Goal: Information Seeking & Learning: Learn about a topic

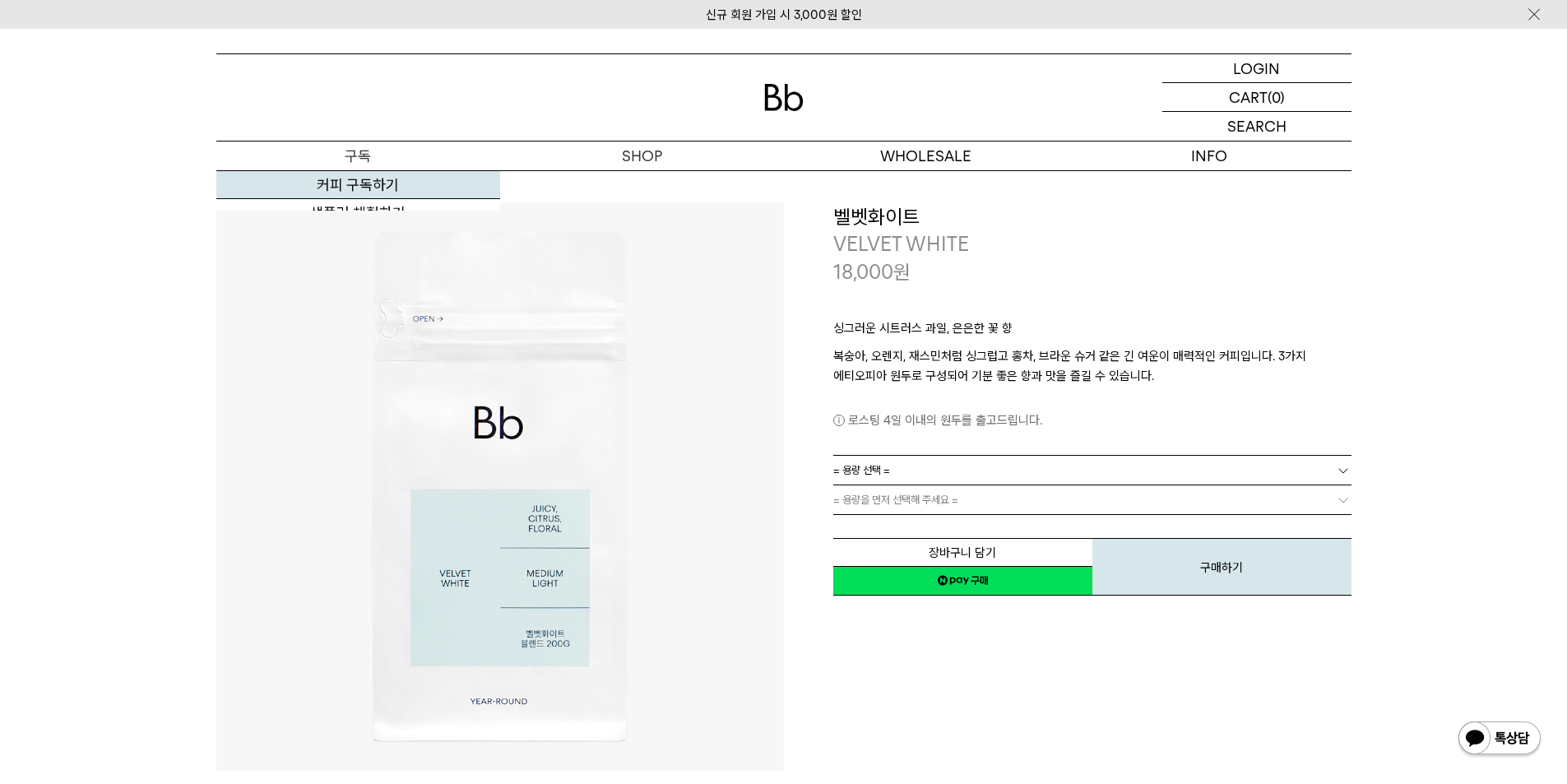
click at [339, 179] on link "커피 구독하기" at bounding box center [358, 185] width 284 height 28
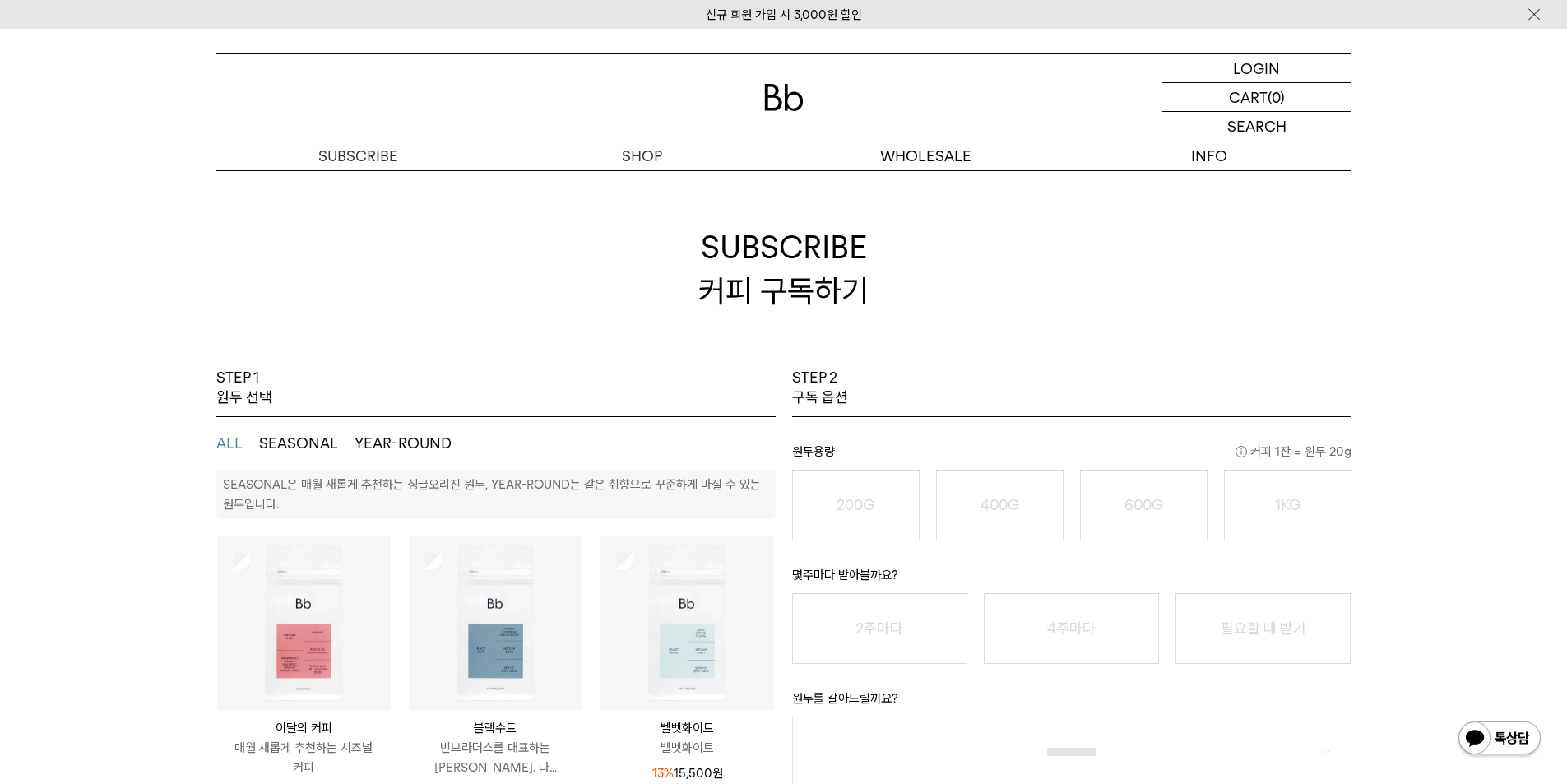
click at [302, 448] on button "SEASONAL" at bounding box center [299, 443] width 79 height 20
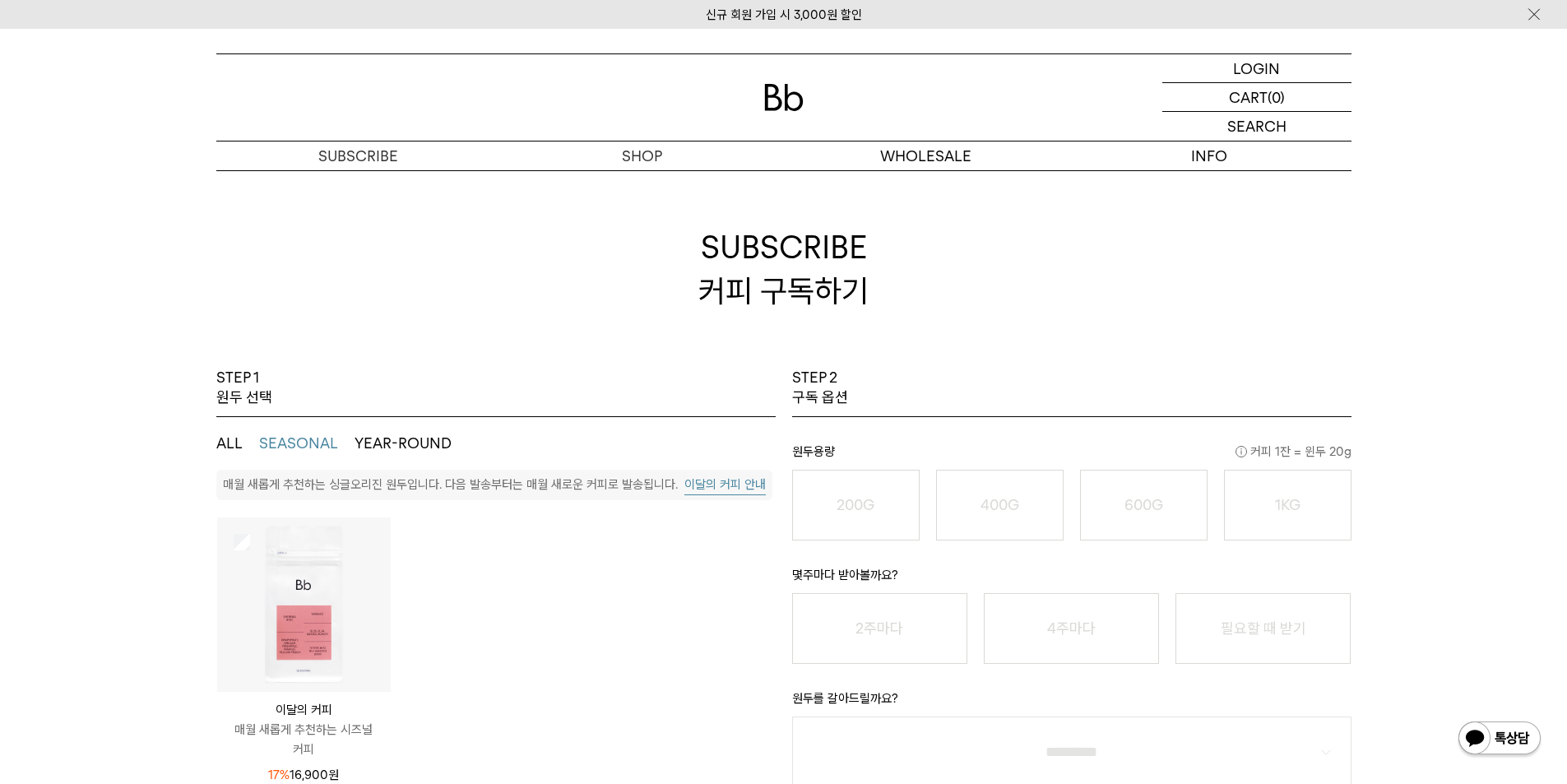
click at [689, 482] on button "이달의 커피 안내" at bounding box center [725, 485] width 81 height 21
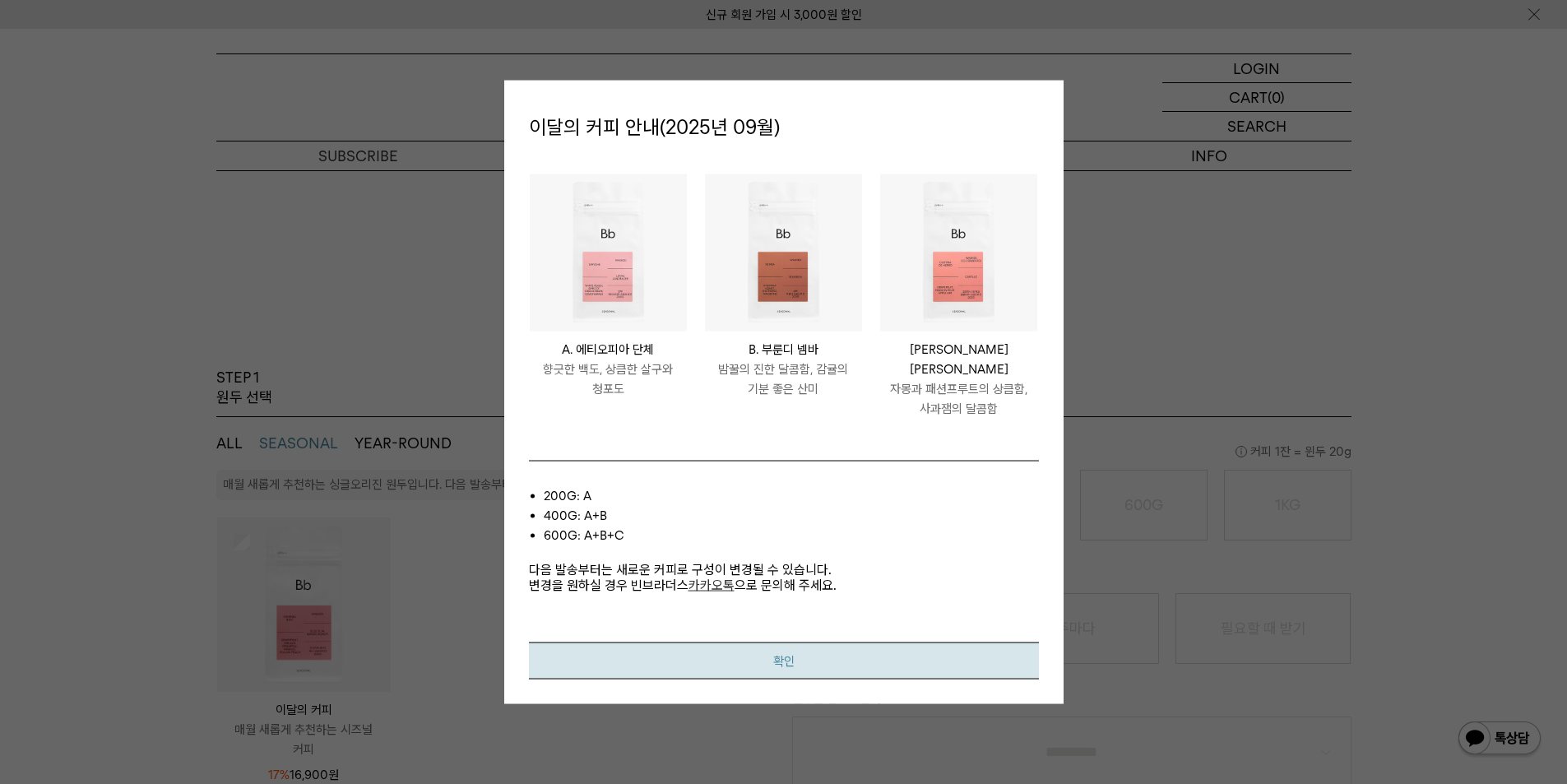
drag, startPoint x: 988, startPoint y: 662, endPoint x: 984, endPoint y: 574, distance: 88.1
click at [988, 661] on button "확인" at bounding box center [784, 660] width 510 height 37
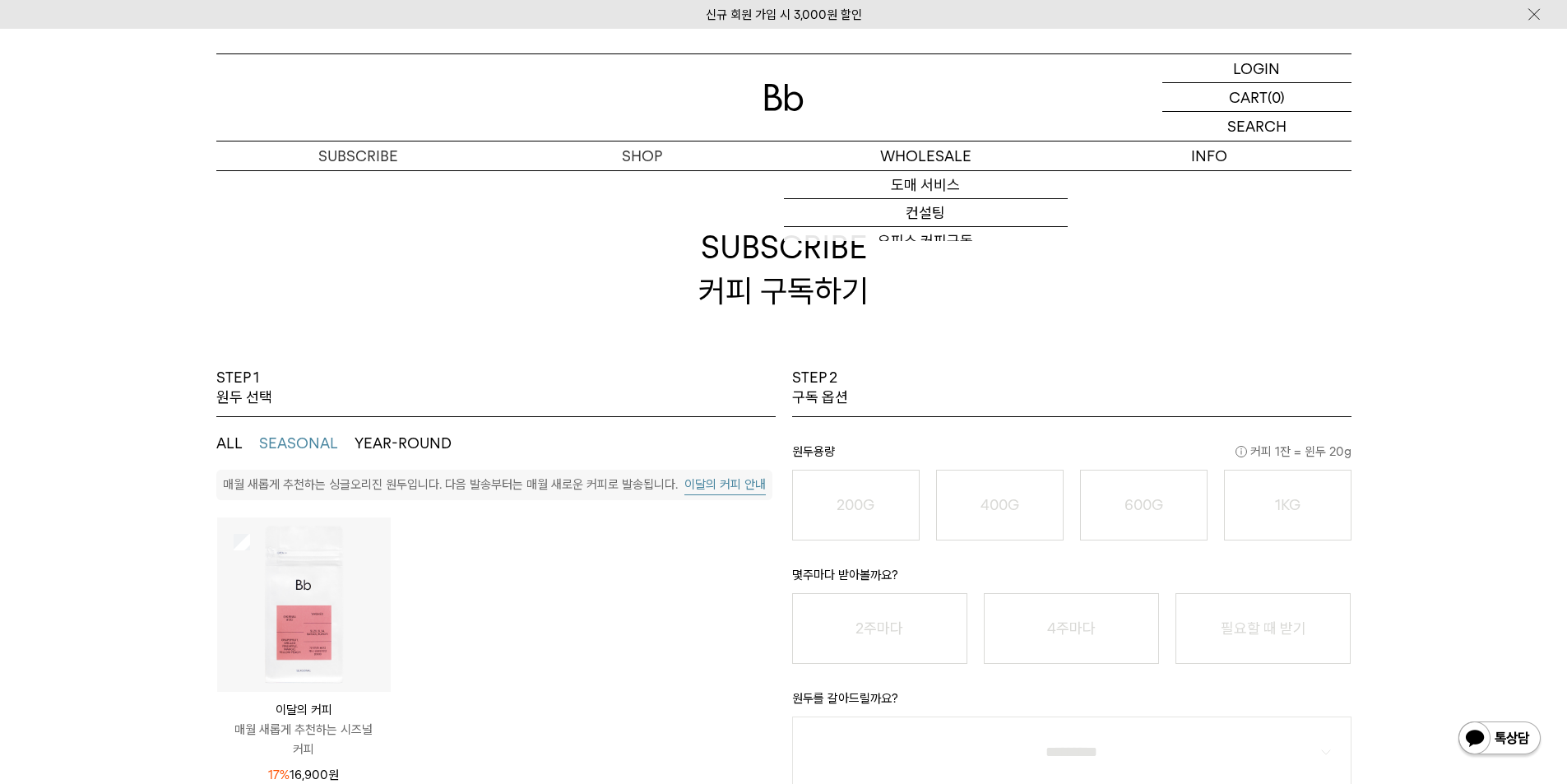
drag, startPoint x: 757, startPoint y: 75, endPoint x: 769, endPoint y: 88, distance: 17.7
click at [758, 77] on div at bounding box center [784, 96] width 1135 height 86
click at [769, 88] on img at bounding box center [784, 97] width 40 height 27
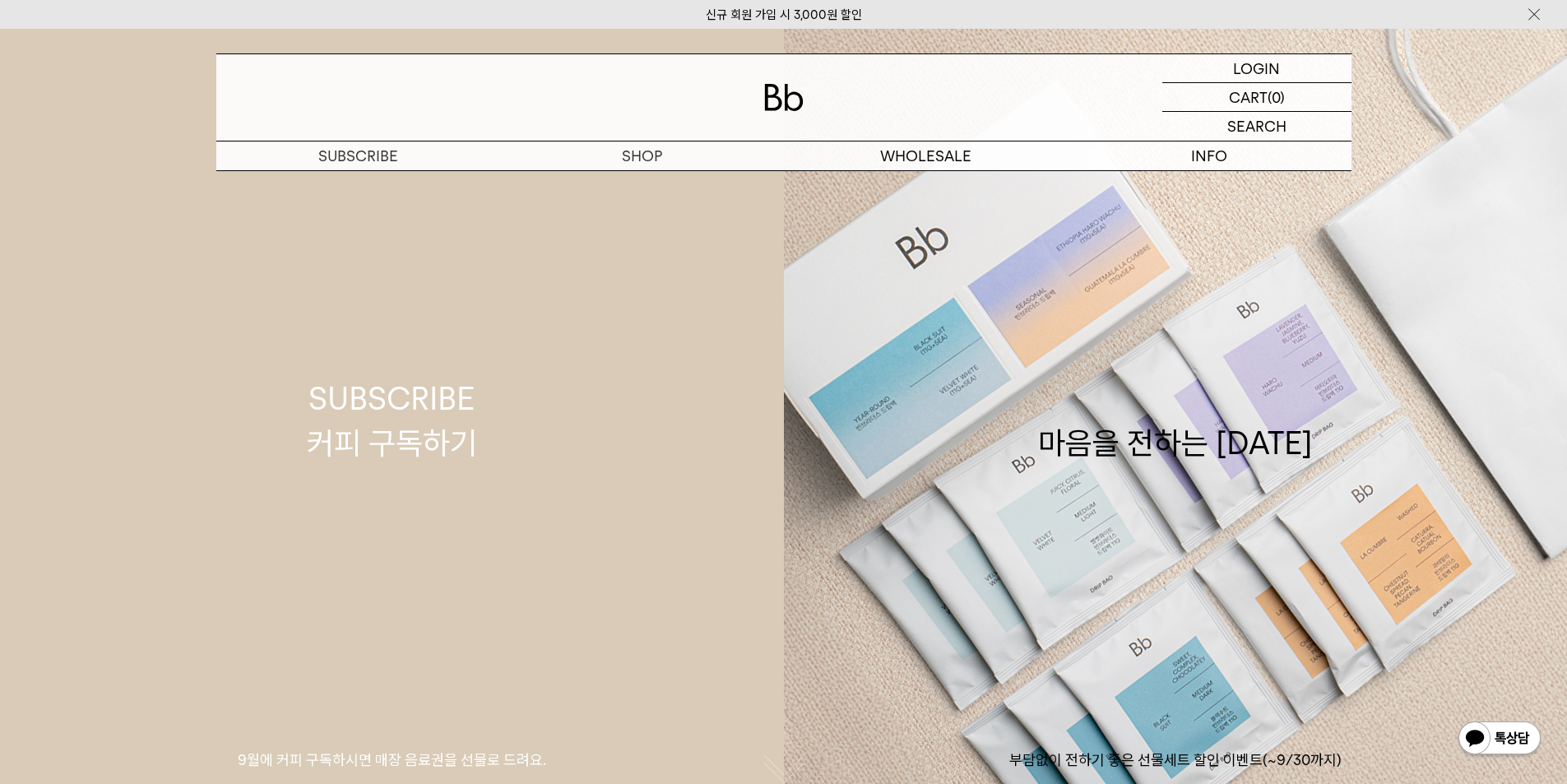
drag, startPoint x: 729, startPoint y: 606, endPoint x: 734, endPoint y: 599, distance: 8.6
click at [729, 606] on link "SUBSCRIBE 커피 구독하기 9월에 커피 구독하시면 매장 음료권을 선물로 드려요." at bounding box center [392, 420] width 784 height 784
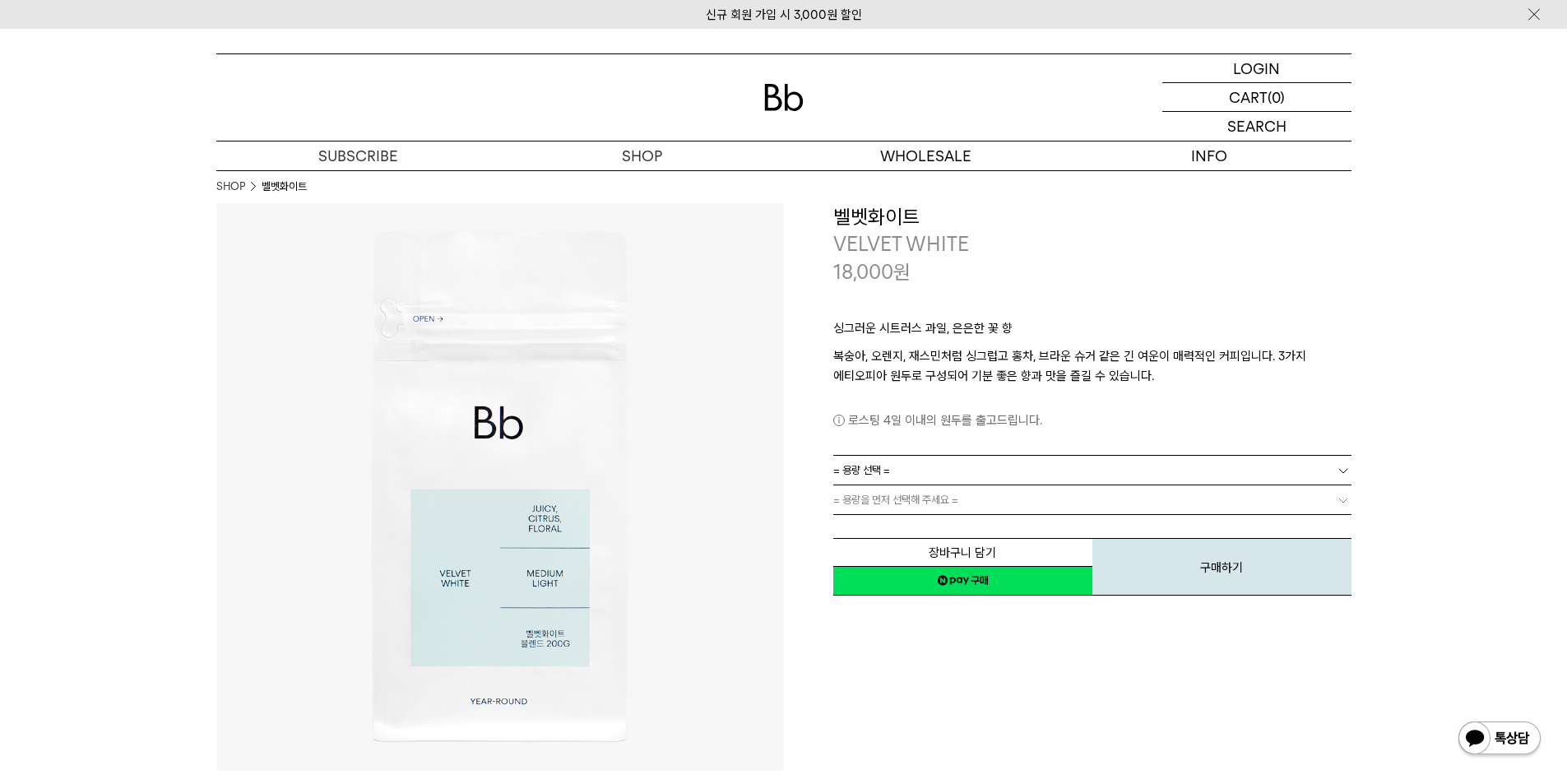
click at [773, 104] on img at bounding box center [784, 97] width 40 height 27
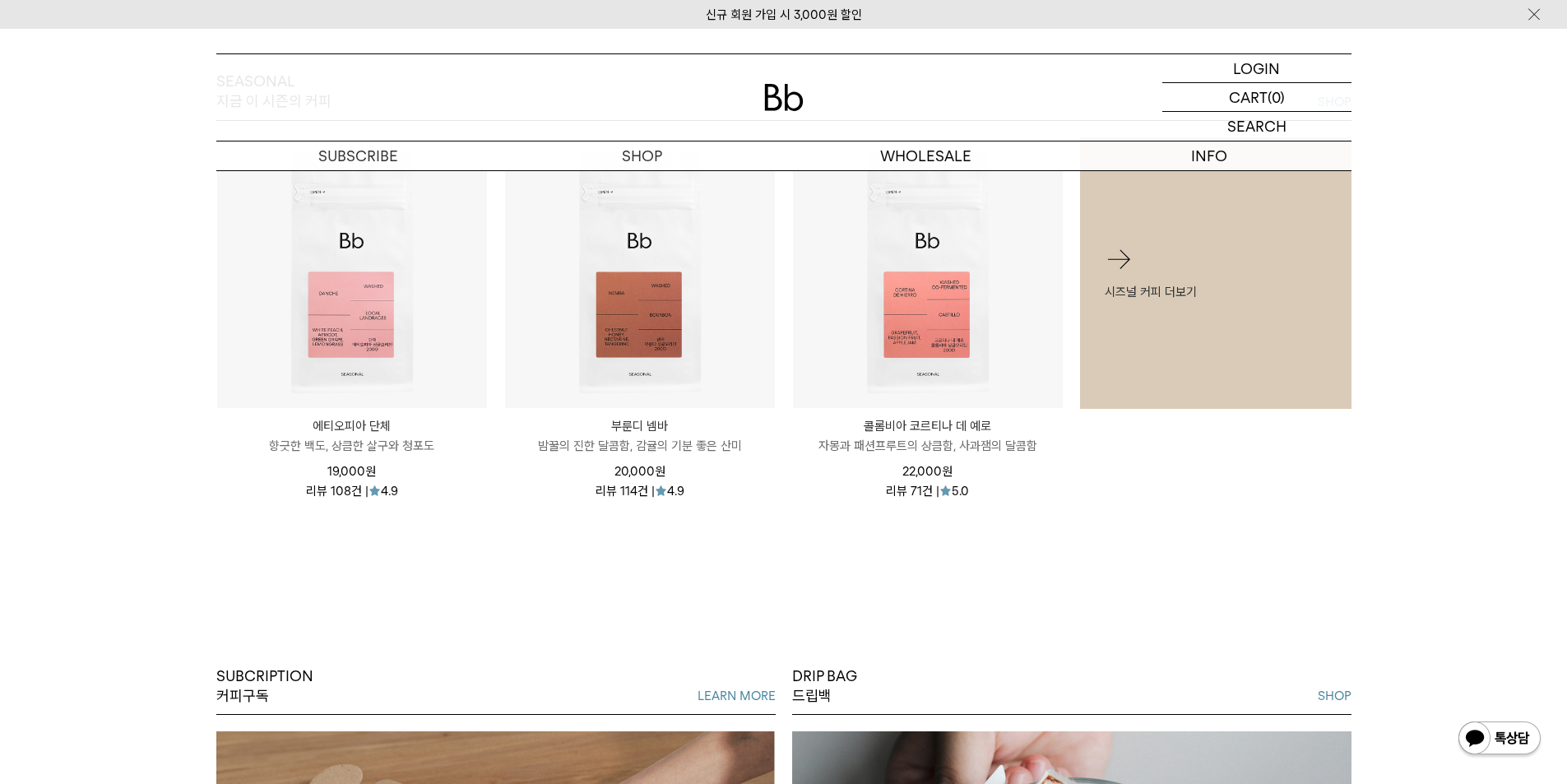
scroll to position [987, 0]
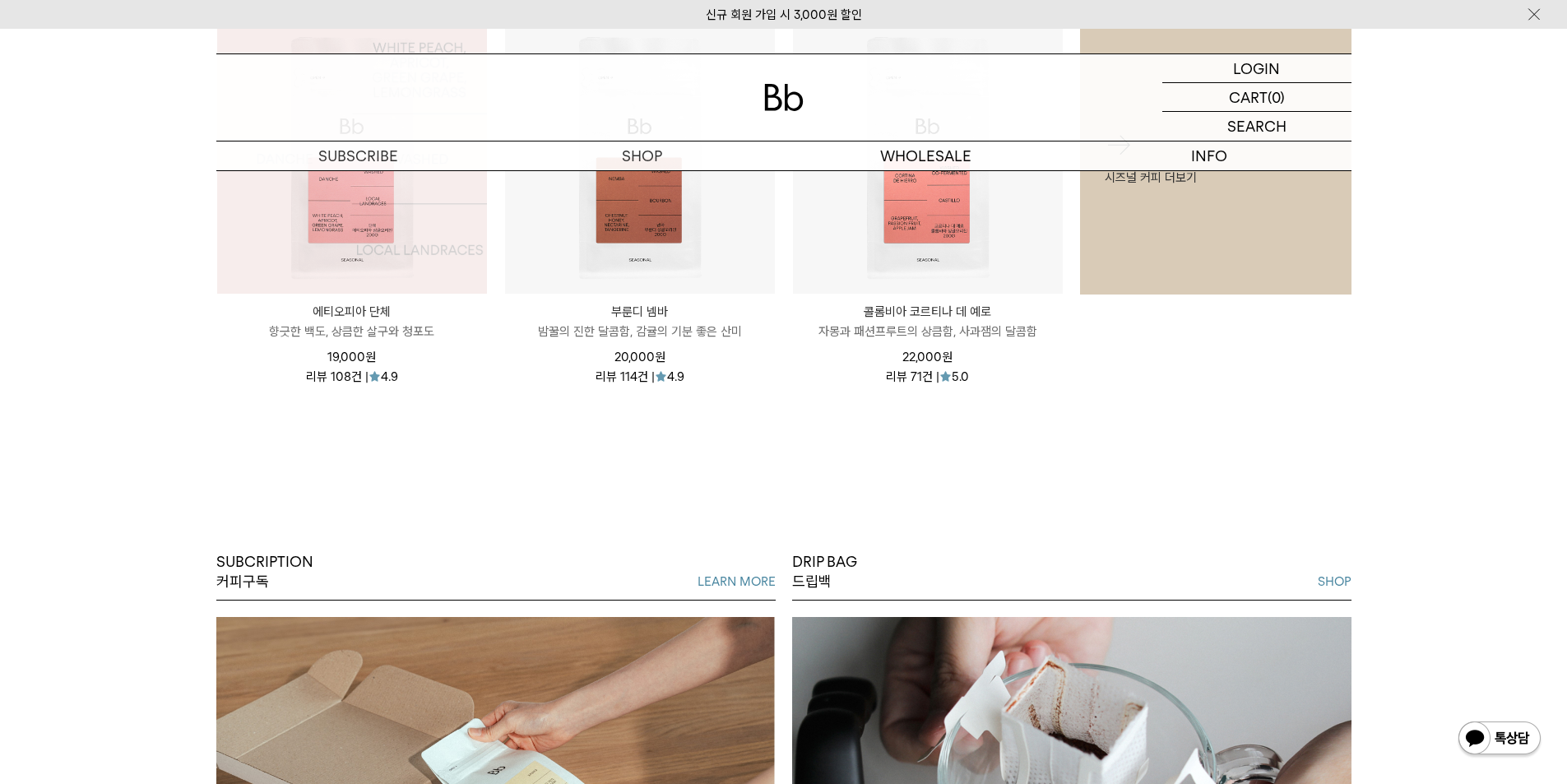
click at [389, 282] on img at bounding box center [353, 159] width 270 height 270
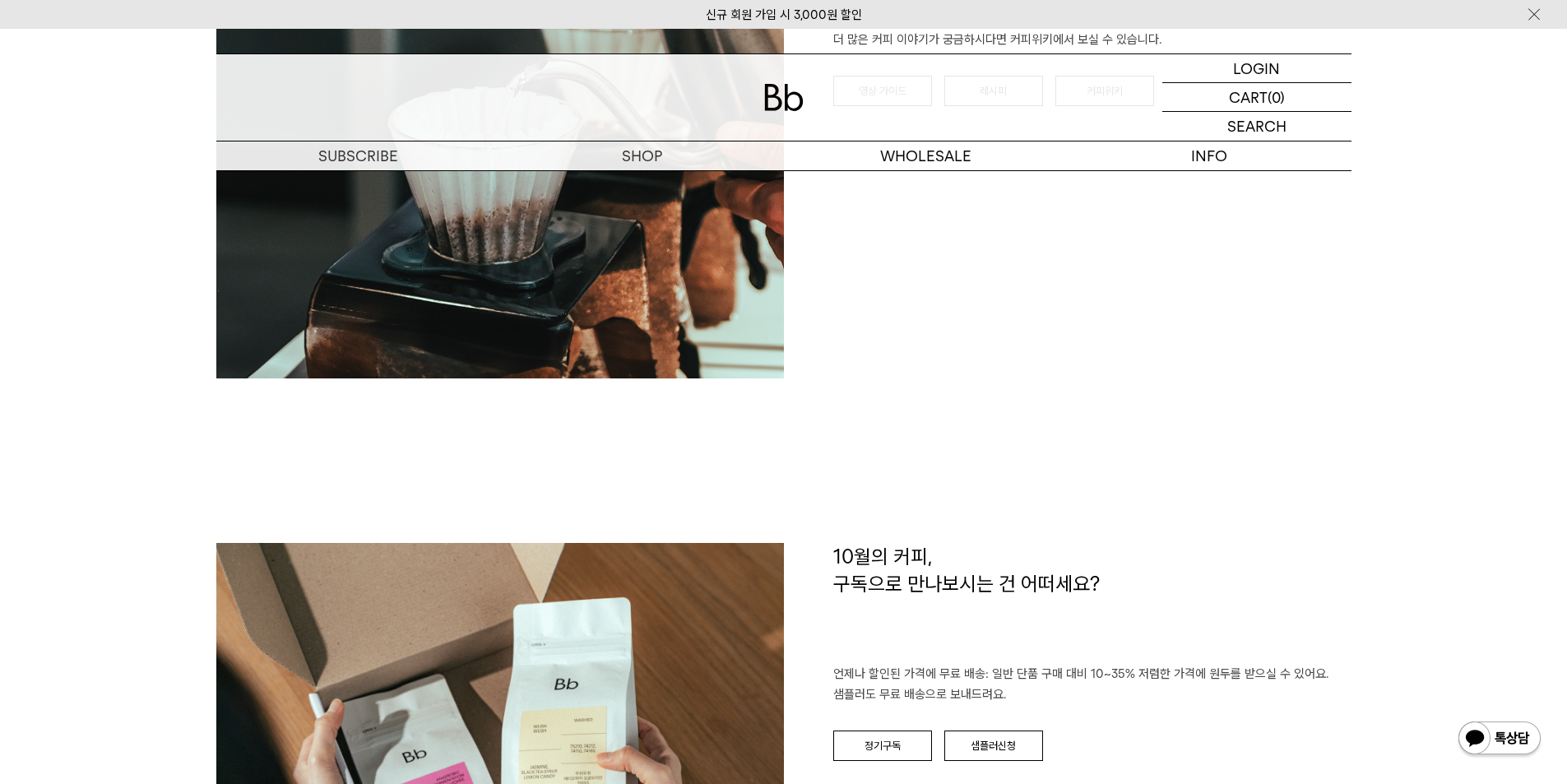
scroll to position [2302, 0]
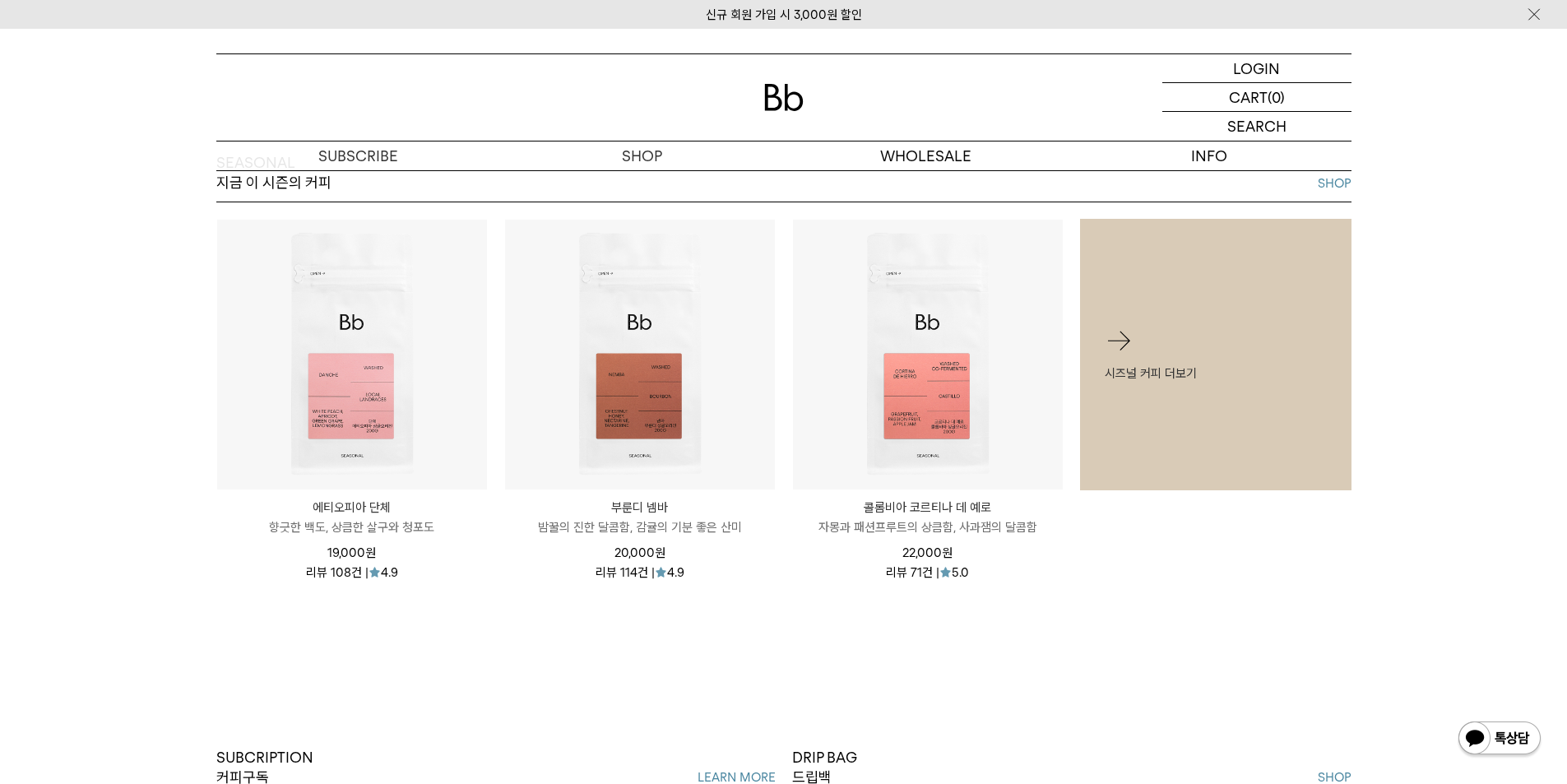
scroll to position [629, 0]
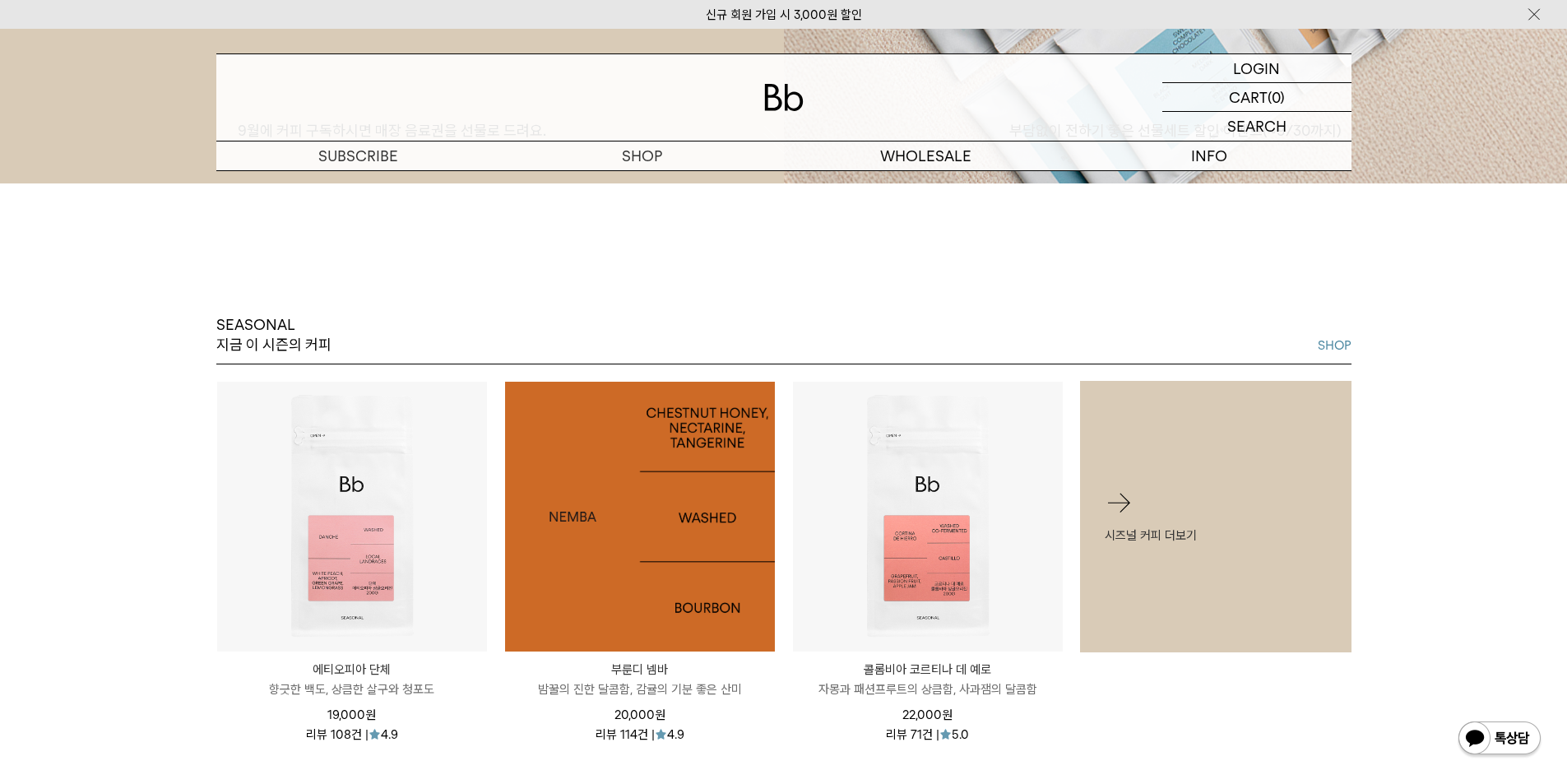
click at [675, 581] on img at bounding box center [640, 517] width 270 height 270
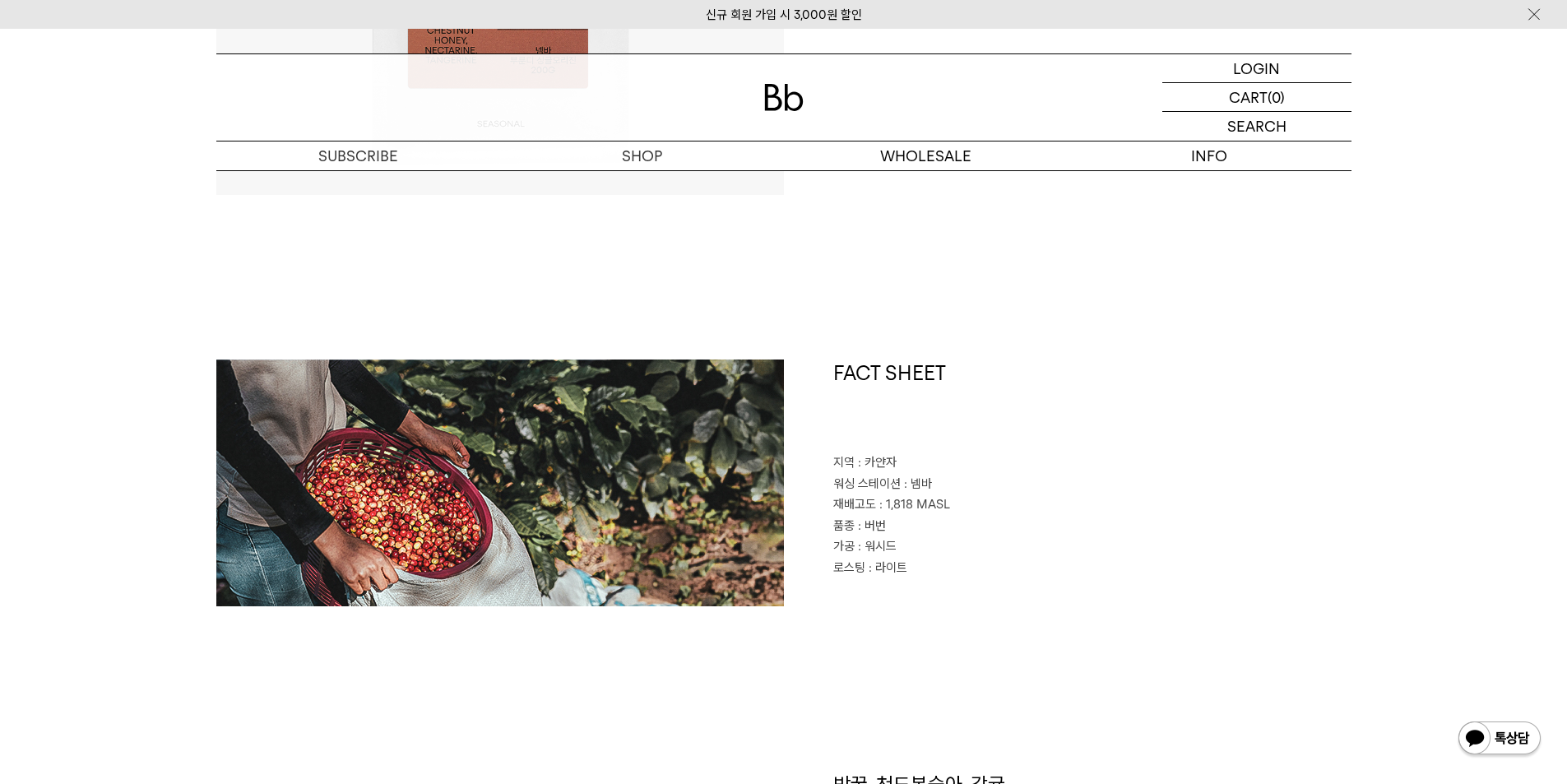
scroll to position [1151, 0]
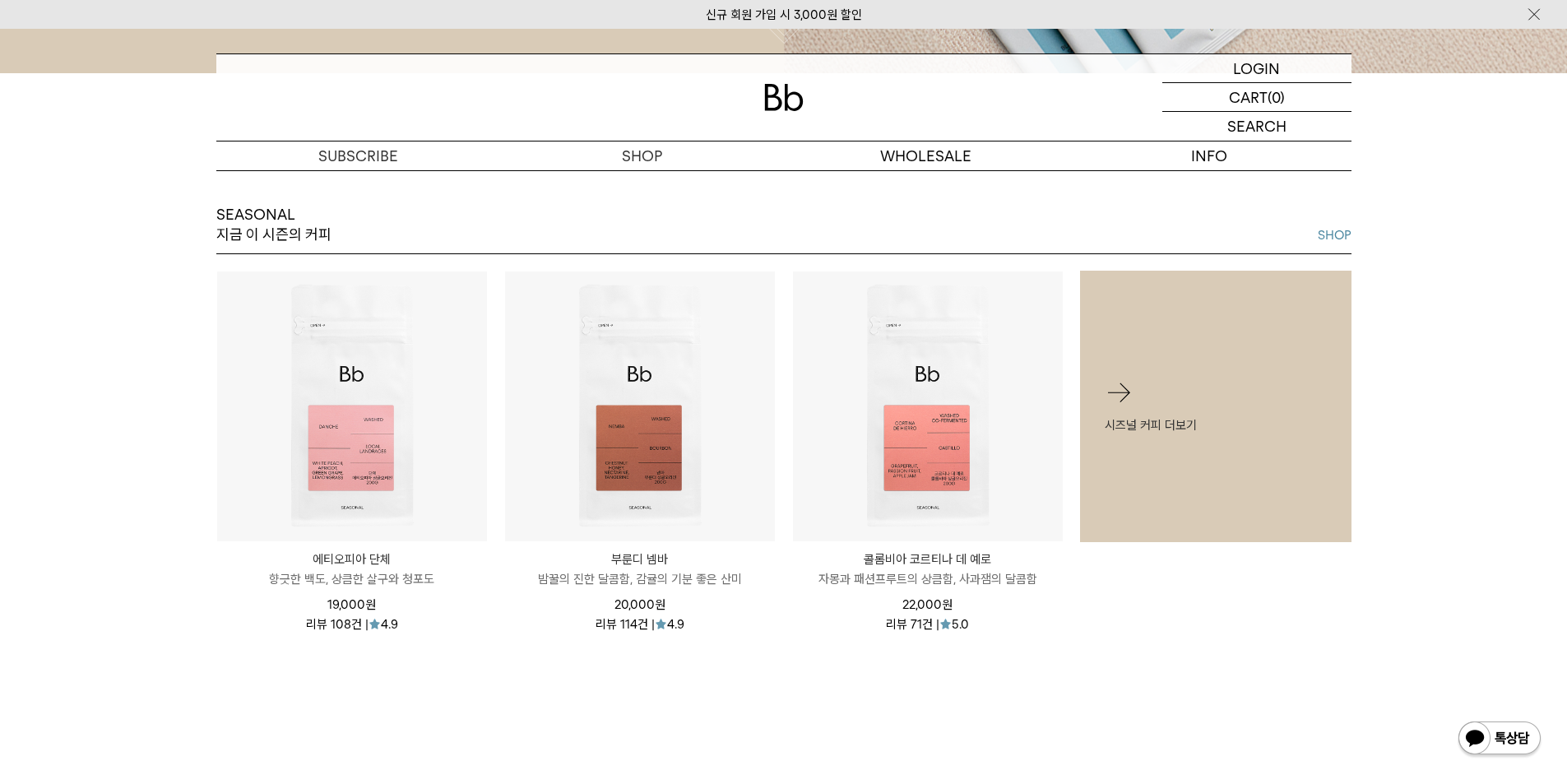
scroll to position [711, 0]
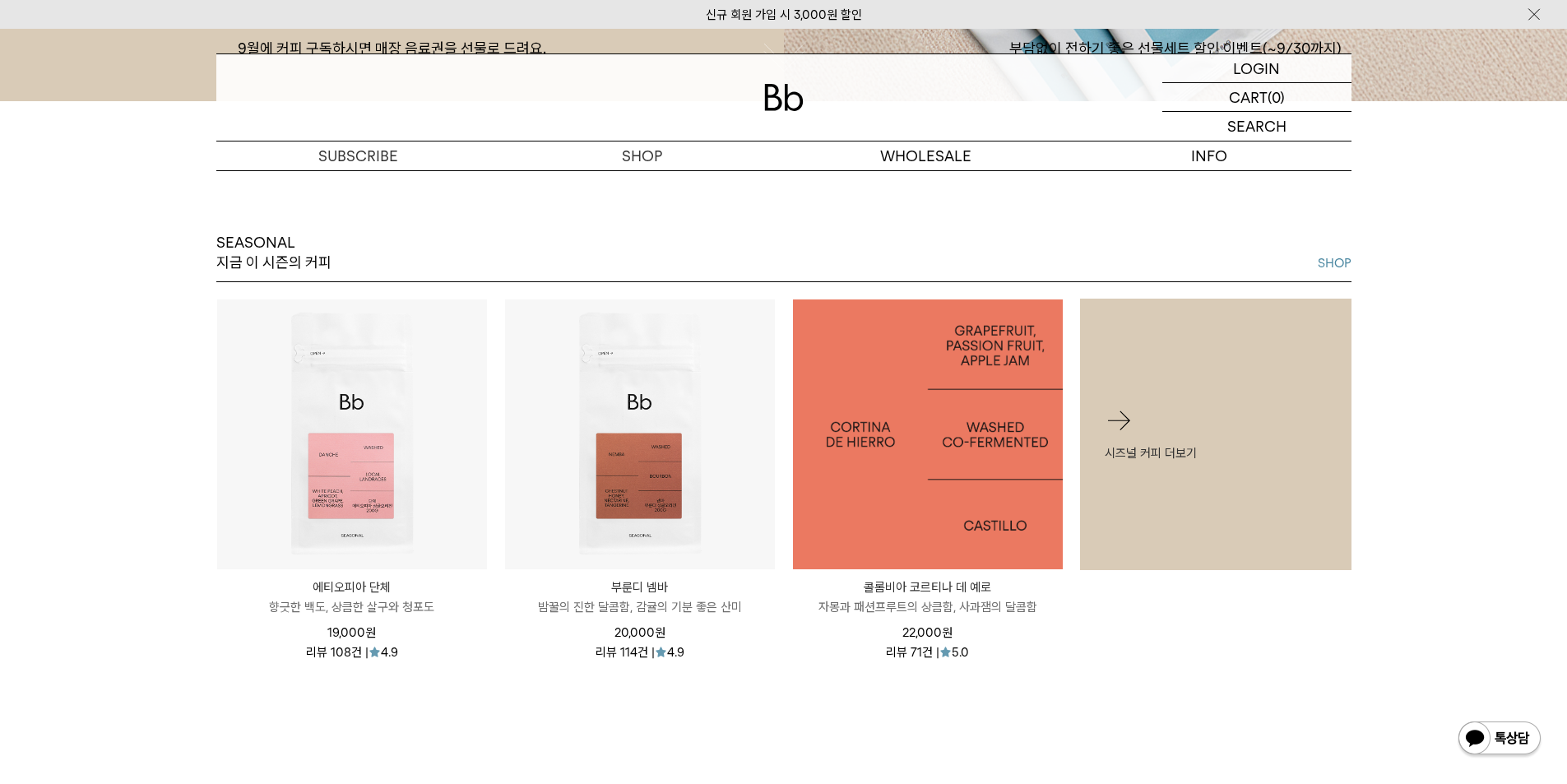
click at [954, 485] on img at bounding box center [928, 435] width 270 height 270
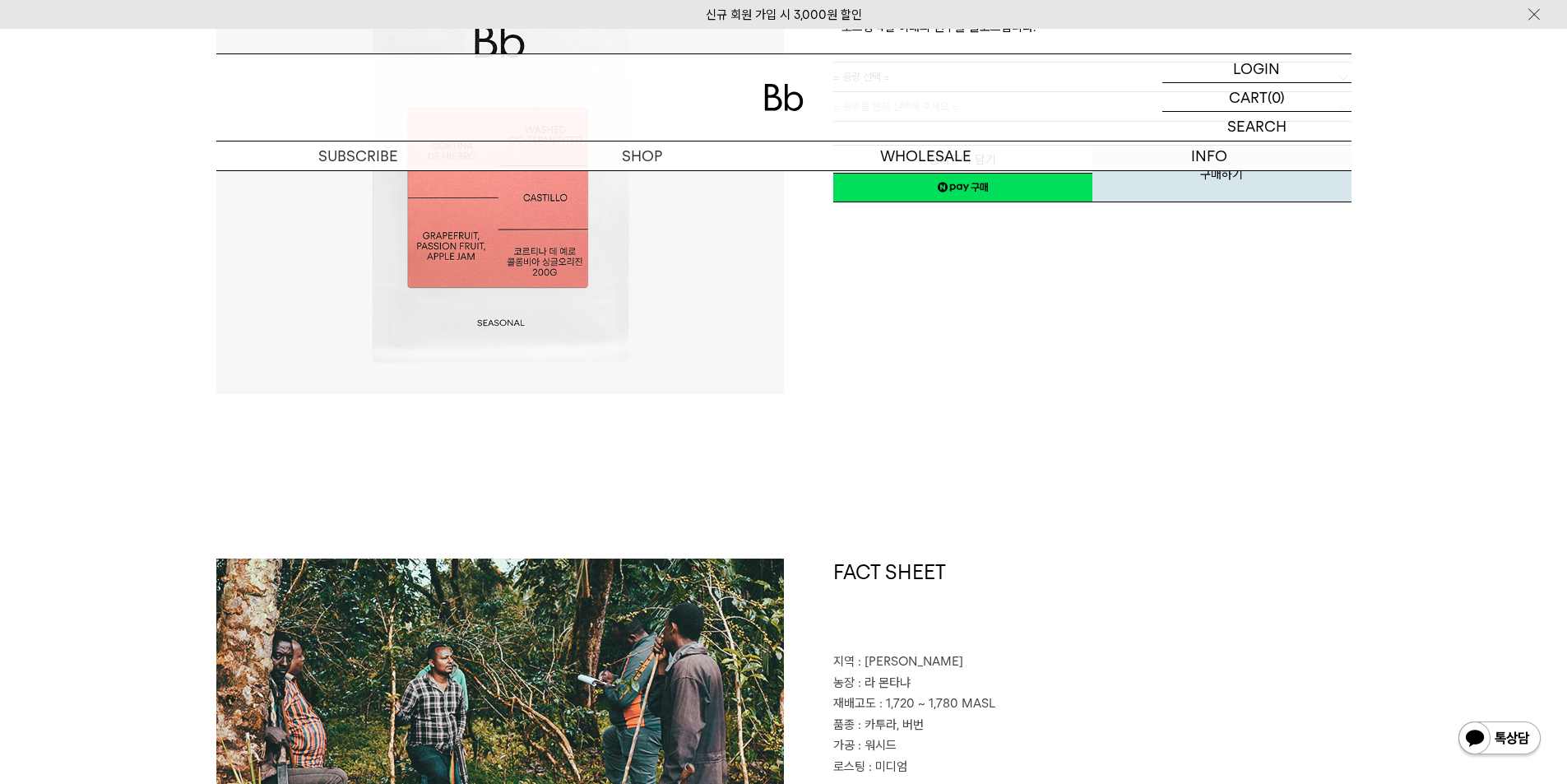
scroll to position [493, 0]
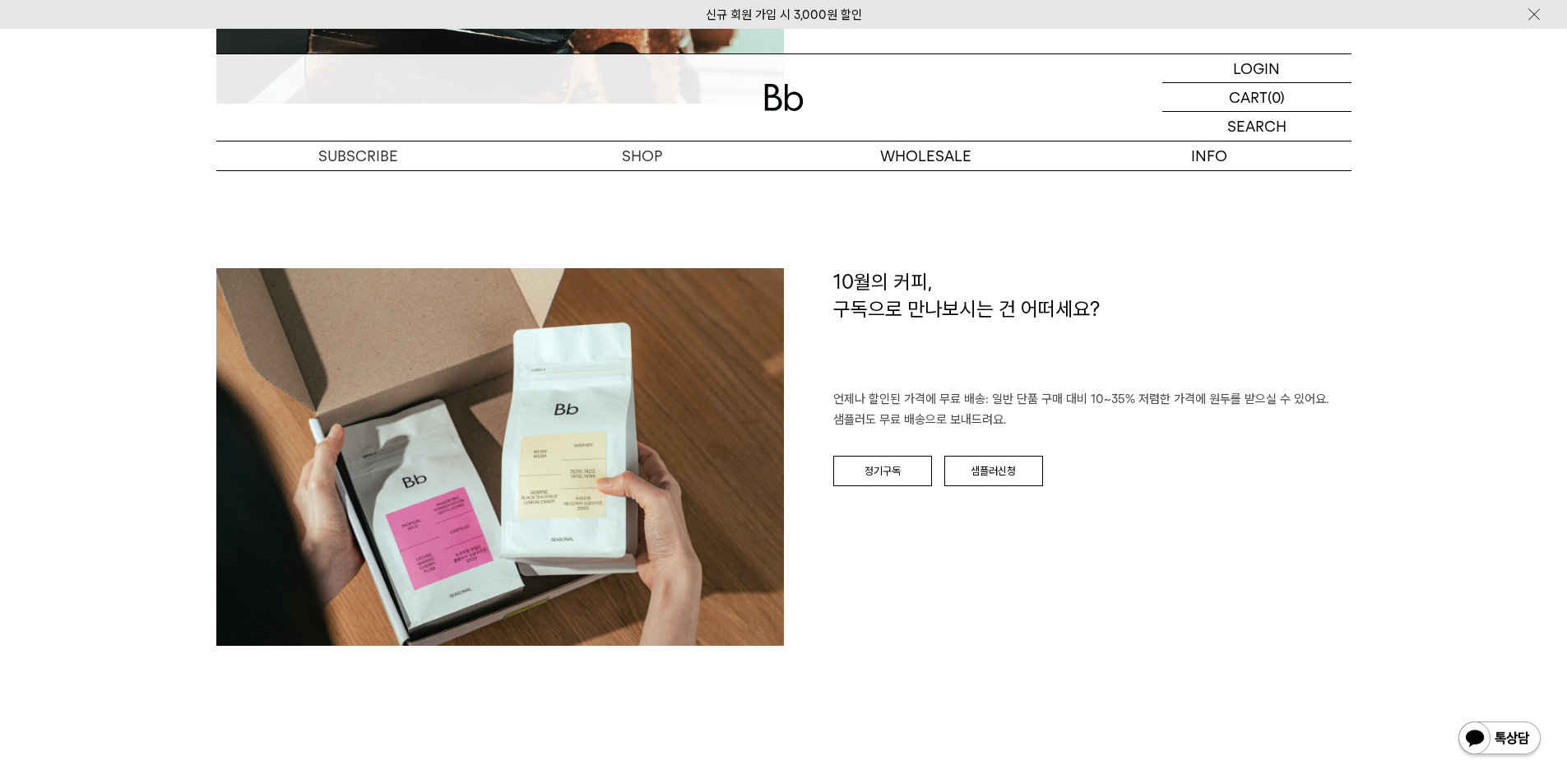
scroll to position [2632, 0]
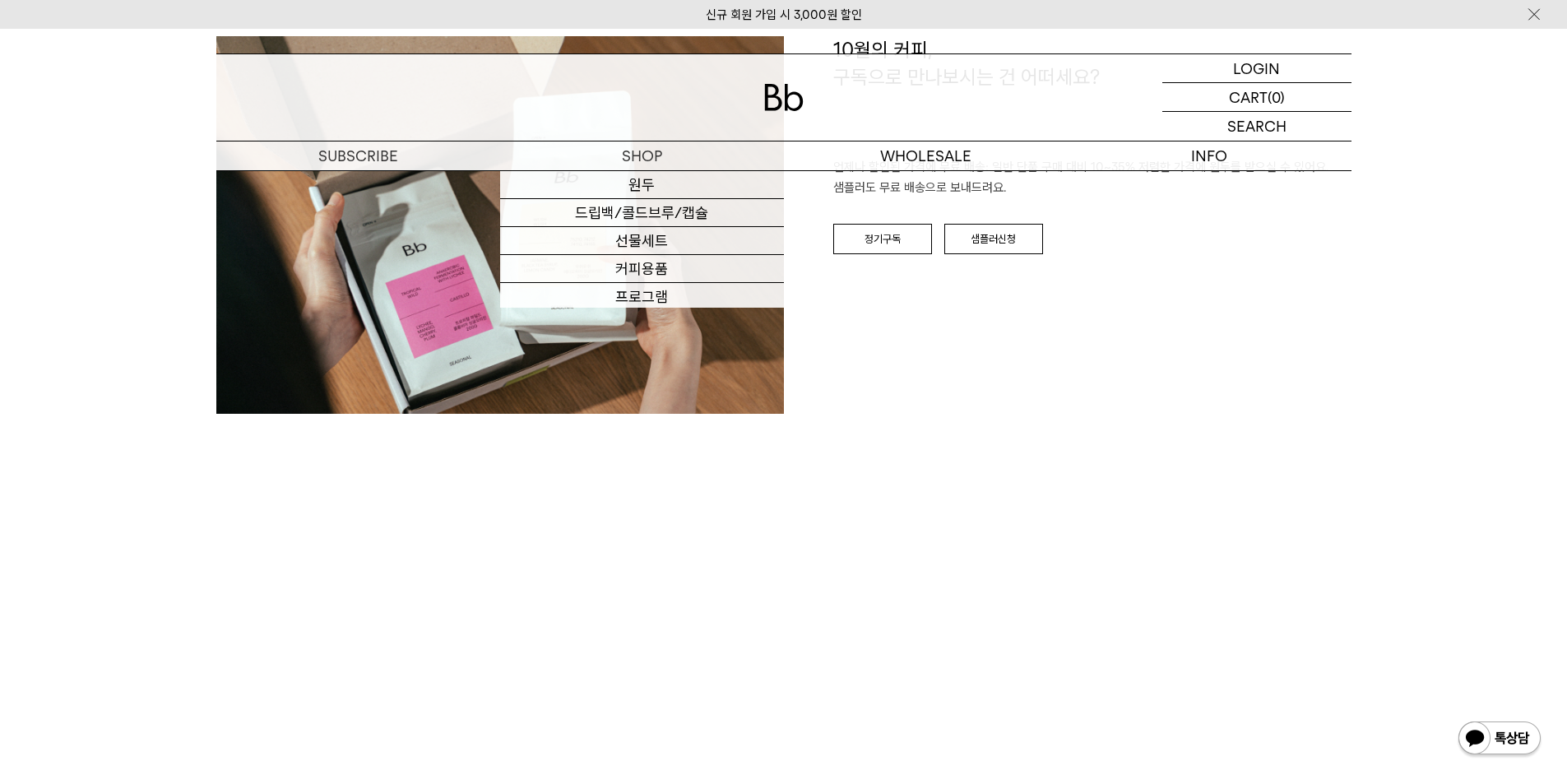
click at [783, 103] on img at bounding box center [784, 97] width 40 height 27
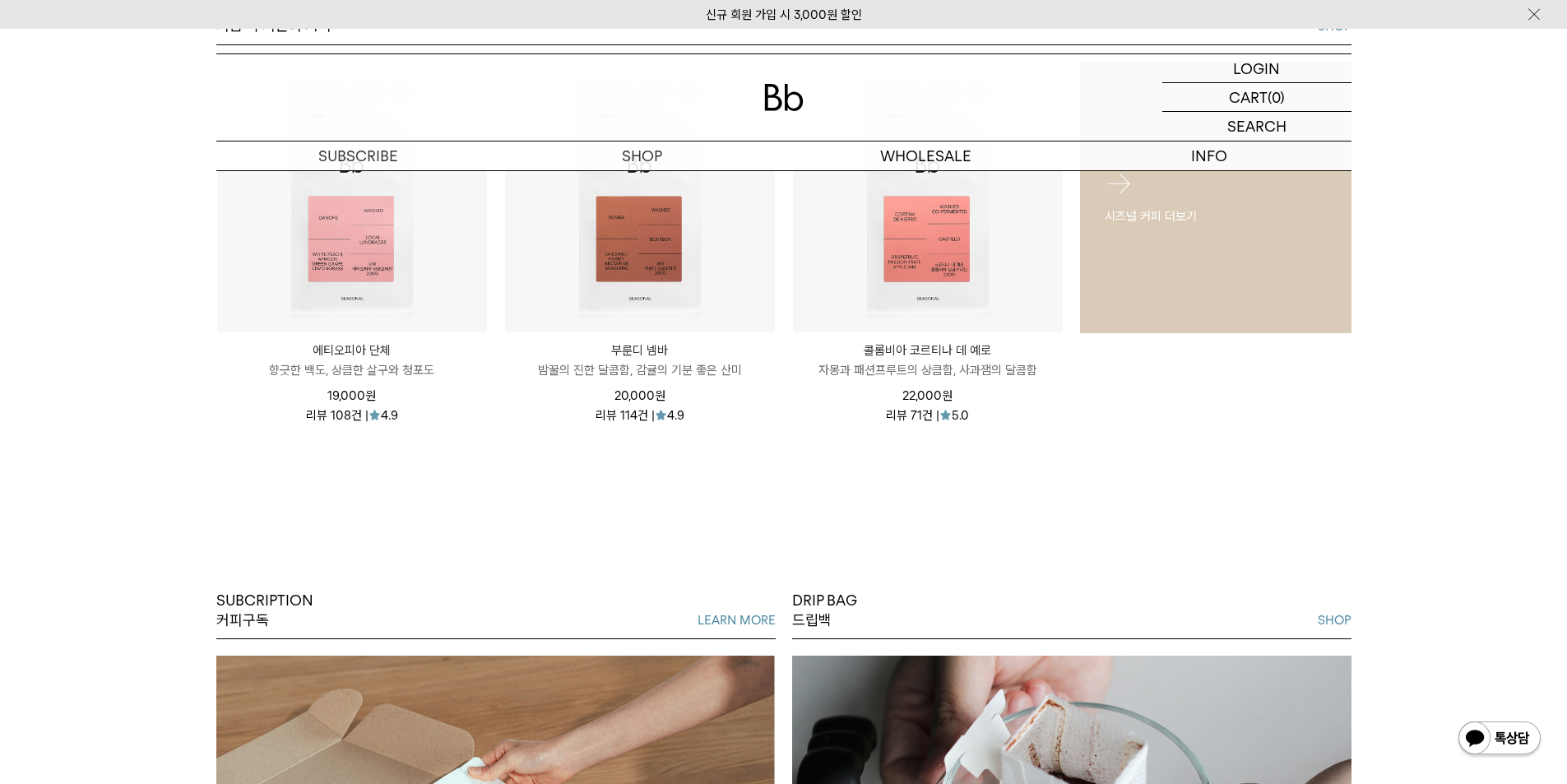
scroll to position [740, 0]
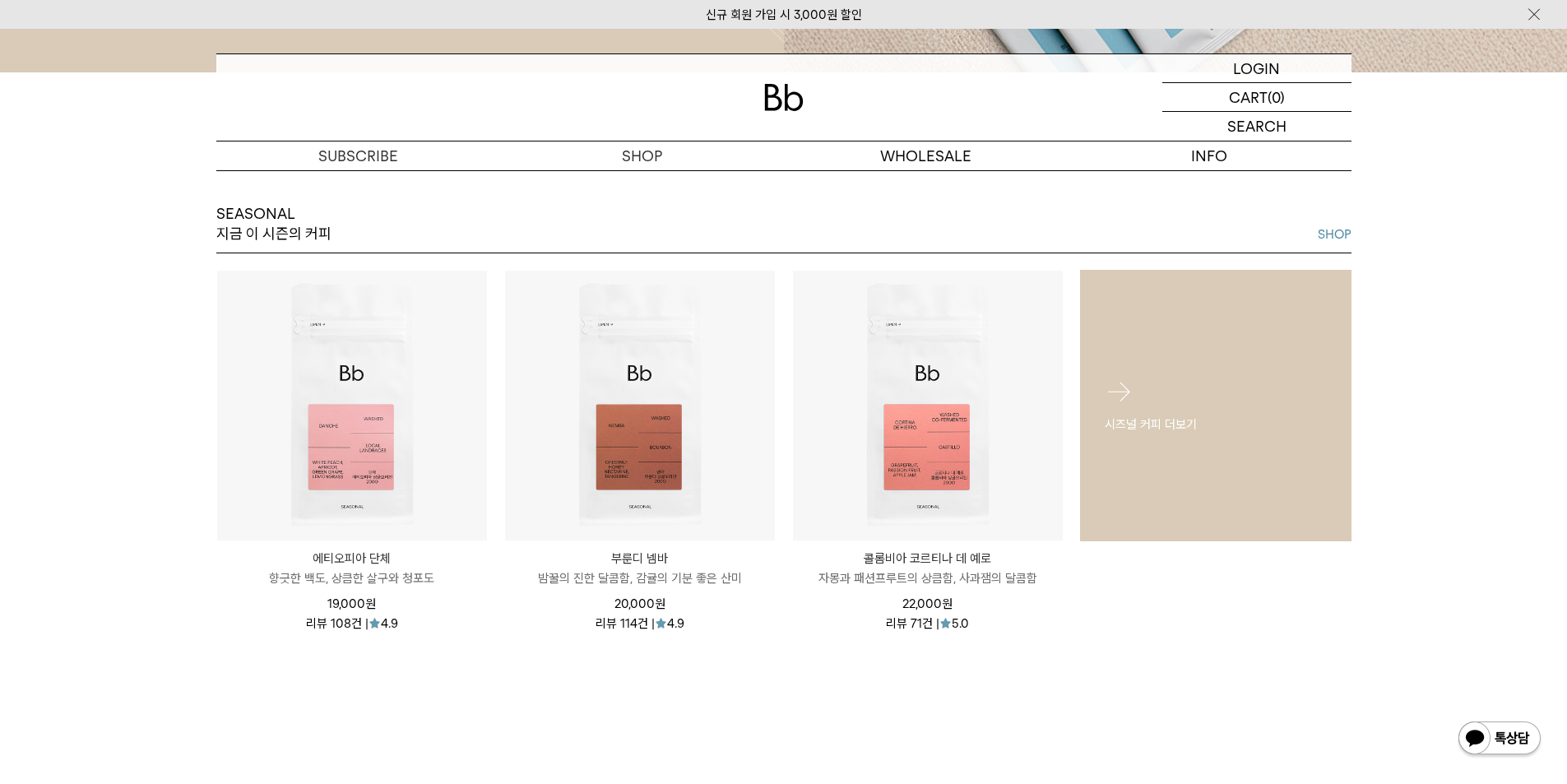
click at [1203, 431] on p "시즈널 커피 더보기" at bounding box center [1215, 423] width 222 height 20
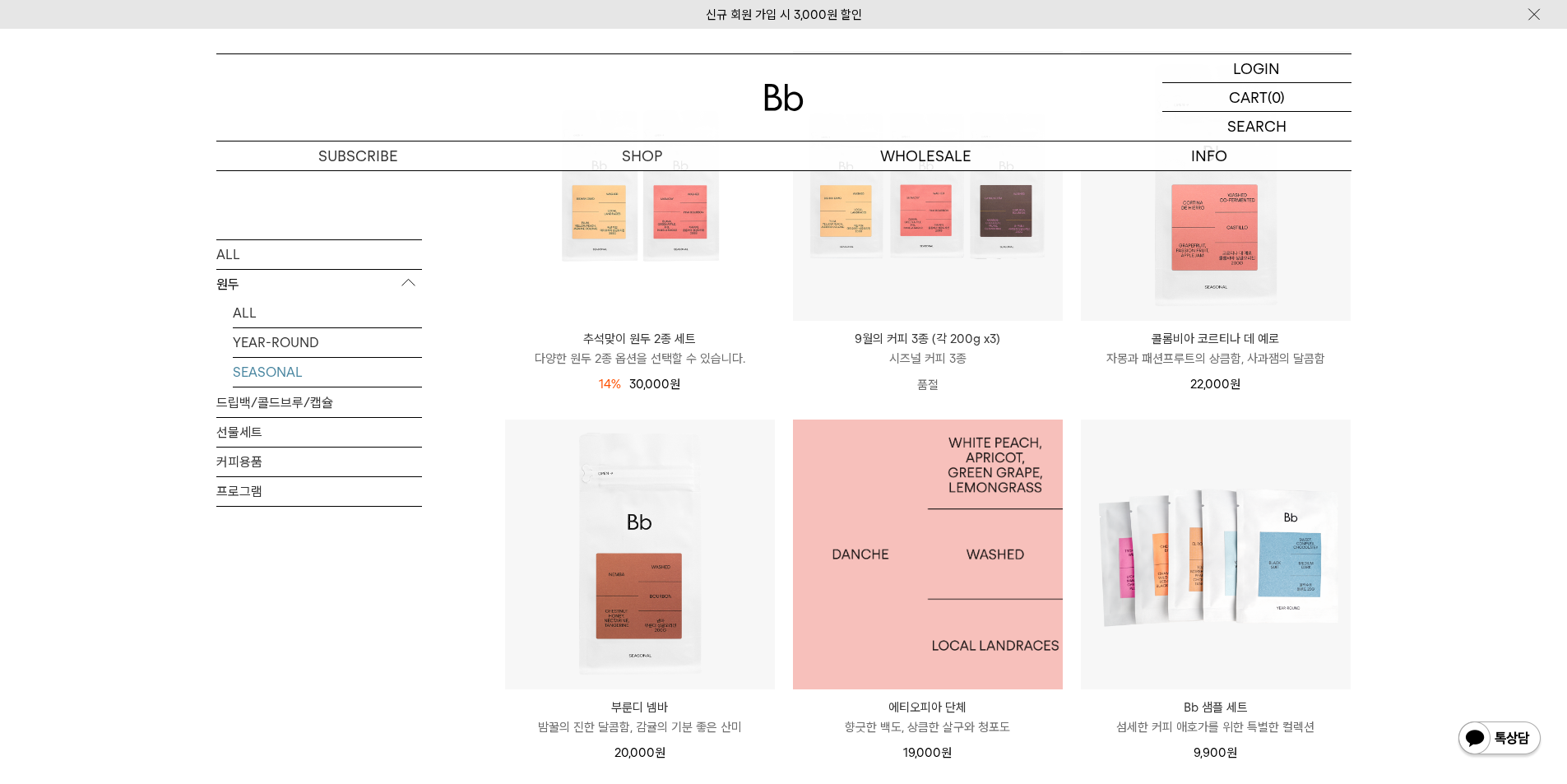
scroll to position [82, 0]
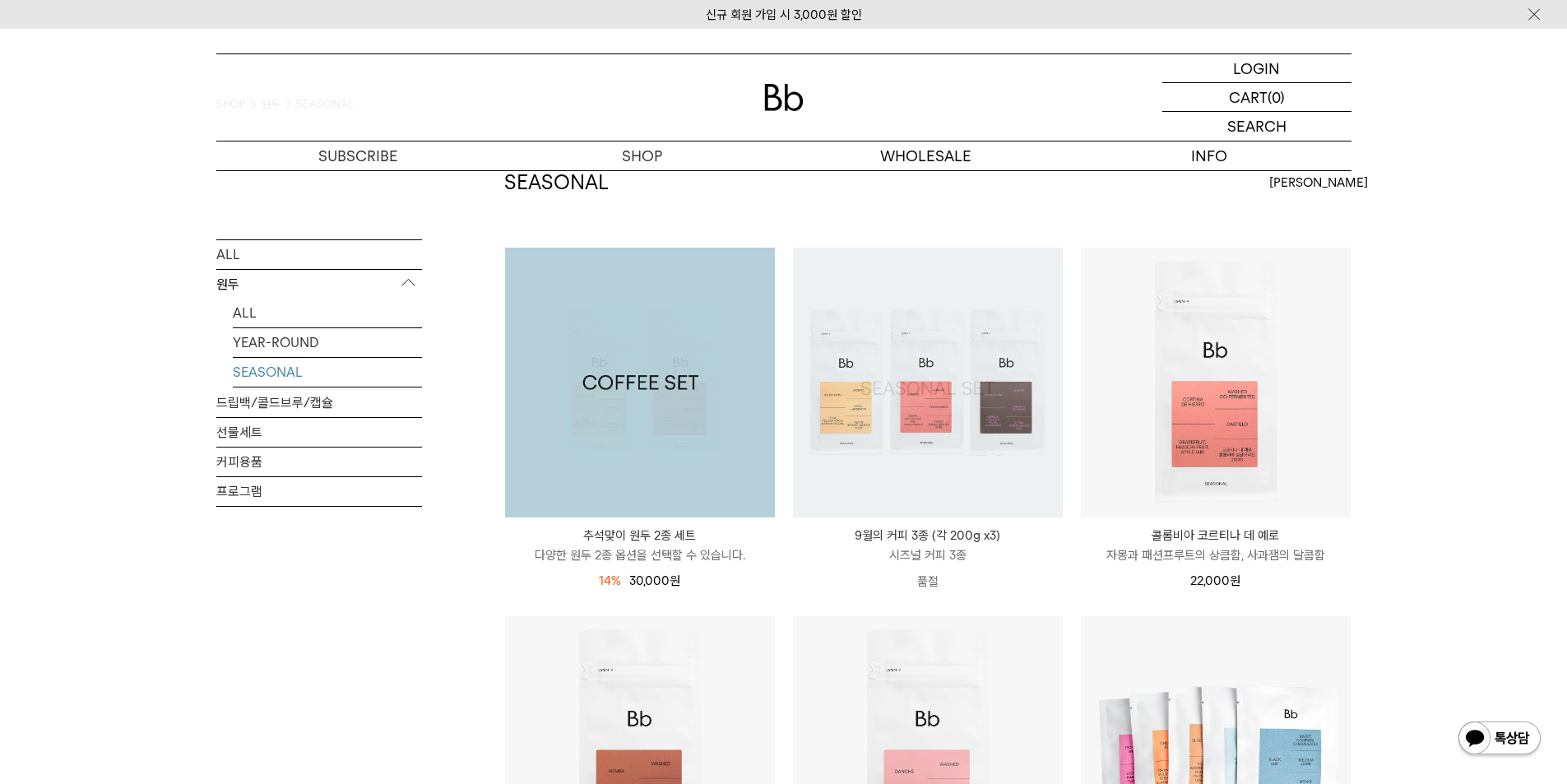
click at [745, 423] on img at bounding box center [640, 383] width 270 height 270
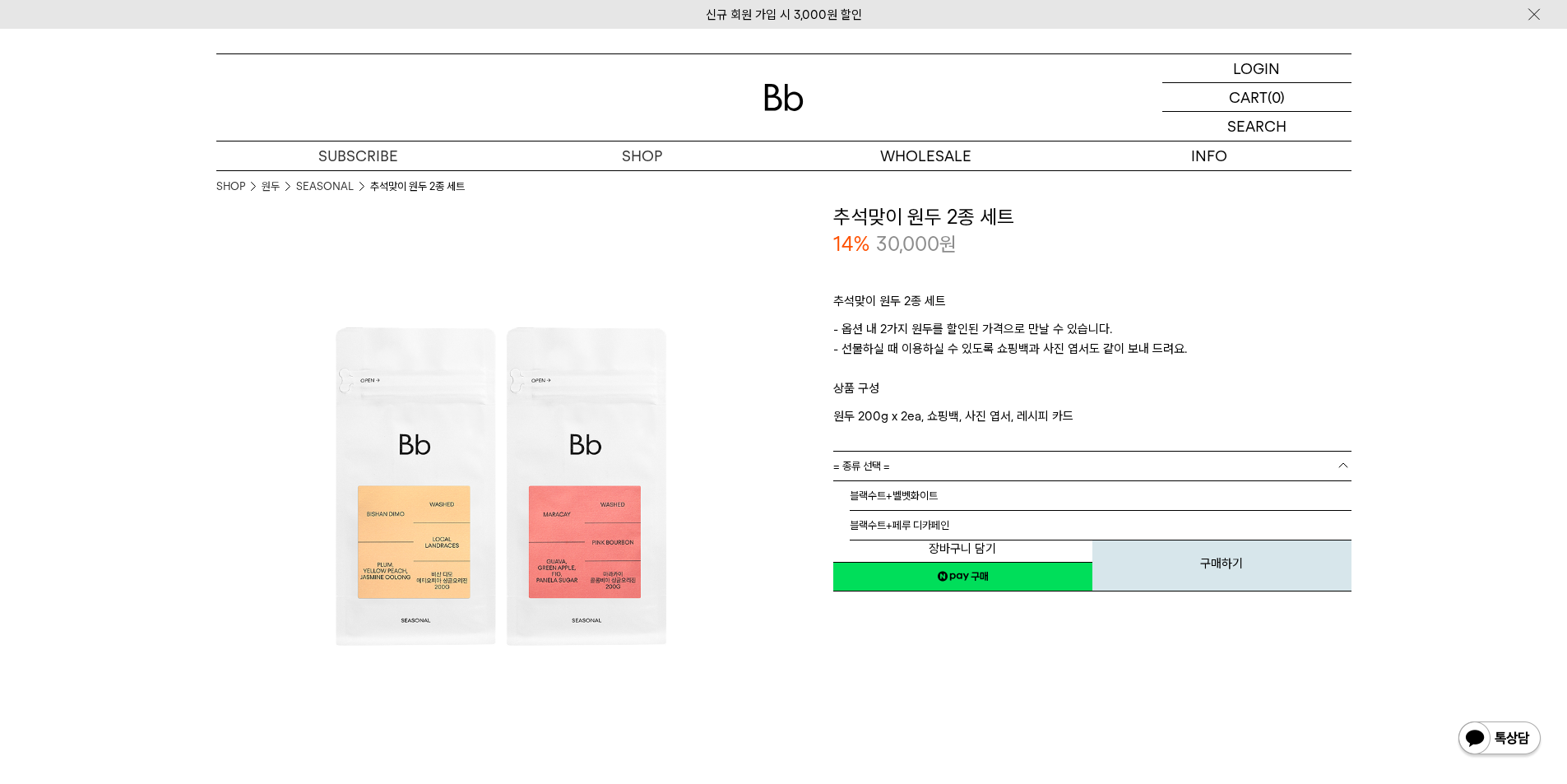
click at [1144, 452] on link "= 종류 선택 =" at bounding box center [1093, 466] width 518 height 28
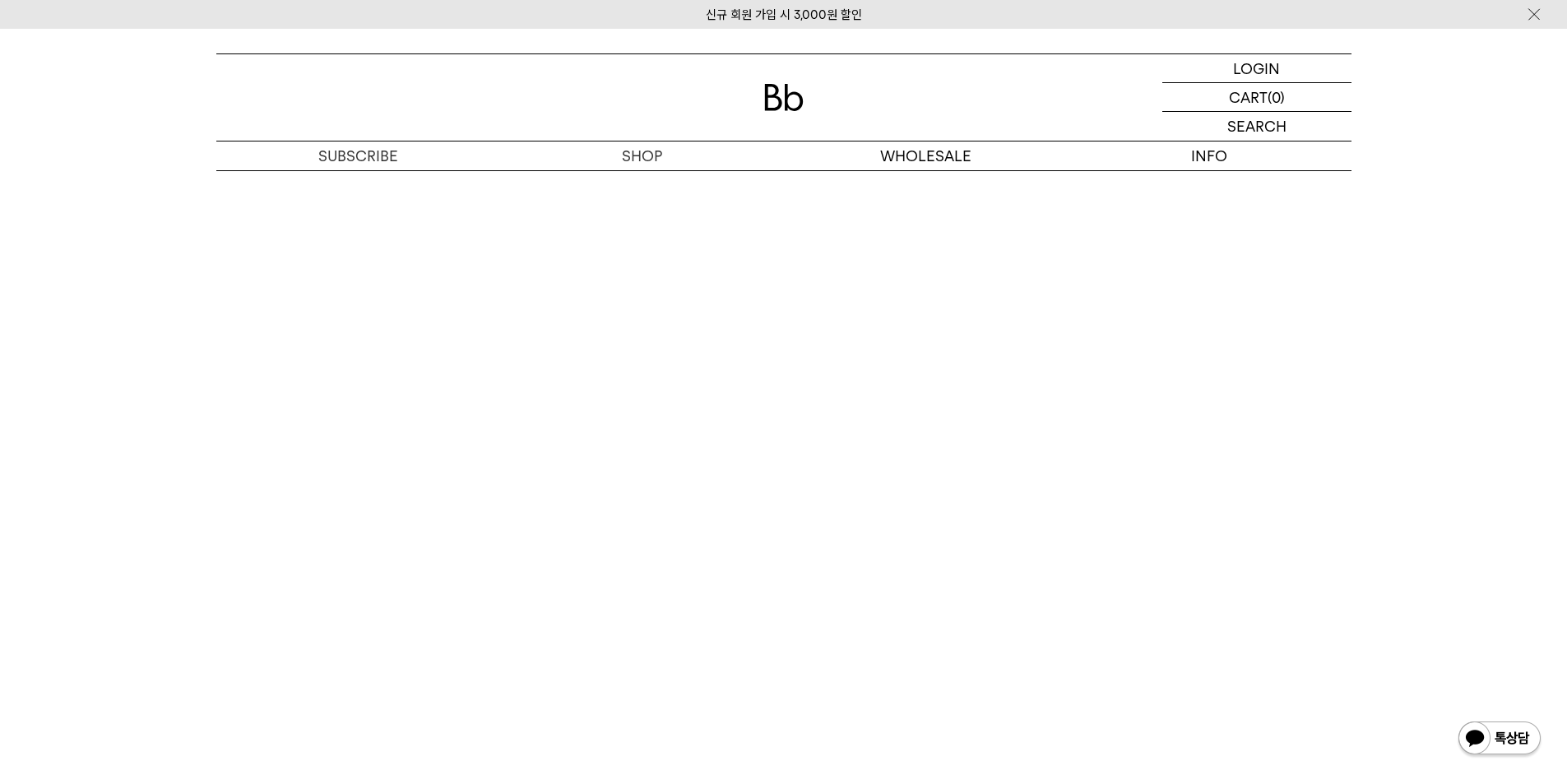
scroll to position [2384, 0]
click at [778, 132] on div at bounding box center [784, 96] width 1135 height 86
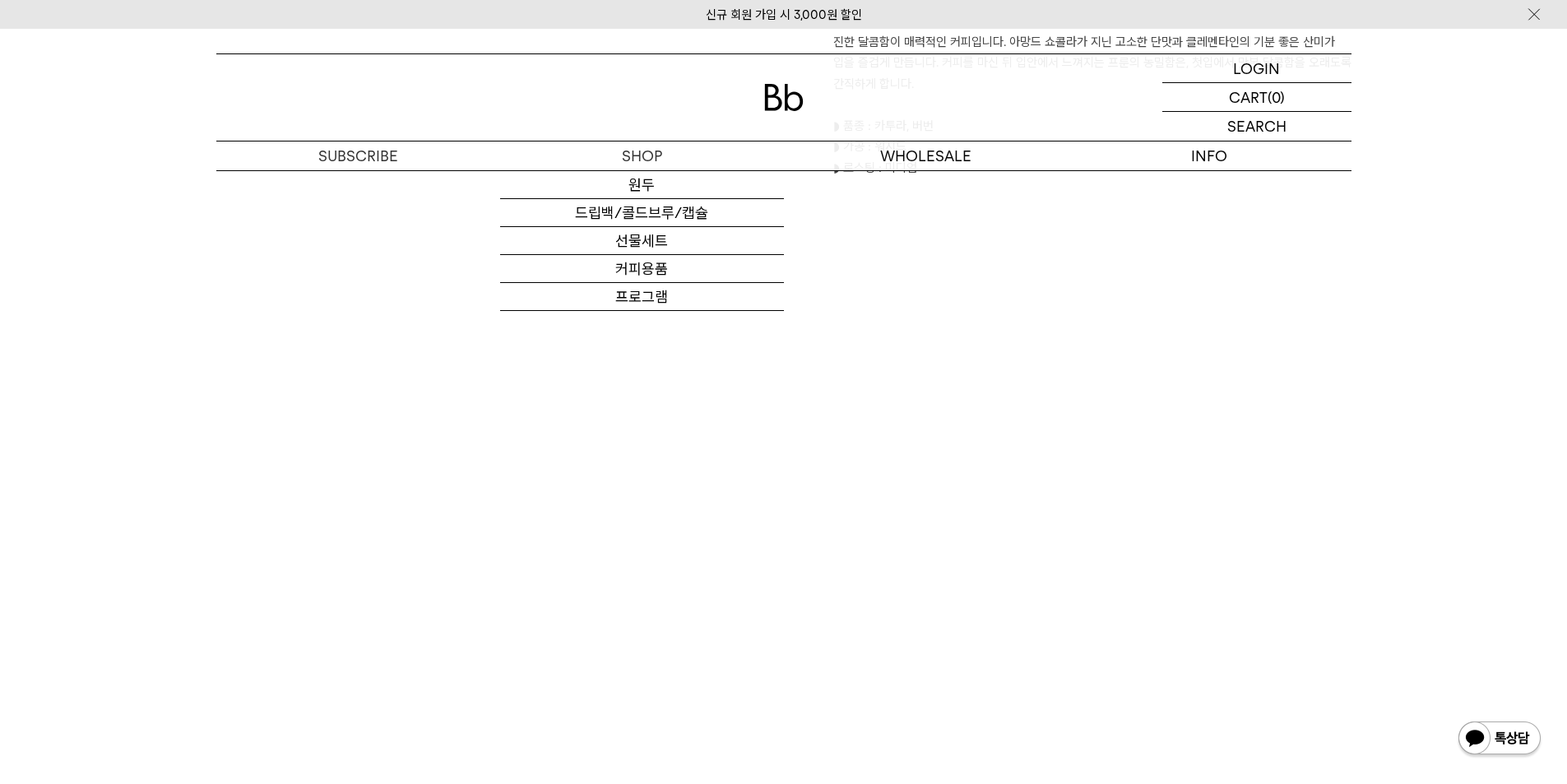
click at [770, 118] on div at bounding box center [784, 96] width 1135 height 86
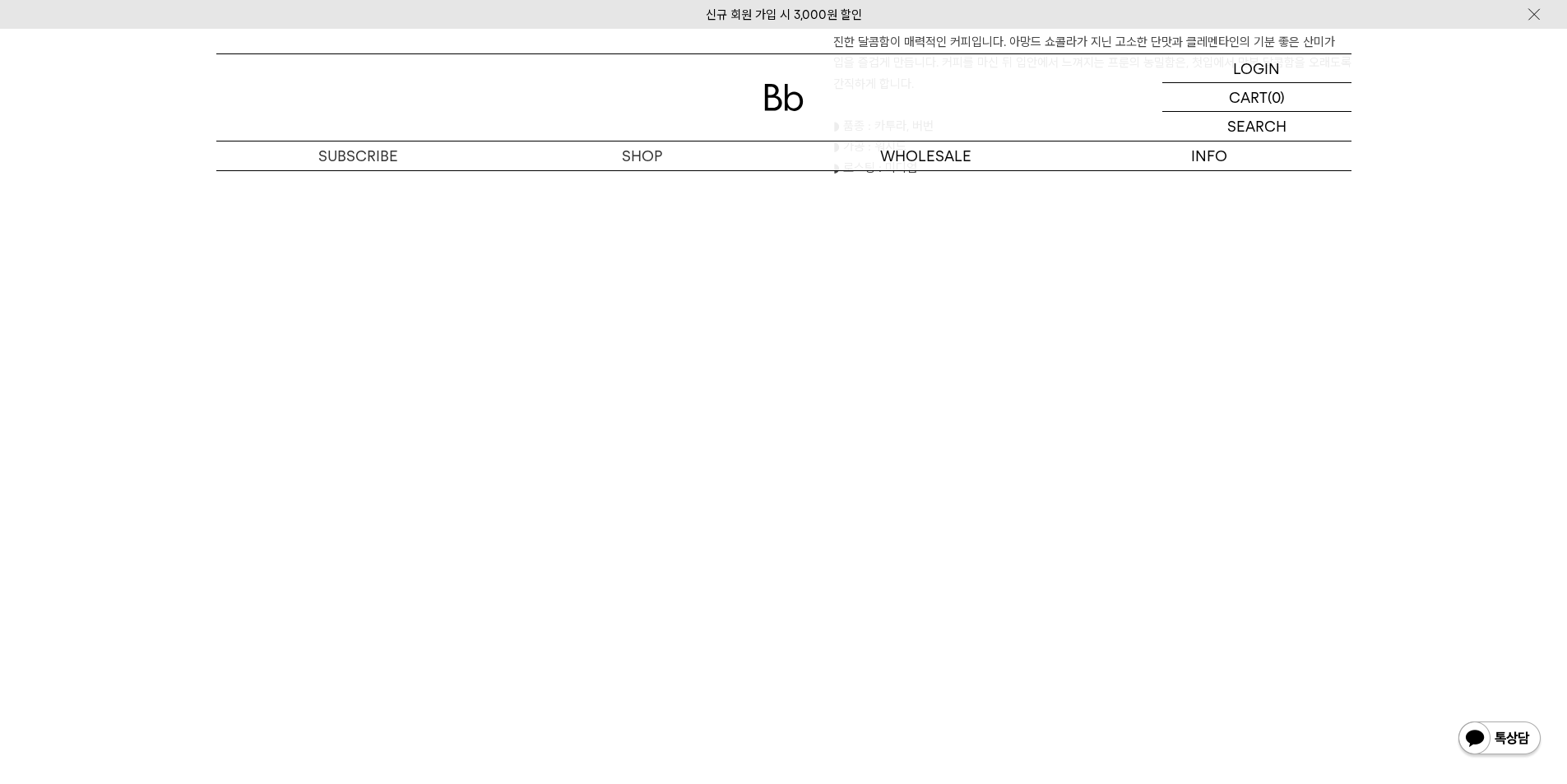
click at [768, 111] on div at bounding box center [784, 96] width 1135 height 86
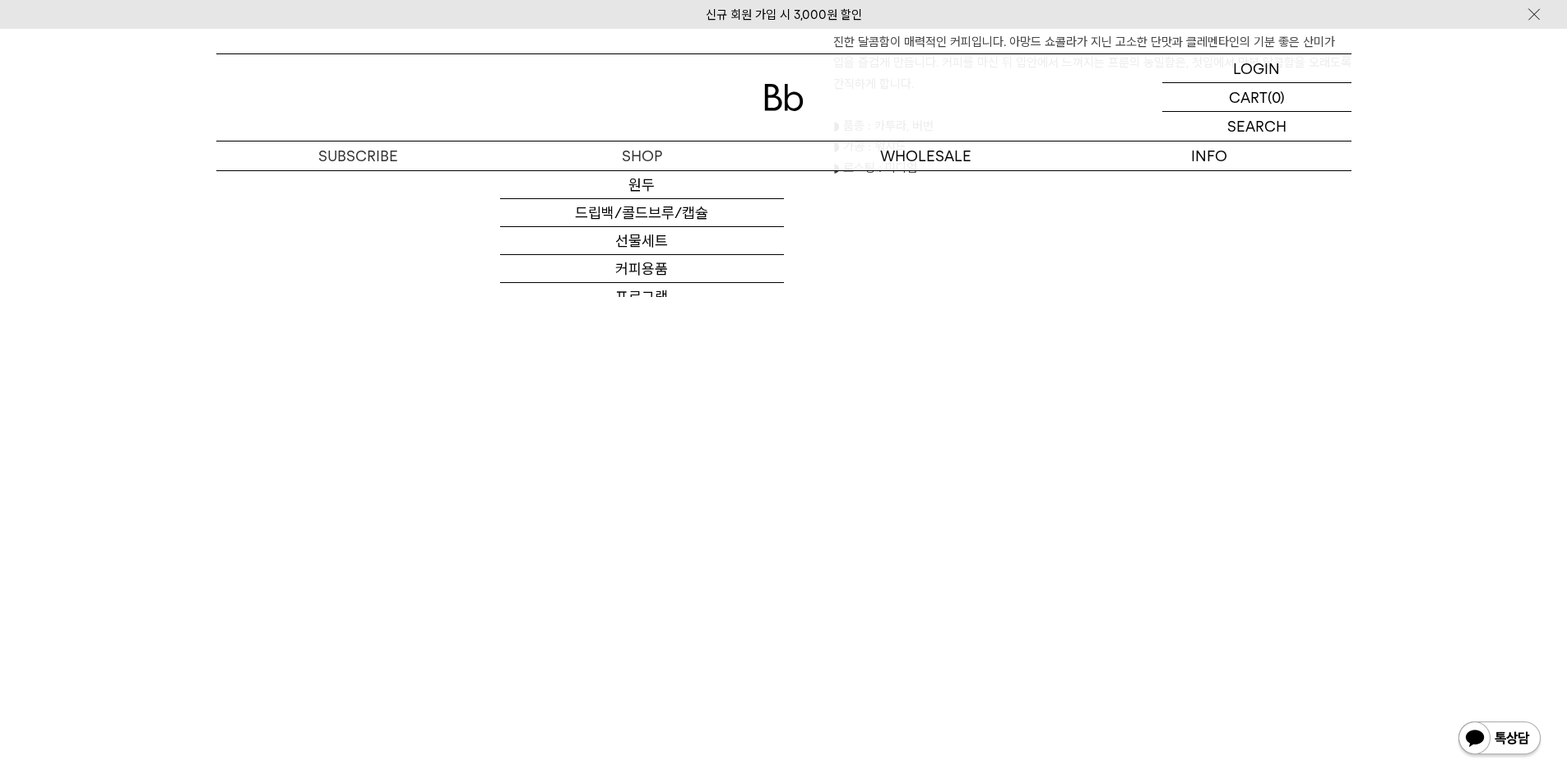
click at [795, 98] on img at bounding box center [784, 97] width 40 height 27
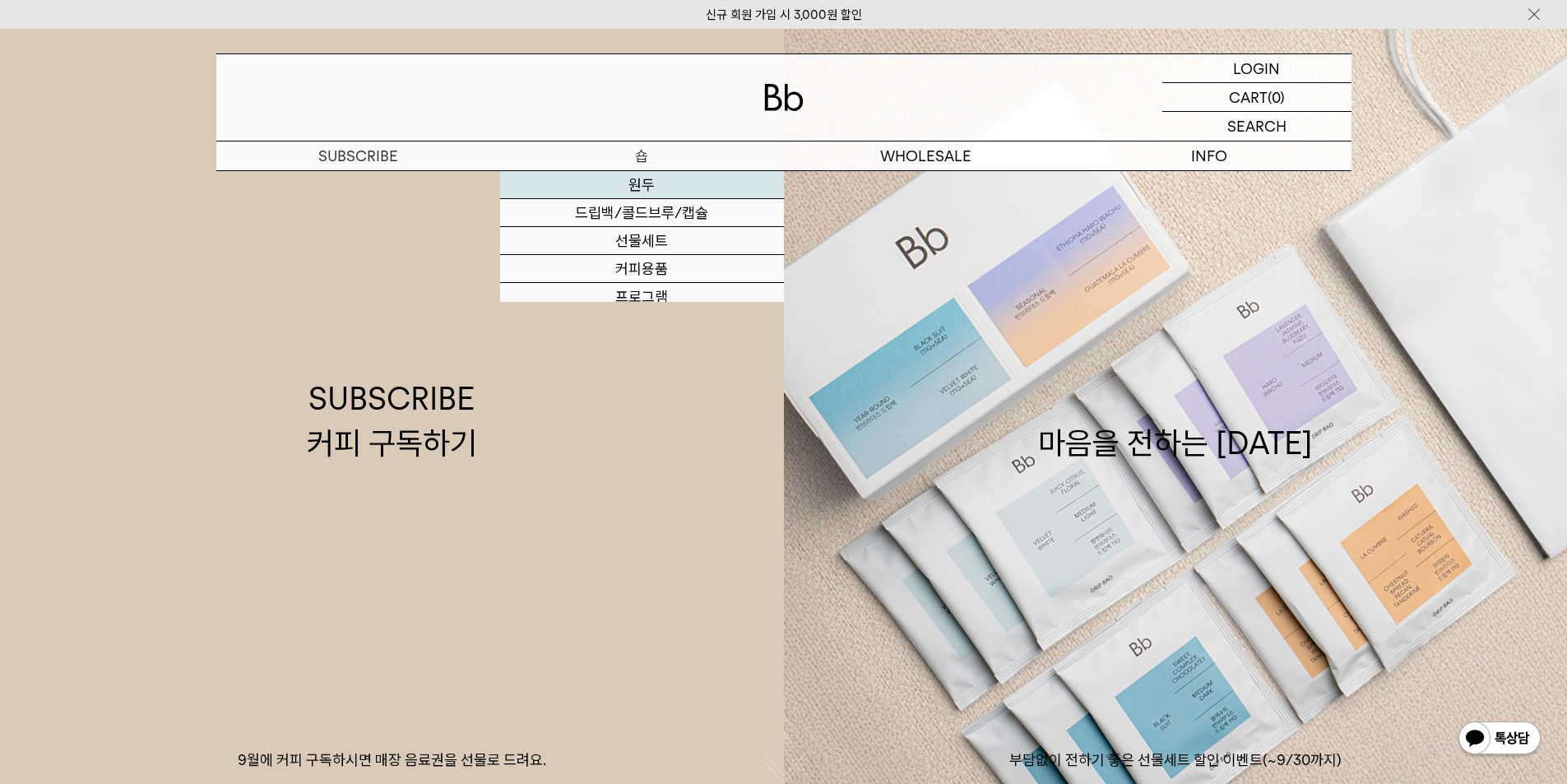
click at [628, 173] on link "원두" at bounding box center [642, 185] width 284 height 28
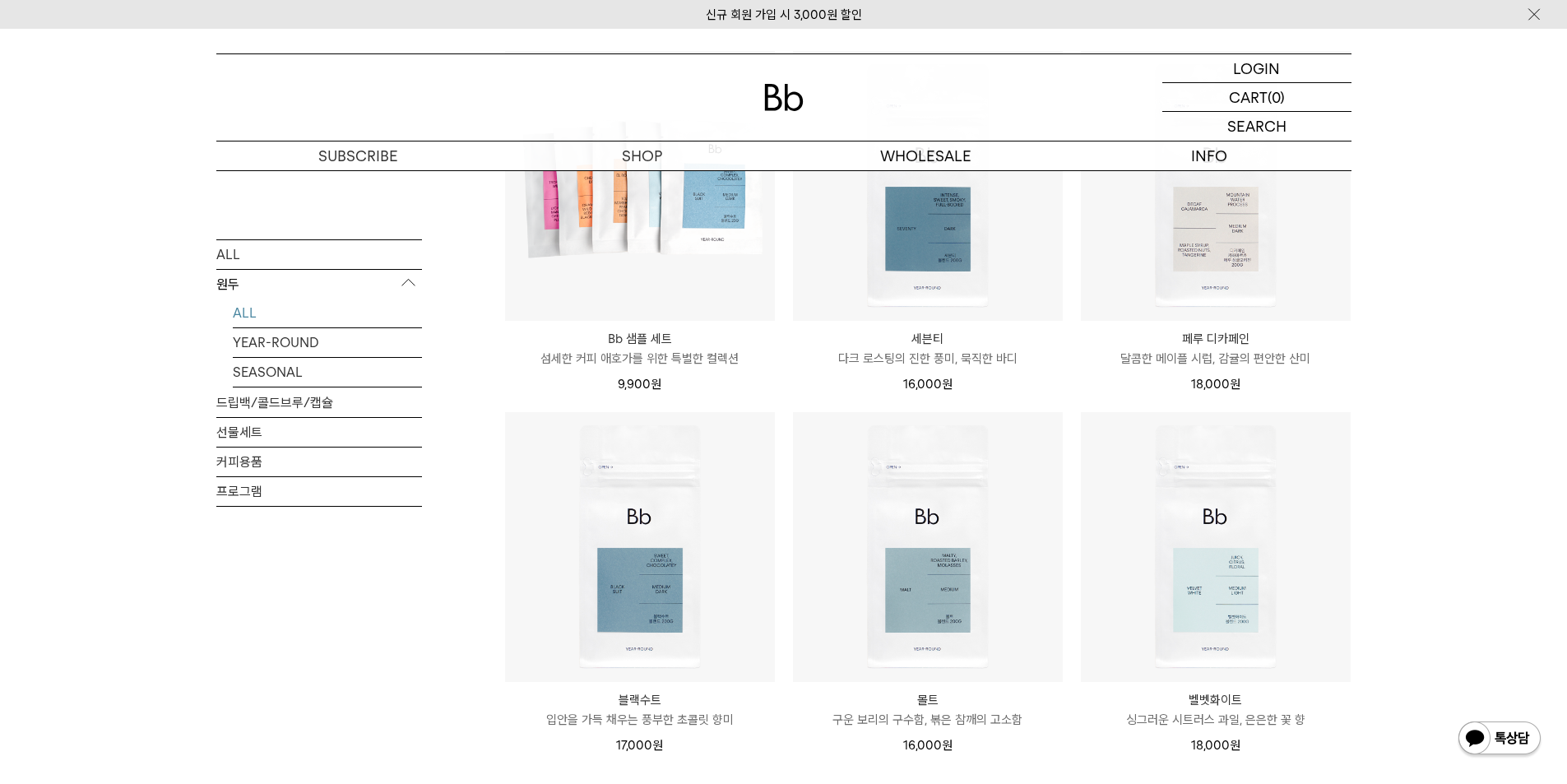
scroll to position [823, 0]
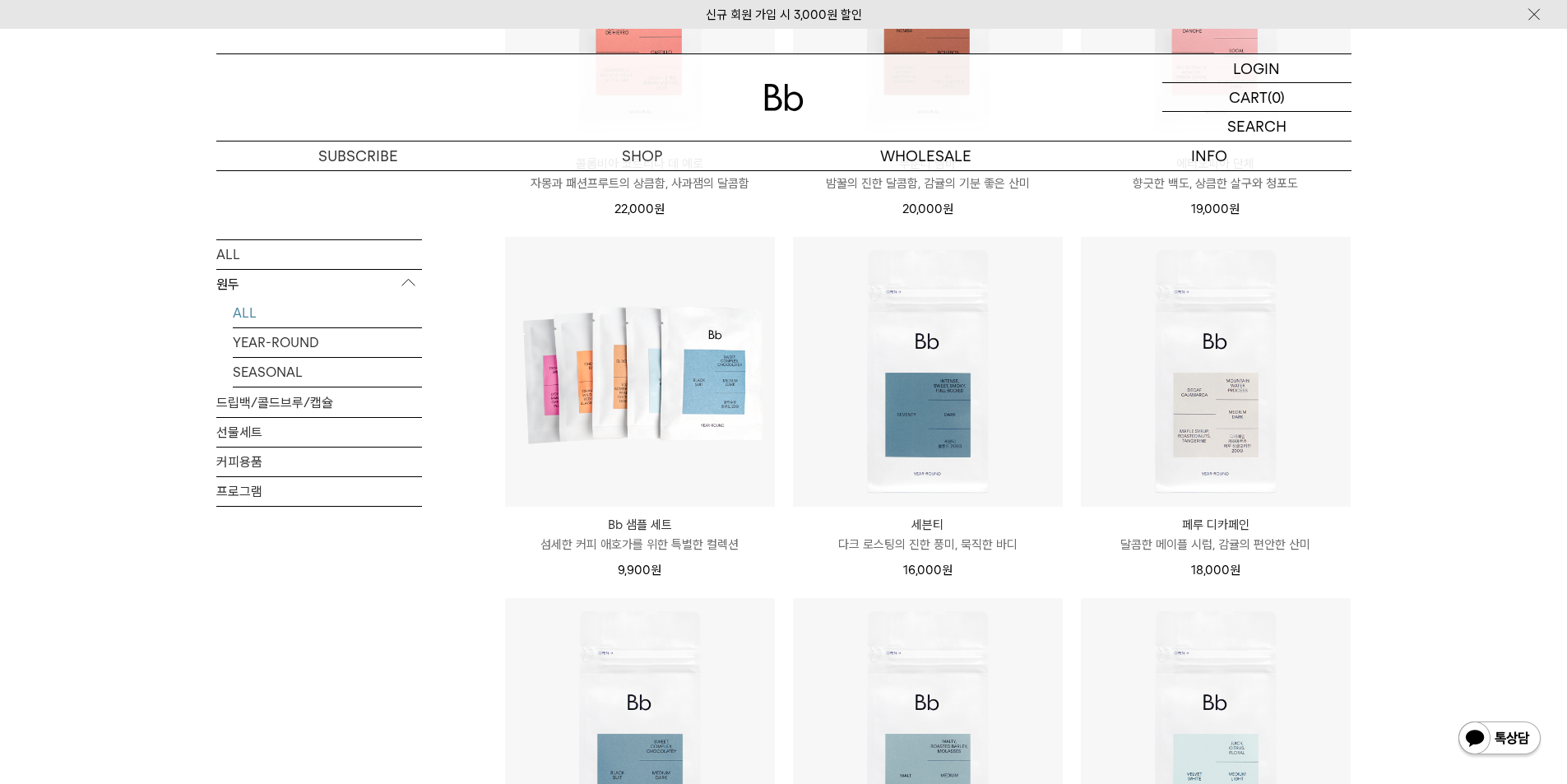
click at [341, 783] on div "ALL 원두 ALL YEAR-ROUND SEASONAL 드립백/콜드브루/캡슐 선물세트 커피용품 프로그램" at bounding box center [319, 275] width 206 height 1695
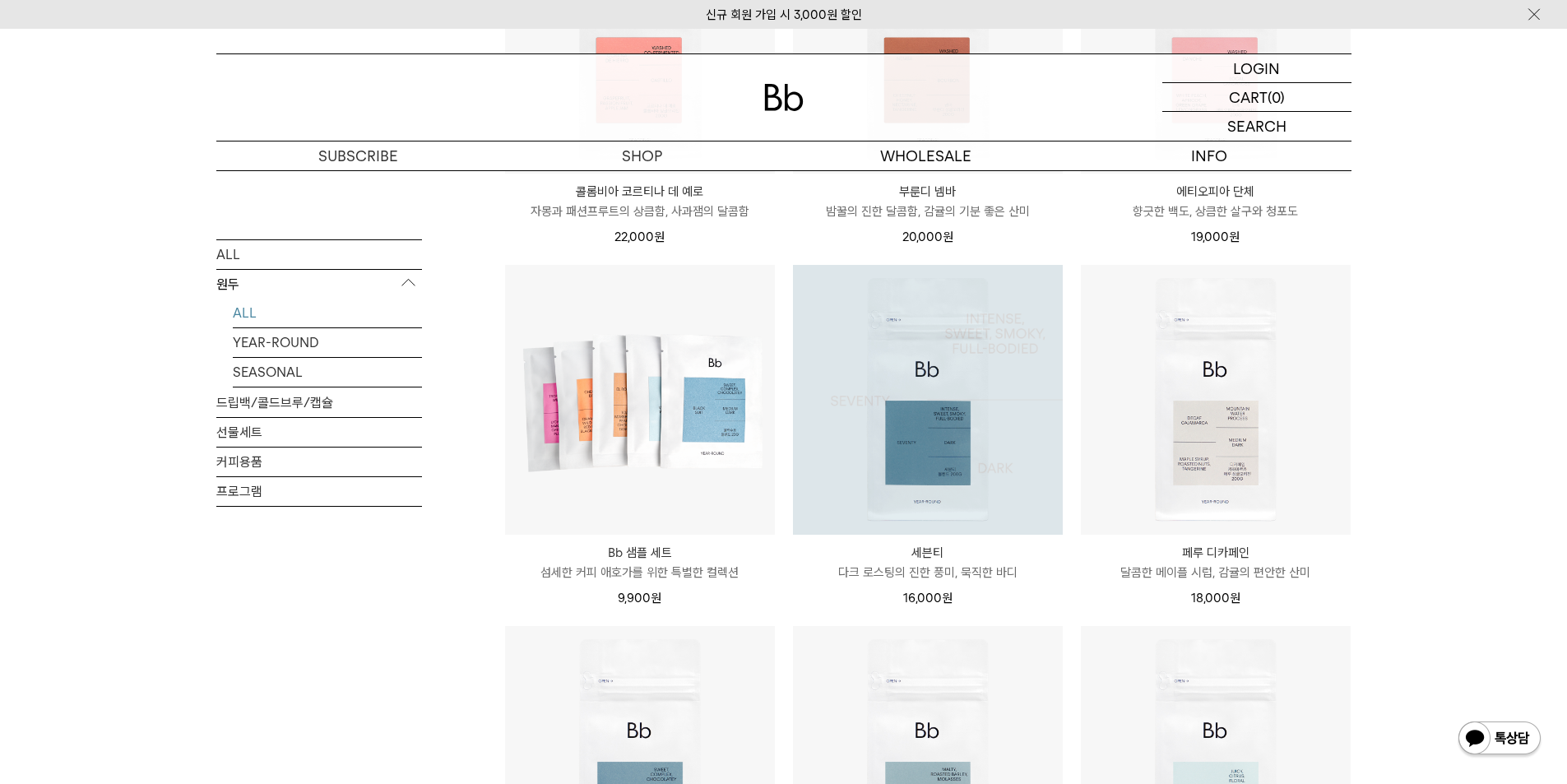
scroll to position [905, 0]
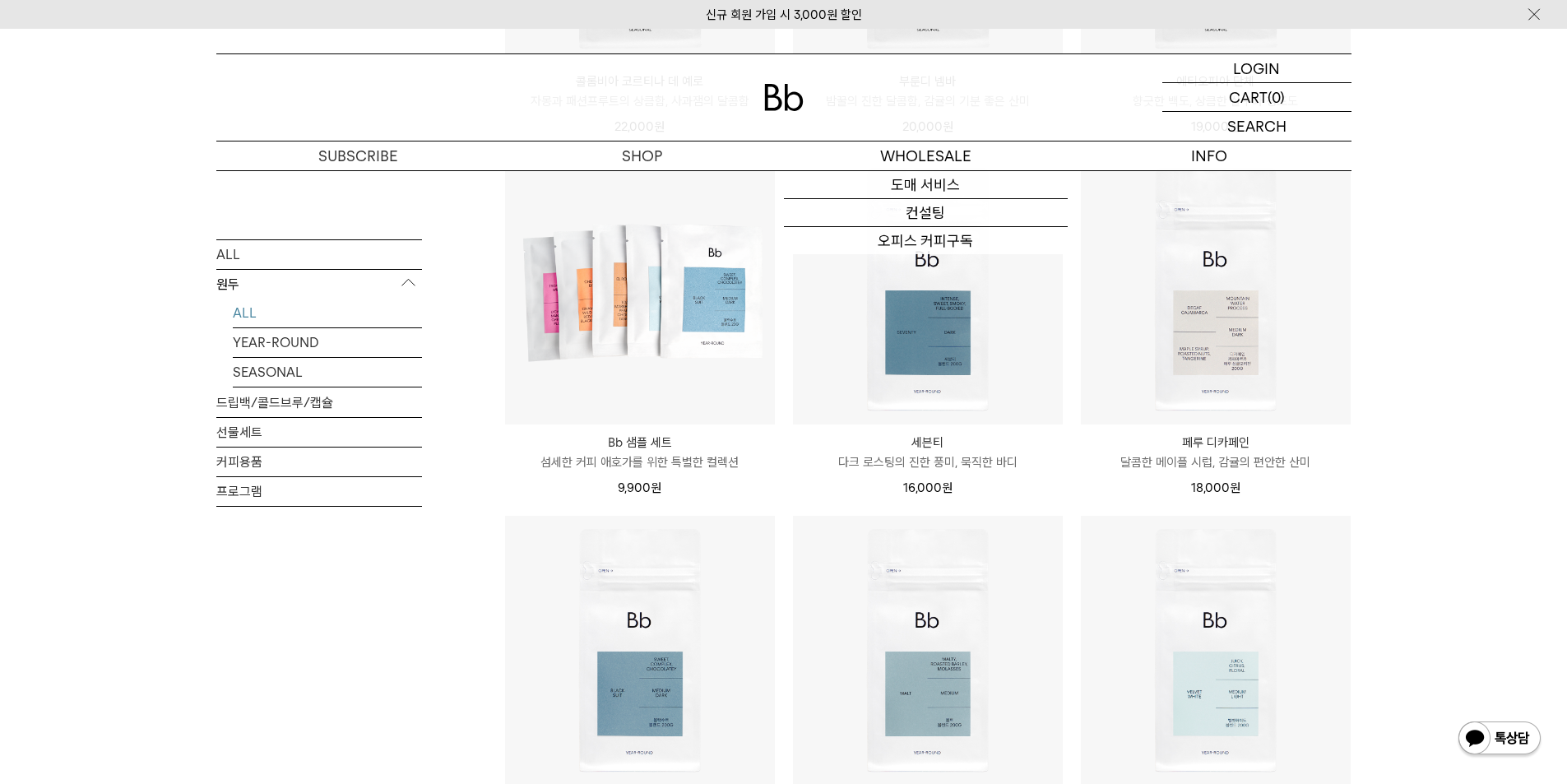
click at [784, 105] on img at bounding box center [784, 97] width 40 height 27
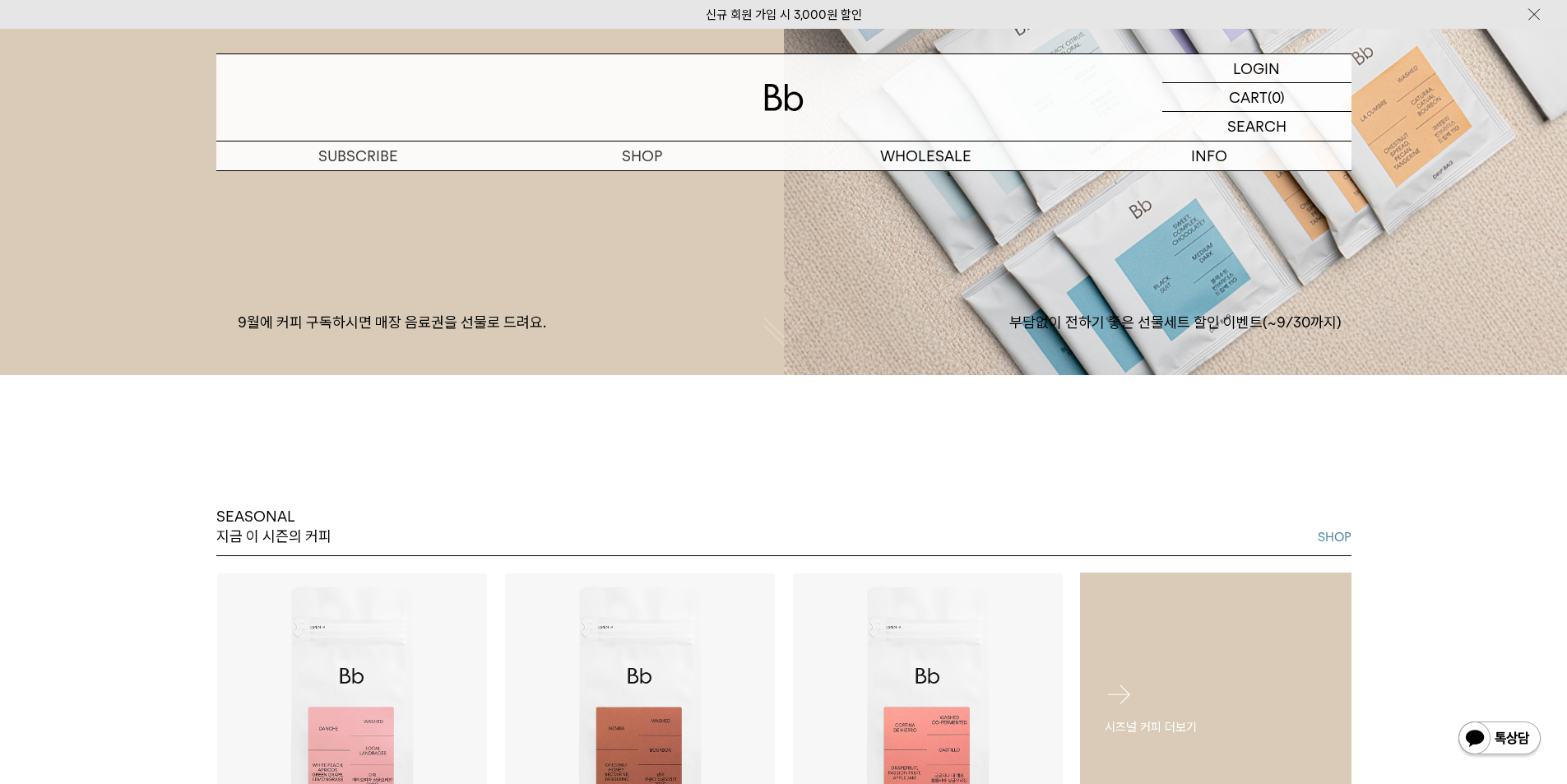
scroll to position [411, 0]
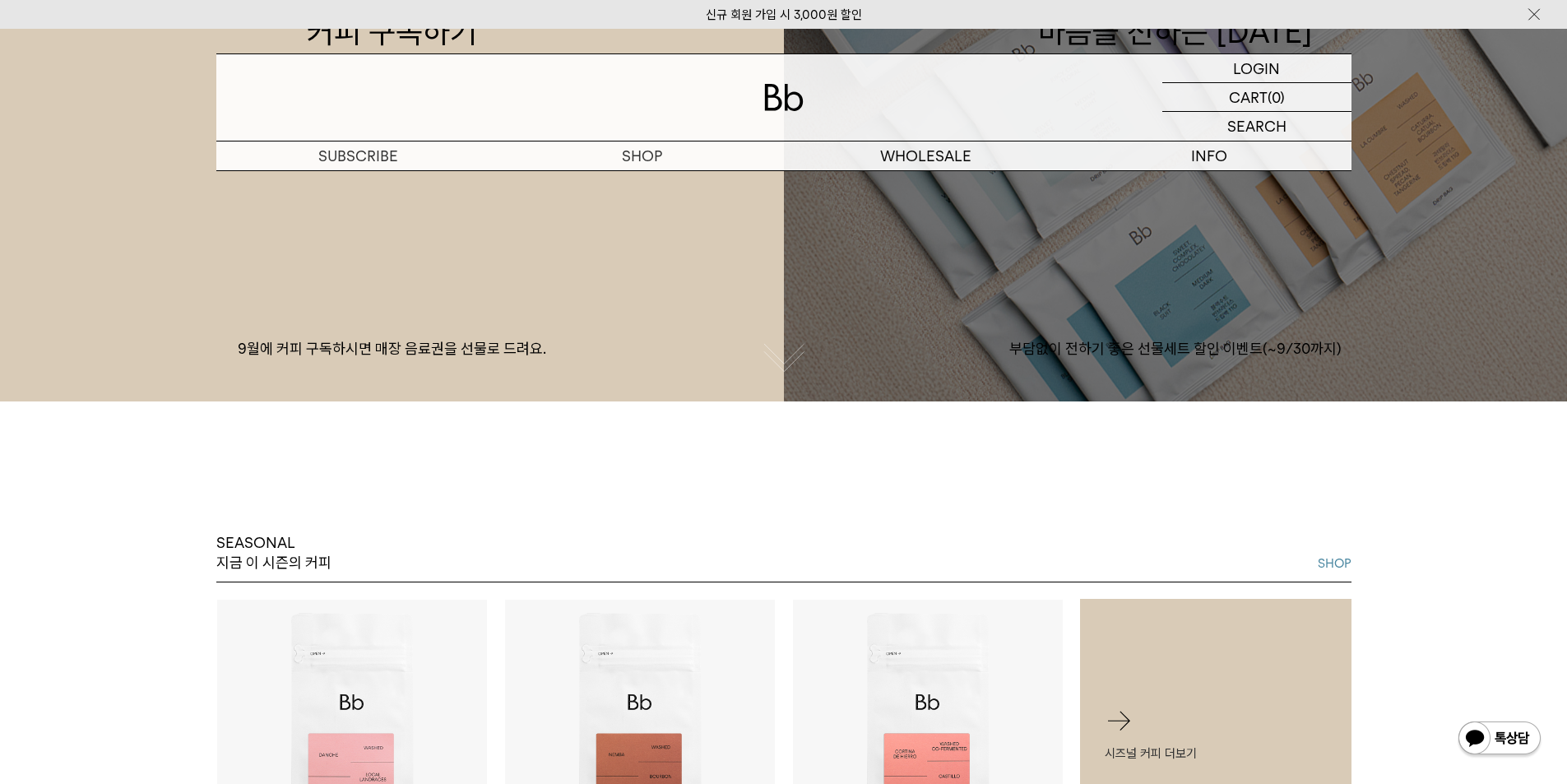
click at [1122, 289] on link "마음을 전하는 추석 부담없이 전하기 좋은 선물세트 할인 이벤트(~9/30까지)" at bounding box center [1177, 9] width 784 height 784
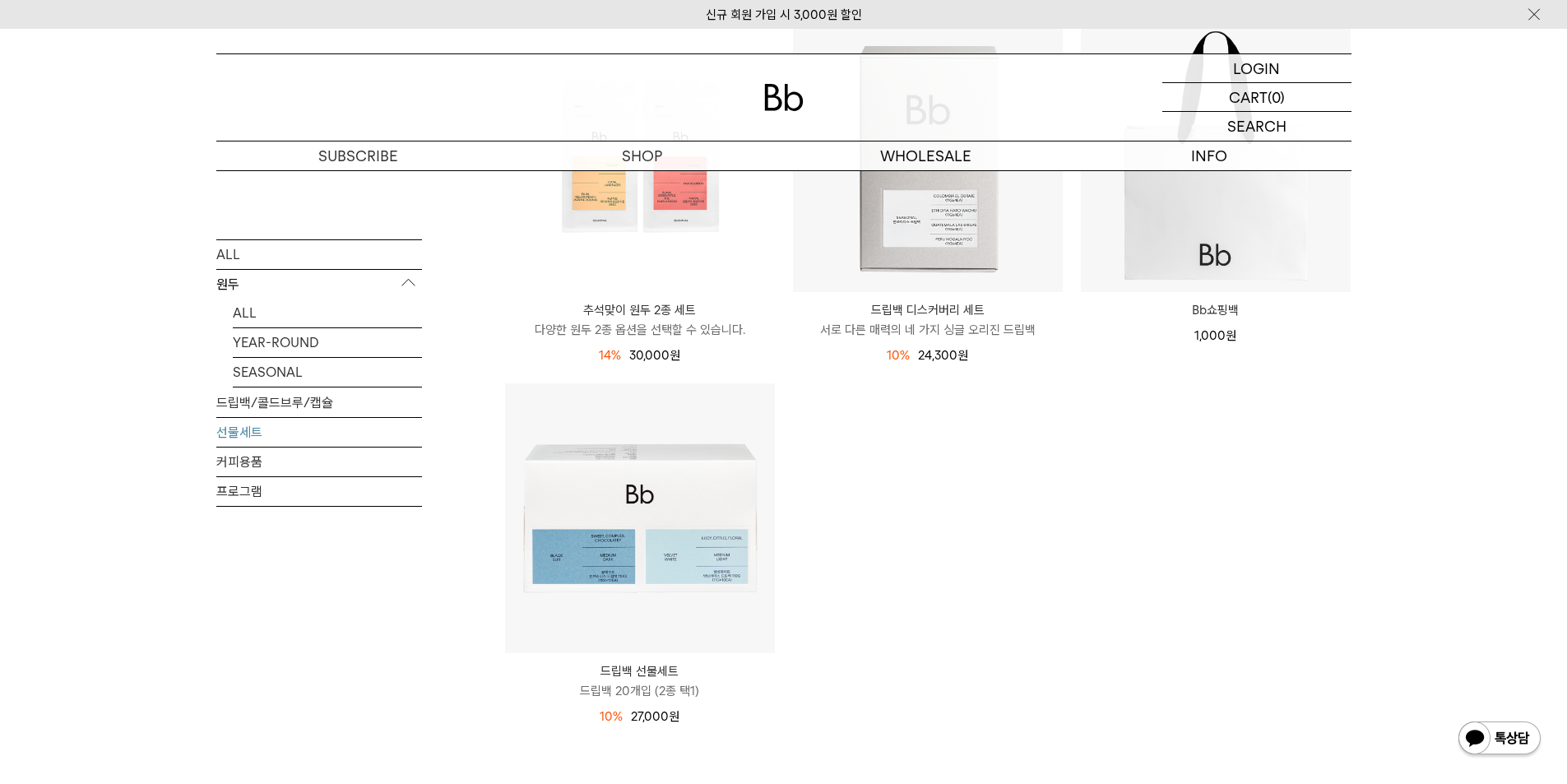
scroll to position [575, 0]
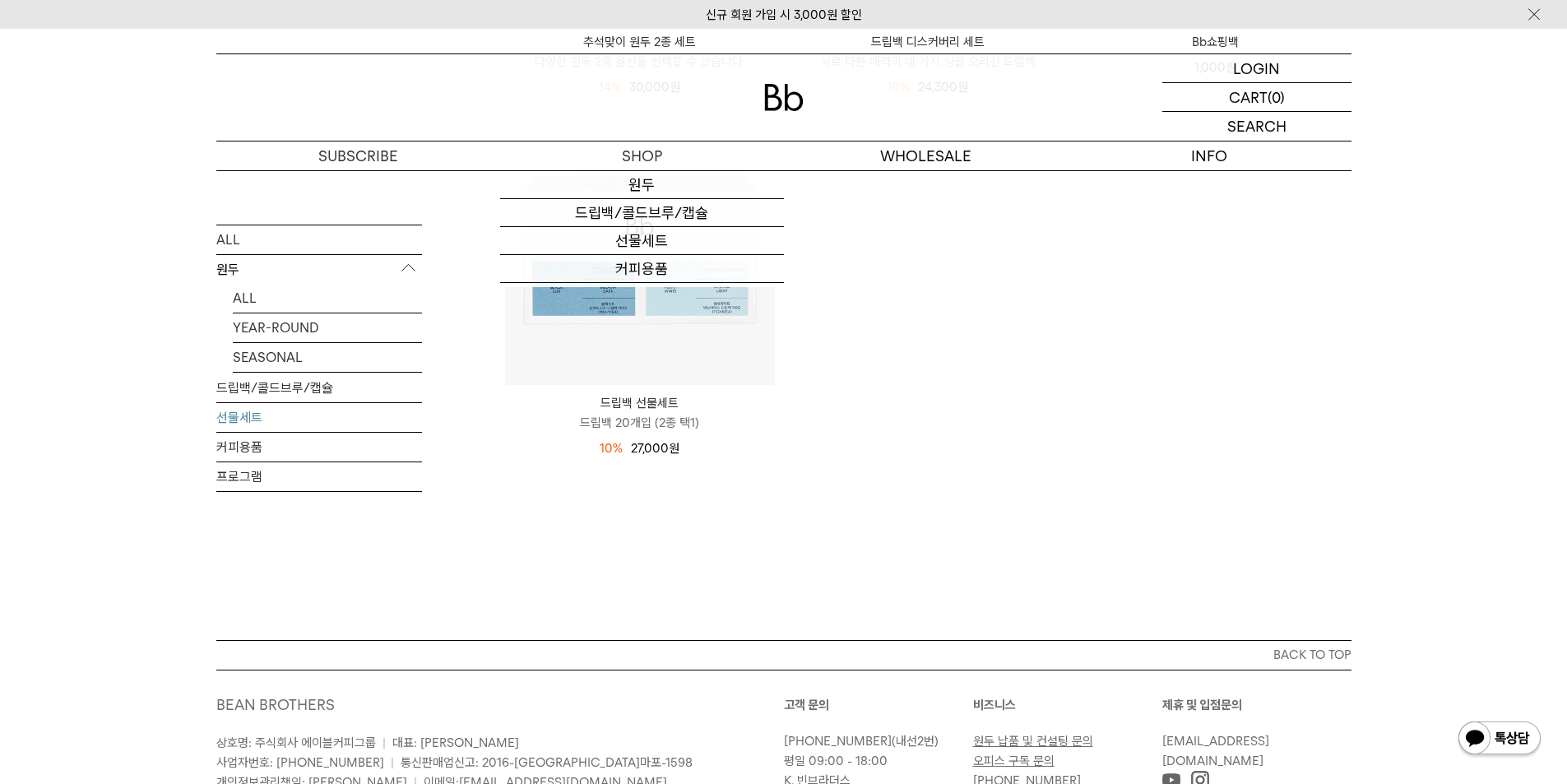
click at [768, 123] on div at bounding box center [784, 96] width 1135 height 86
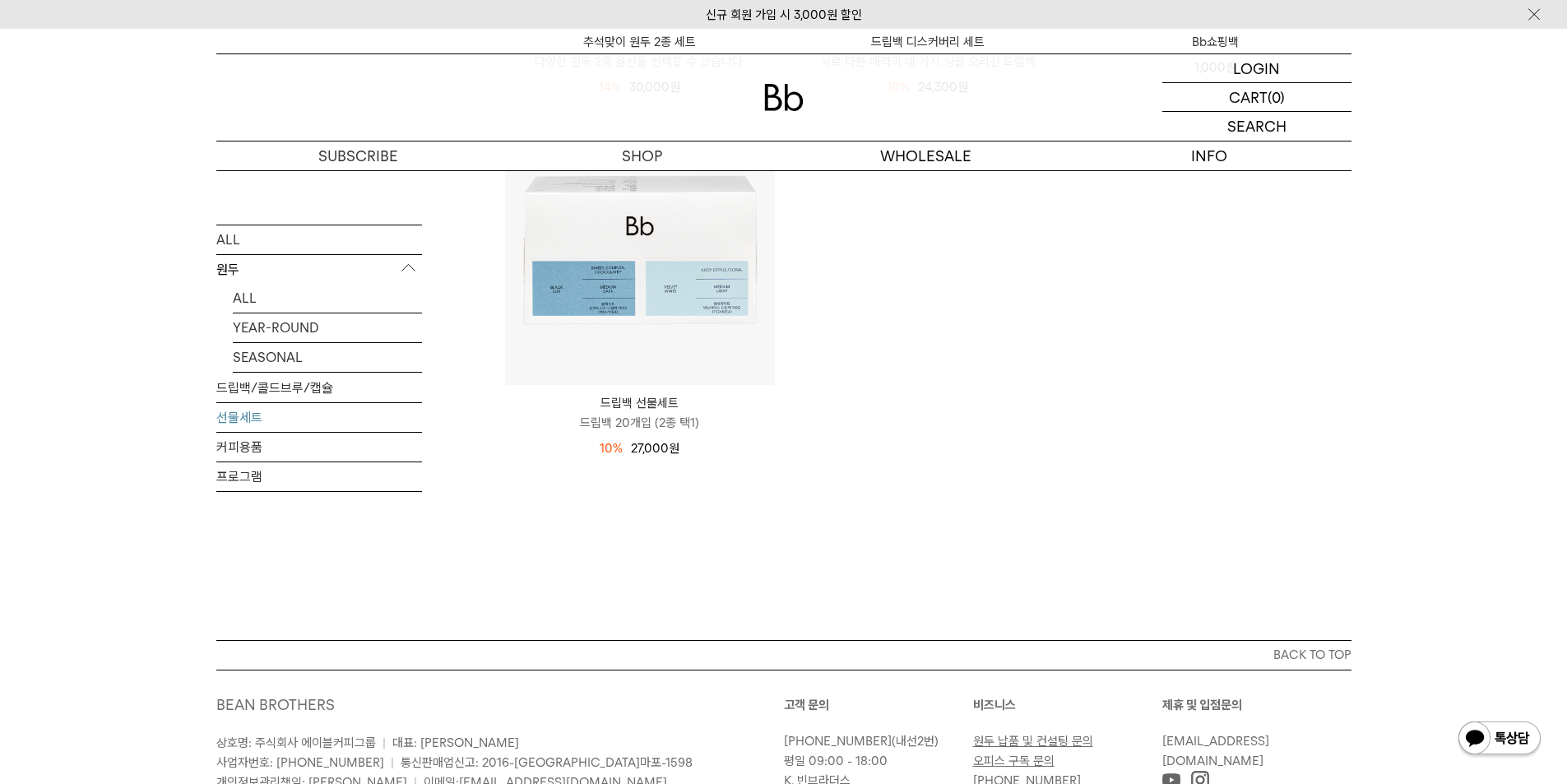
click at [775, 104] on img at bounding box center [784, 97] width 40 height 27
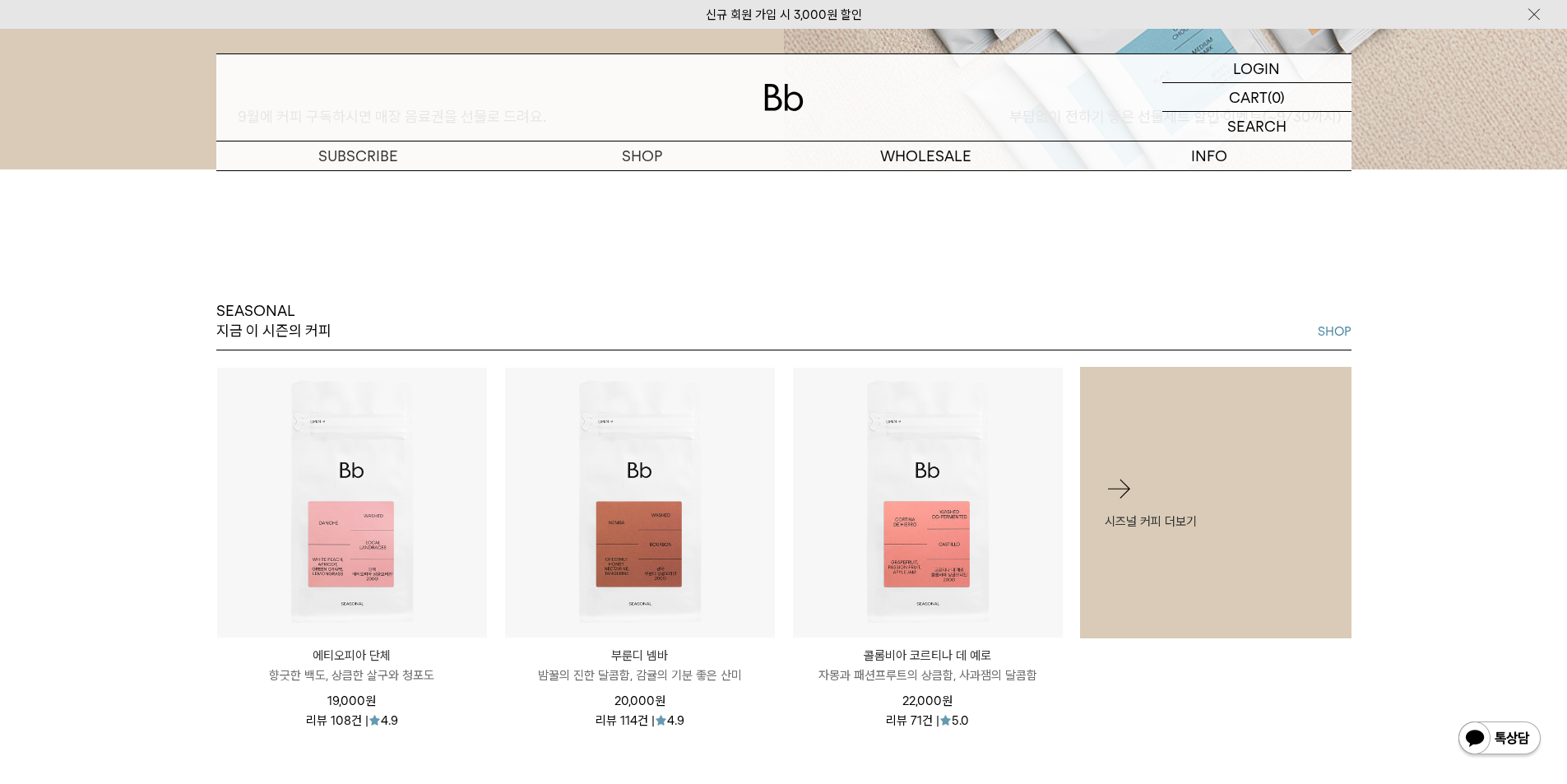
scroll to position [905, 0]
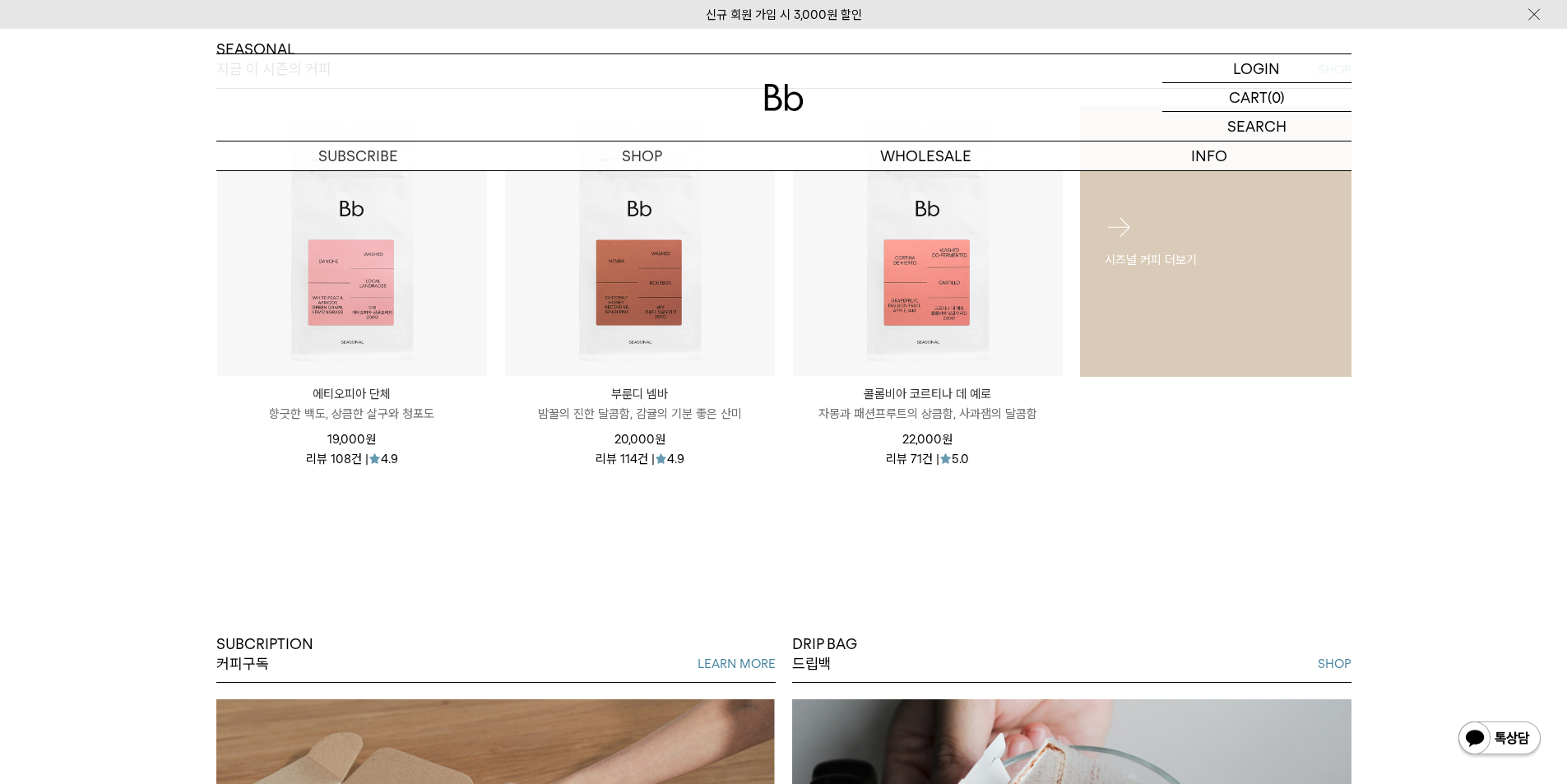
click at [1168, 332] on link "시즈널 커피 더보기" at bounding box center [1215, 240] width 271 height 271
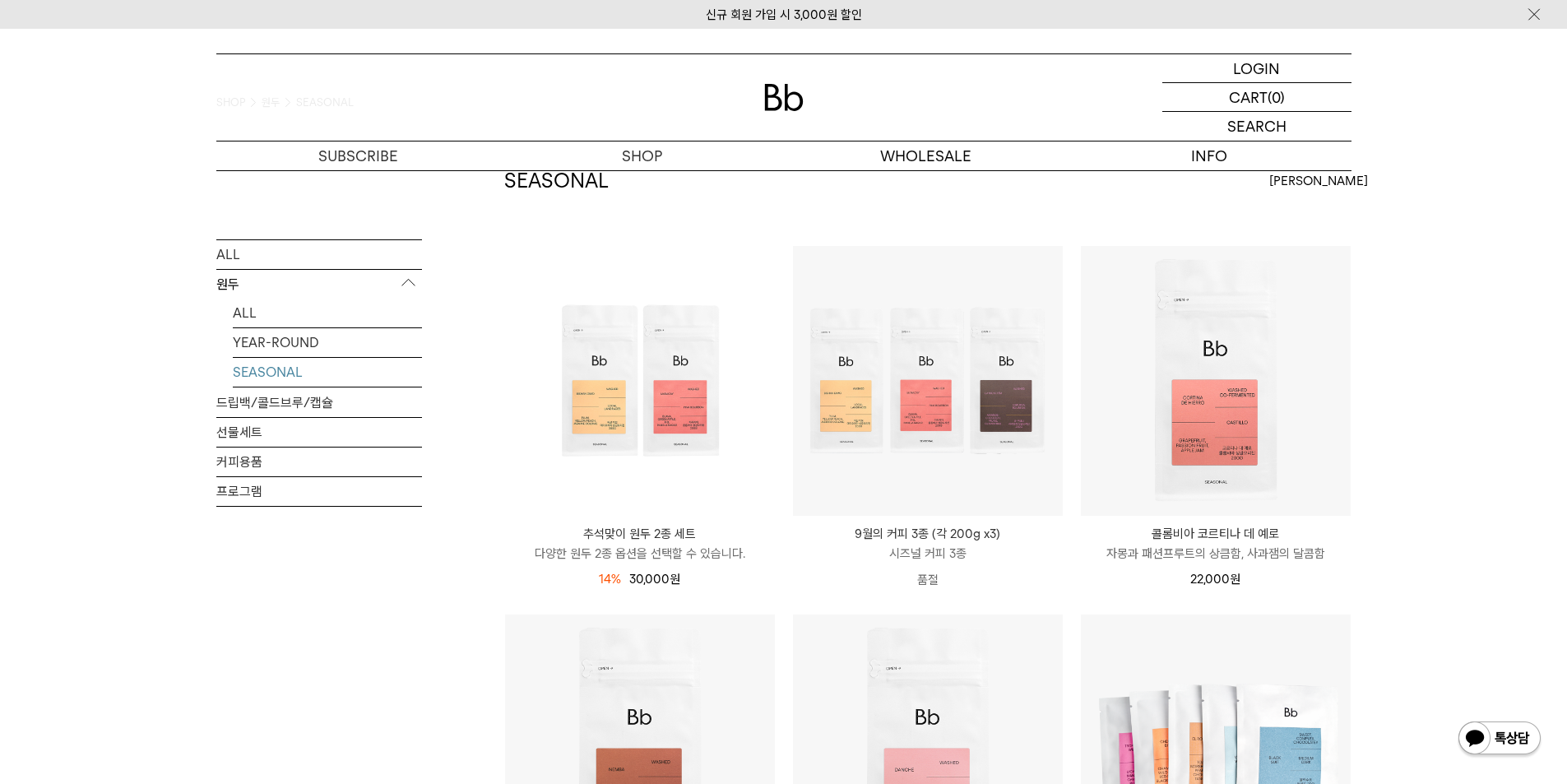
scroll to position [82, 0]
click at [792, 95] on img at bounding box center [784, 97] width 40 height 27
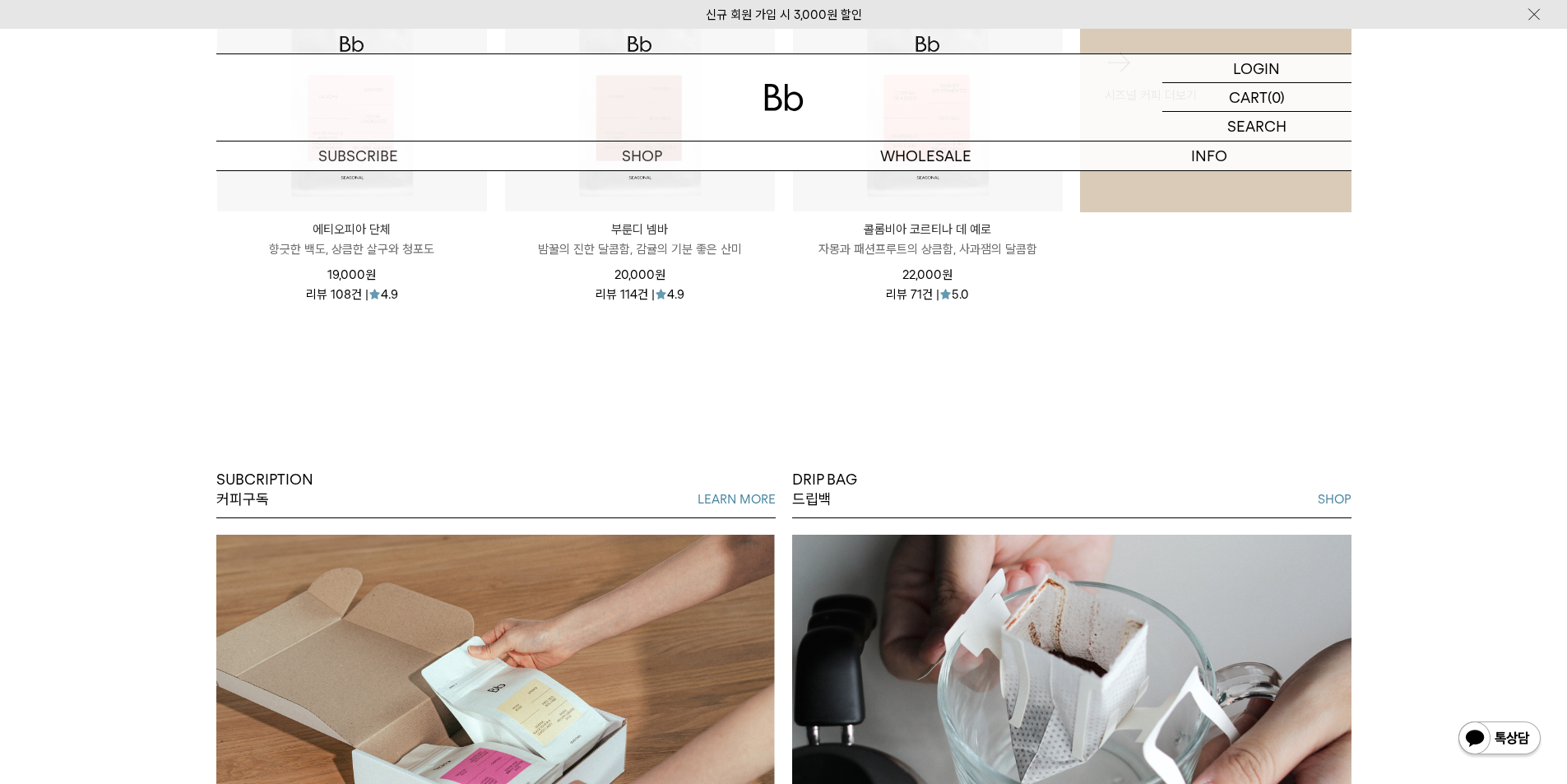
scroll to position [740, 0]
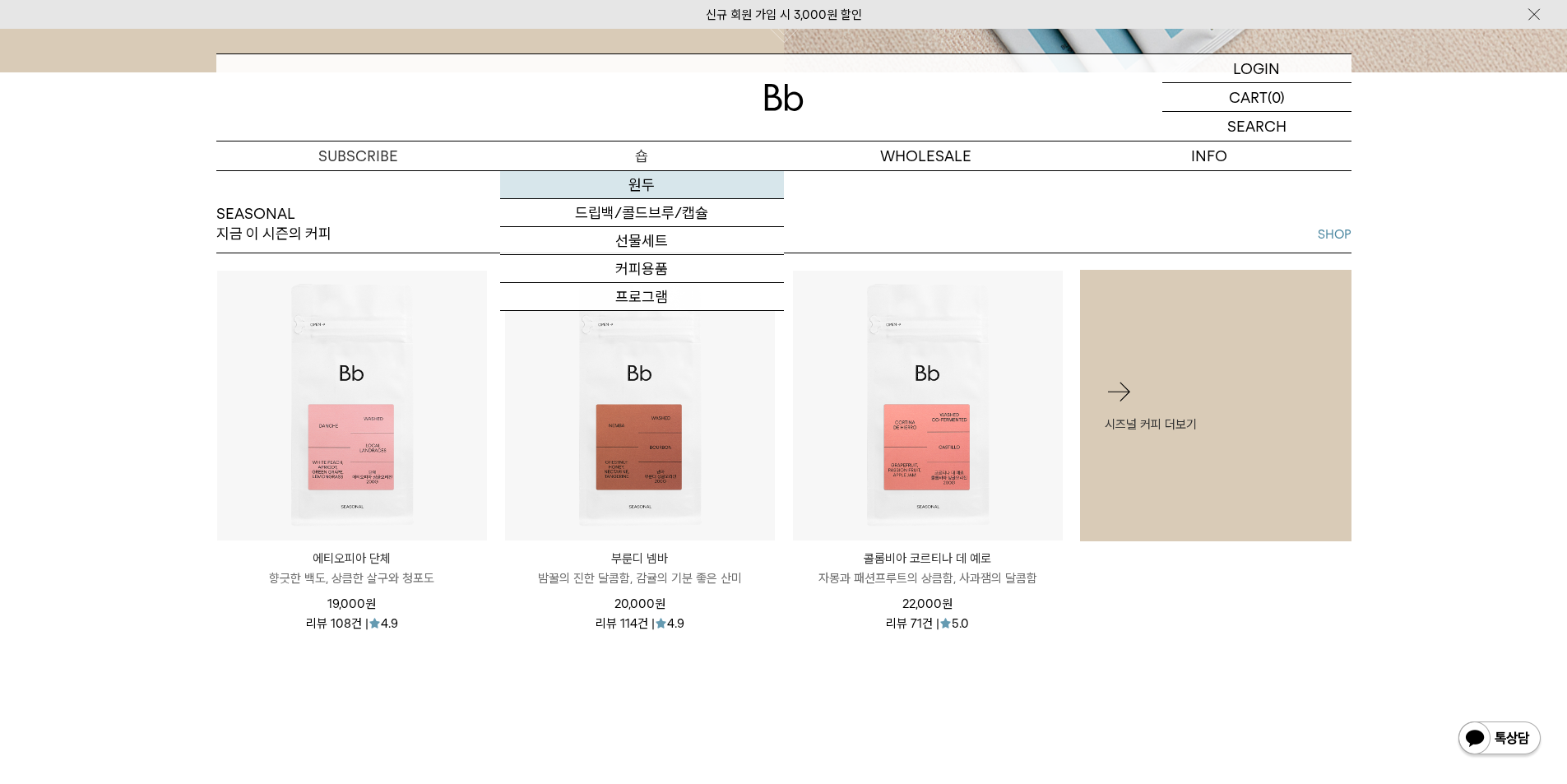
click at [651, 183] on link "원두" at bounding box center [642, 185] width 284 height 28
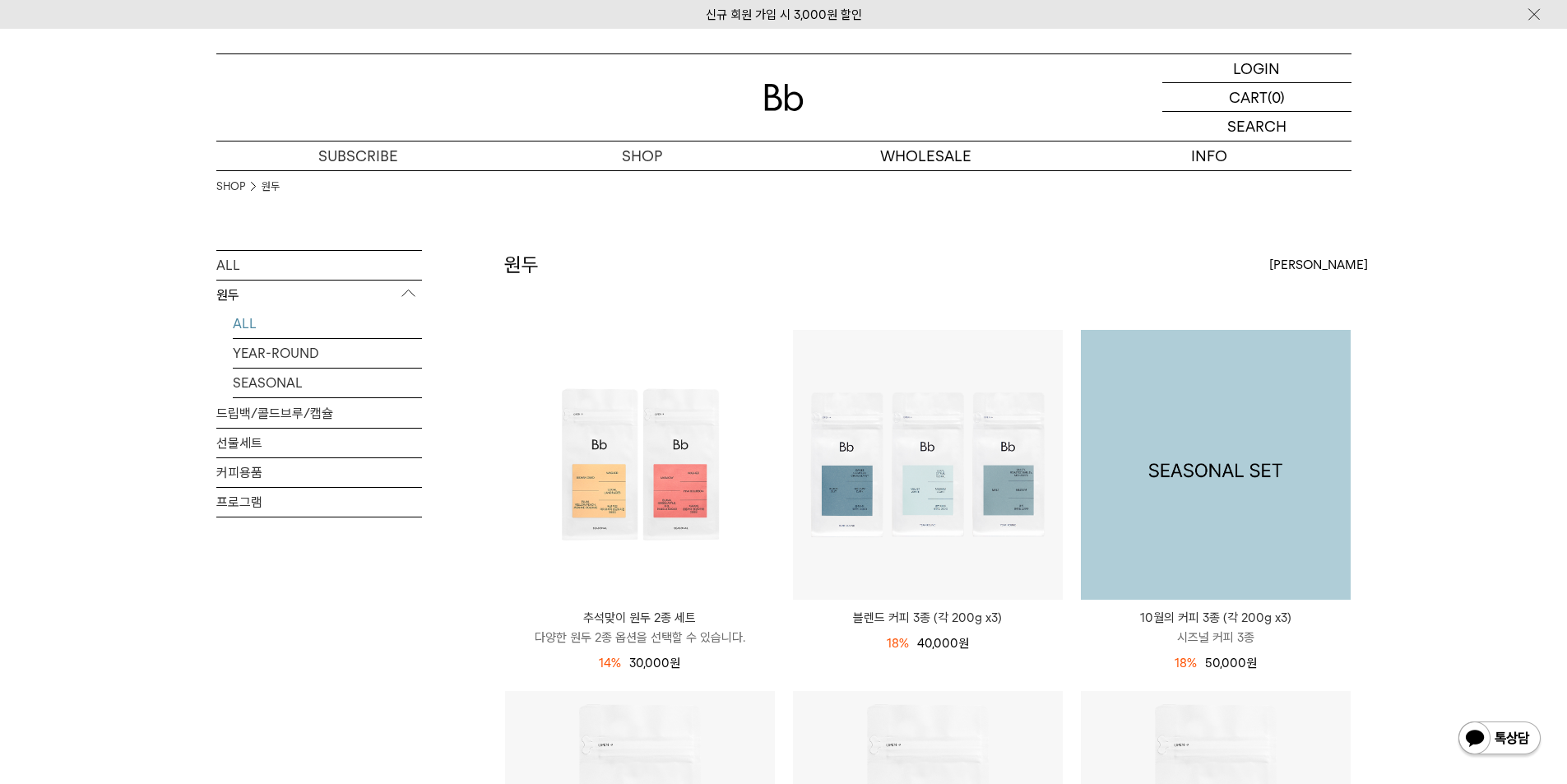
click at [1269, 460] on img at bounding box center [1216, 465] width 270 height 270
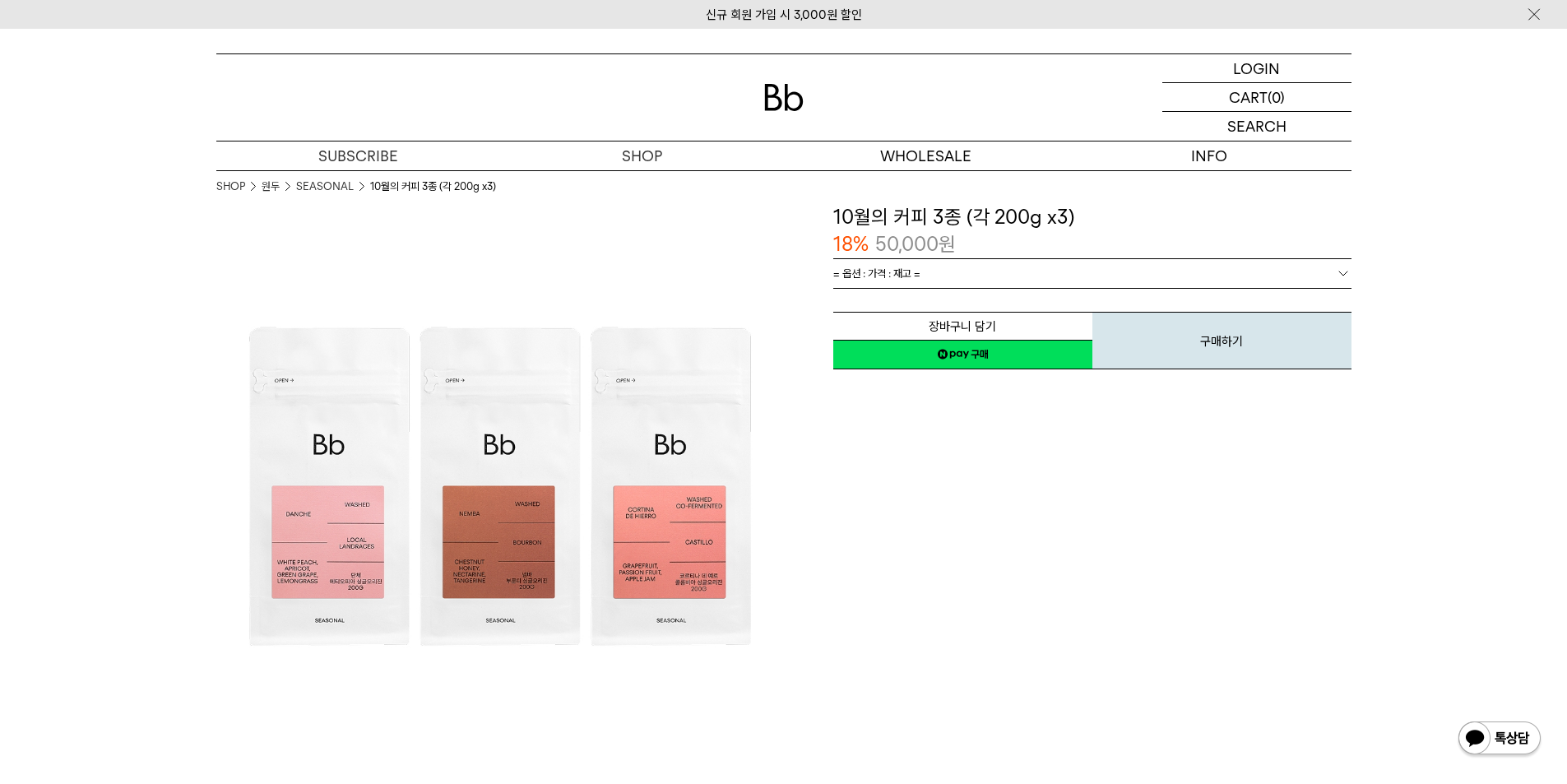
click at [1052, 289] on div "장바구니 담기 찜하기 NAVER 네이버 ID로 간편구매 네이버페이 네이버페이 구매하기 찜하기 이전 이벤트 Npay 머니 우리 통장 최대 1만원…" at bounding box center [1093, 329] width 518 height 84
click at [1052, 273] on link "= 옵션 : 가격 : 재고 =" at bounding box center [1093, 273] width 518 height 28
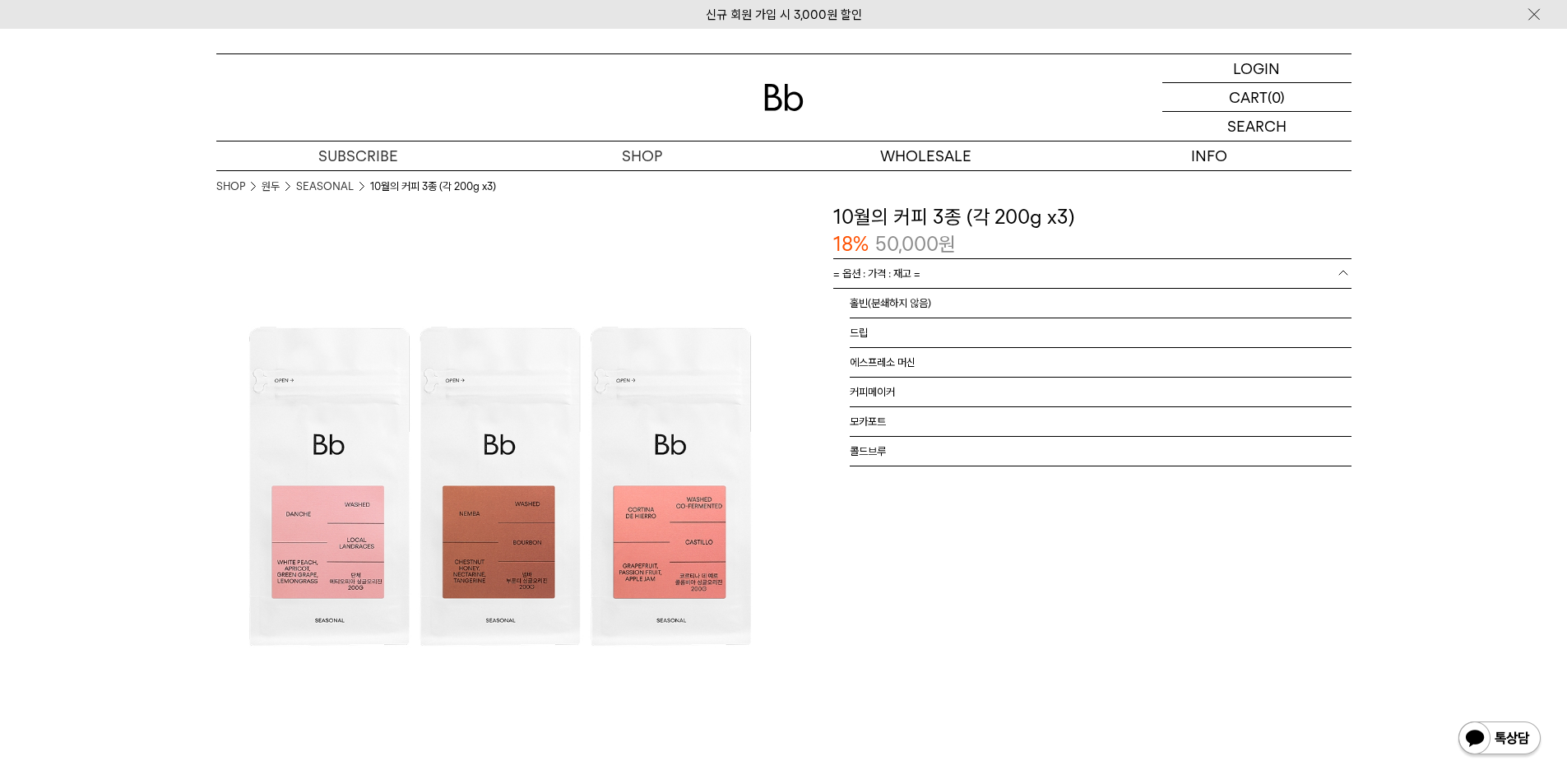
click at [1052, 273] on link "= 옵션 : 가격 : 재고 =" at bounding box center [1093, 273] width 518 height 28
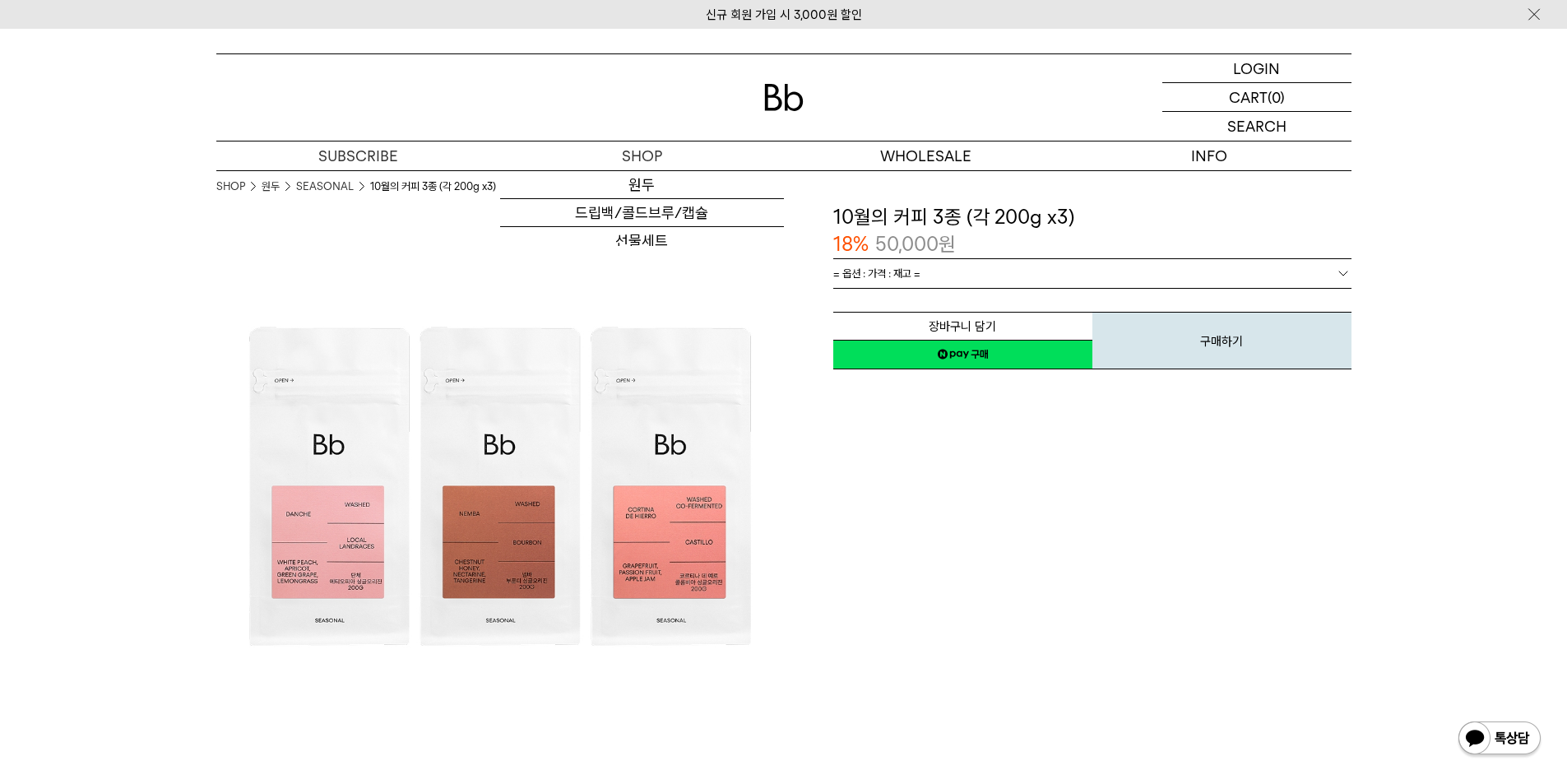
click at [759, 101] on div at bounding box center [784, 96] width 1135 height 86
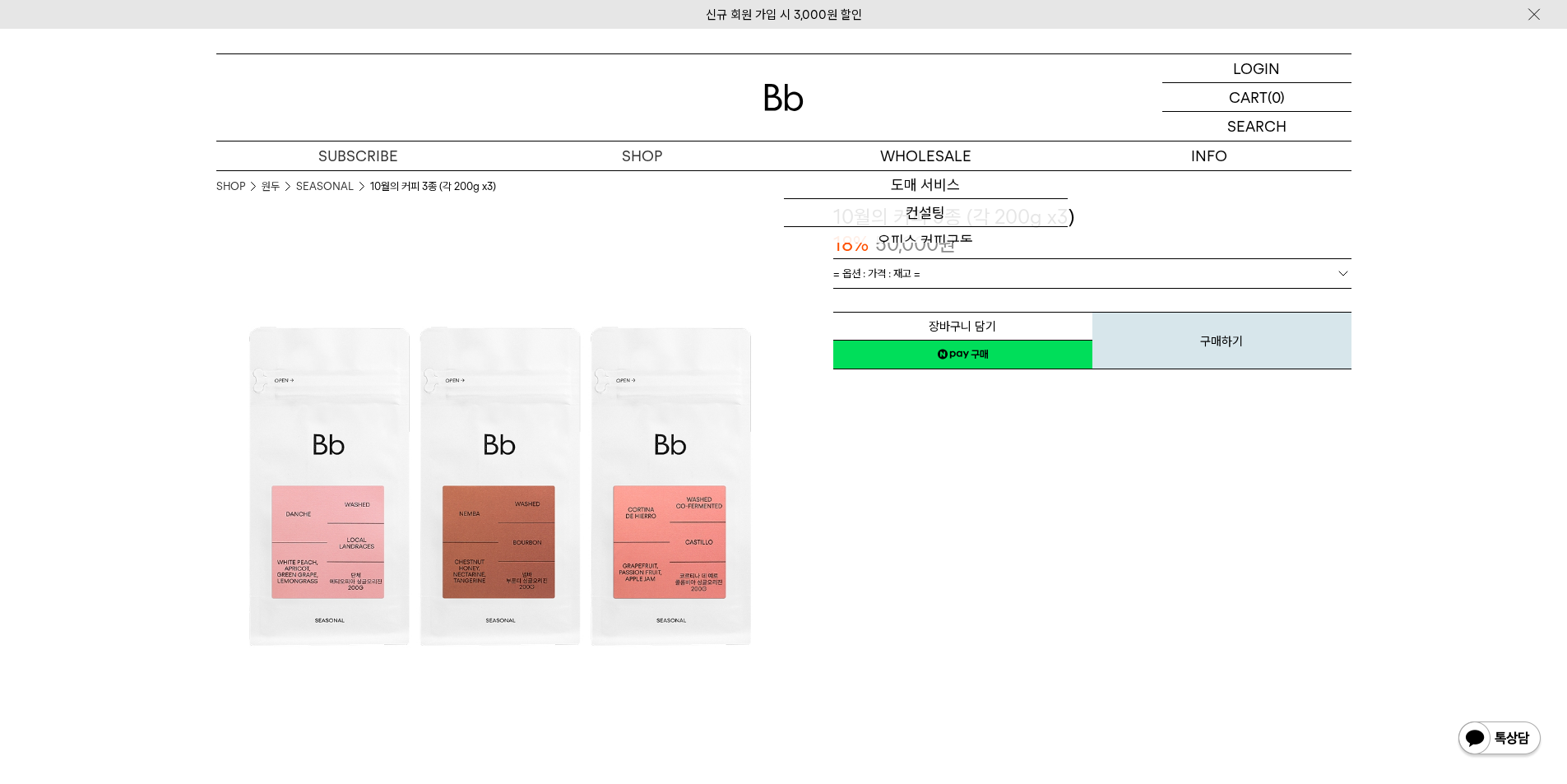
click at [776, 92] on img at bounding box center [784, 97] width 40 height 27
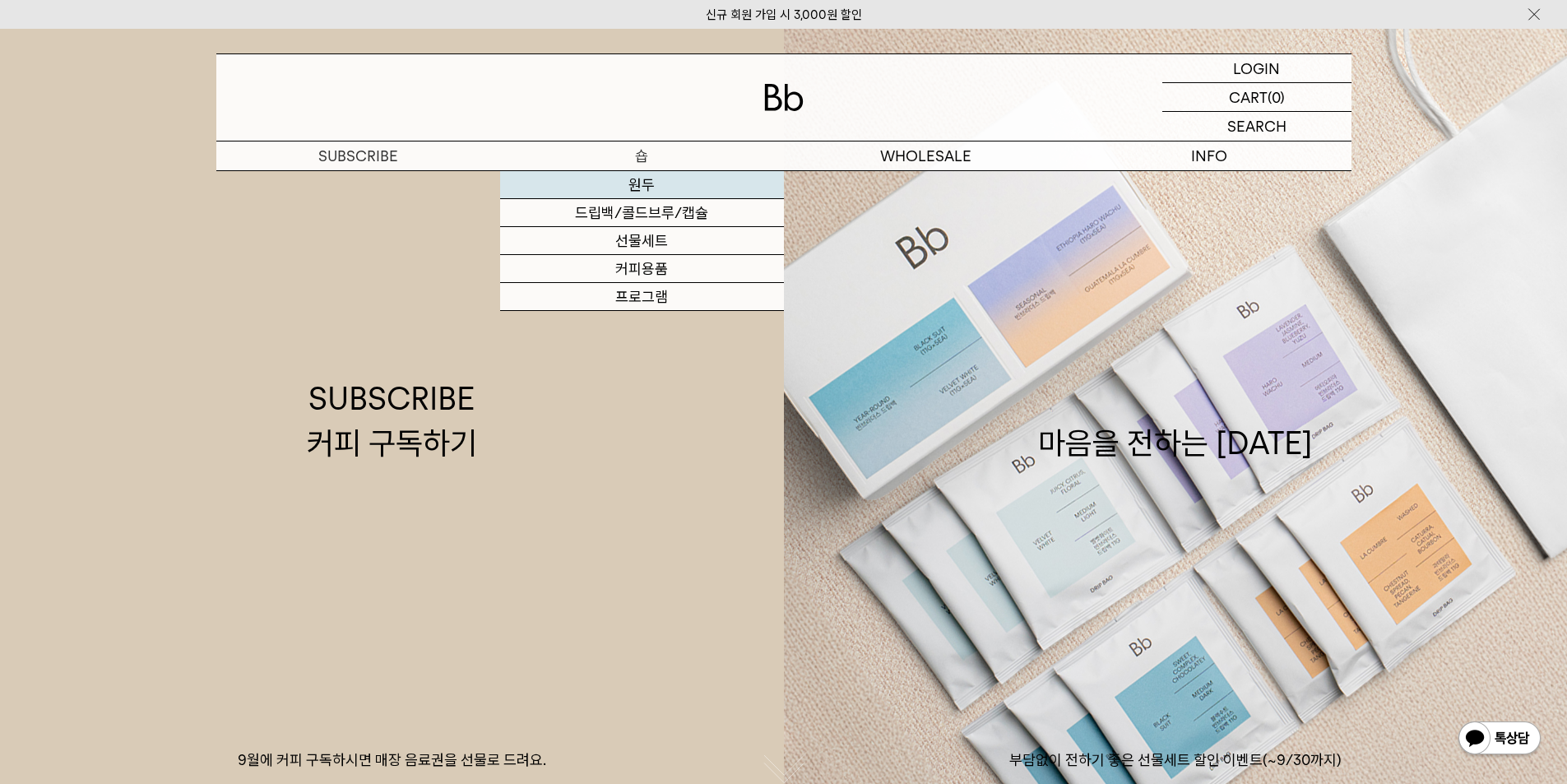
click at [659, 185] on link "원두" at bounding box center [642, 185] width 284 height 28
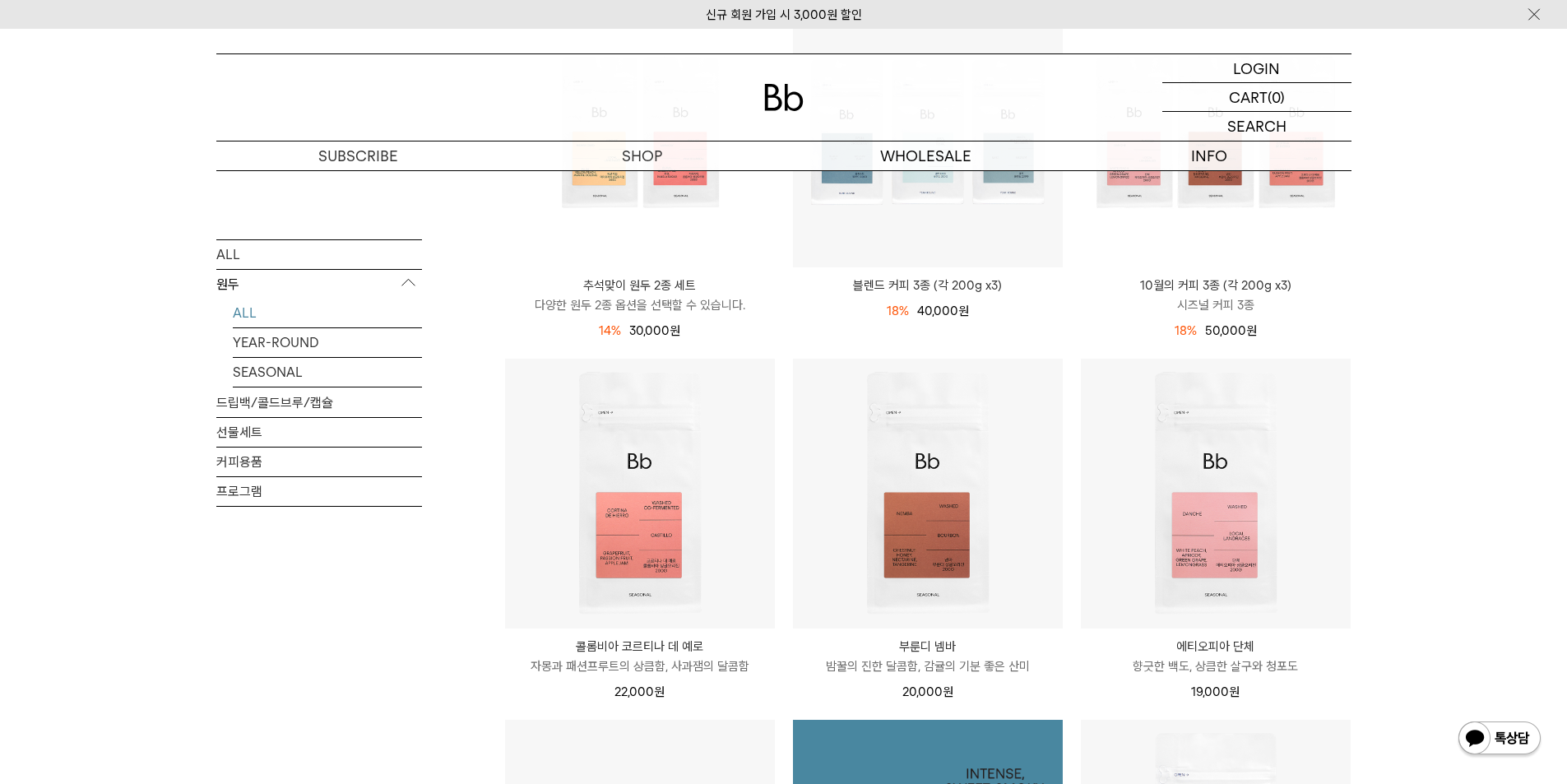
scroll to position [329, 0]
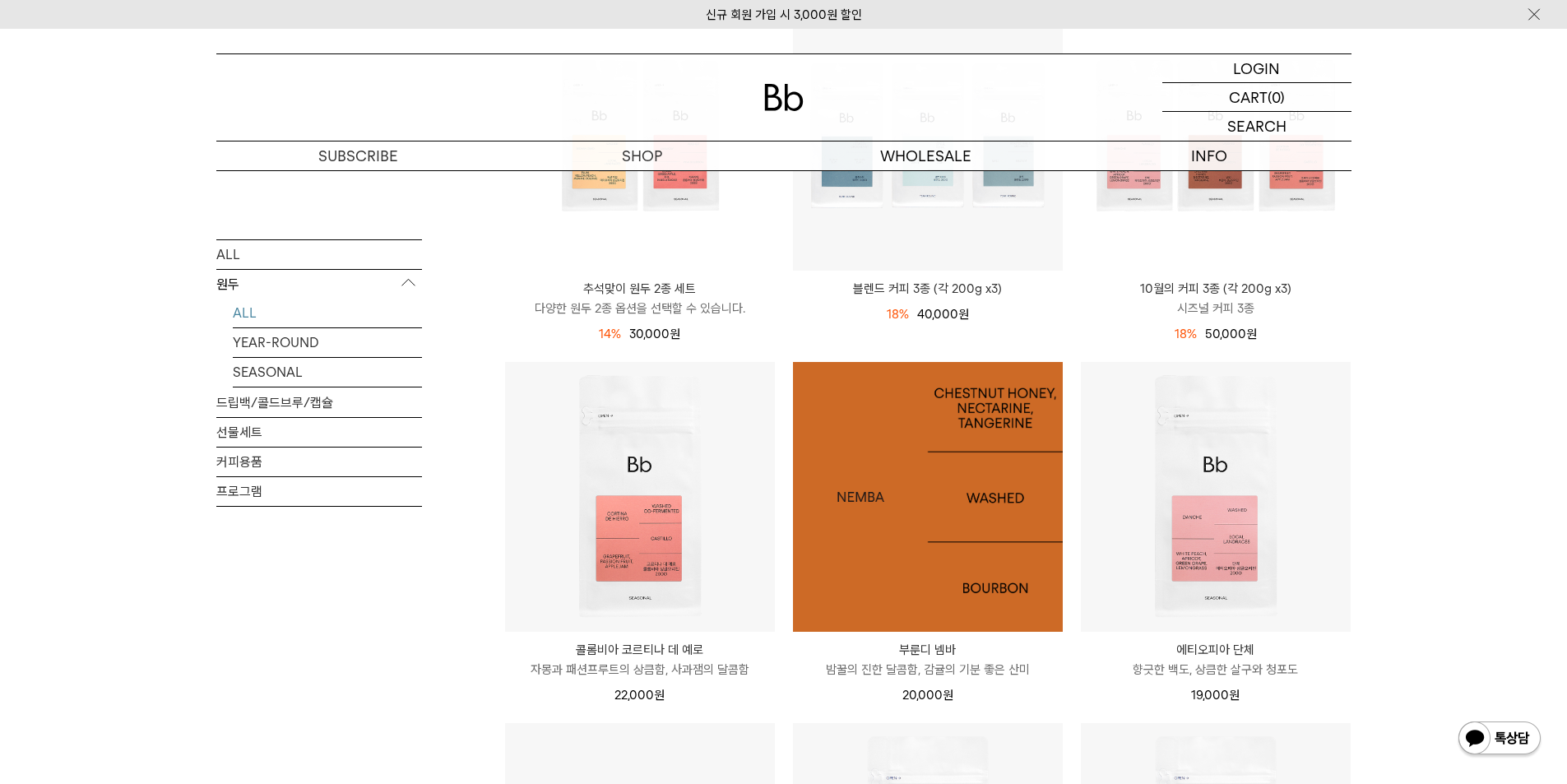
click at [986, 452] on img at bounding box center [928, 497] width 270 height 270
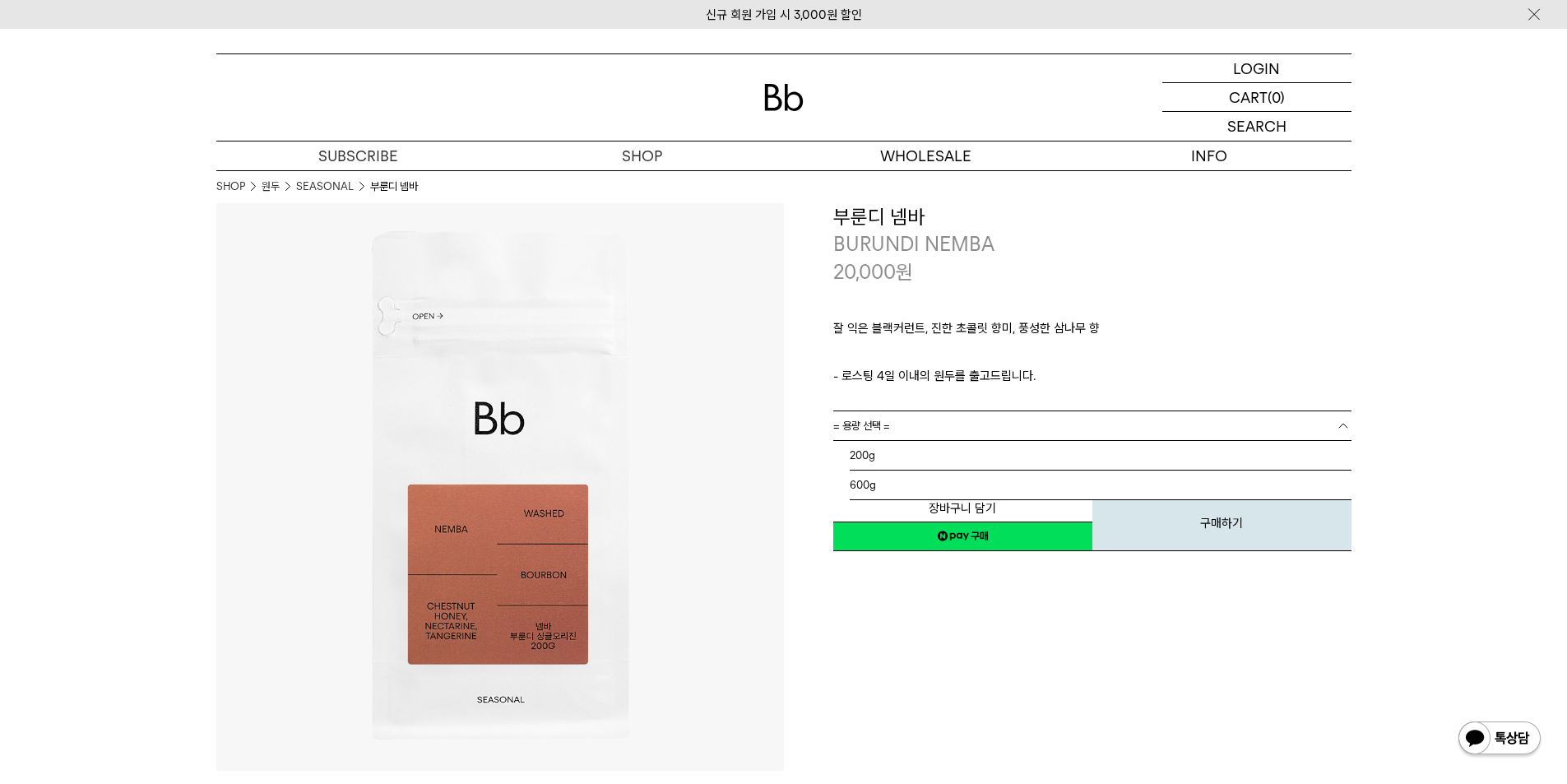
click at [1077, 427] on link "= 용량 선택 =" at bounding box center [1093, 425] width 518 height 28
click at [1044, 469] on li "200g" at bounding box center [1100, 455] width 502 height 29
click at [1029, 425] on link "200g" at bounding box center [1093, 425] width 518 height 28
click at [997, 479] on li "600g" at bounding box center [1100, 485] width 502 height 29
click at [994, 460] on link "= 분쇄도 선택 =" at bounding box center [1093, 455] width 518 height 28
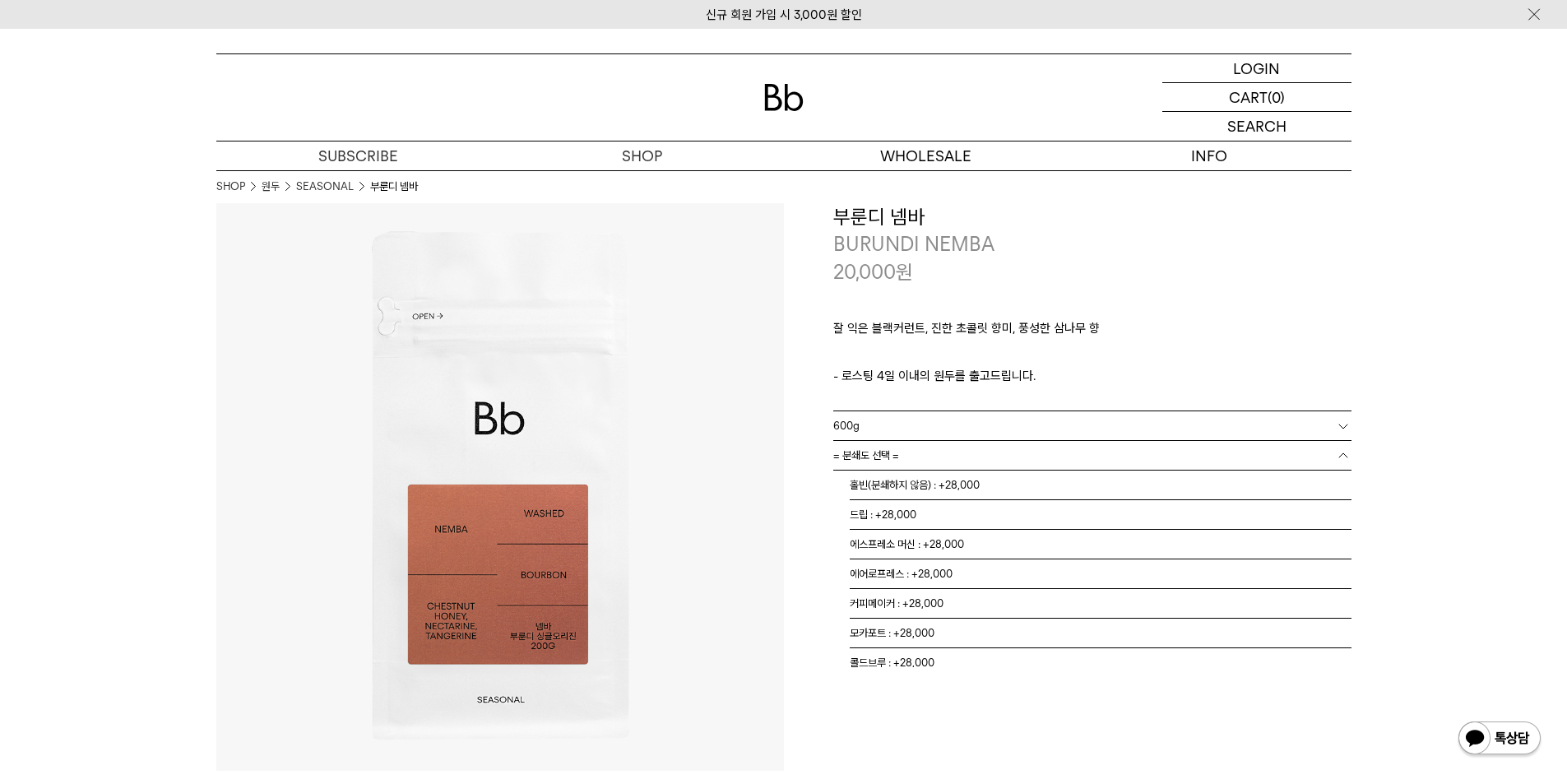
click at [1148, 363] on p "ㅤ" at bounding box center [1093, 355] width 518 height 20
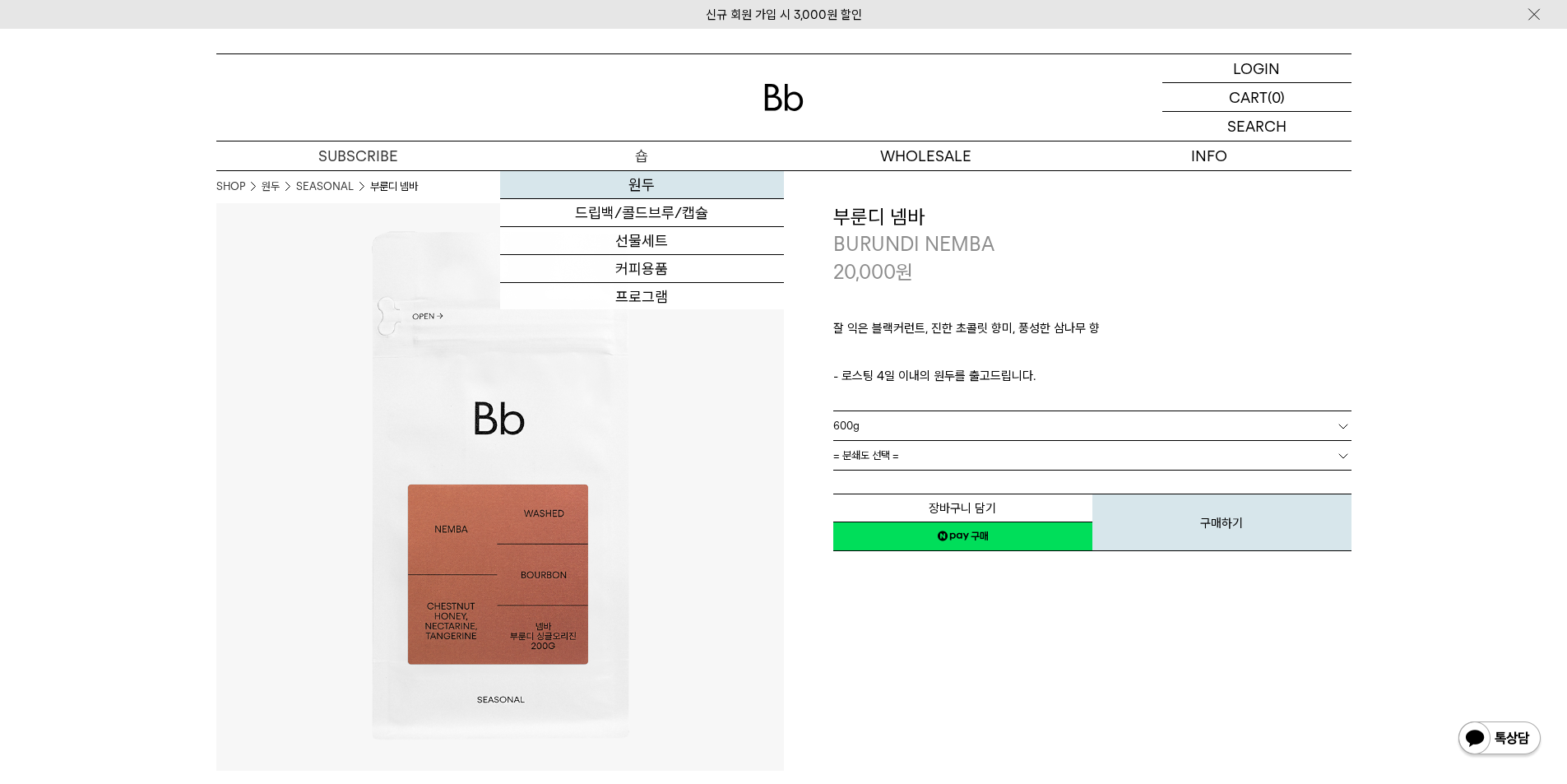
click at [631, 190] on link "원두" at bounding box center [642, 185] width 284 height 28
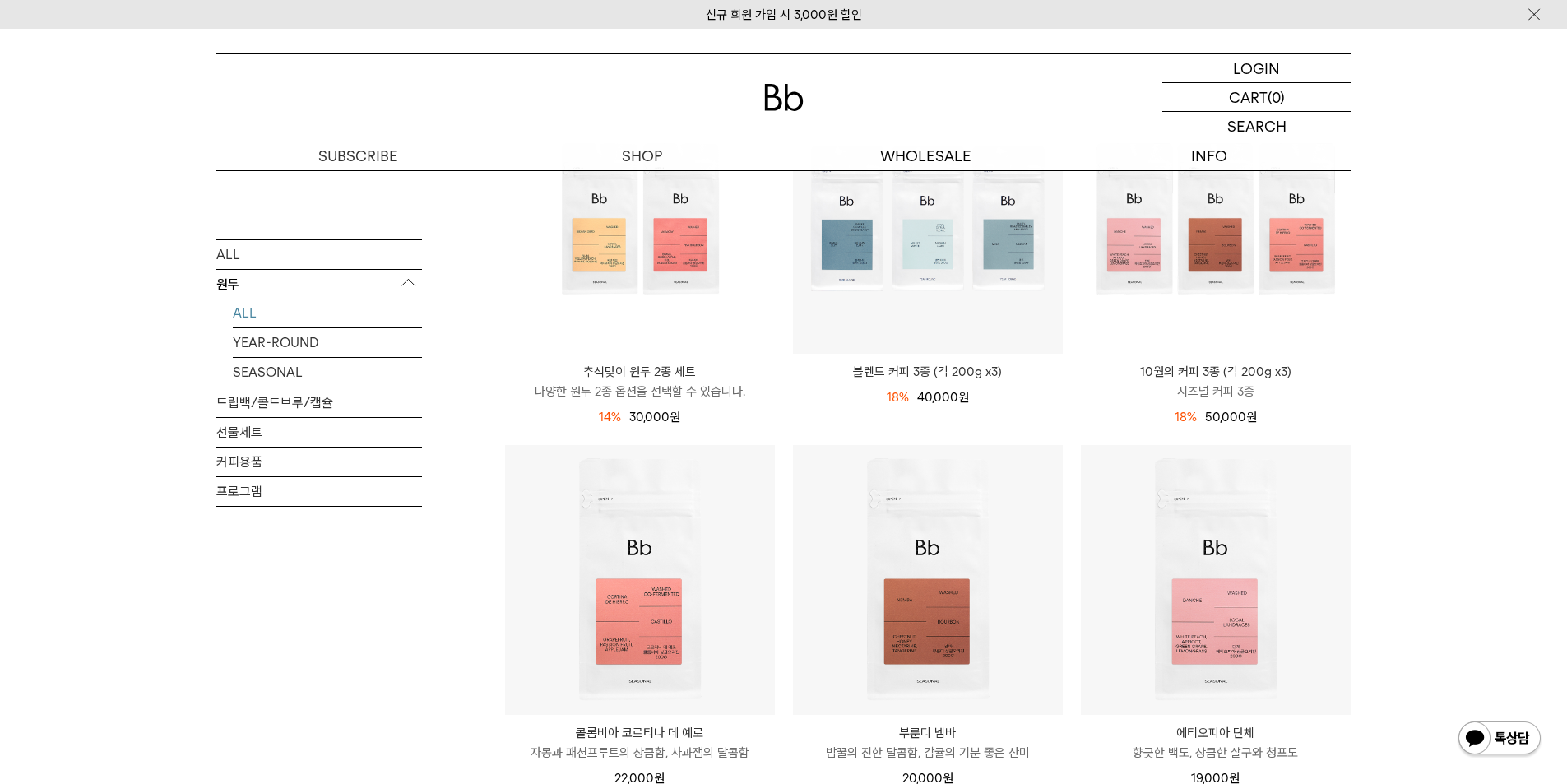
scroll to position [247, 0]
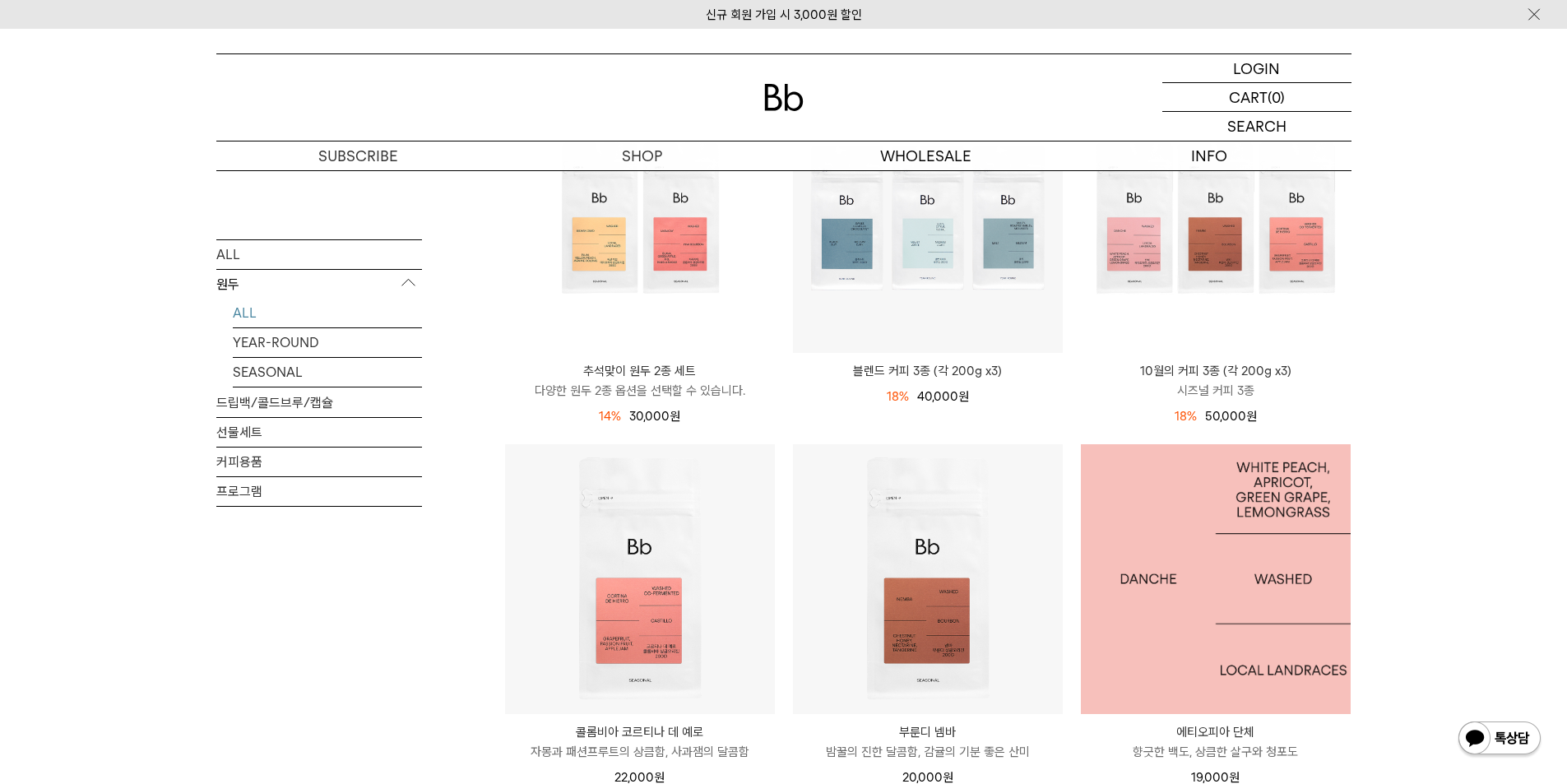
click at [1232, 627] on img at bounding box center [1216, 579] width 270 height 270
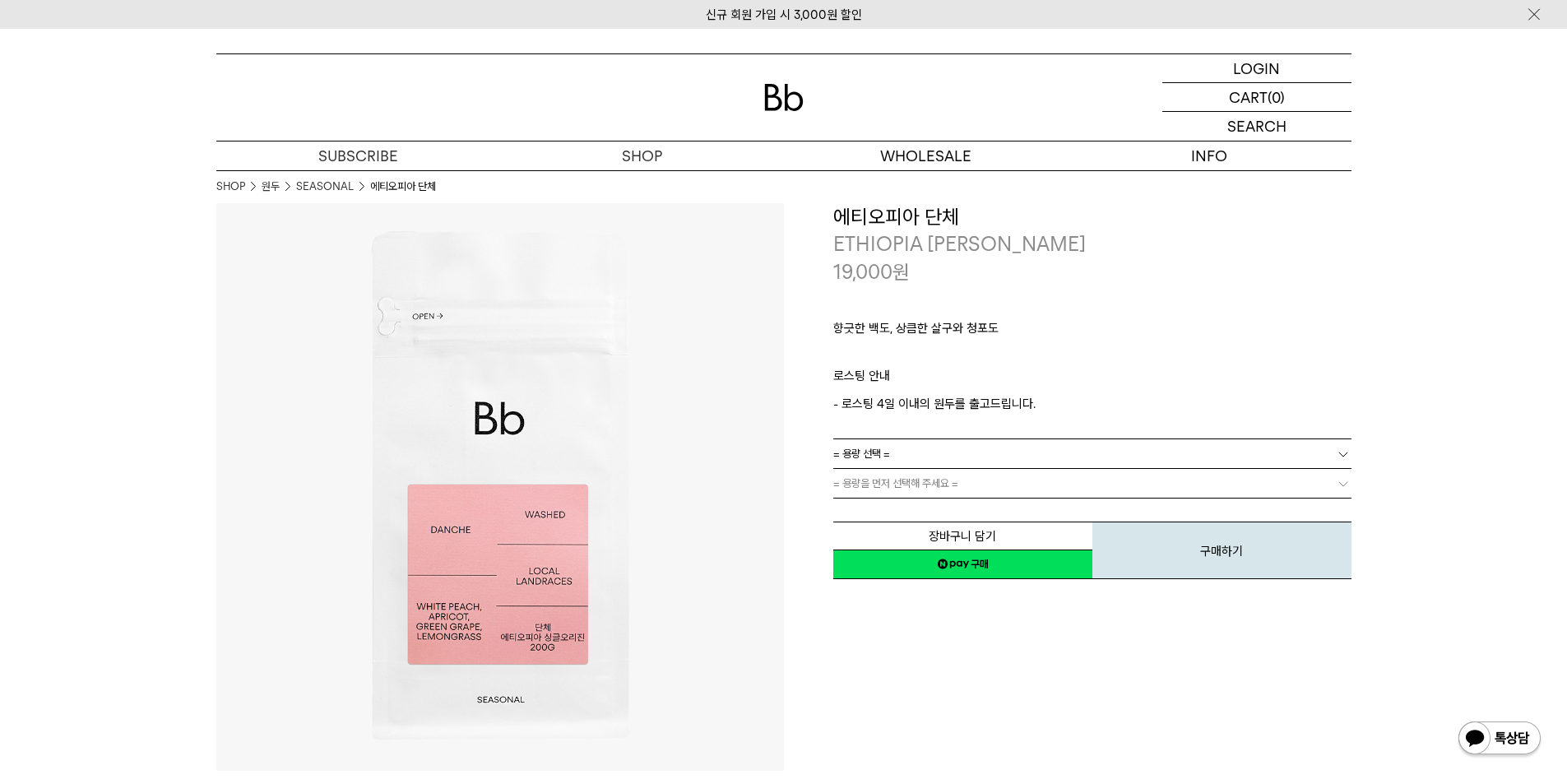
click at [1145, 456] on link "= 용량 선택 =" at bounding box center [1093, 453] width 518 height 28
click at [1117, 504] on li "600g" at bounding box center [1100, 513] width 502 height 29
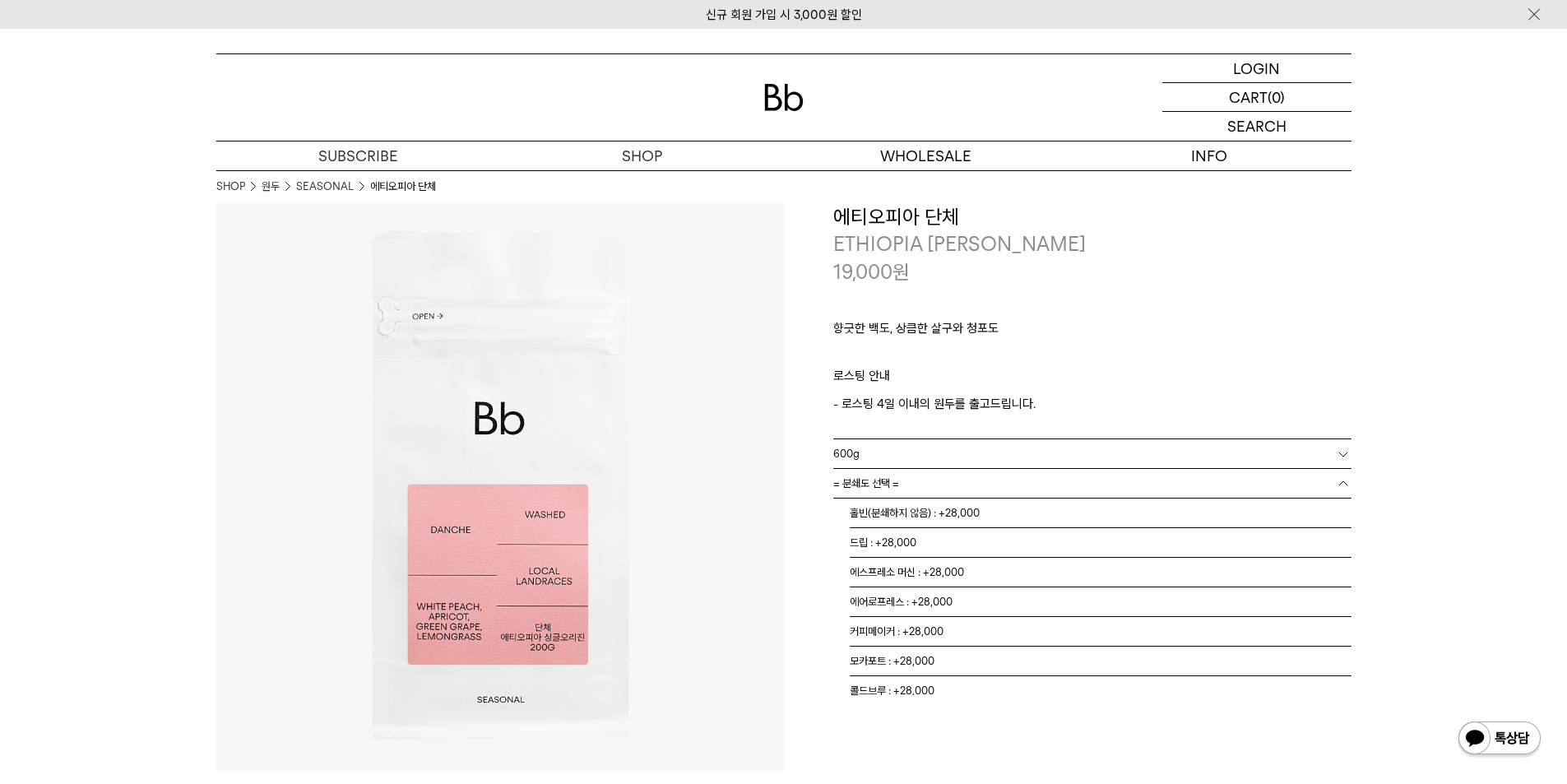
click at [1102, 487] on link "= 분쇄도 선택 =" at bounding box center [1093, 483] width 518 height 28
click at [1090, 518] on li "홀빈(분쇄하지 않음) : +28,000" at bounding box center [1100, 513] width 502 height 29
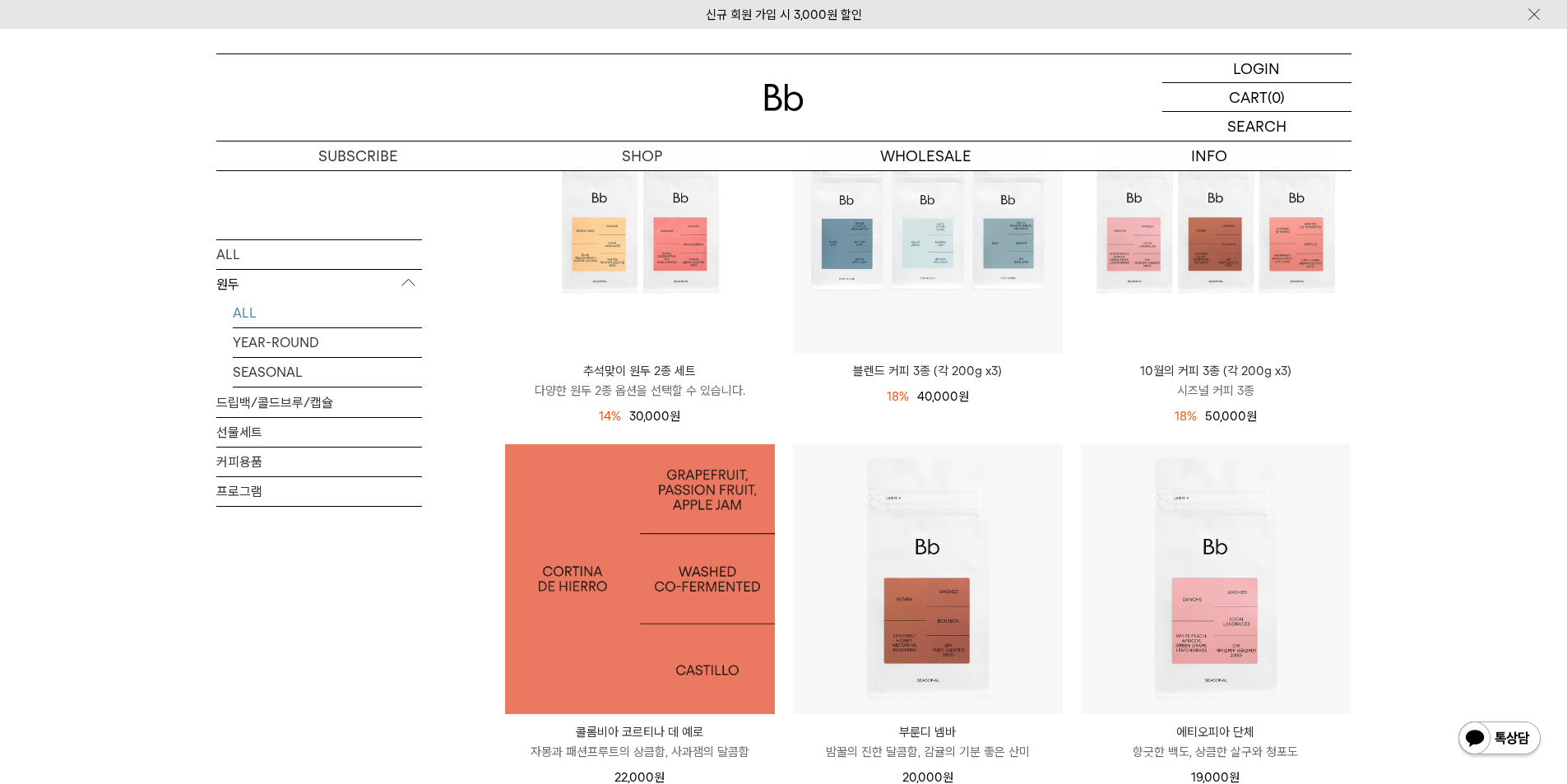
click at [683, 613] on img at bounding box center [640, 579] width 270 height 270
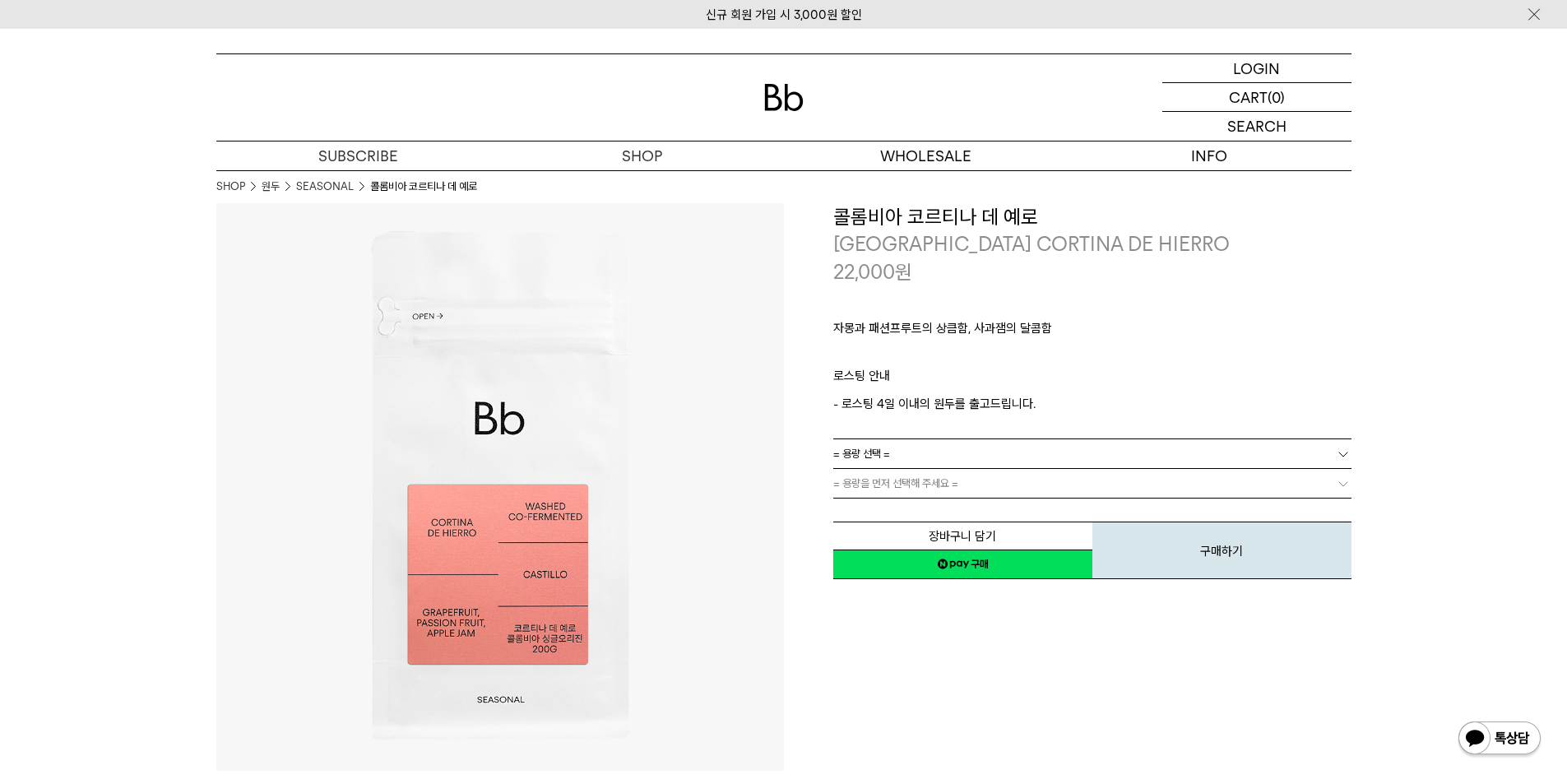
click at [983, 460] on link "= 용량 선택 =" at bounding box center [1093, 453] width 518 height 28
click at [968, 505] on li "600g" at bounding box center [1100, 513] width 502 height 29
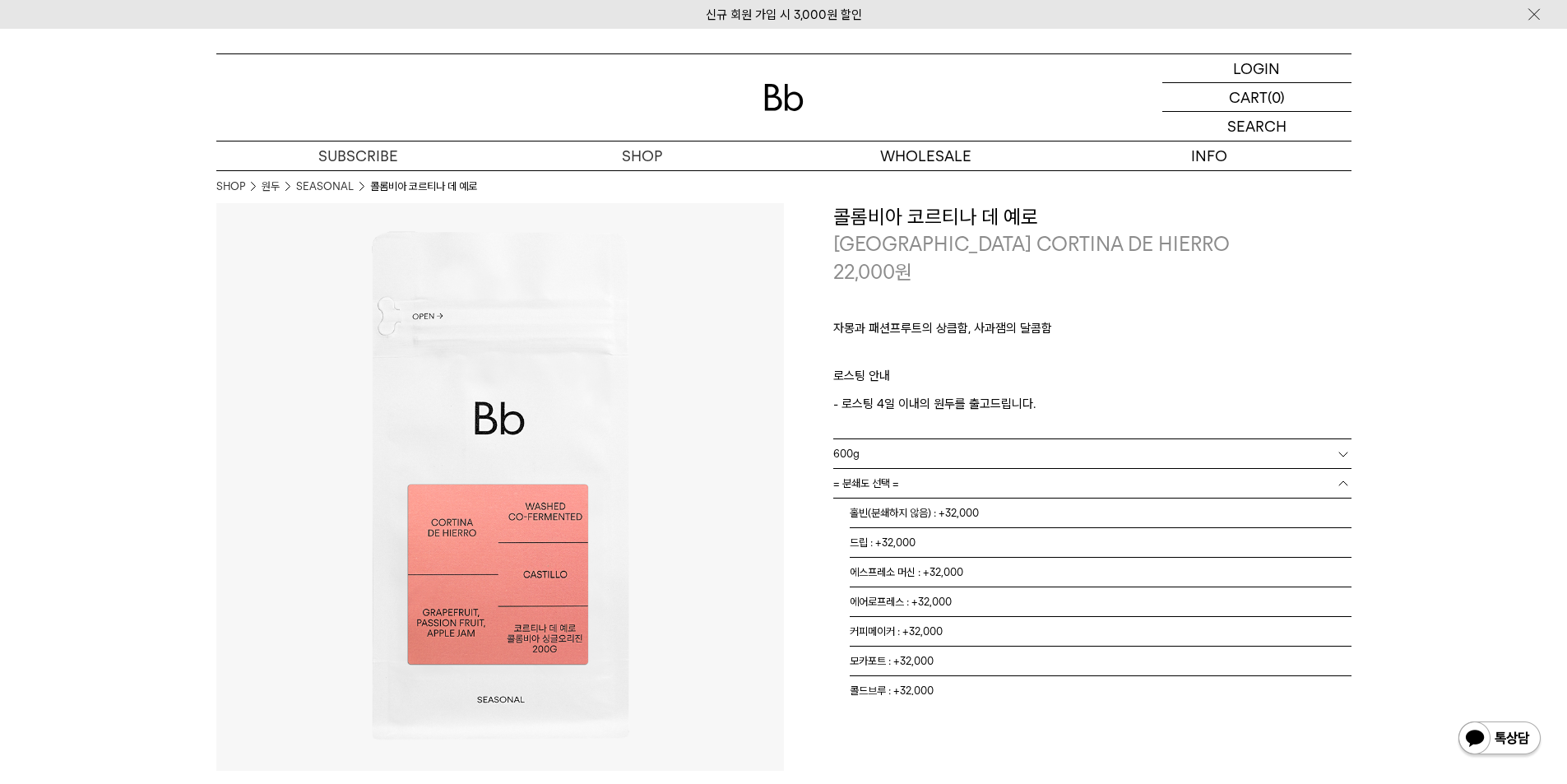
click at [973, 479] on link "= 분쇄도 선택 =" at bounding box center [1093, 483] width 518 height 28
click at [972, 511] on li "홀빈(분쇄하지 않음) : +32,000" at bounding box center [1100, 513] width 502 height 29
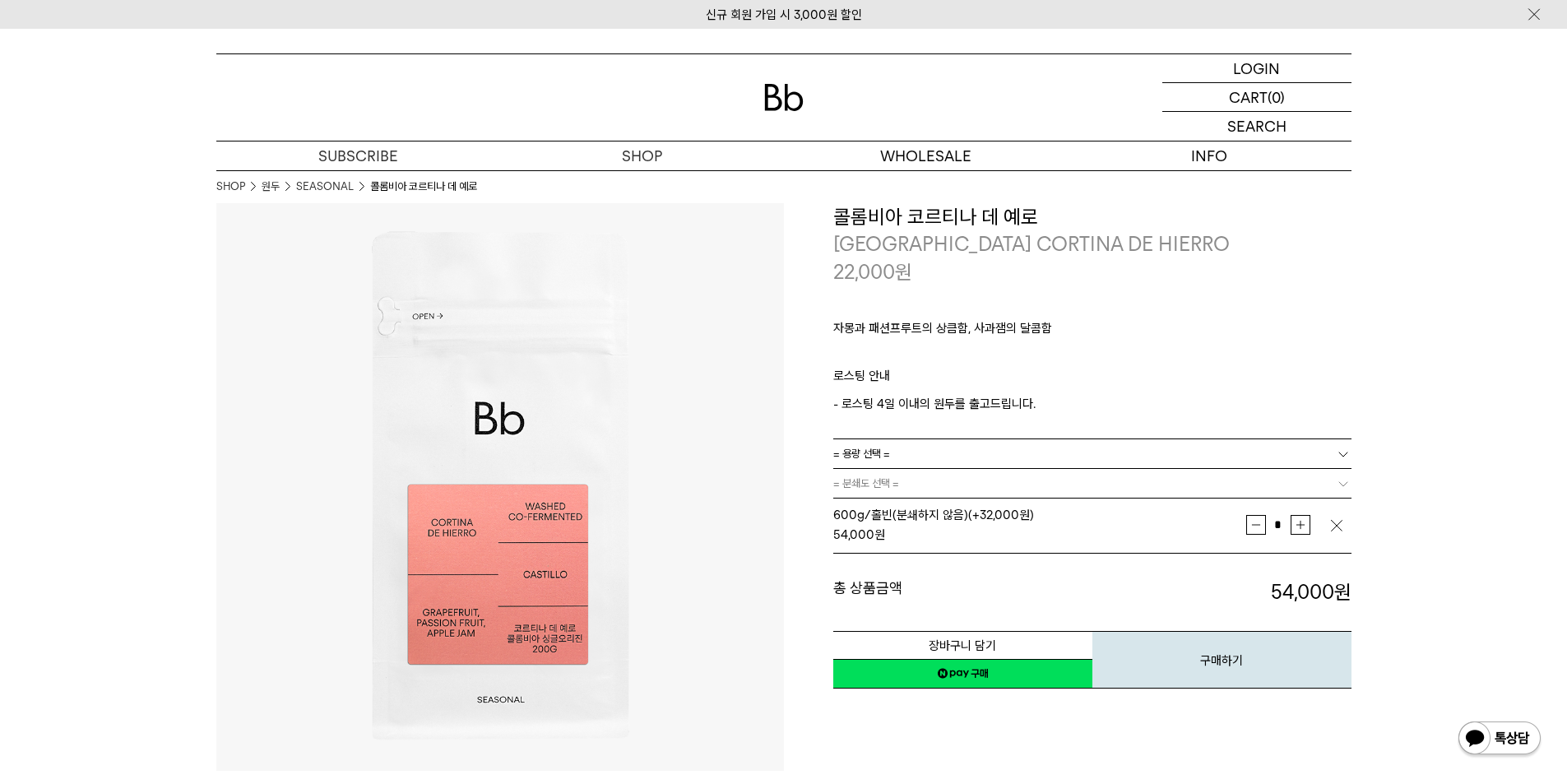
click at [766, 81] on div at bounding box center [784, 96] width 1135 height 86
click at [778, 91] on img at bounding box center [784, 97] width 40 height 27
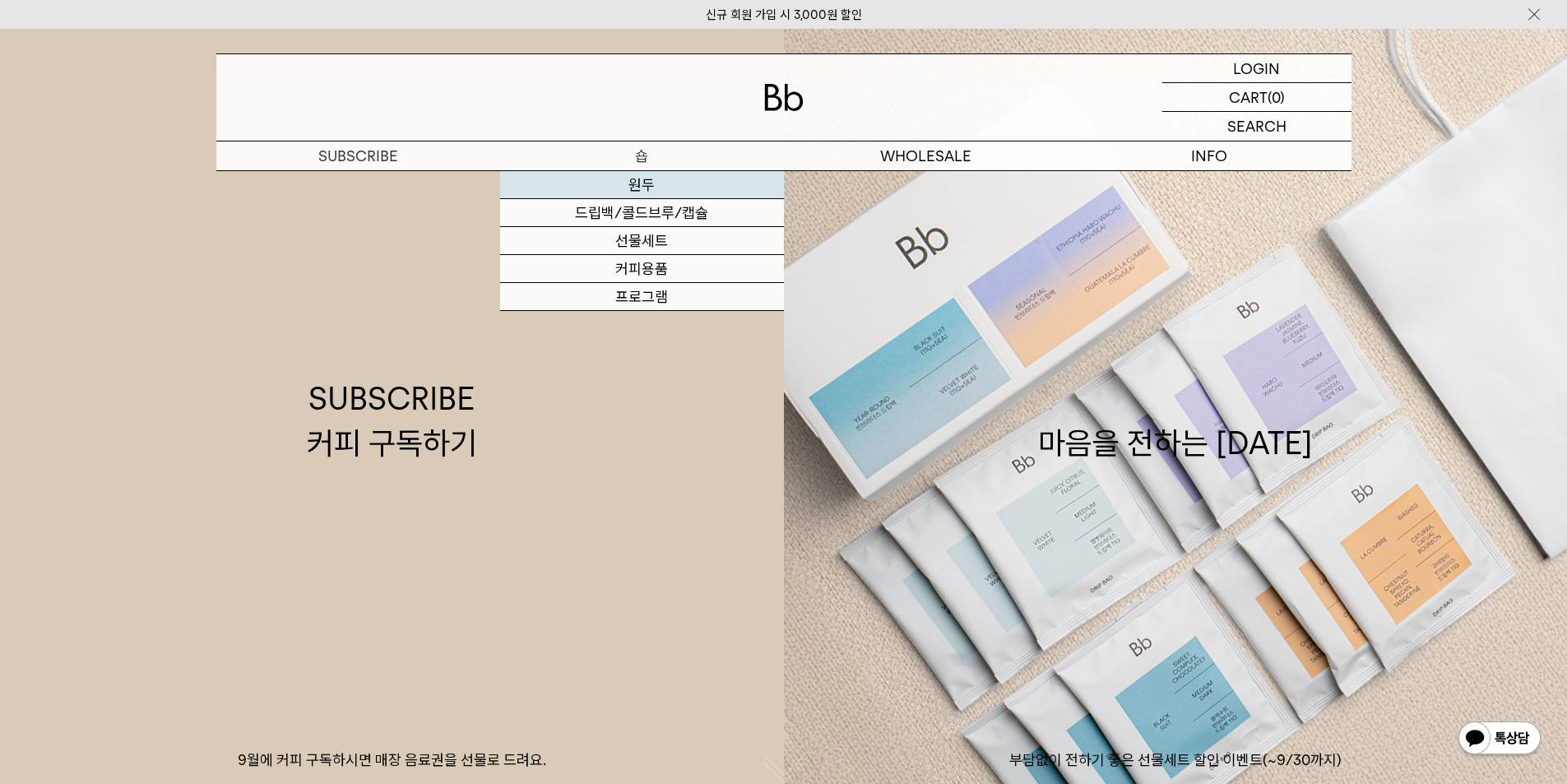
click at [649, 178] on link "원두" at bounding box center [642, 185] width 284 height 28
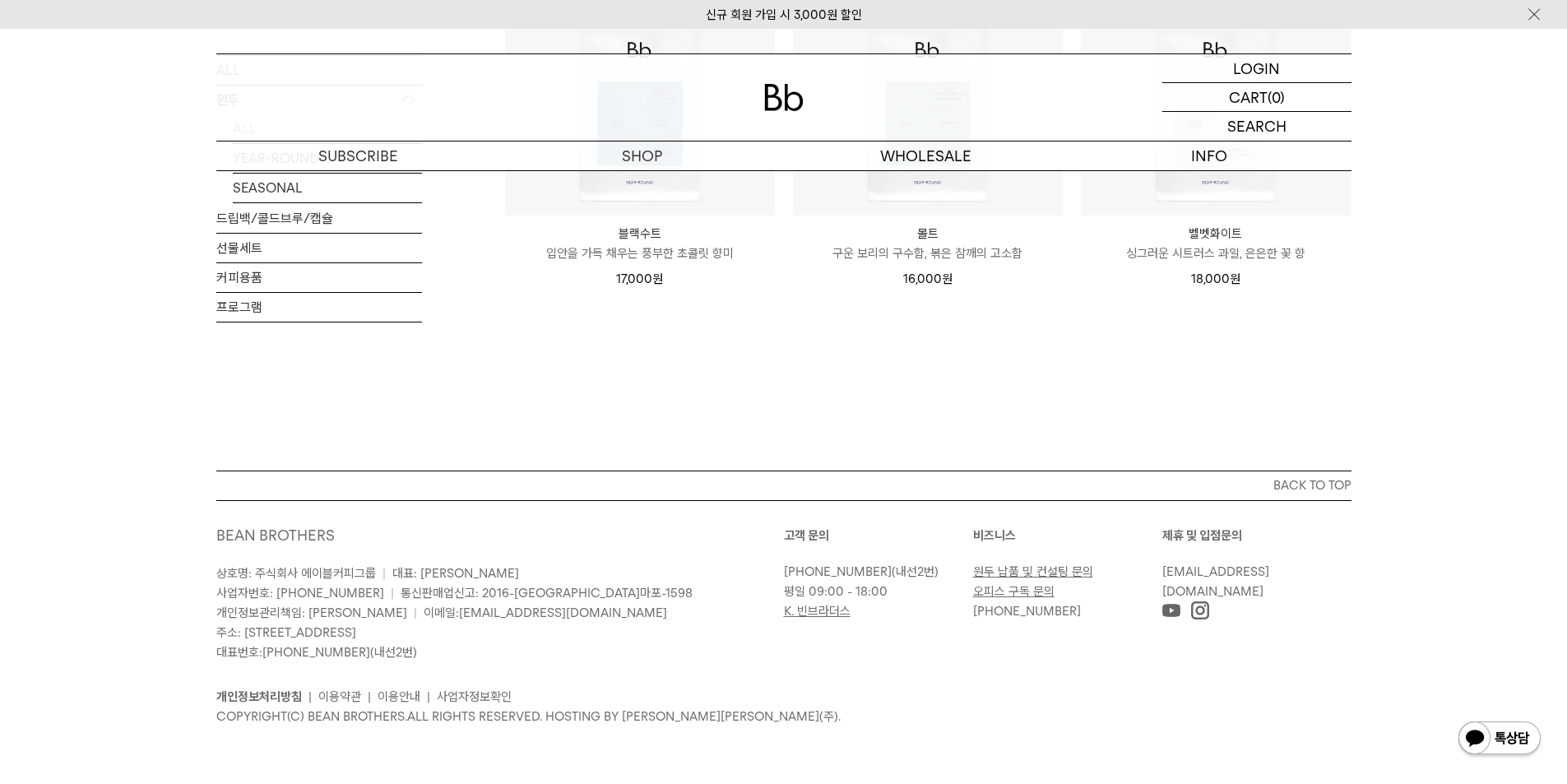
scroll to position [1056, 0]
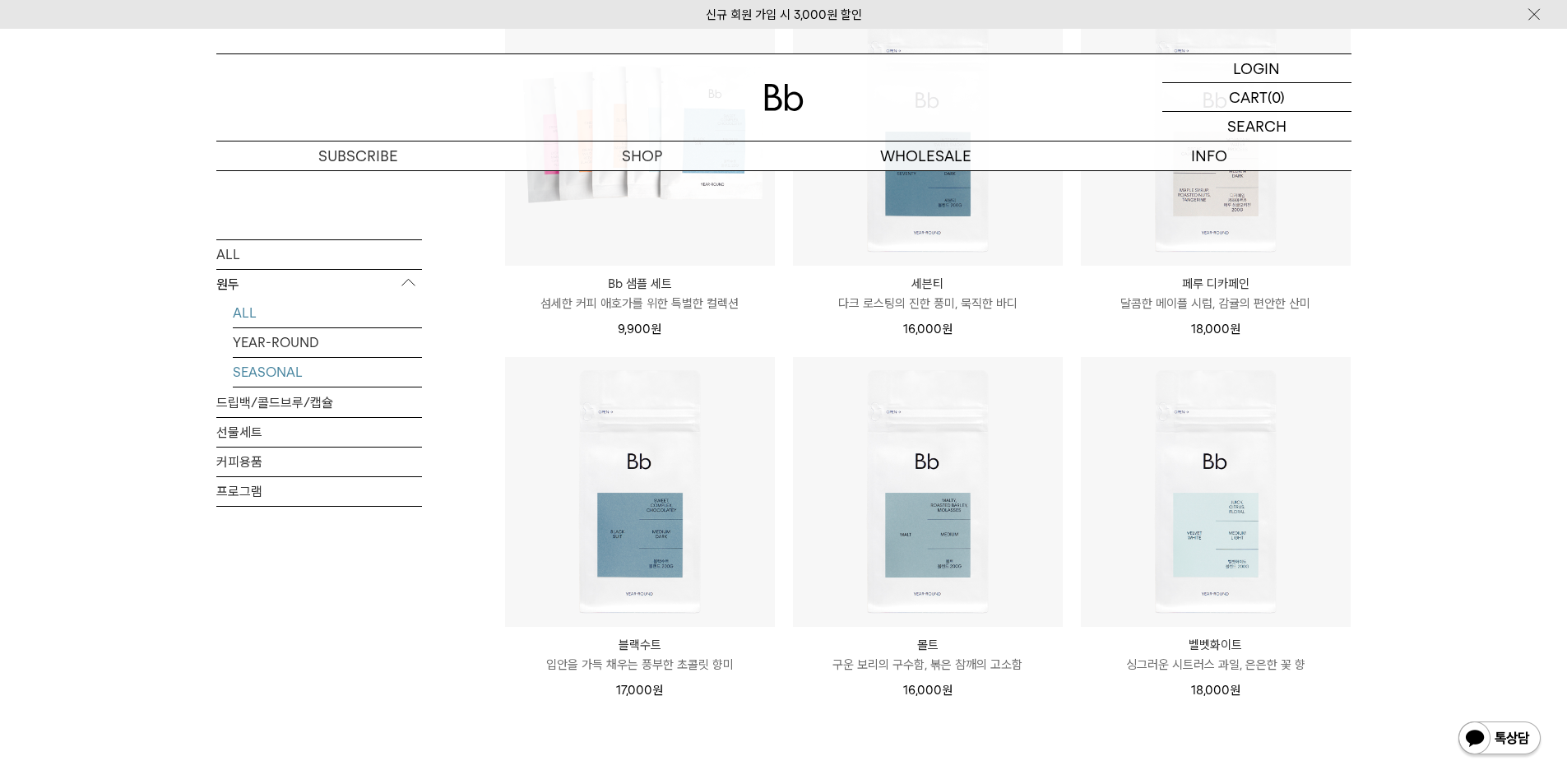
click at [292, 366] on link "SEASONAL" at bounding box center [327, 371] width 189 height 28
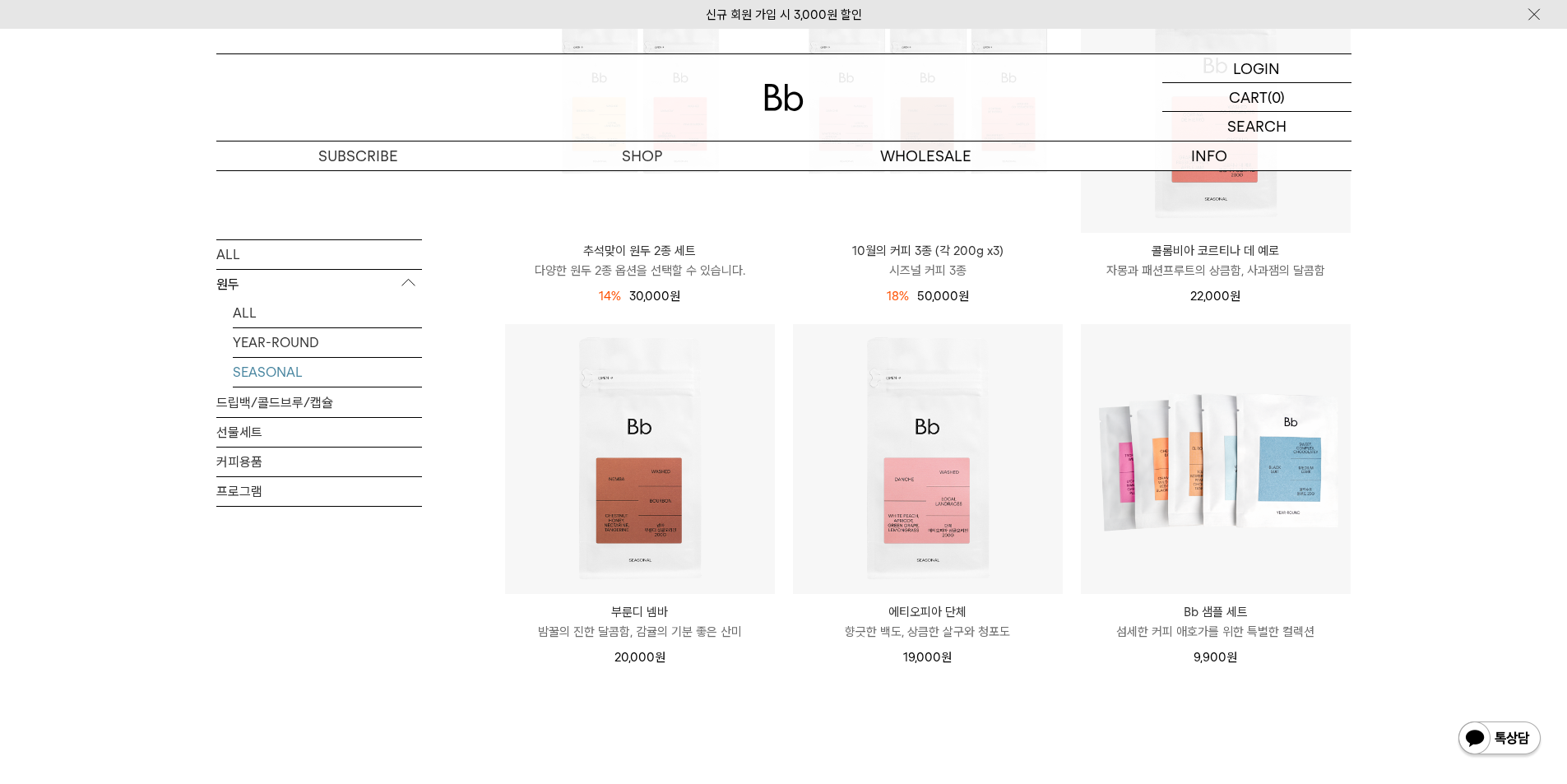
scroll to position [493, 0]
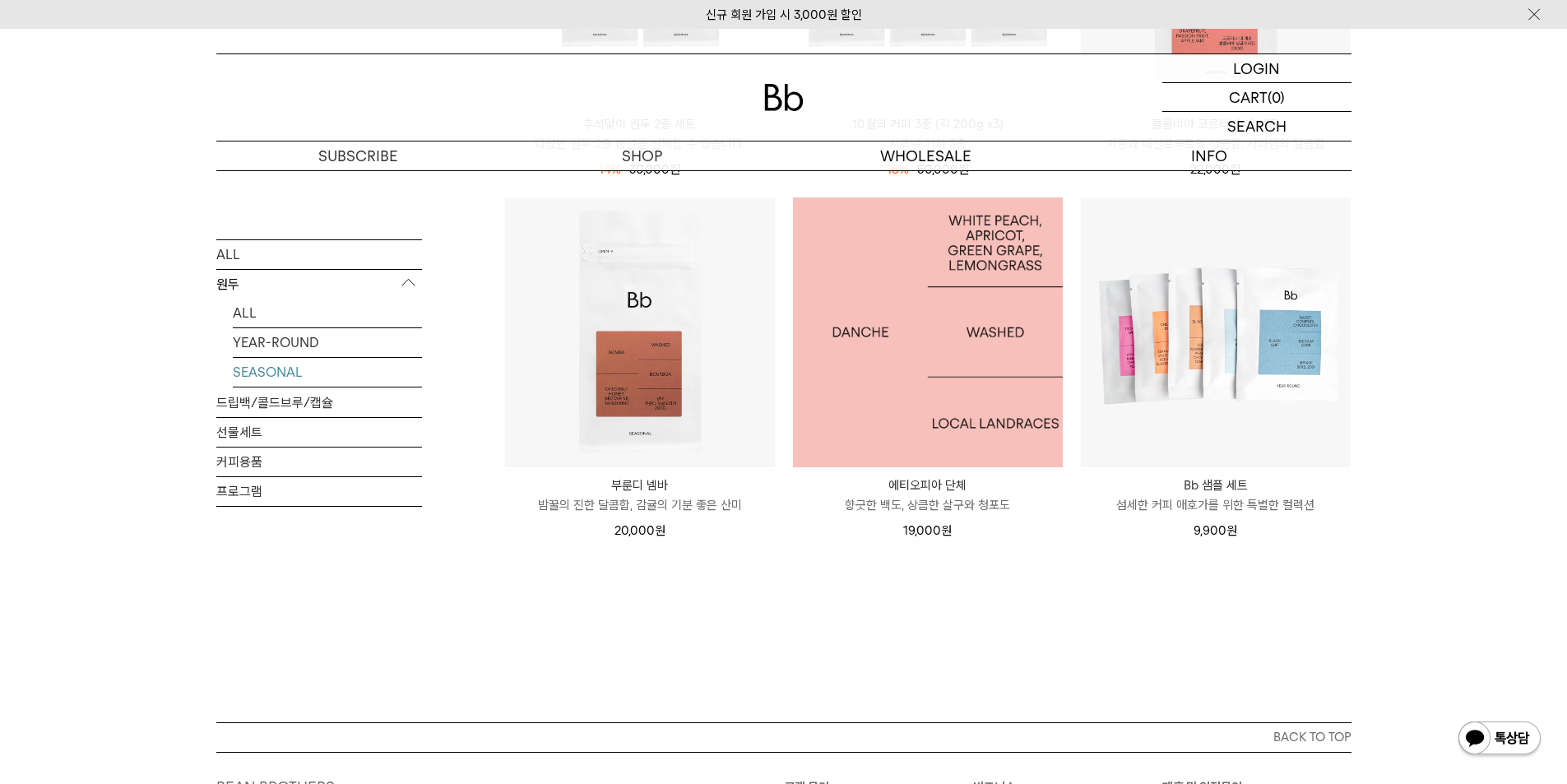
click at [938, 318] on img at bounding box center [928, 332] width 270 height 270
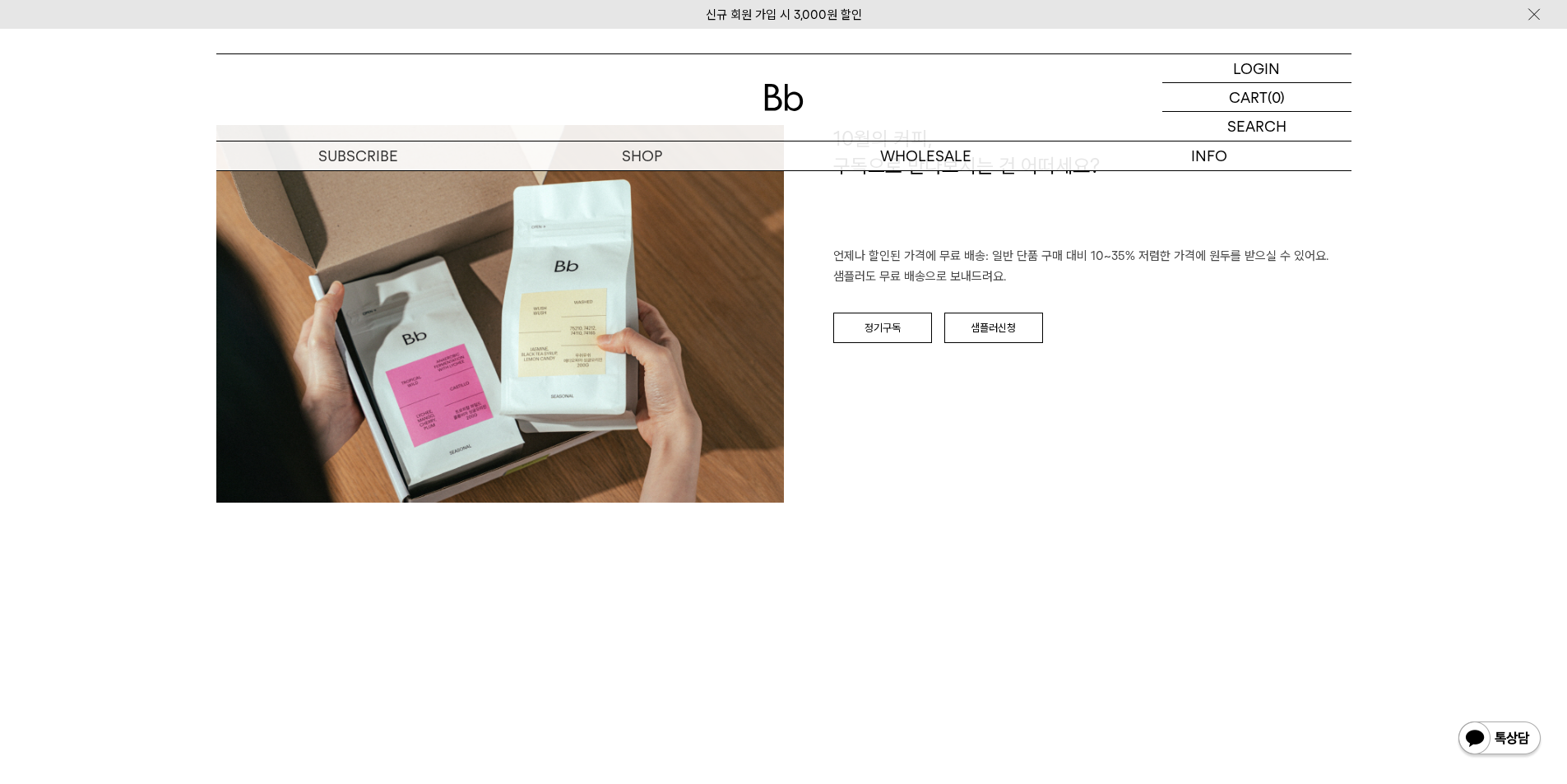
scroll to position [2549, 0]
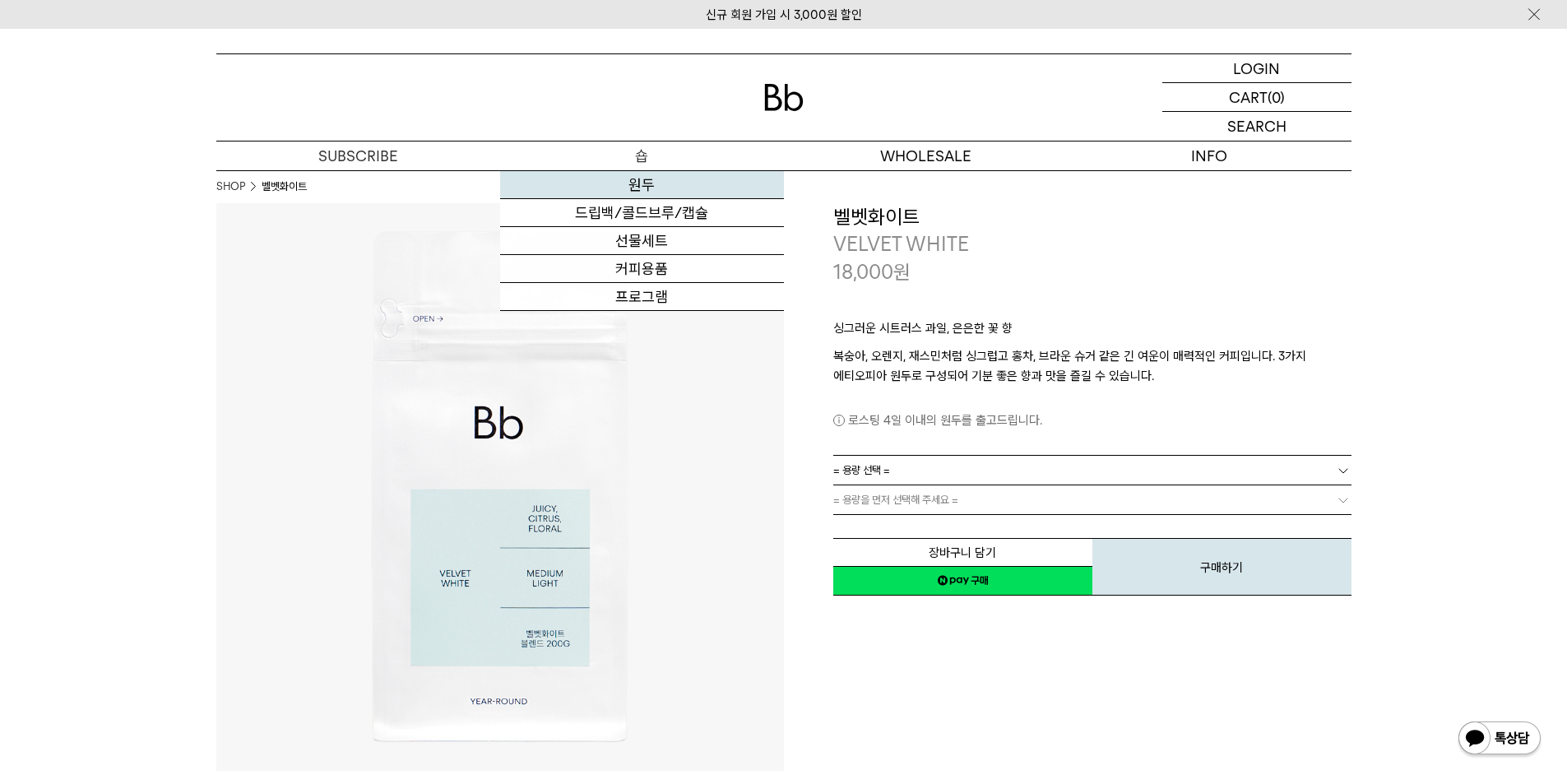
drag, startPoint x: 645, startPoint y: 181, endPoint x: 657, endPoint y: 180, distance: 12.0
click at [645, 182] on link "원두" at bounding box center [642, 185] width 284 height 28
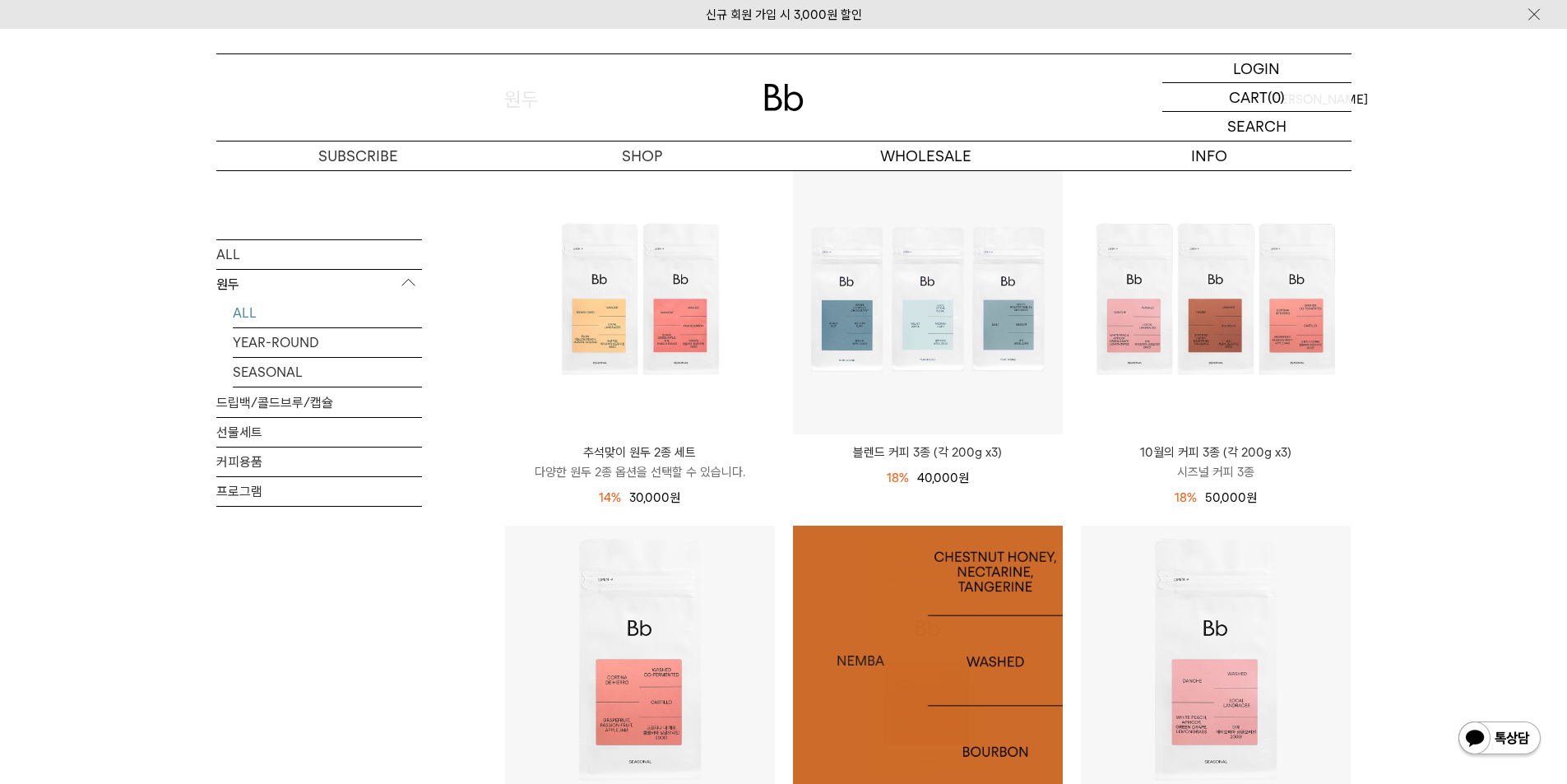
scroll to position [411, 0]
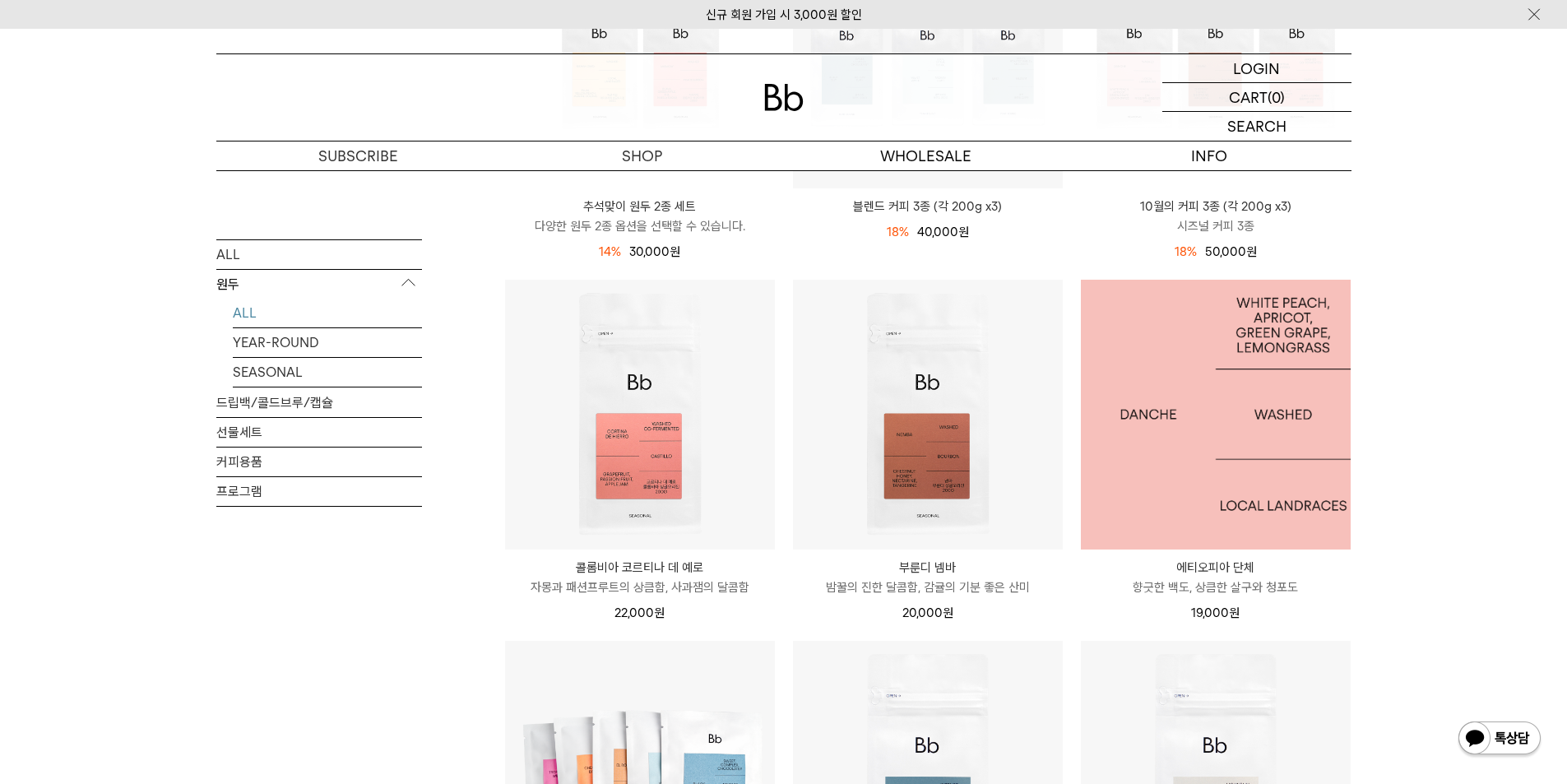
click at [1296, 505] on img at bounding box center [1216, 415] width 270 height 270
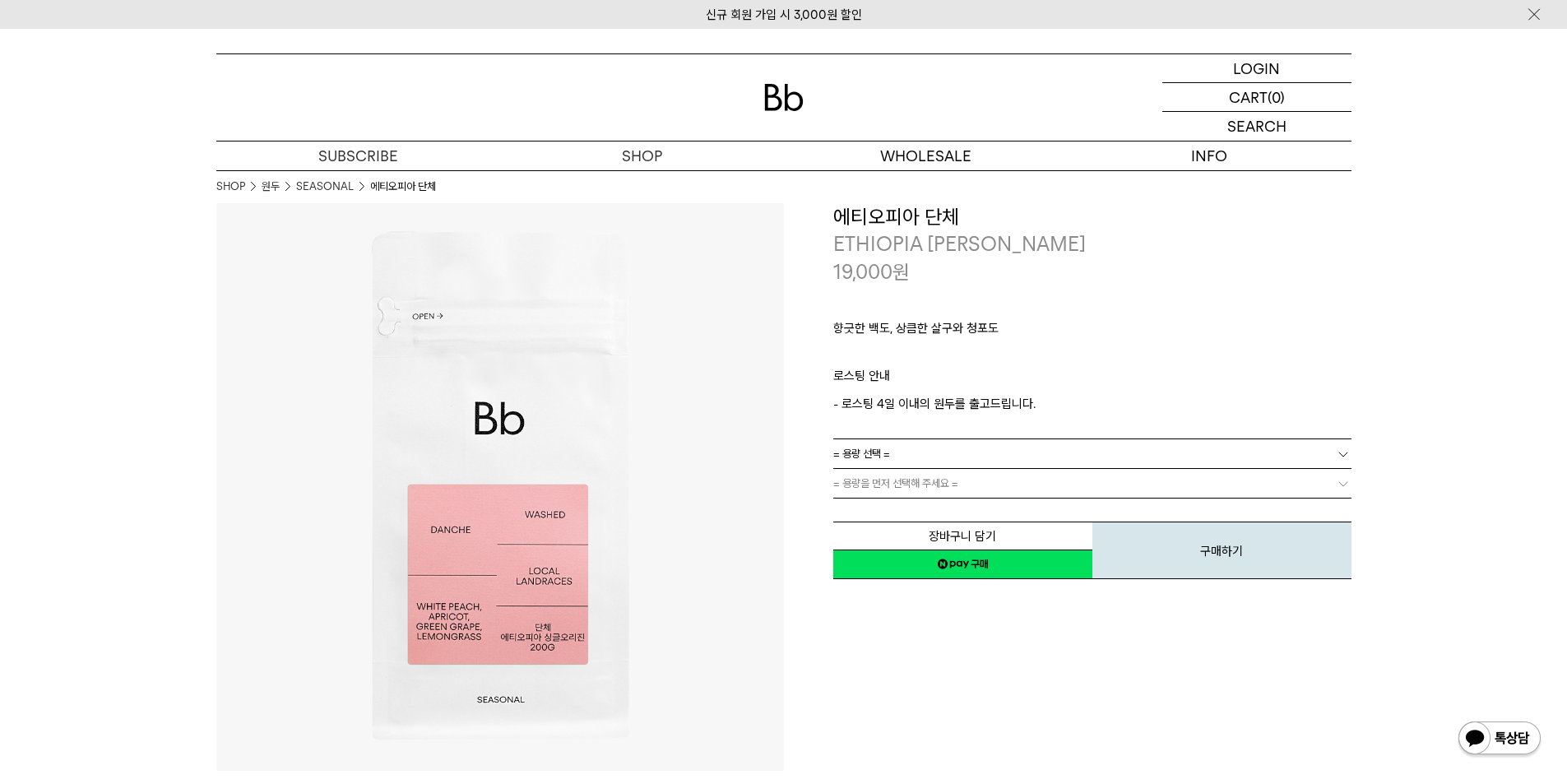
click at [924, 208] on h3 "에티오피아 단체" at bounding box center [1093, 217] width 518 height 28
copy div "에티오피아 단체"
click at [936, 241] on p "ETHIOPIA [PERSON_NAME]" at bounding box center [1093, 245] width 518 height 28
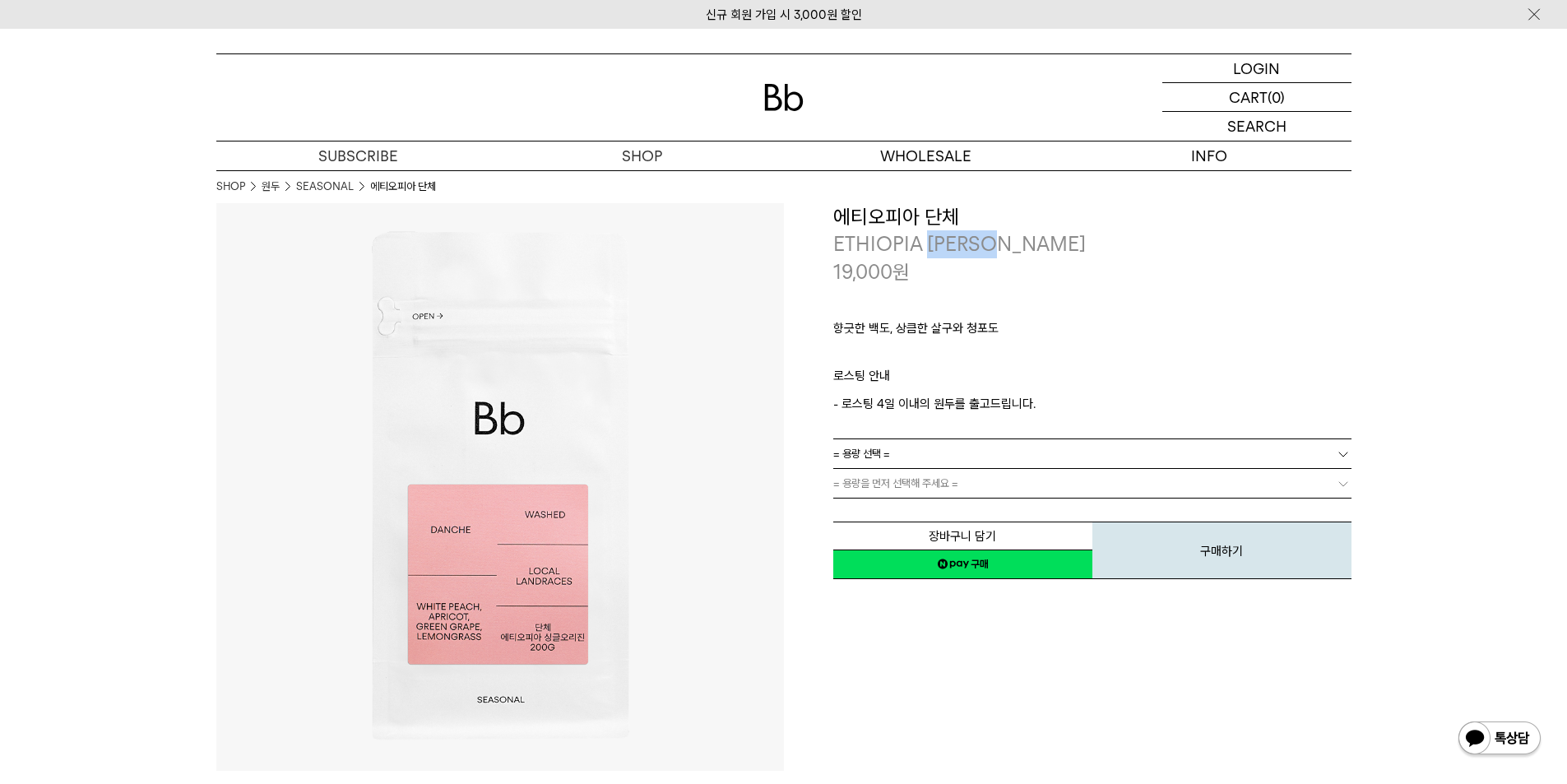
click at [936, 241] on p "ETHIOPIA [PERSON_NAME]" at bounding box center [1093, 245] width 518 height 28
copy div "ETHIOPIA [PERSON_NAME]"
click at [927, 324] on p "향긋한 백도, 상큼한 살구와 청포도" at bounding box center [1093, 332] width 518 height 28
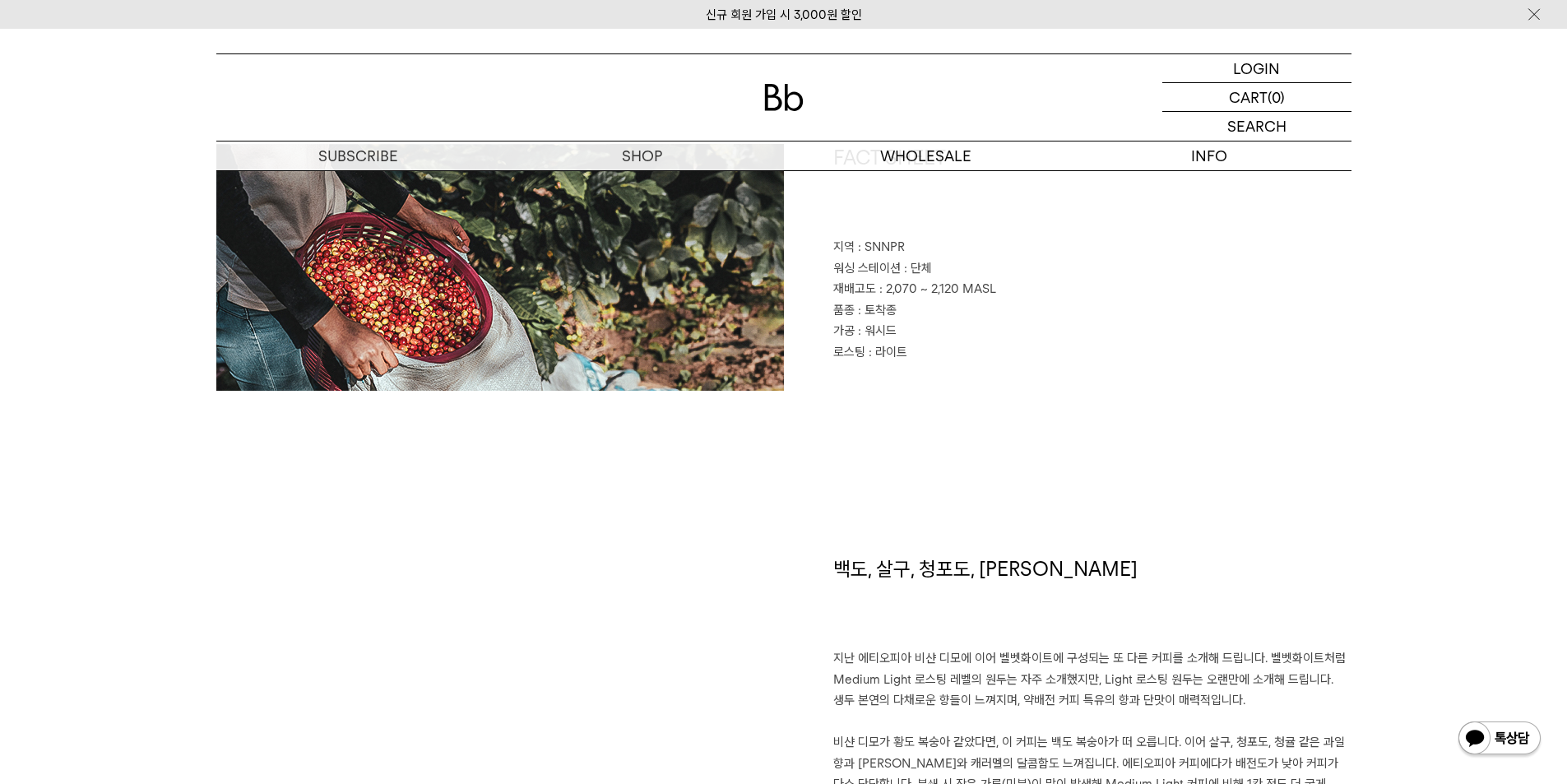
scroll to position [905, 0]
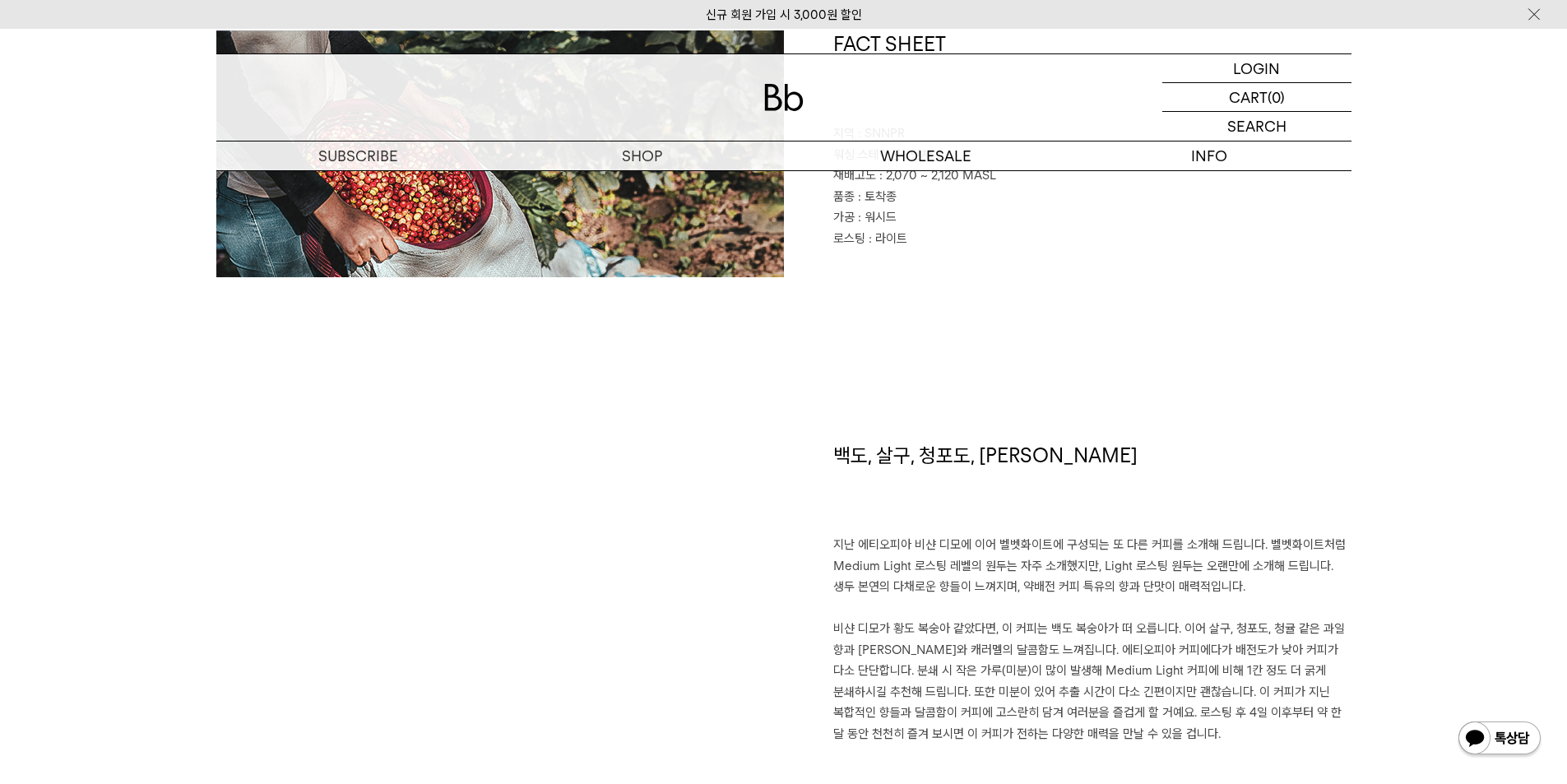
click at [918, 465] on h1 "백도, 살구, 청포도, 레몬그라스" at bounding box center [1093, 487] width 518 height 94
copy div "백도, 살구, 청포도, 레몬그라스"
click at [1162, 576] on p "지난 에티오피아 비샨 디모에 이어 벨벳화이트에 구성되는 또 다른 커피를 소개해 드립니다. 벨벳화이트처럼 Medium Light 로스팅 레벨의 …" at bounding box center [1093, 639] width 518 height 210
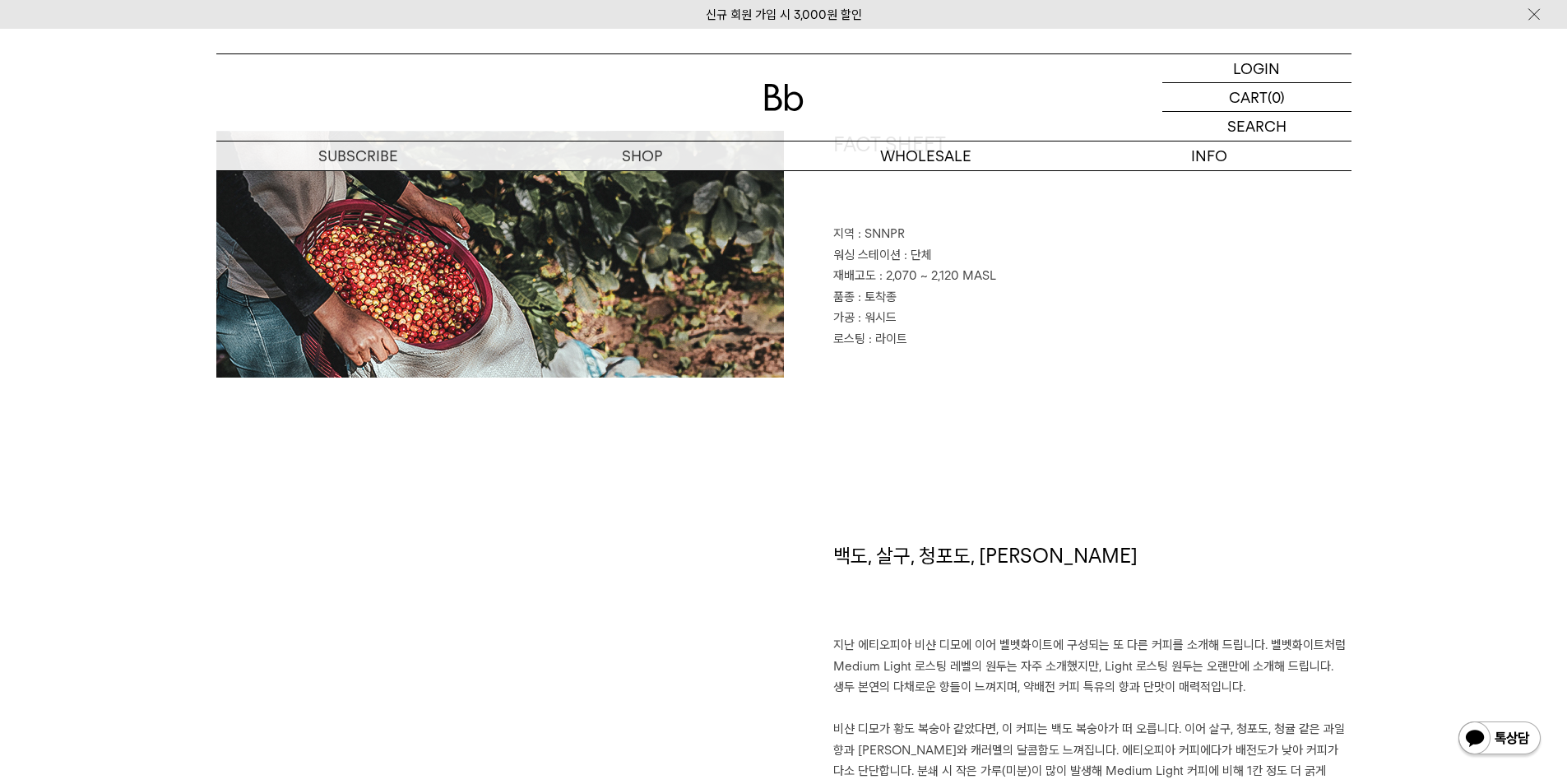
scroll to position [657, 0]
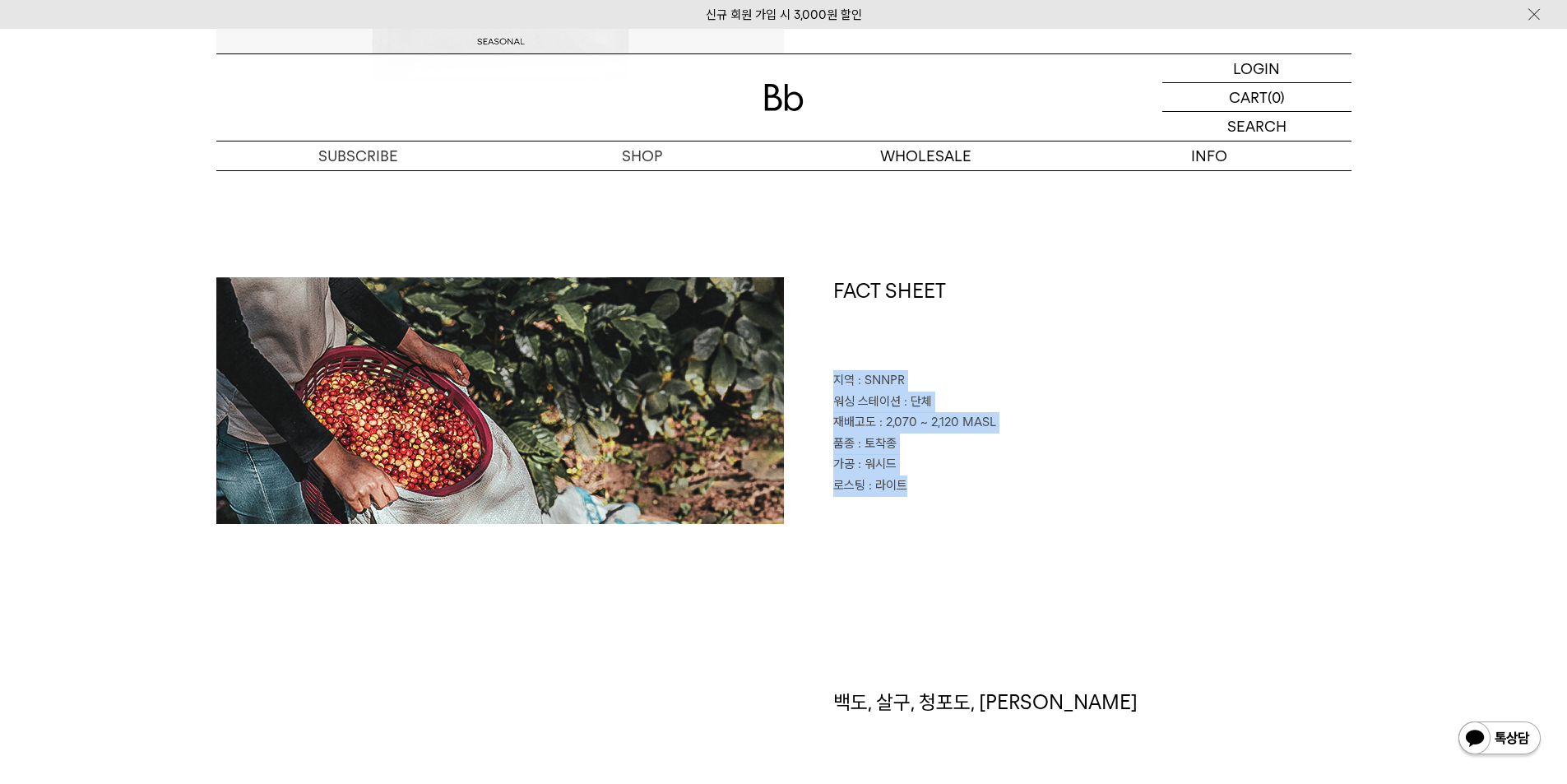
drag, startPoint x: 912, startPoint y: 491, endPoint x: 829, endPoint y: 388, distance: 132.3
click at [829, 388] on div "FACT SHEET 지역 : SNNPR 워싱 스테이션 : 단체 재배고도 : 2,070 ~ 2,120 MASL 품종 : 토착종 가공 : 워시드 …" at bounding box center [1068, 400] width 568 height 247
copy div "지역 : SNNPR 워싱 스테이션 : 단체 재배고도 : 2,070 ~ 2,120 MASL 품종 : 토착종 가공 : 워시드 로스팅 : 라이트"
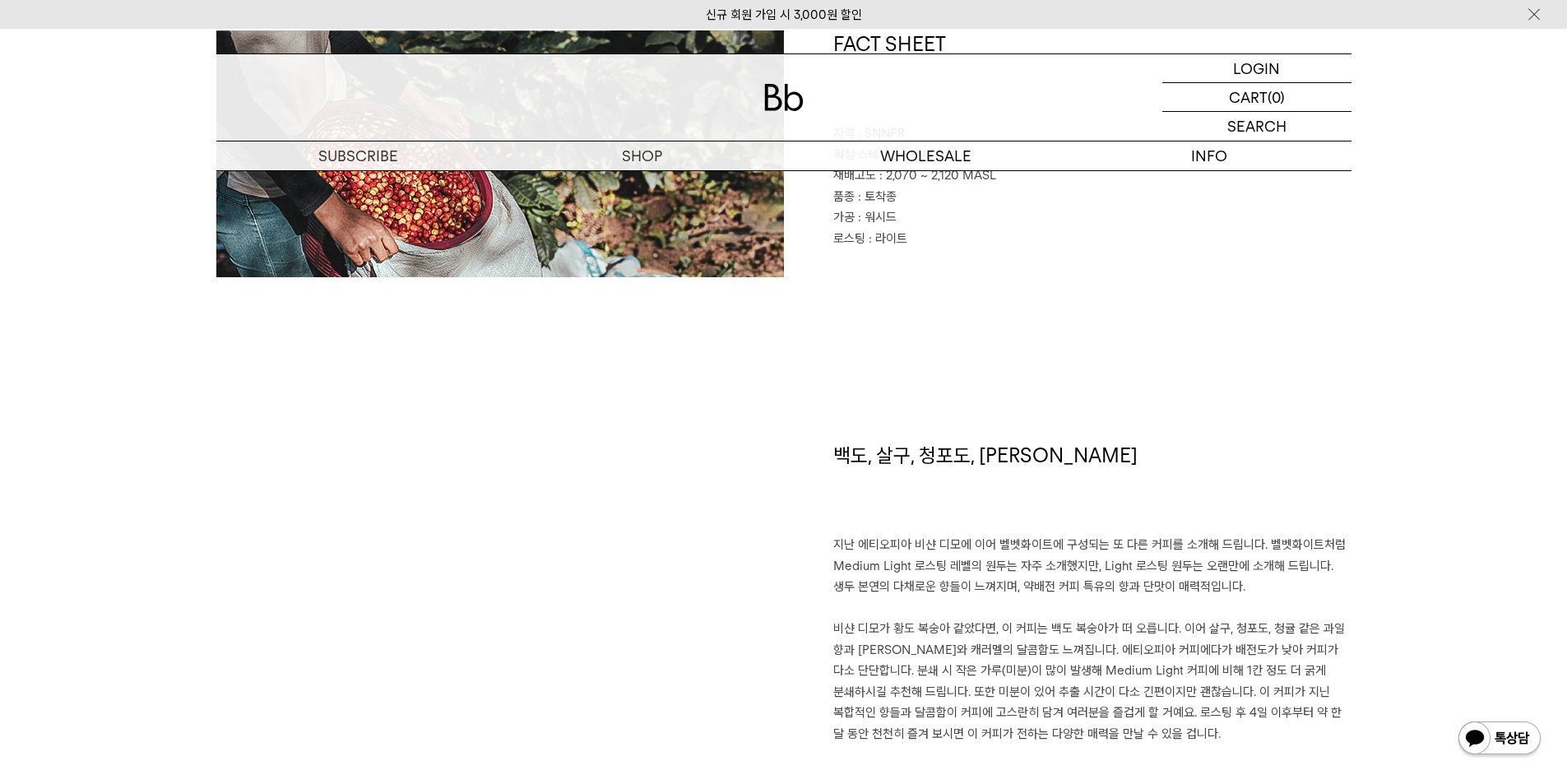
click at [950, 442] on h1 "백도, 살구, 청포도, 레몬그라스" at bounding box center [1093, 487] width 518 height 94
copy div "백도, 살구, 청포도, 레몬그라스"
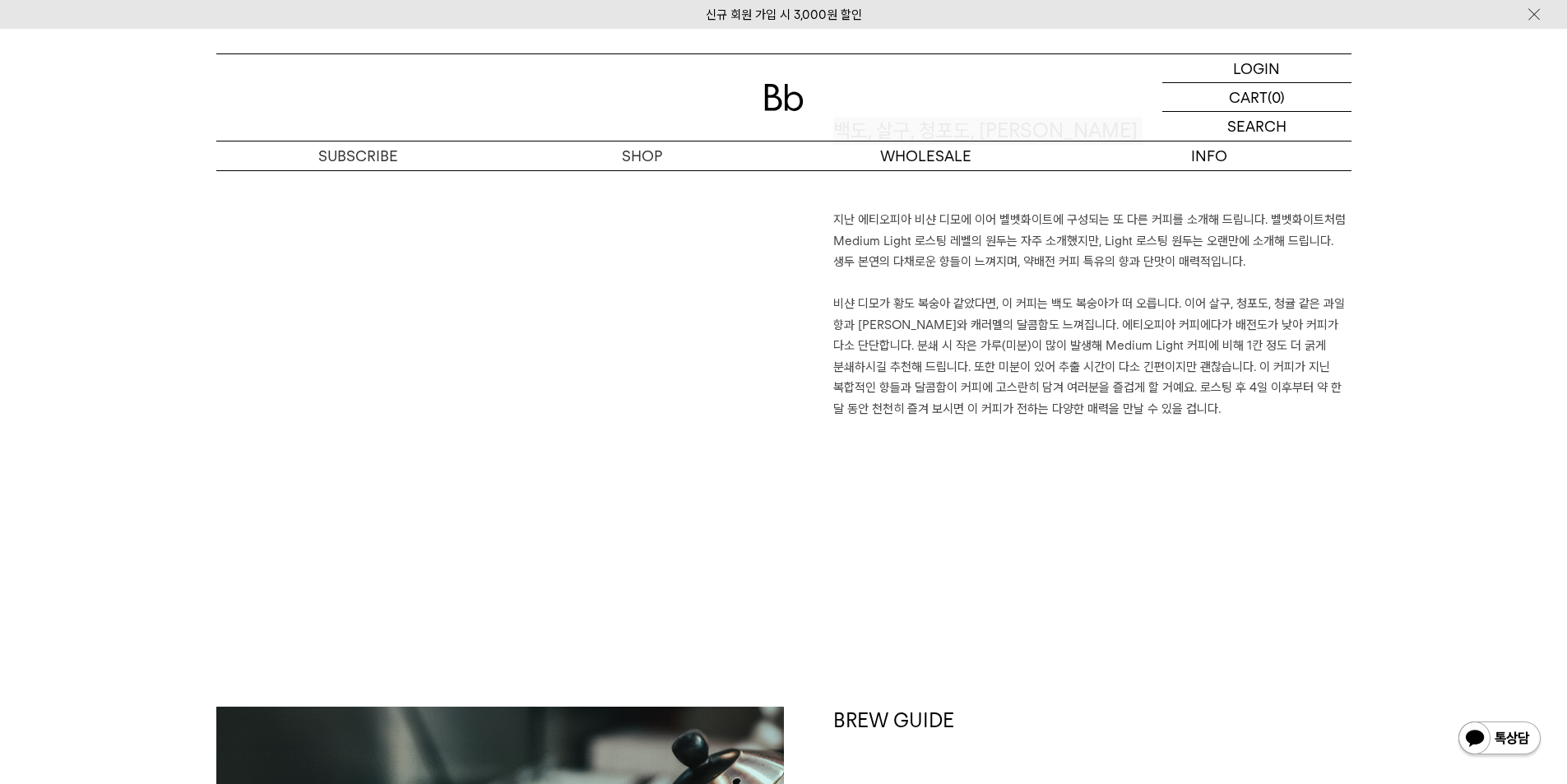
scroll to position [1234, 0]
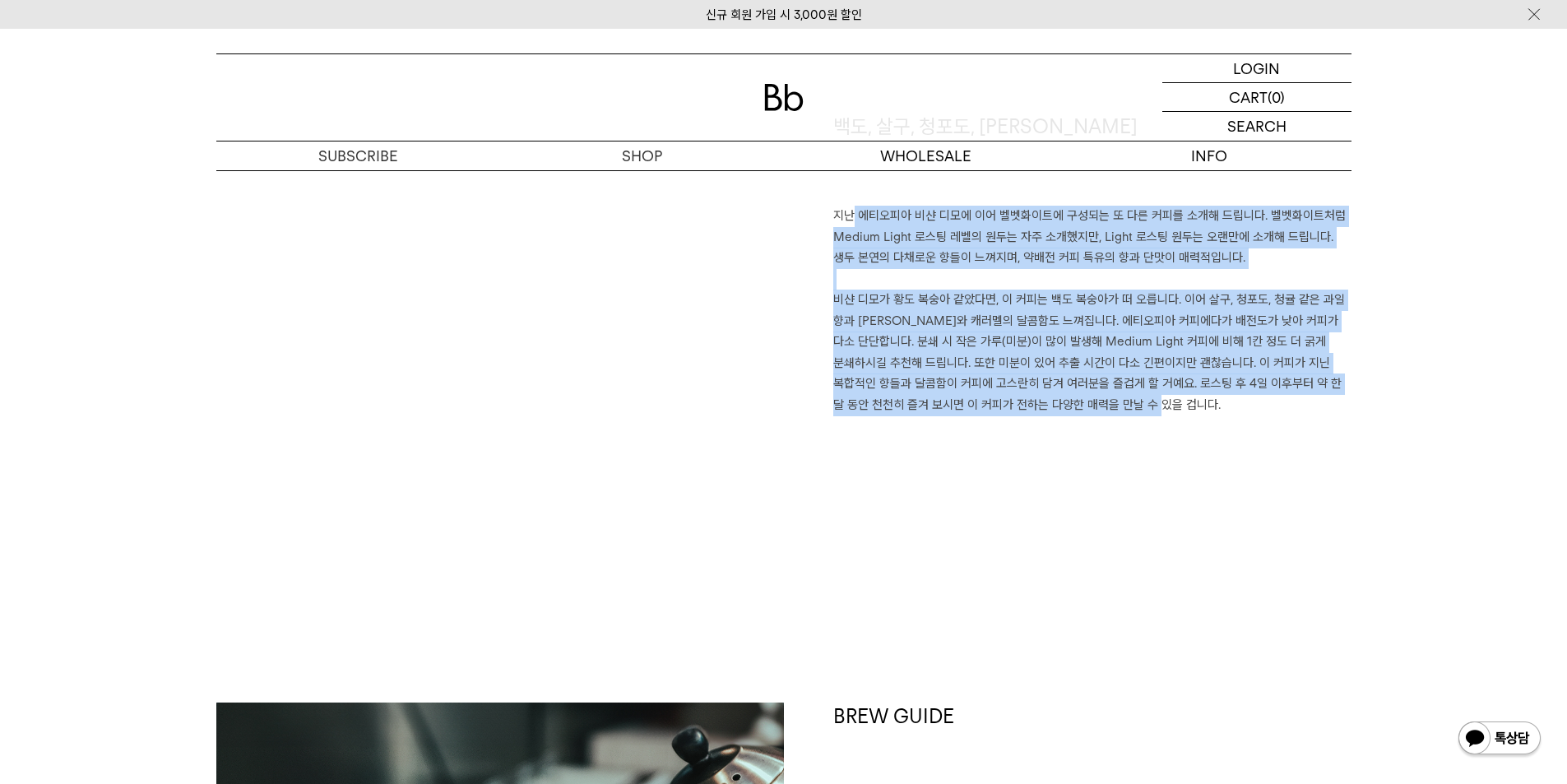
drag, startPoint x: 1132, startPoint y: 413, endPoint x: 825, endPoint y: 215, distance: 365.3
click at [825, 215] on div "백도, 살구, 청포도, 레몬그라스 지난 에티오피아 비샨 디모에 이어 벨벳화이트에 구성되는 또 다른 커피를 소개해 드립니다. 벨벳화이트처럼 Me…" at bounding box center [1068, 325] width 568 height 425
copy p "지난 에티오피아 비샨 디모에 이어 벨벳화이트에 구성되는 또 다른 커피를 소개해 드립니다. 벨벳화이트처럼 Medium Light 로스팅 레벨의 …"
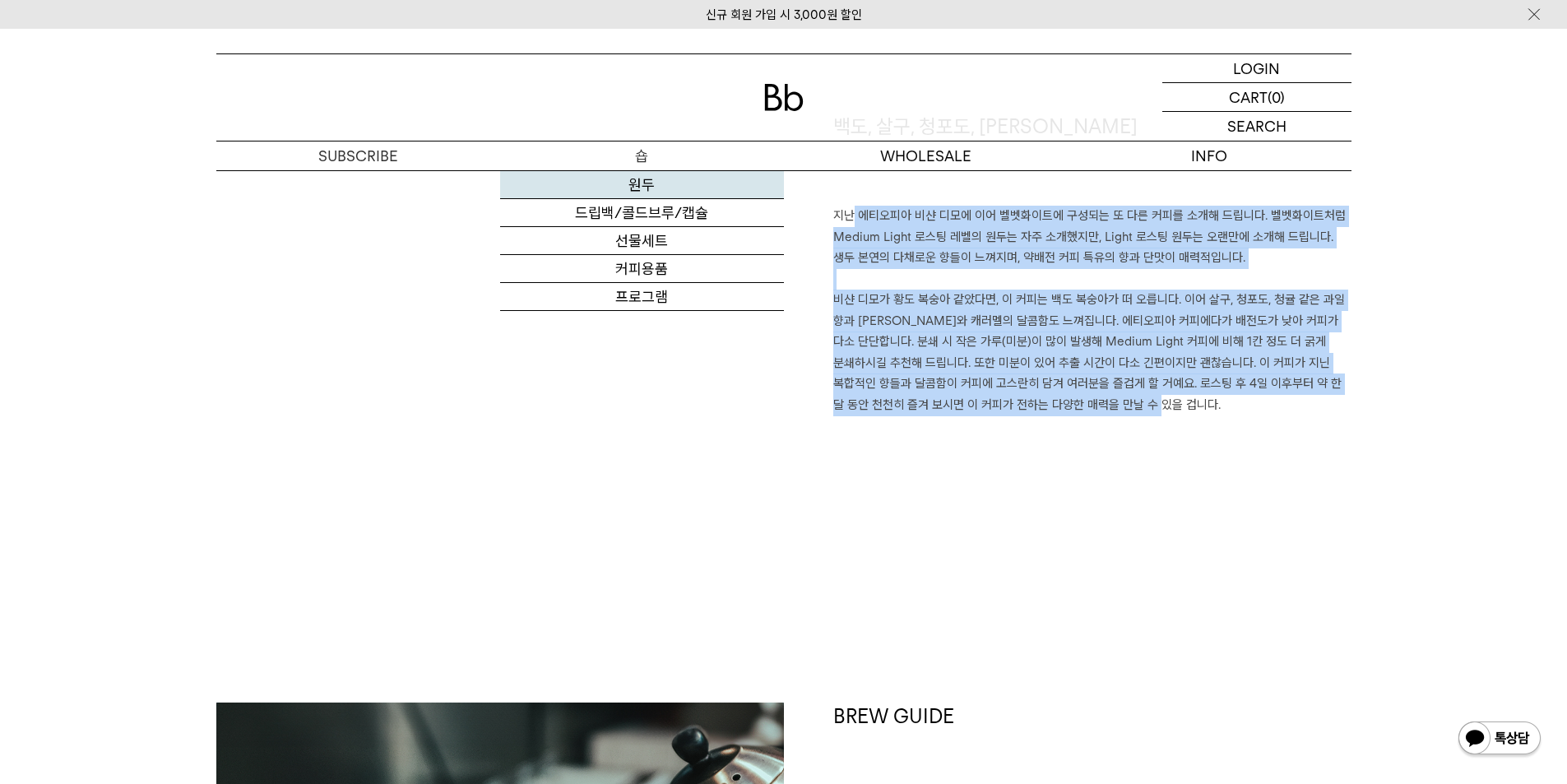
click at [645, 175] on link "원두" at bounding box center [642, 185] width 284 height 28
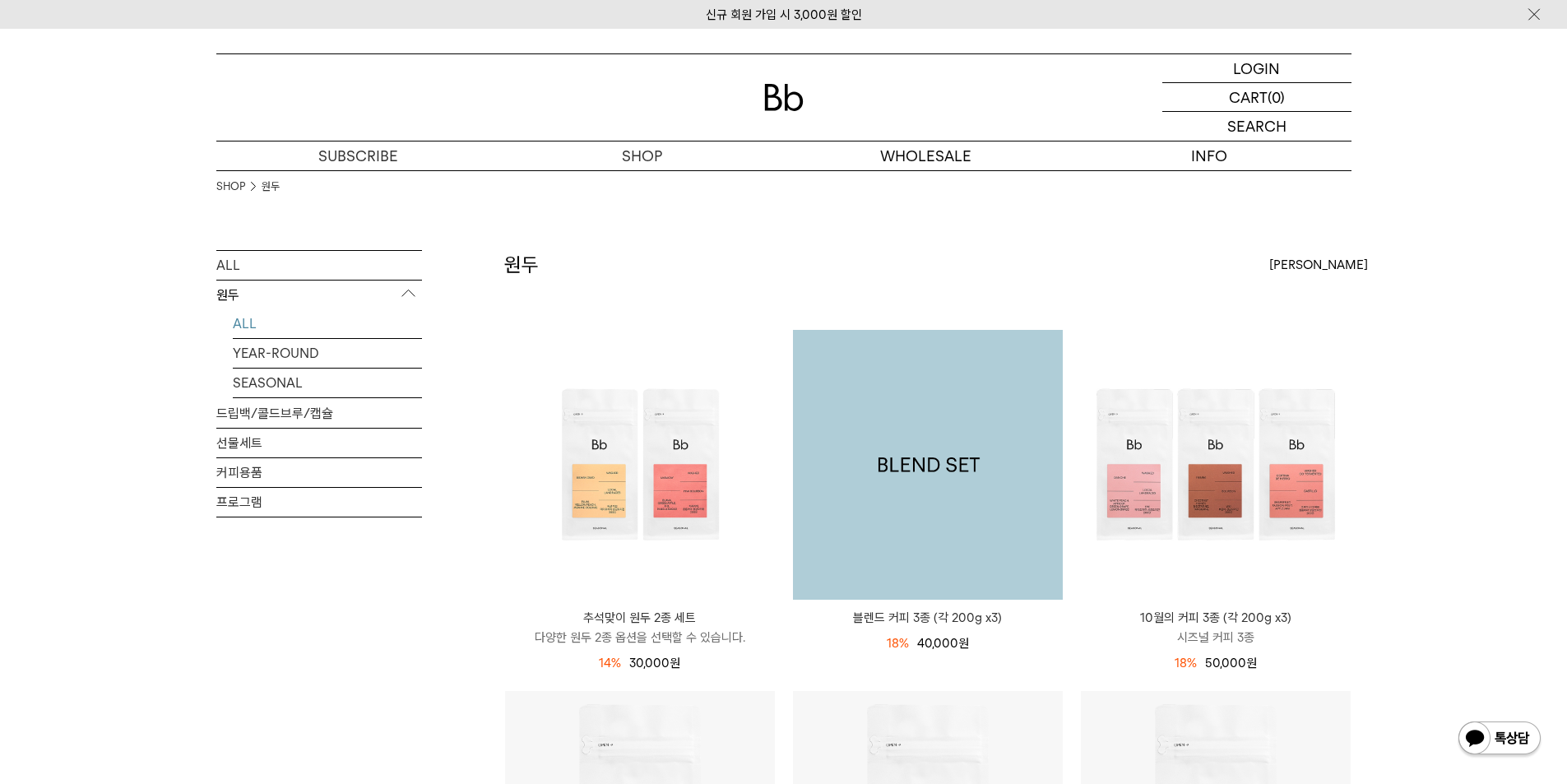
scroll to position [411, 0]
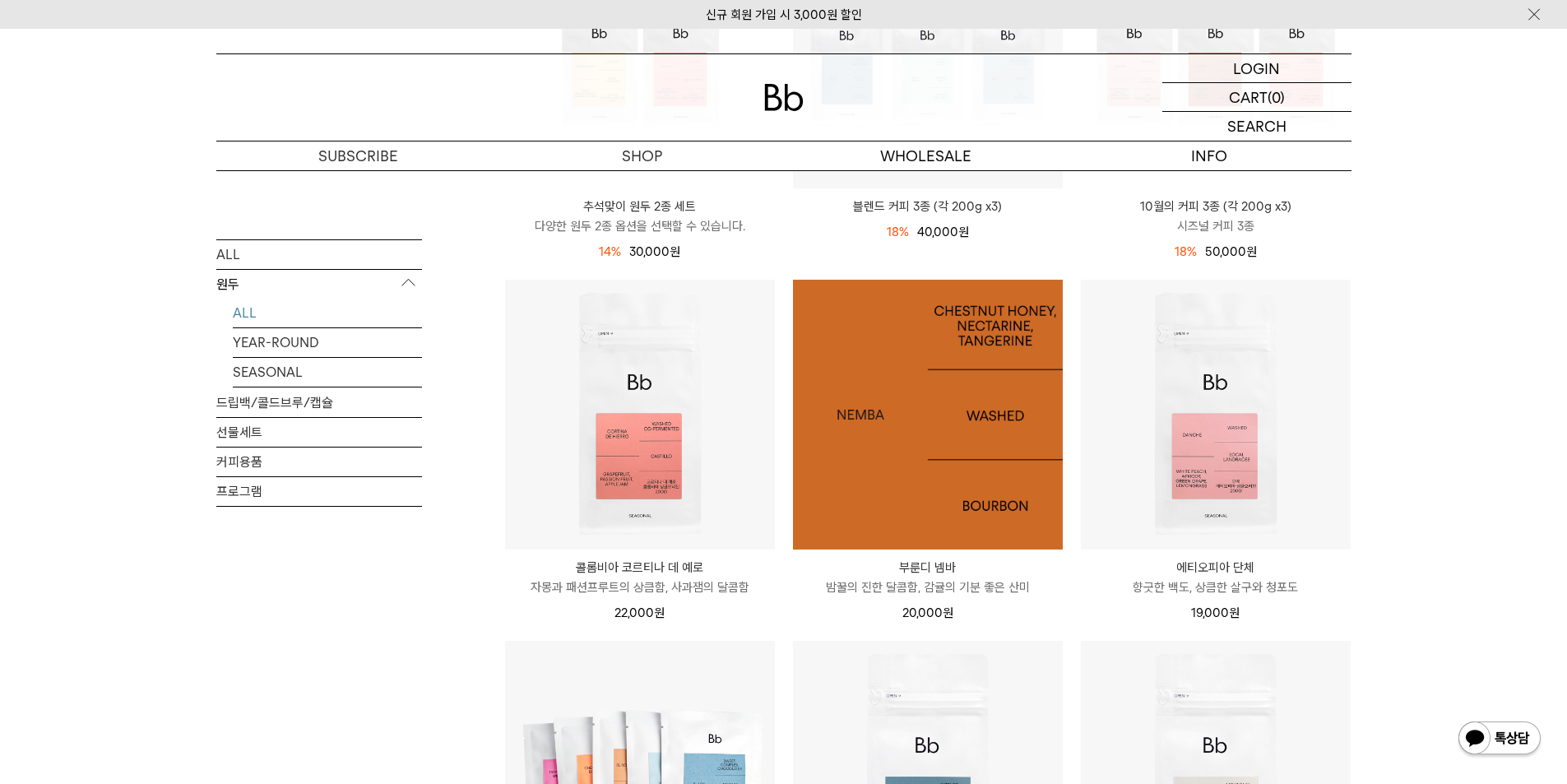
click at [927, 452] on img at bounding box center [928, 415] width 270 height 270
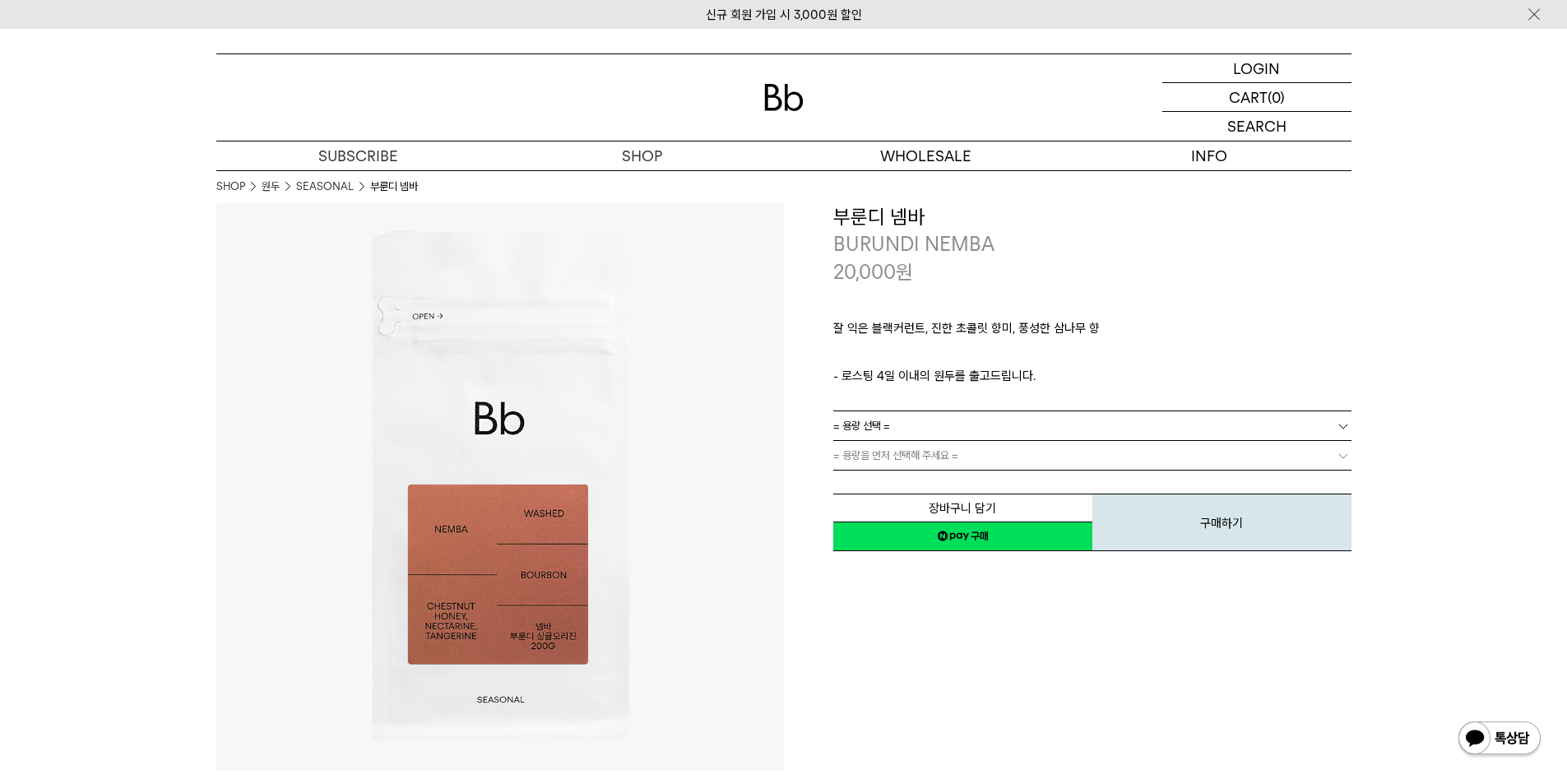
click at [893, 223] on h3 "부룬디 넴바" at bounding box center [1093, 217] width 518 height 28
copy div "부룬디 넴바"
click at [897, 220] on link "컨설팅" at bounding box center [926, 213] width 284 height 28
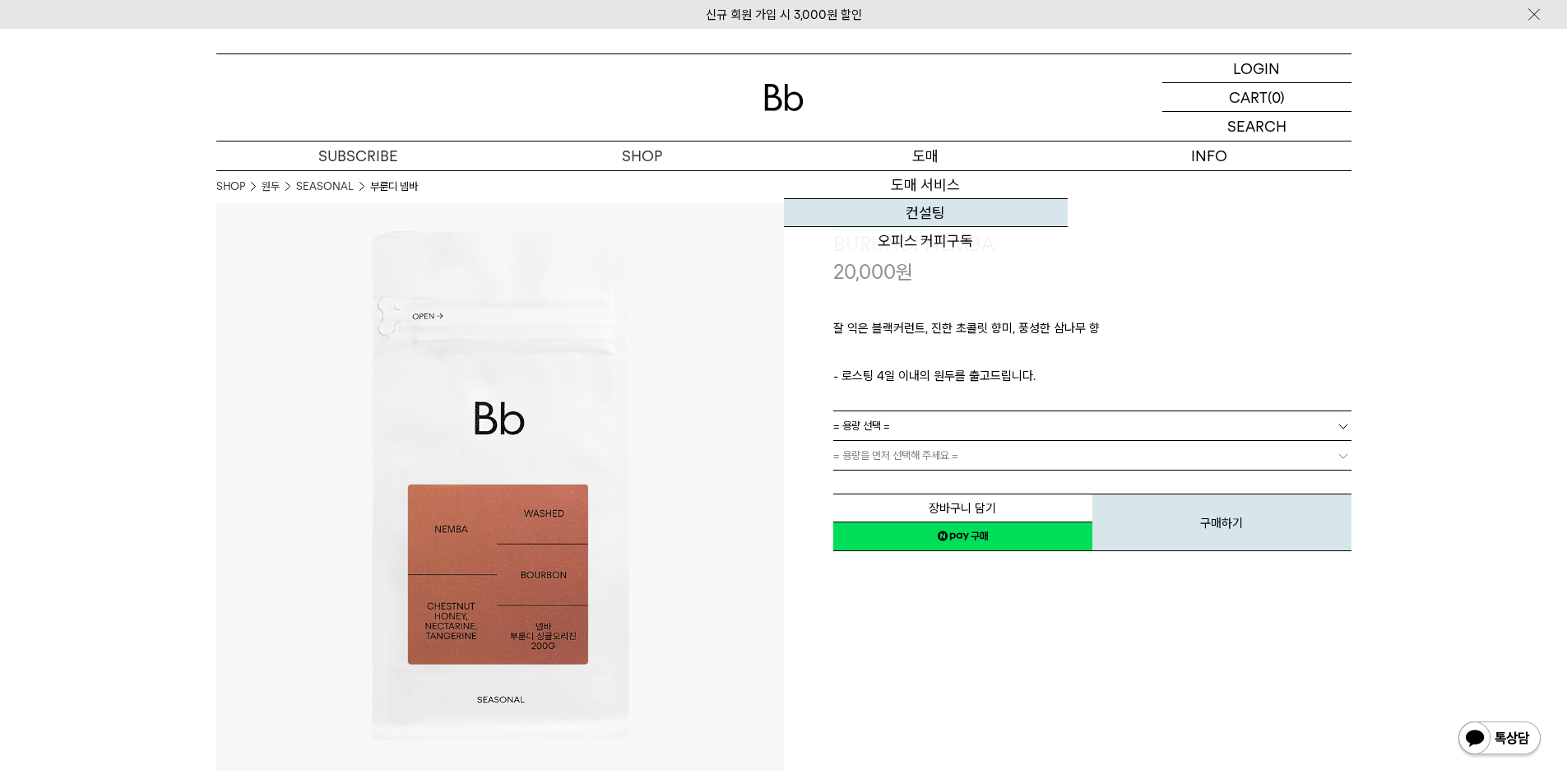
click at [897, 220] on link "컨설팅" at bounding box center [926, 213] width 284 height 28
click at [870, 215] on h3 "부룬디 넴바" at bounding box center [1093, 217] width 518 height 28
copy div "부룬디 넴바"
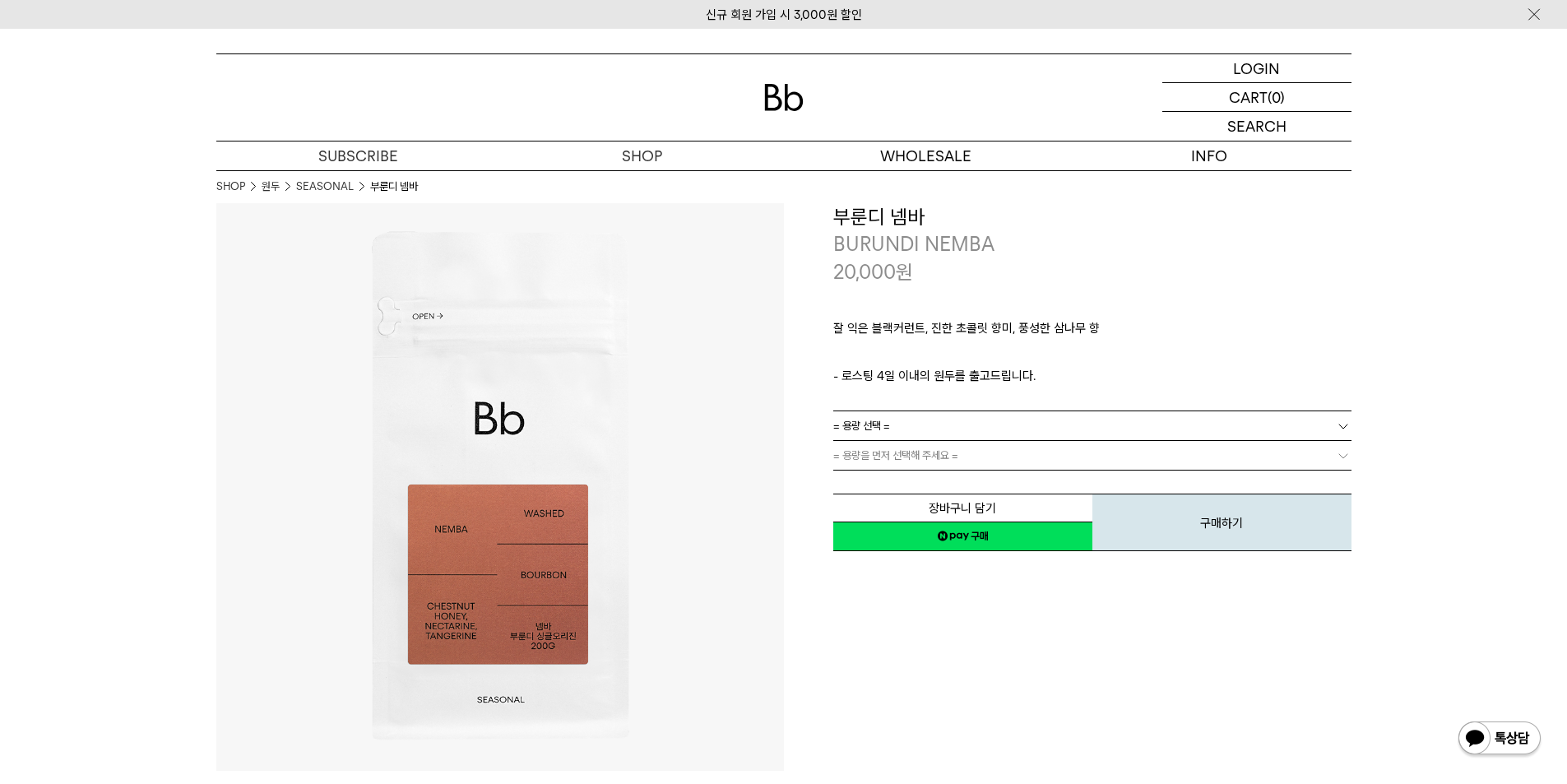
click at [857, 259] on p "20,000 원" at bounding box center [873, 272] width 79 height 28
click at [859, 252] on p "BURUNDI NEMBA" at bounding box center [1093, 245] width 518 height 28
click at [860, 252] on p "BURUNDI NEMBA" at bounding box center [1093, 245] width 518 height 28
copy div "BURUNDI NEMBA"
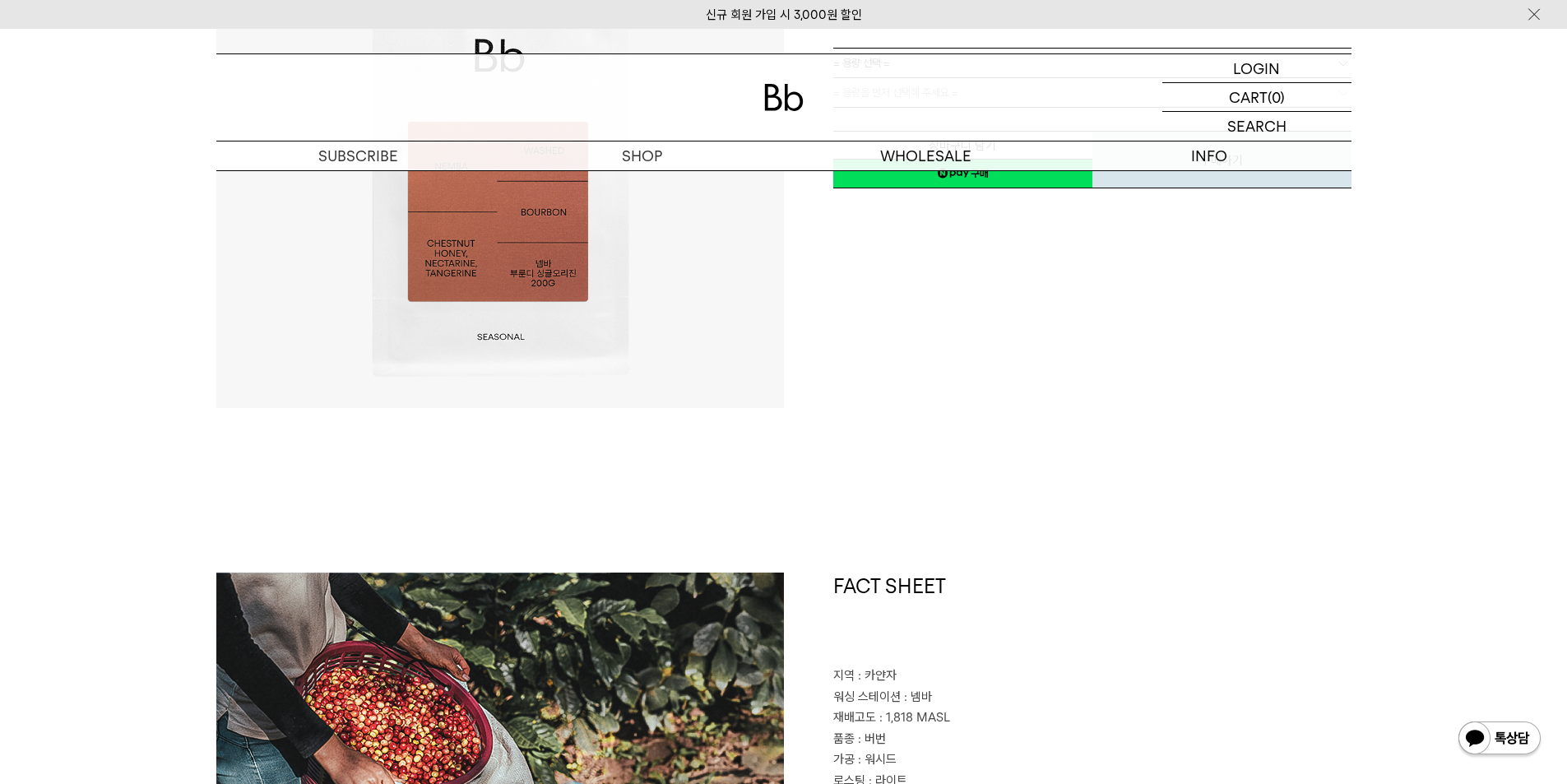
scroll to position [657, 0]
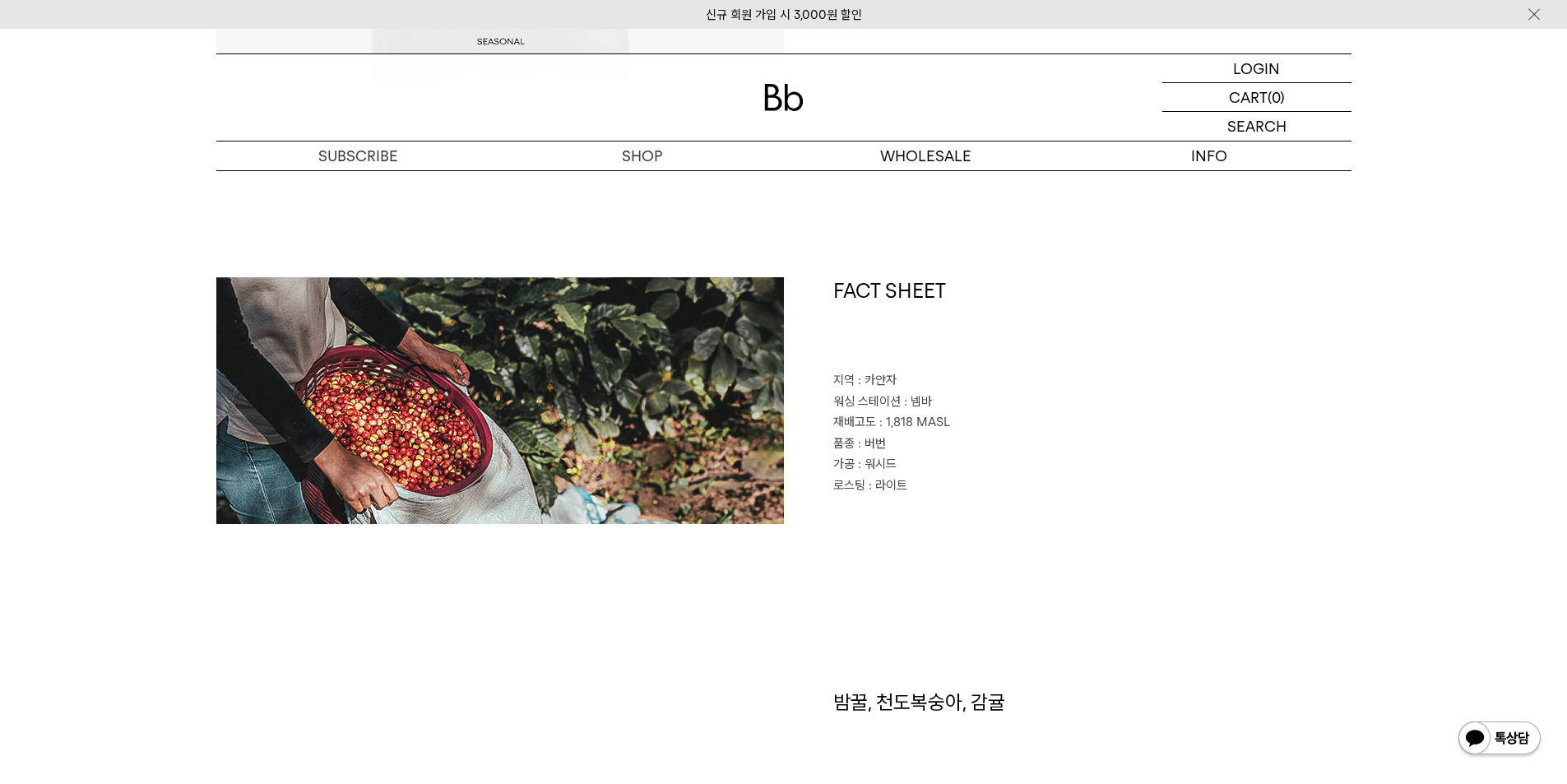
click at [904, 681] on div "FACT SHEET 지역 : 카얀자 워싱 스테이션 : 넴바 재배고도 : 1,818 MASL 품종 : 버번 가공 : 워시드 로스팅 : 라이트" at bounding box center [784, 482] width 1135 height 411
click at [905, 695] on h1 "밤꿀, 천도복숭아, 감귤" at bounding box center [1093, 735] width 518 height 94
copy div "밤꿀, 천도복숭아, 감귤"
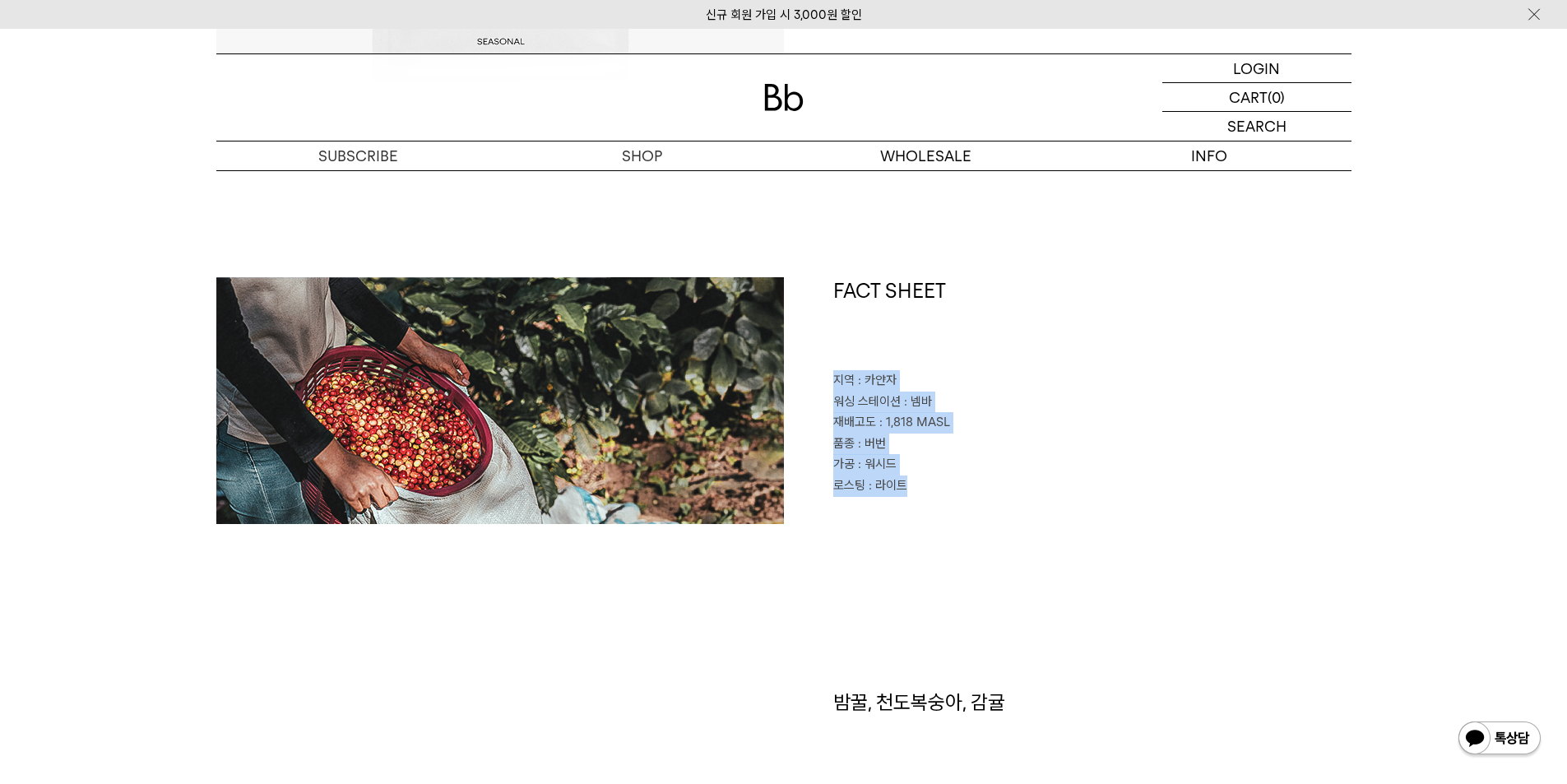
drag, startPoint x: 935, startPoint y: 499, endPoint x: 835, endPoint y: 378, distance: 157.0
click at [835, 378] on div "FACT SHEET 지역 : 카얀자 워싱 스테이션 : 넴바 재배고도 : 1,818 MASL 품종 : 버번 가공 : 워시드 로스팅 : 라이트" at bounding box center [1068, 400] width 568 height 247
copy div "지역 : 카얀자 워싱 스테이션 : 넴바 재배고도 : 1,818 MASL 품종 : 버번 가공 : 워시드 로스팅 : 라이트"
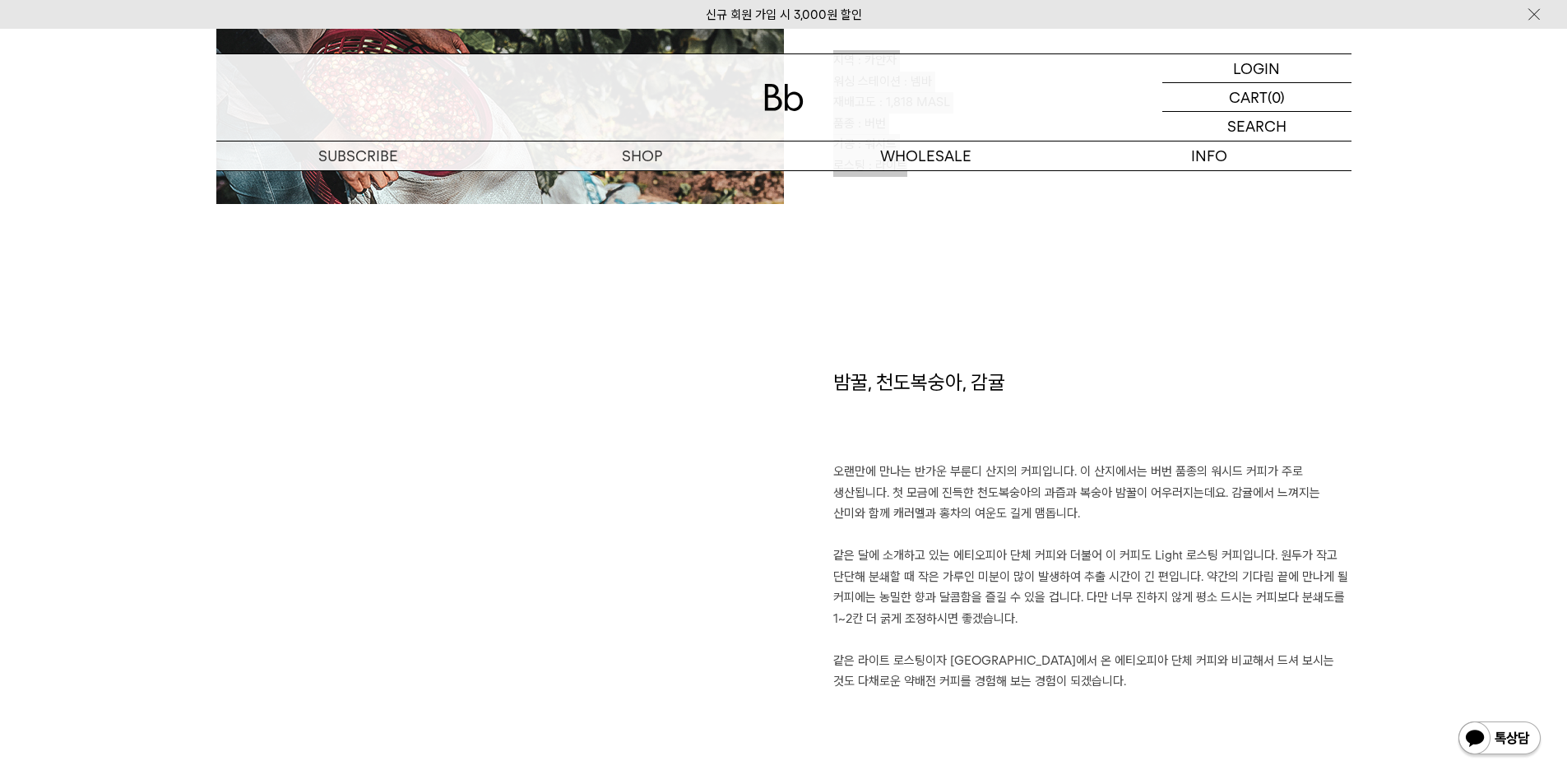
scroll to position [987, 0]
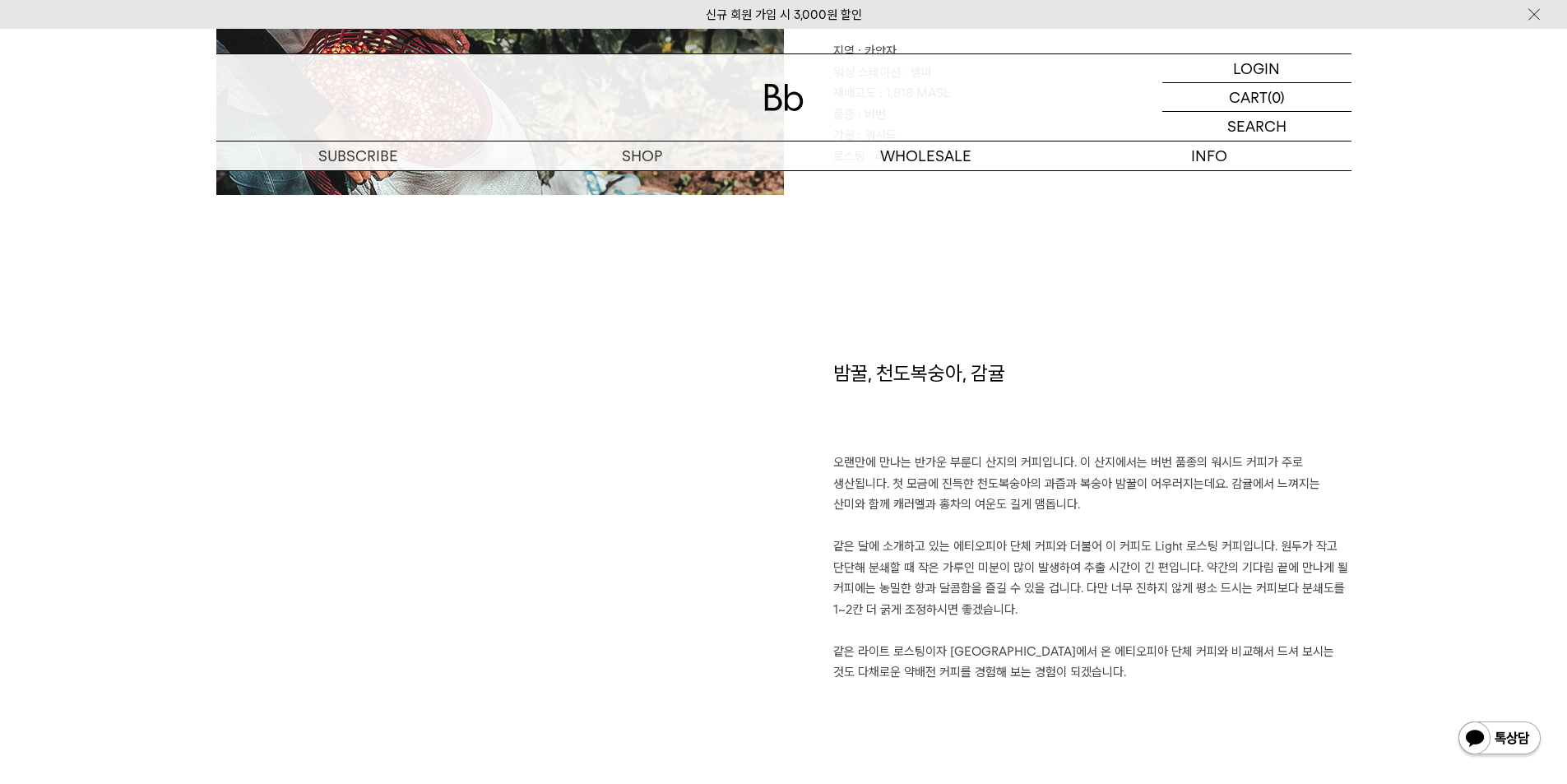
click at [898, 376] on h1 "밤꿀, 천도복숭아, 감귤" at bounding box center [1093, 405] width 518 height 94
copy div "밤꿀, 천도복숭아, 감귤"
drag, startPoint x: 1071, startPoint y: 707, endPoint x: 1054, endPoint y: 694, distance: 21.4
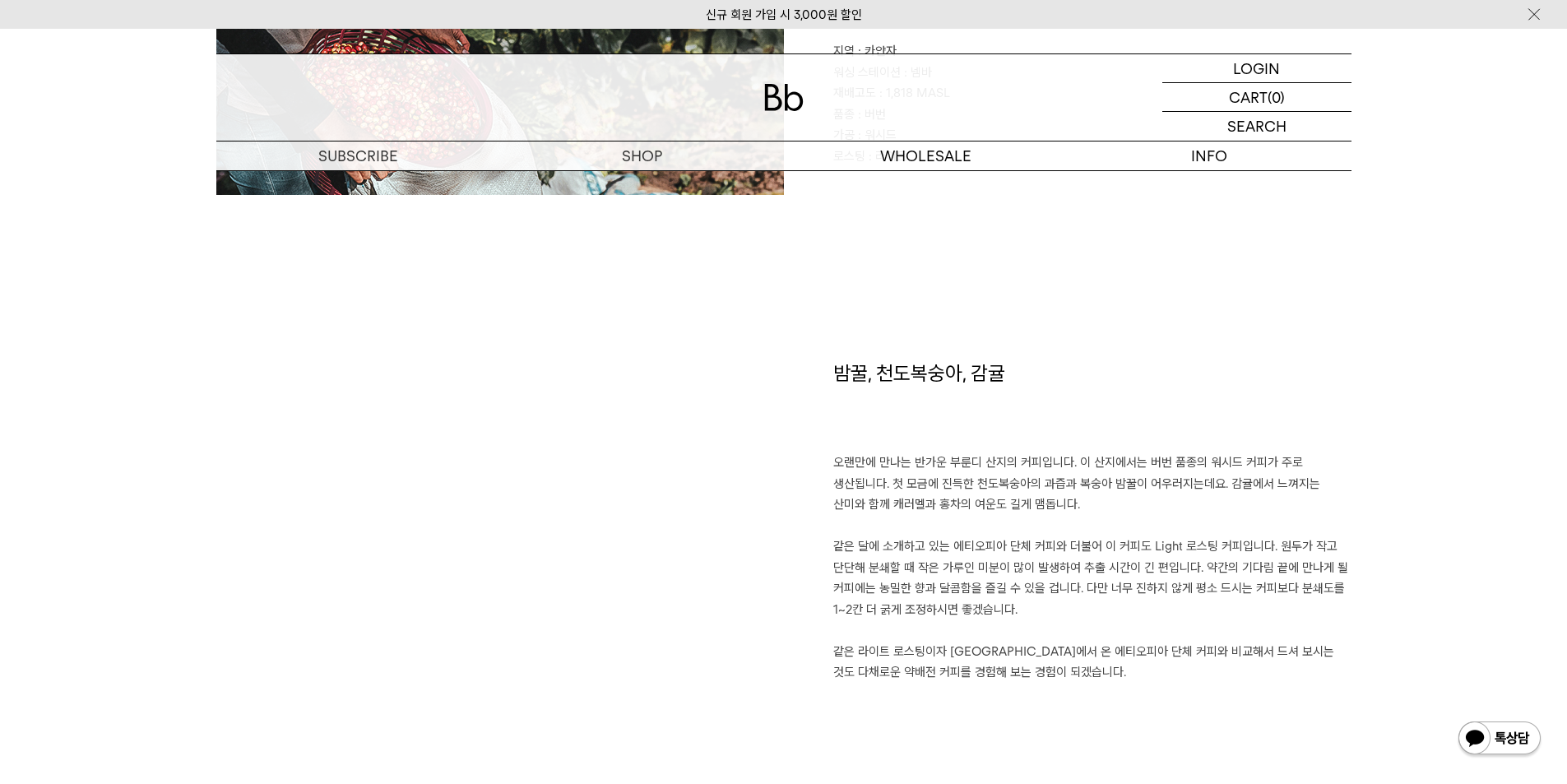
click at [1054, 694] on div "밤꿀, 천도복숭아, 감귤 오랜만에 만나는 반가운 부룬디 산지의 커피입니다. 이 산지에서는 버번 품종의 워시드 커피가 주로 생산됩니다. 첫 모금…" at bounding box center [1068, 571] width 568 height 425
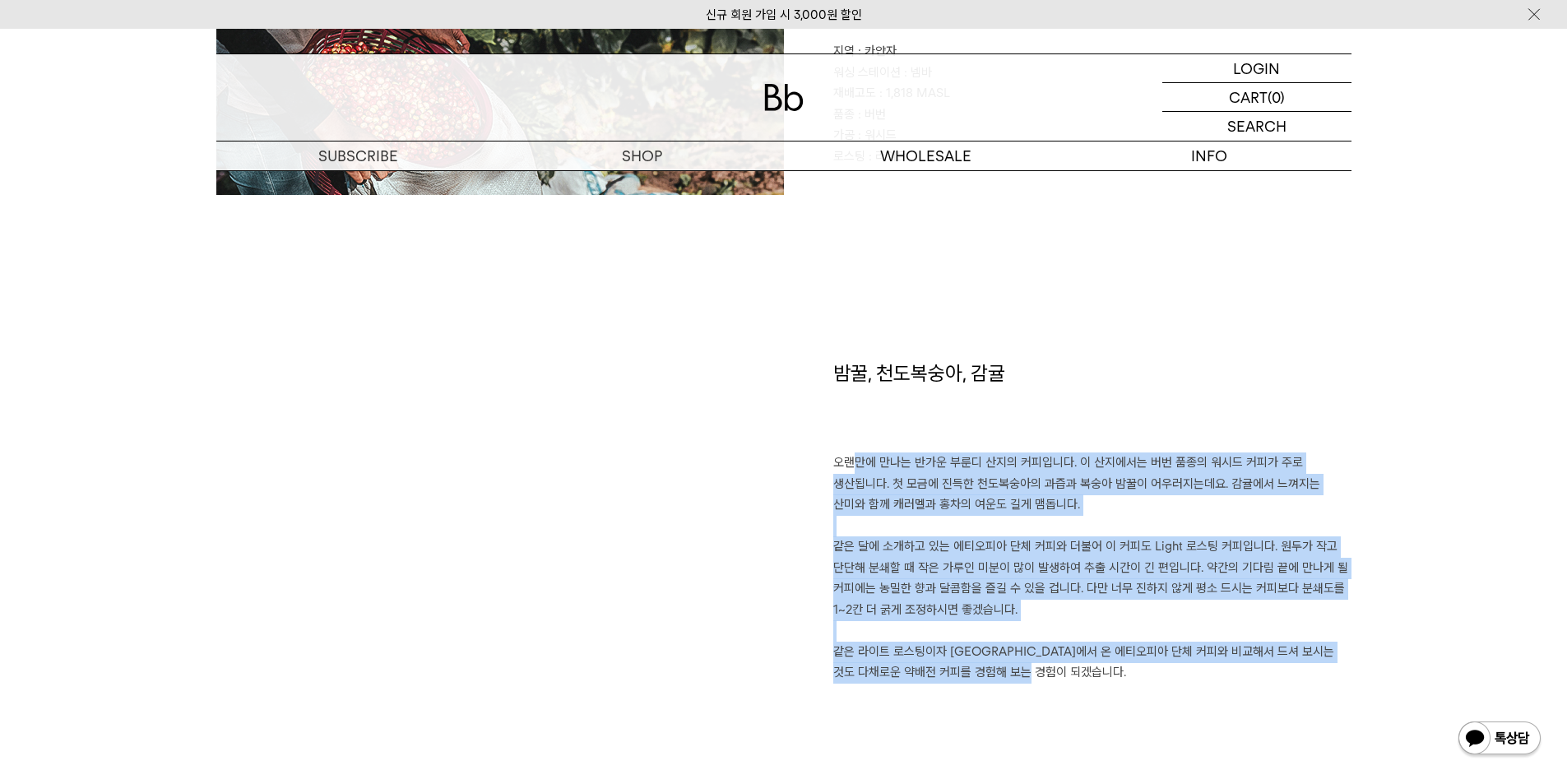
drag, startPoint x: 1054, startPoint y: 686, endPoint x: 835, endPoint y: 460, distance: 314.7
click at [835, 460] on div "밤꿀, 천도복숭아, 감귤 오랜만에 만나는 반가운 부룬디 산지의 커피입니다. 이 산지에서는 버번 품종의 워시드 커피가 주로 생산됩니다. 첫 모금…" at bounding box center [1068, 571] width 568 height 425
copy p "오랜만에 만나는 반가운 부룬디 산지의 커피입니다. 이 산지에서는 버번 품종의 워시드 커피가 주로 생산됩니다. 첫 모금에 진득한 천도복숭아의 과…"
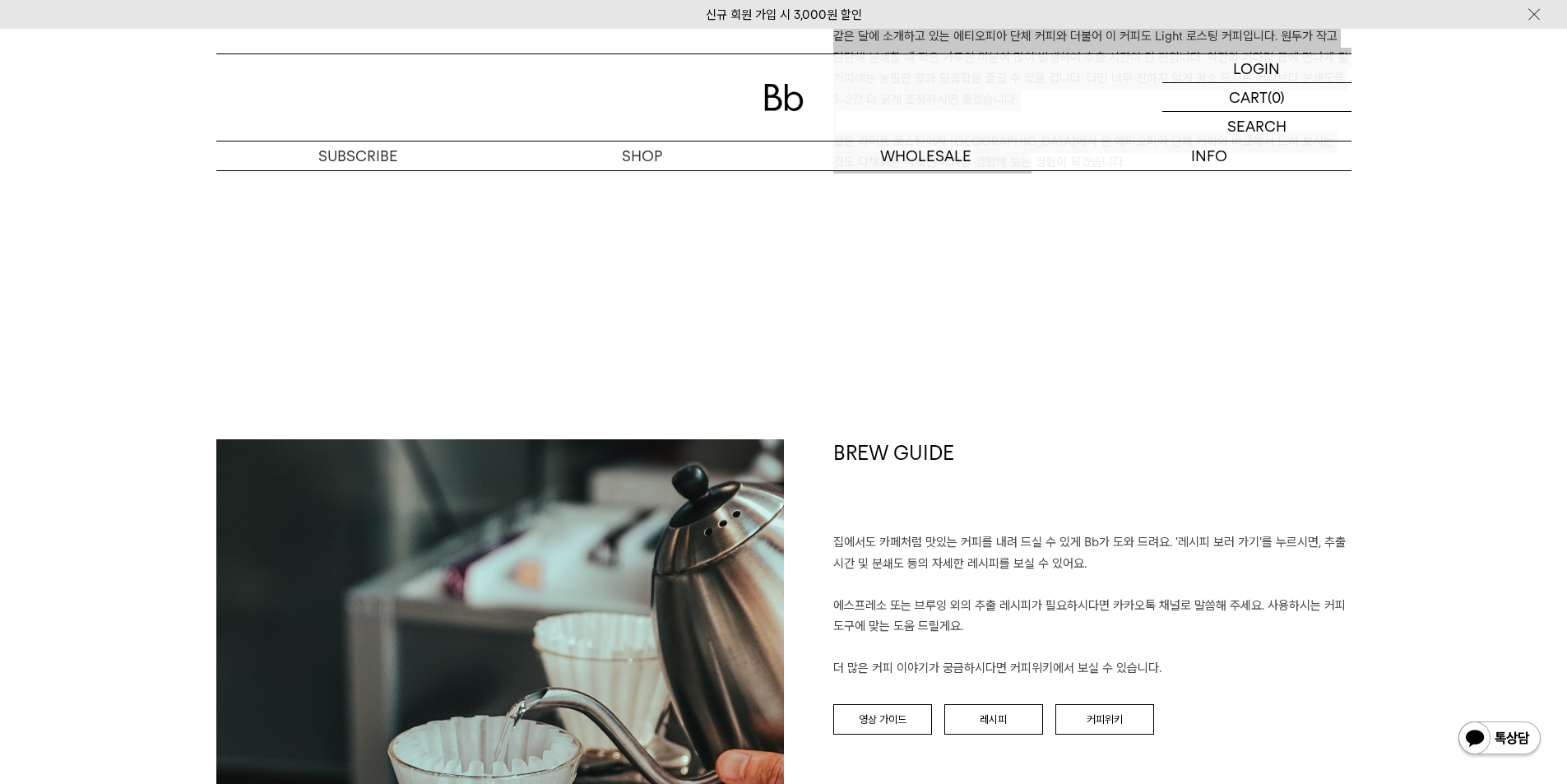
scroll to position [1645, 0]
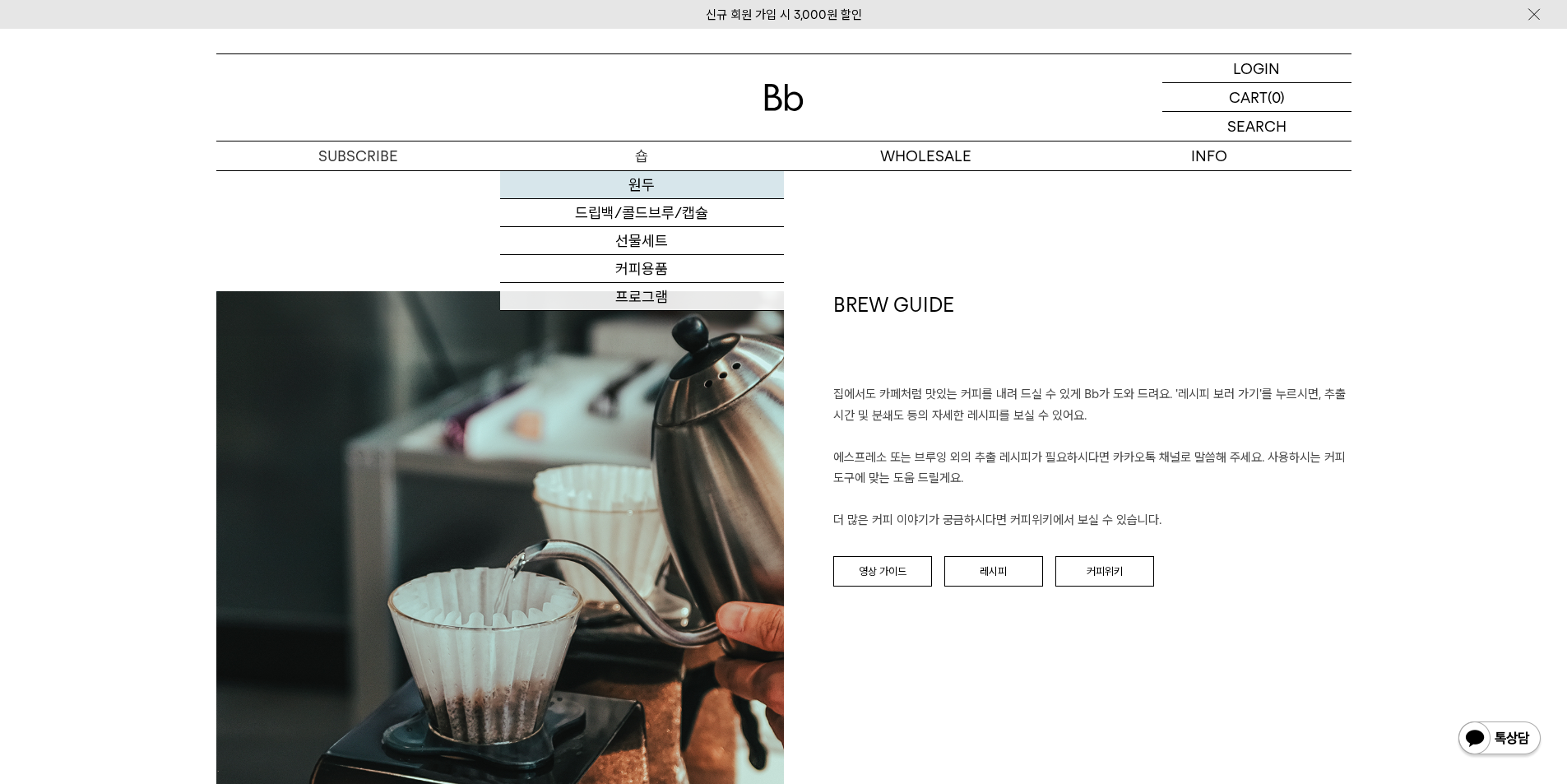
click at [656, 184] on link "원두" at bounding box center [642, 185] width 284 height 28
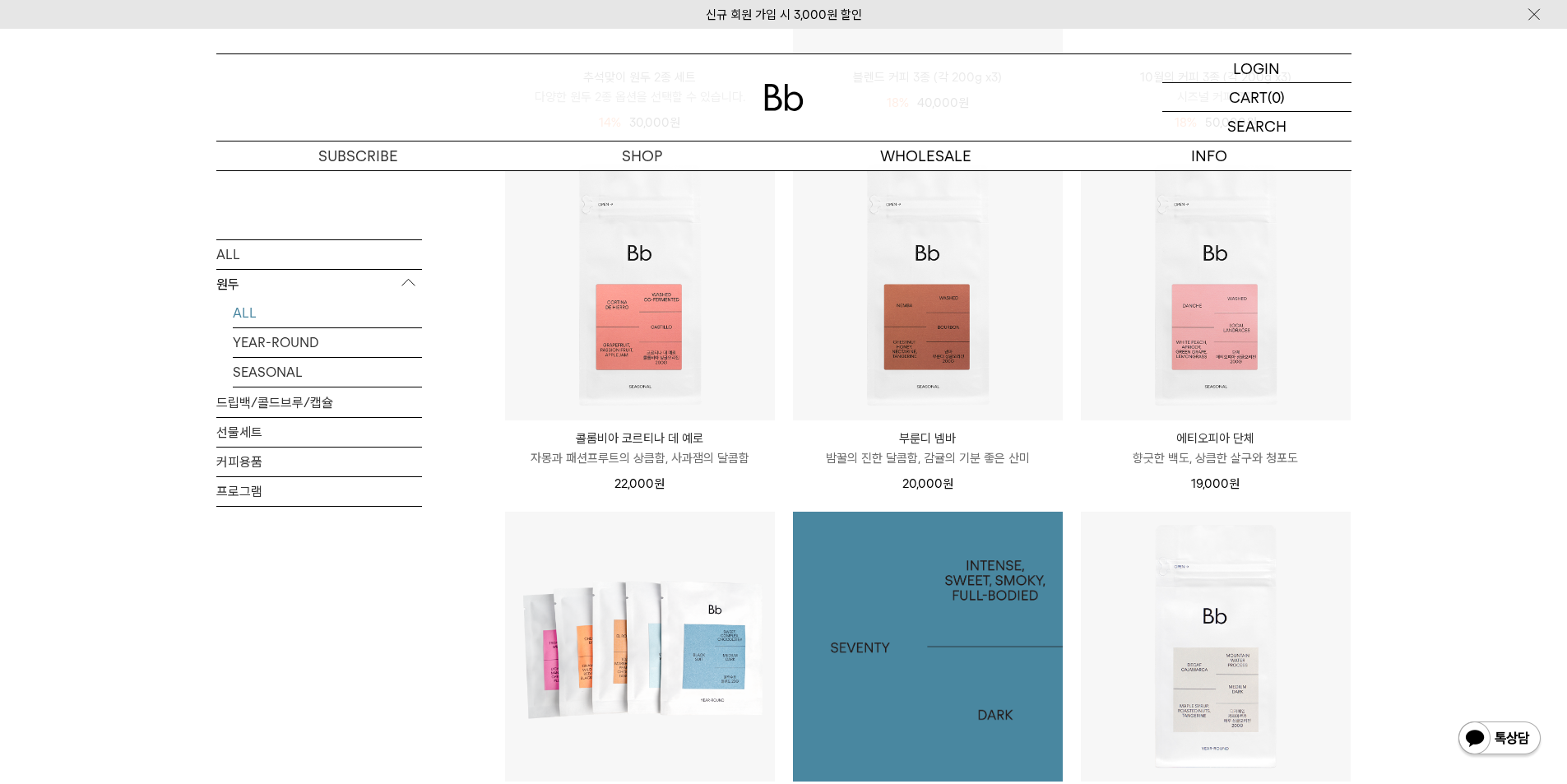
scroll to position [657, 0]
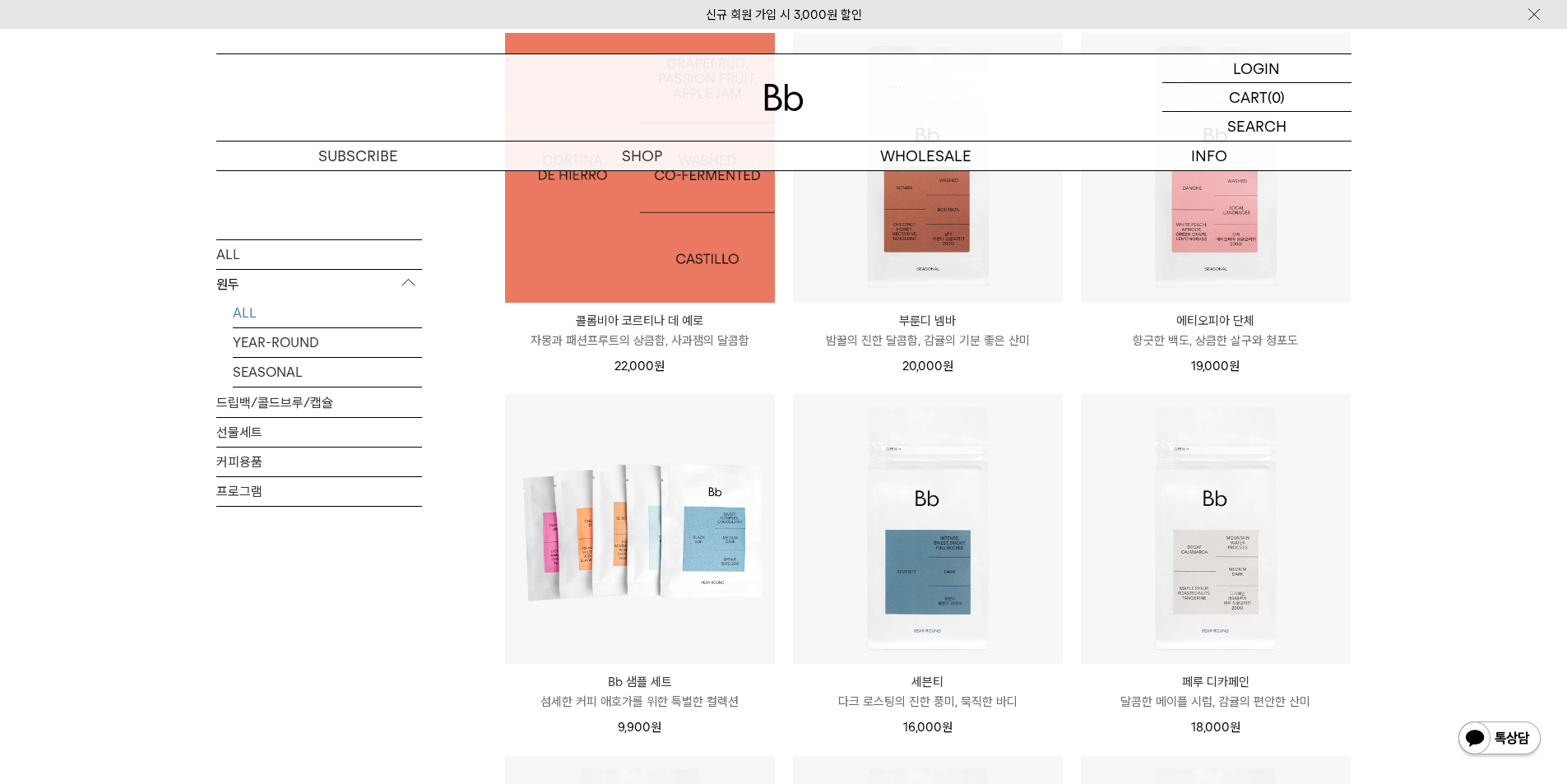
click at [646, 281] on img at bounding box center [640, 168] width 270 height 270
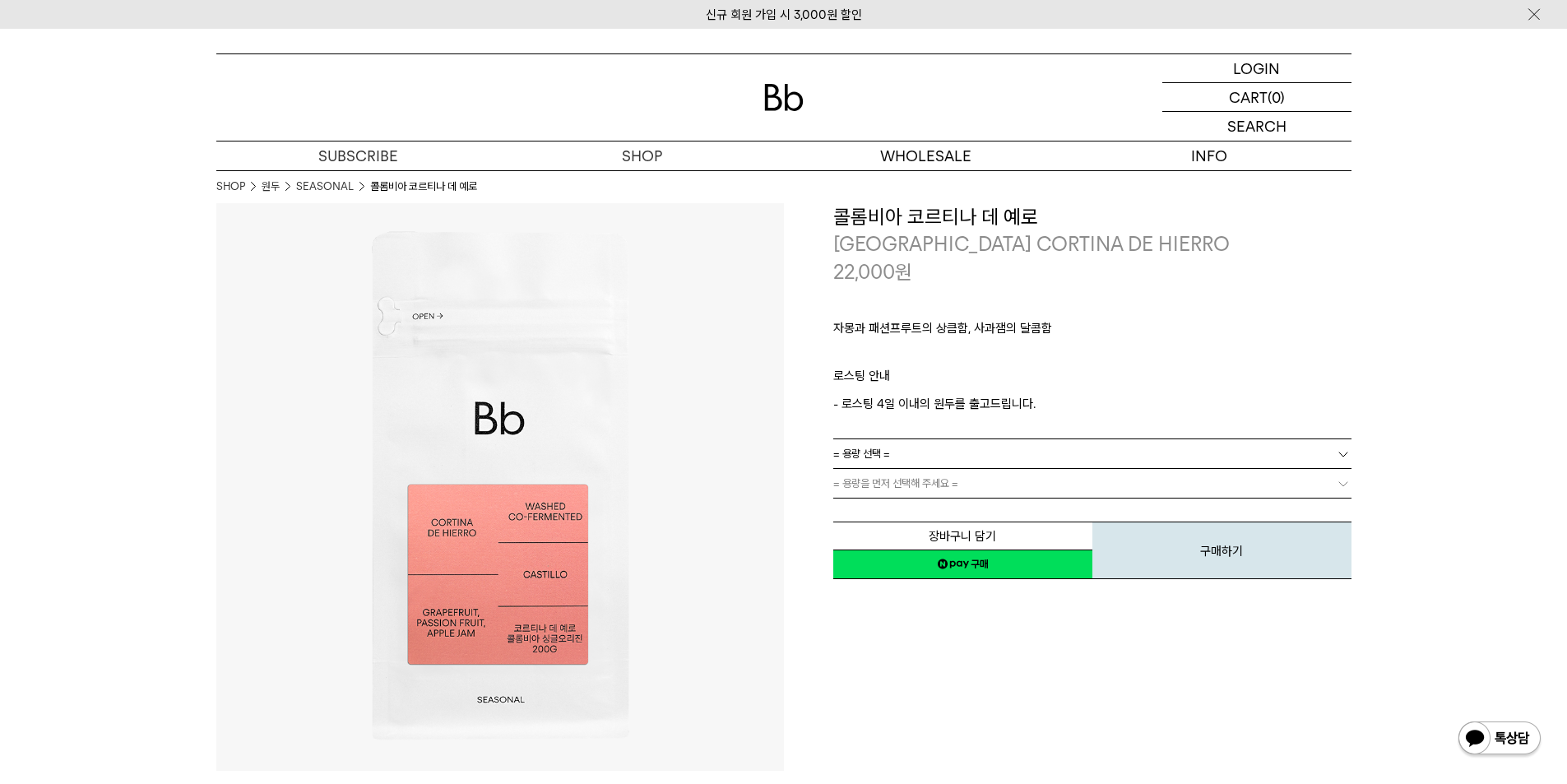
click at [914, 236] on p "[GEOGRAPHIC_DATA] CORTINA DE HIERRO" at bounding box center [1093, 245] width 518 height 28
click at [914, 228] on h3 "콜롬비아 코르티나 데 예로" at bounding box center [1093, 217] width 518 height 28
copy div "콜롬비아 코르티나 데 예로"
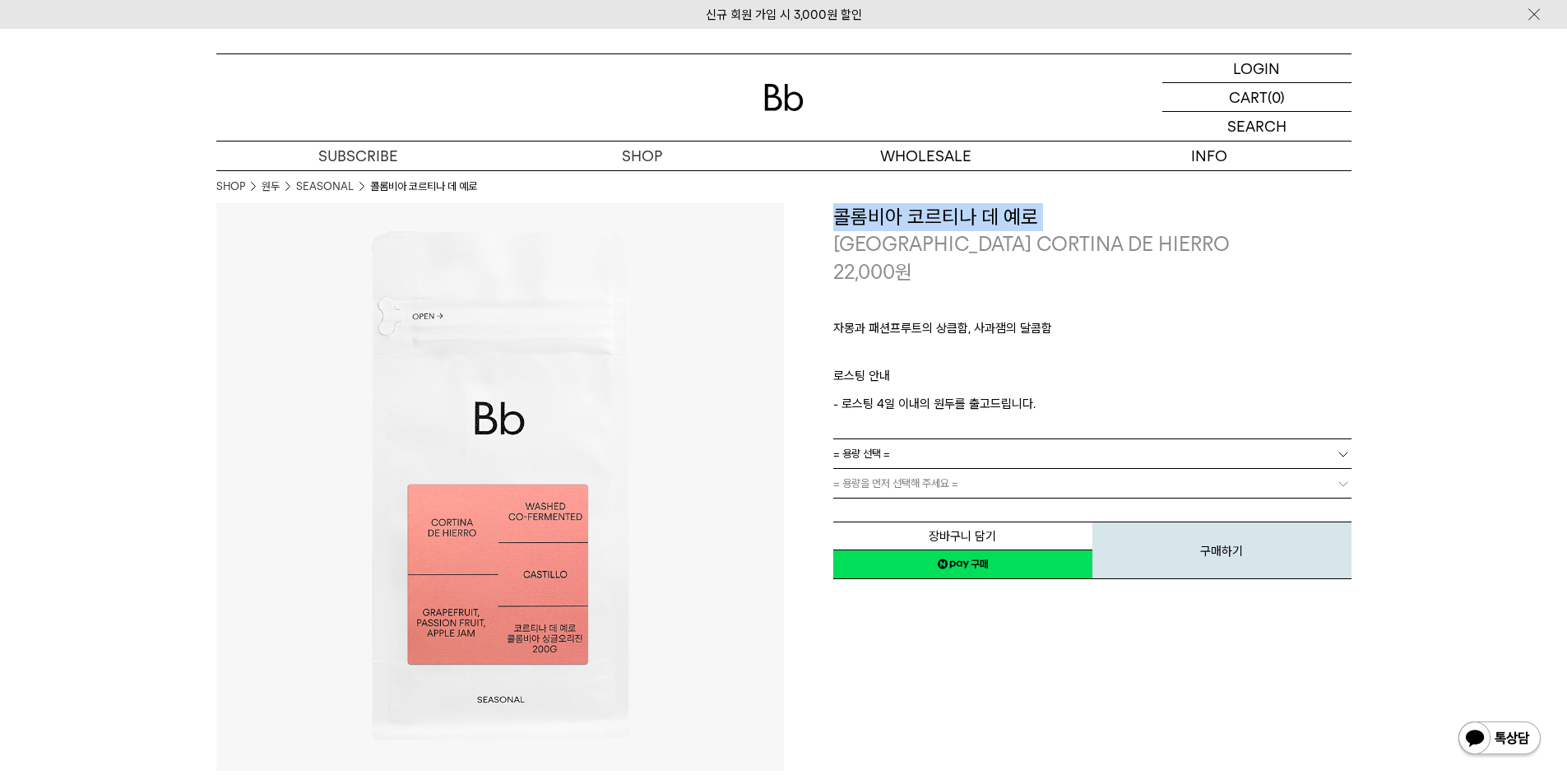
click at [968, 214] on h3 "콜롬비아 코르티나 데 예로" at bounding box center [1093, 217] width 518 height 28
click at [968, 213] on h3 "콜롬비아 코르티나 데 예로" at bounding box center [1093, 217] width 518 height 28
click at [951, 245] on p "[GEOGRAPHIC_DATA] CORTINA DE HIERRO" at bounding box center [1093, 245] width 518 height 28
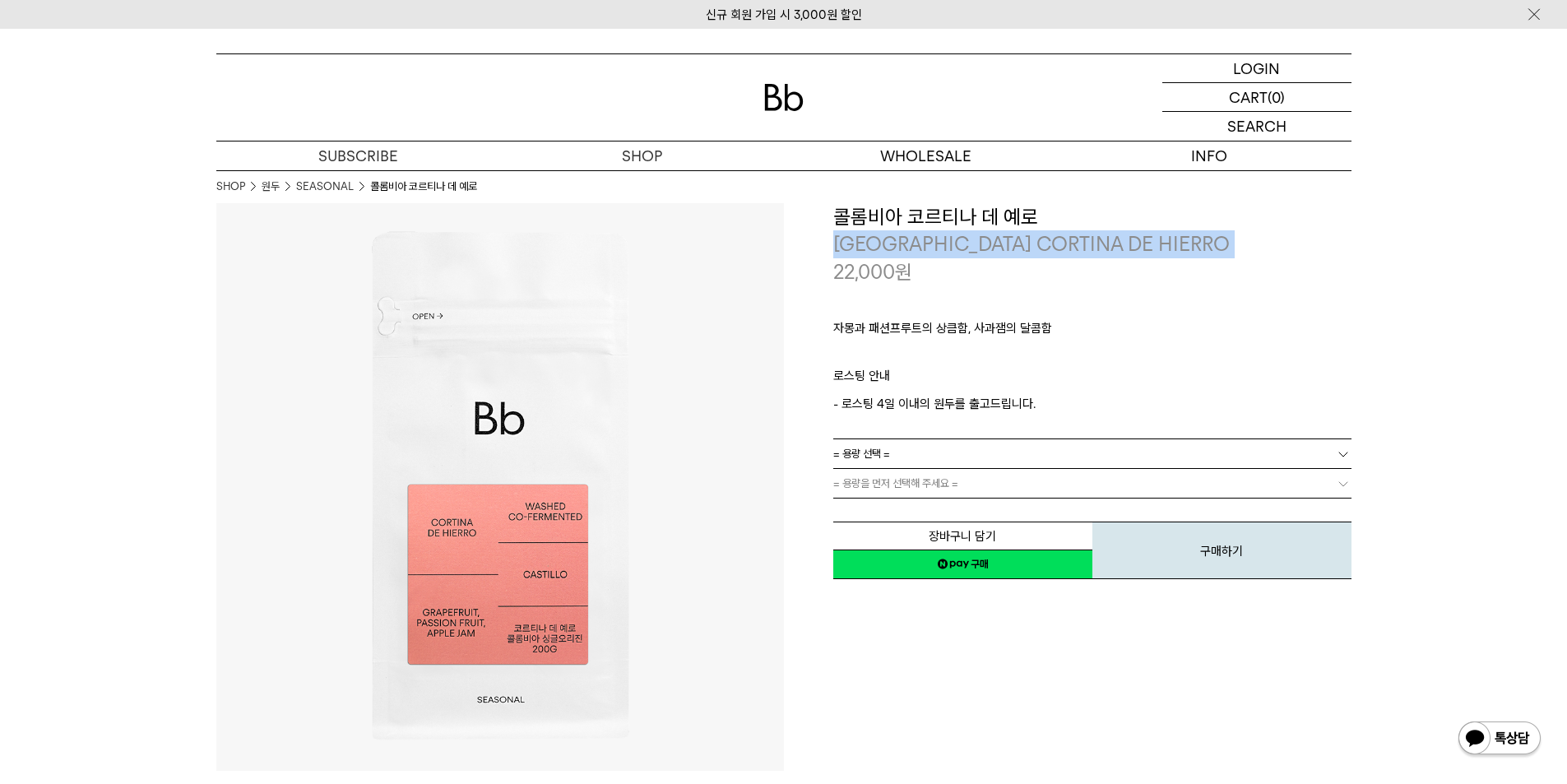
click at [951, 244] on p "[GEOGRAPHIC_DATA] CORTINA DE HIERRO" at bounding box center [1093, 245] width 518 height 28
copy div "[GEOGRAPHIC_DATA] CORTINA DE HIERRO"
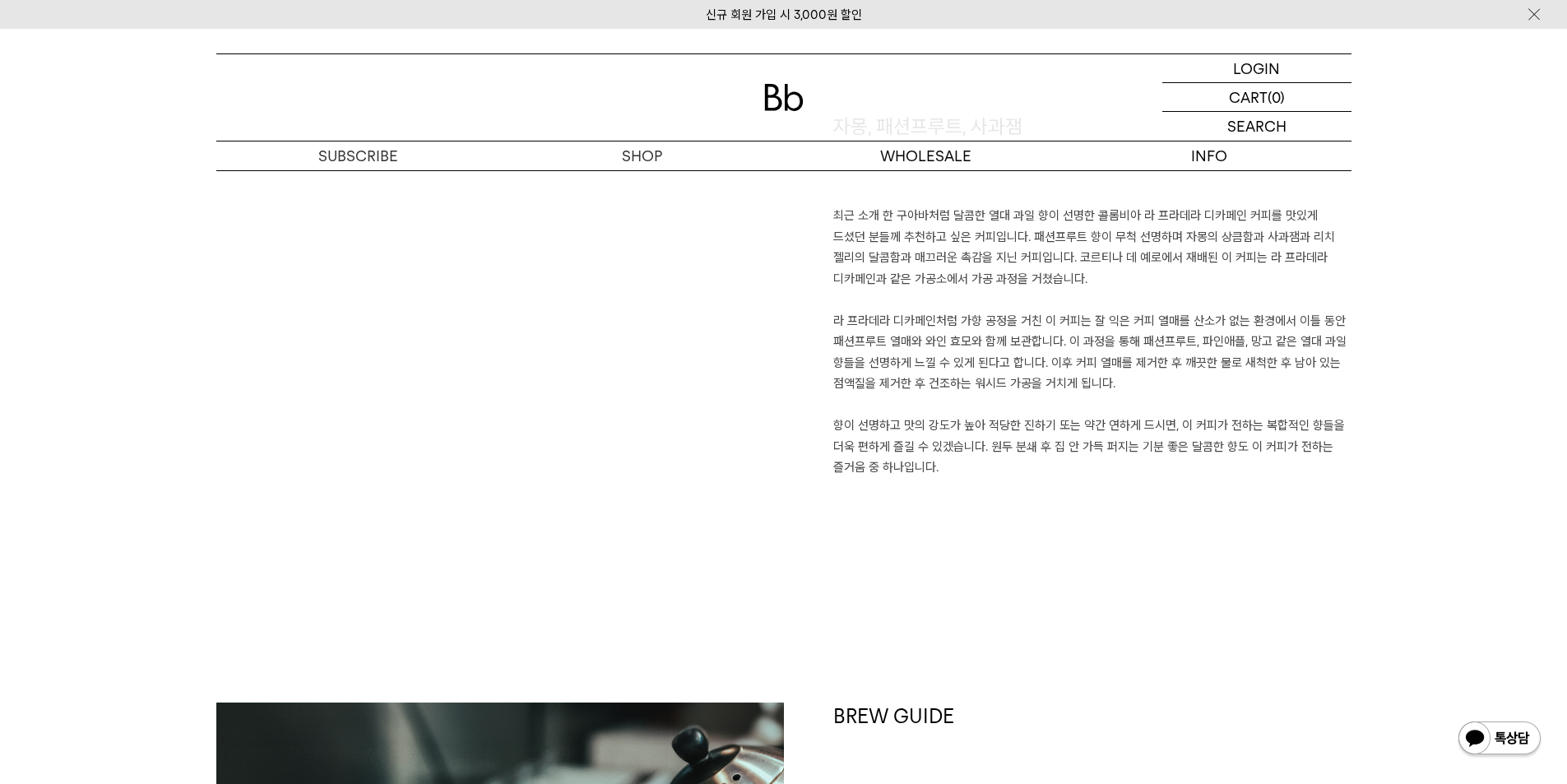
scroll to position [1151, 0]
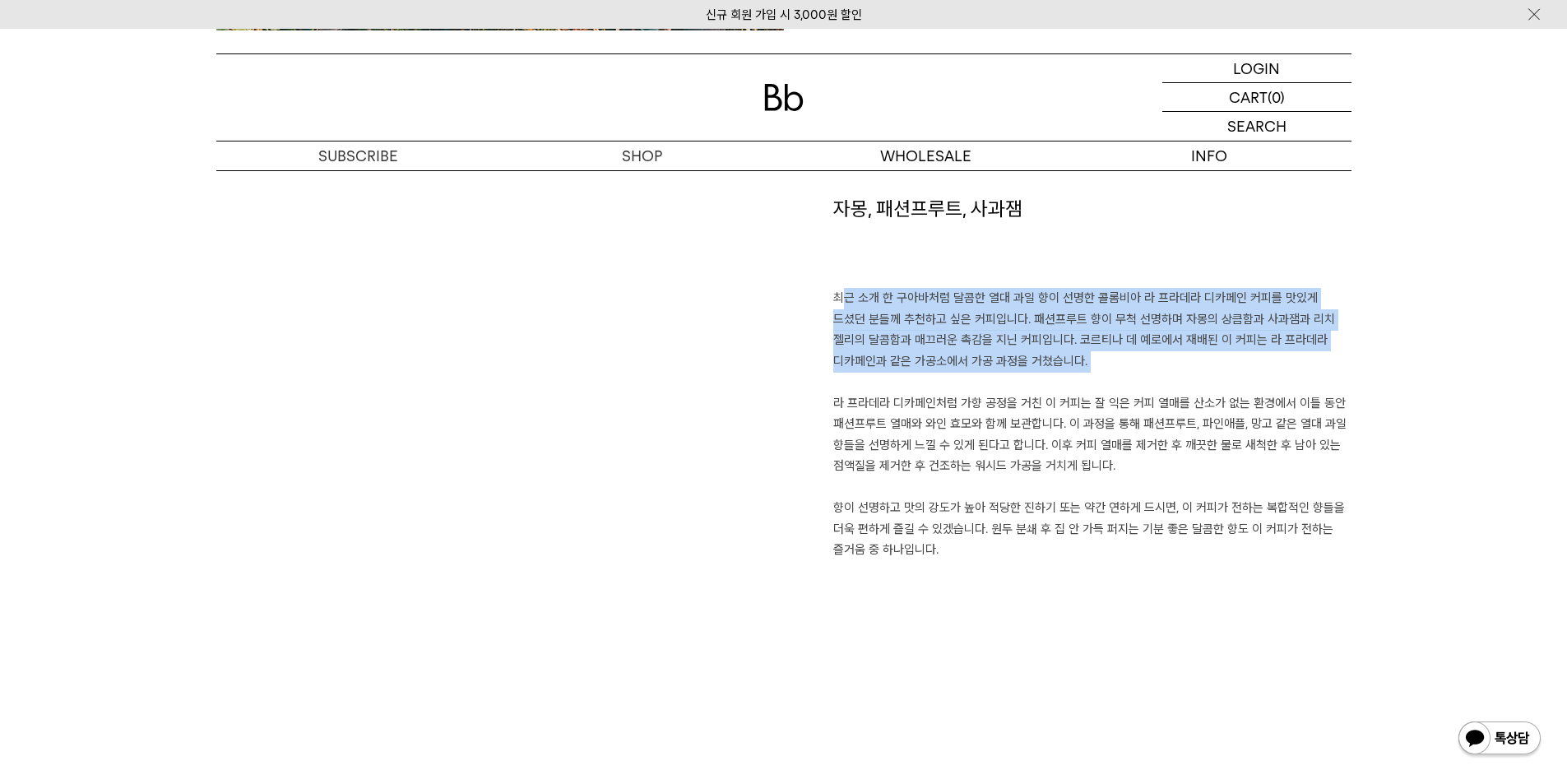
drag, startPoint x: 835, startPoint y: 293, endPoint x: 988, endPoint y: 380, distance: 176.0
click at [988, 380] on p "최근 소개 한 구아바처럼 달콤한 열대 과일 향이 선명한 콜롬비아 라 프라데라 디카페인 커피를 맛있게 드셨던 분들께 추천하고 싶은 커피입니다. …" at bounding box center [1093, 424] width 518 height 273
copy p "최근 소개 한 구아바처럼 달콤한 열대 과일 향이 선명한 콜롬비아 라 프라데라 디카페인 커피를 맛있게 드셨던 분들께 추천하고 싶은 커피입니다. …"
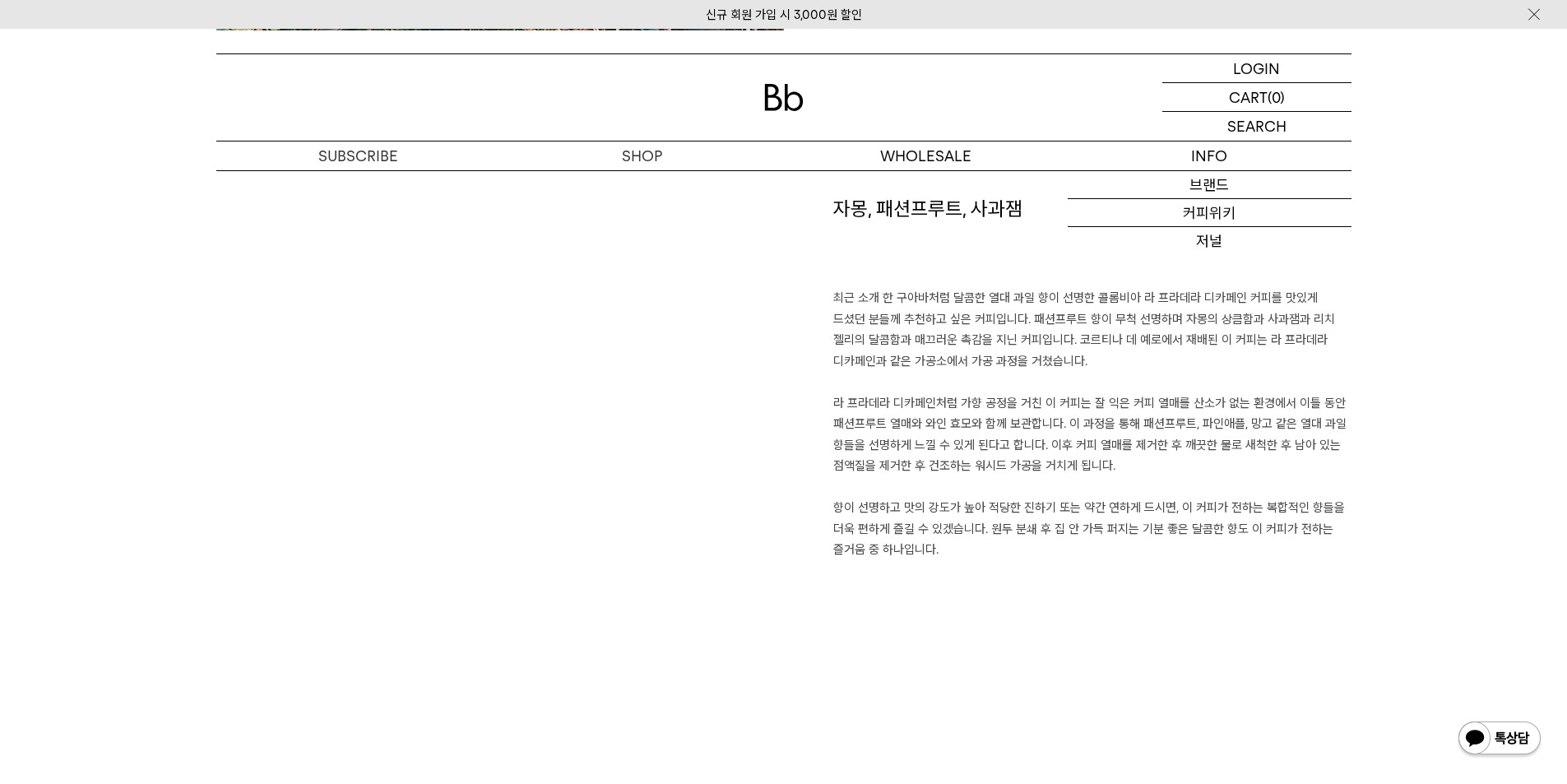
click at [1170, 538] on p "최근 소개 한 구아바처럼 달콤한 열대 과일 향이 선명한 콜롬비아 라 프라데라 디카페인 커피를 맛있게 드셨던 분들께 추천하고 싶은 커피입니다. …" at bounding box center [1093, 424] width 518 height 273
click at [884, 222] on h1 "자몽, 패션프루트, 사과잼" at bounding box center [1093, 241] width 518 height 94
click at [884, 215] on h1 "자몽, 패션프루트, 사과잼" at bounding box center [1093, 241] width 518 height 94
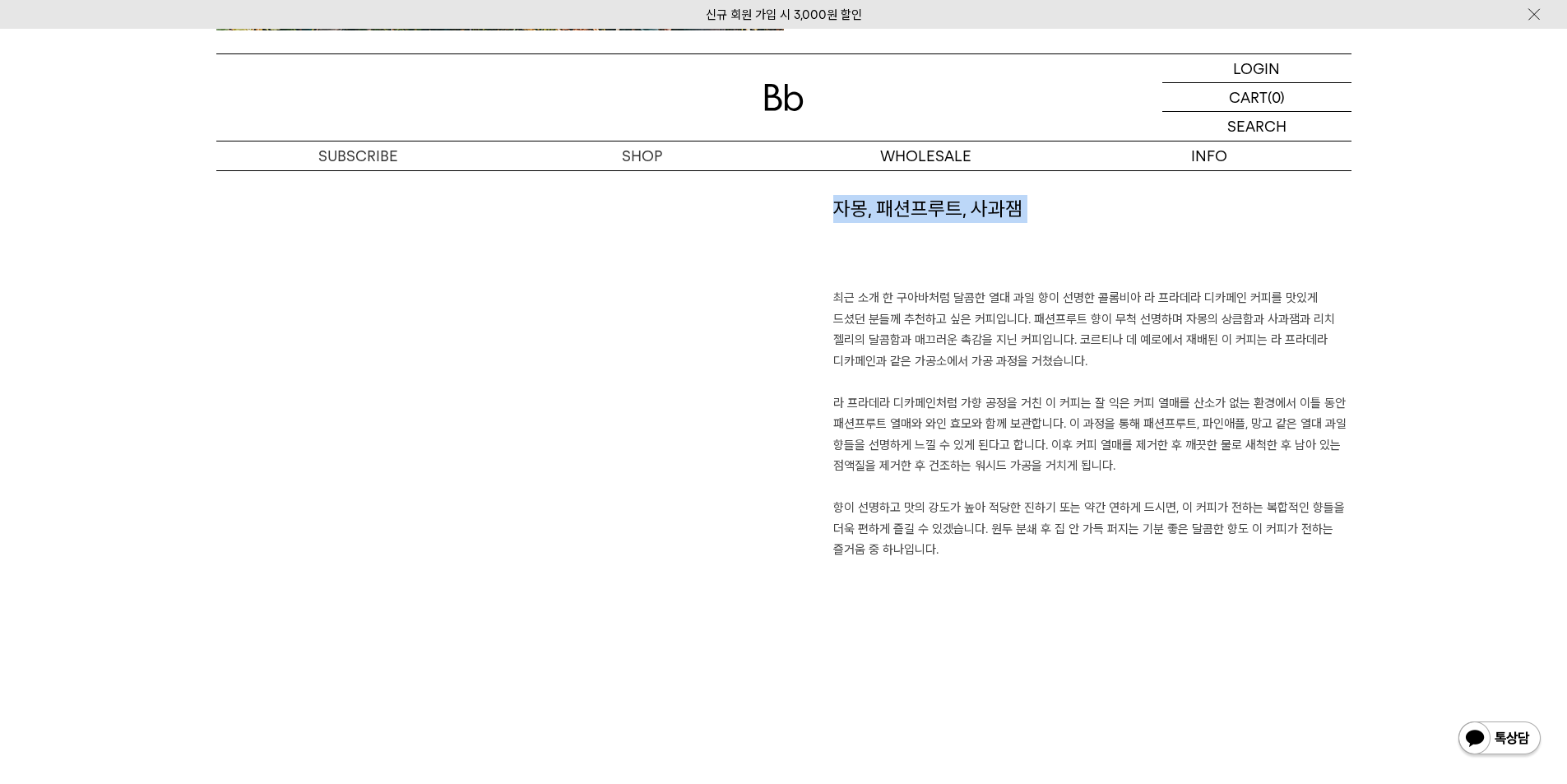
copy div "자몽, 패션프루트, 사과잼"
click at [993, 650] on div "자몽, 패션프루트, 사과잼 최근 소개 한 구아바처럼 달콤한 열대 과일 향이 선명한 콜롬비아 라 프라데라 디카페인 커피를 맛있게 드셨던 분들께 …" at bounding box center [784, 489] width 1135 height 589
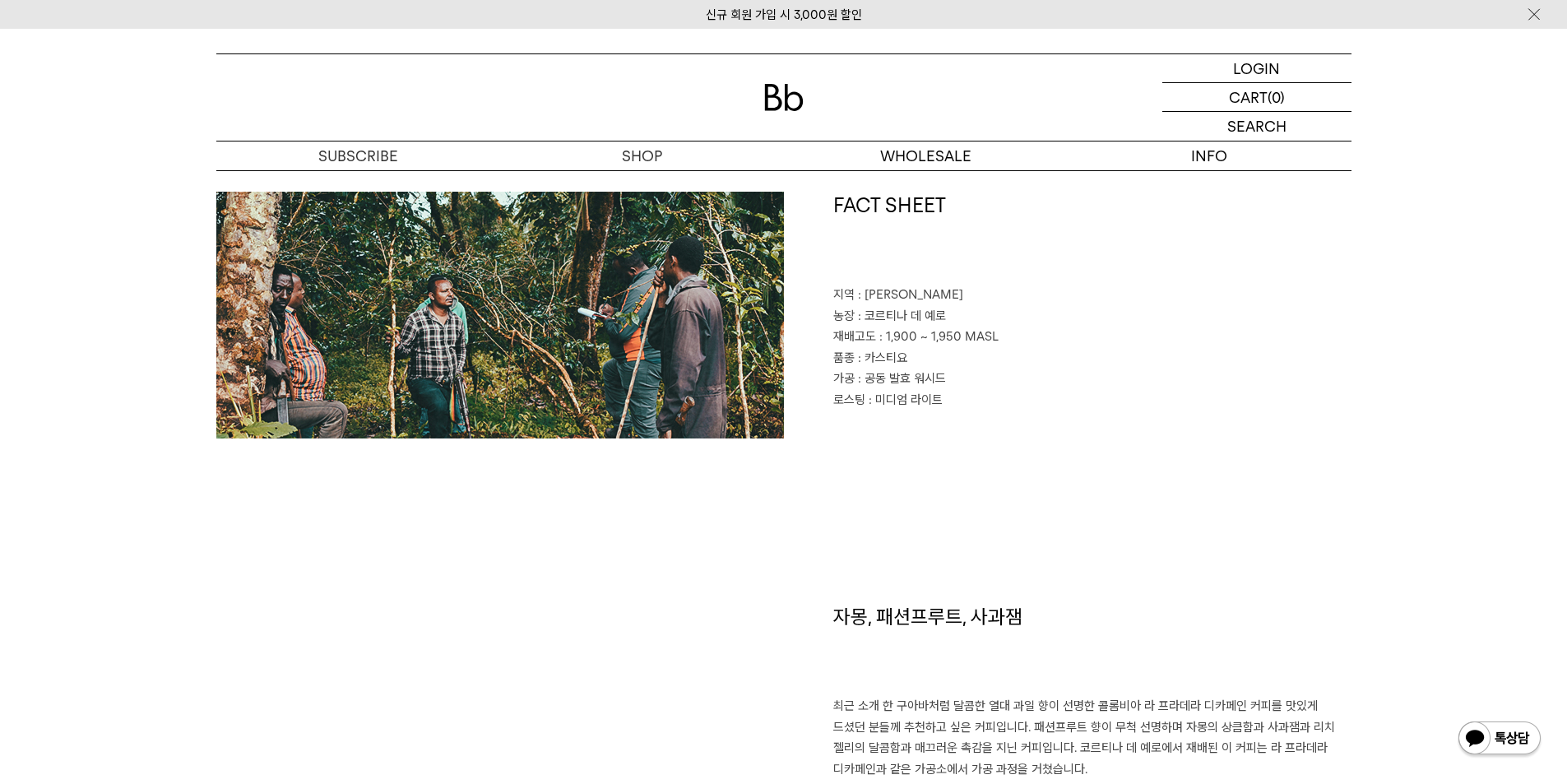
scroll to position [740, 0]
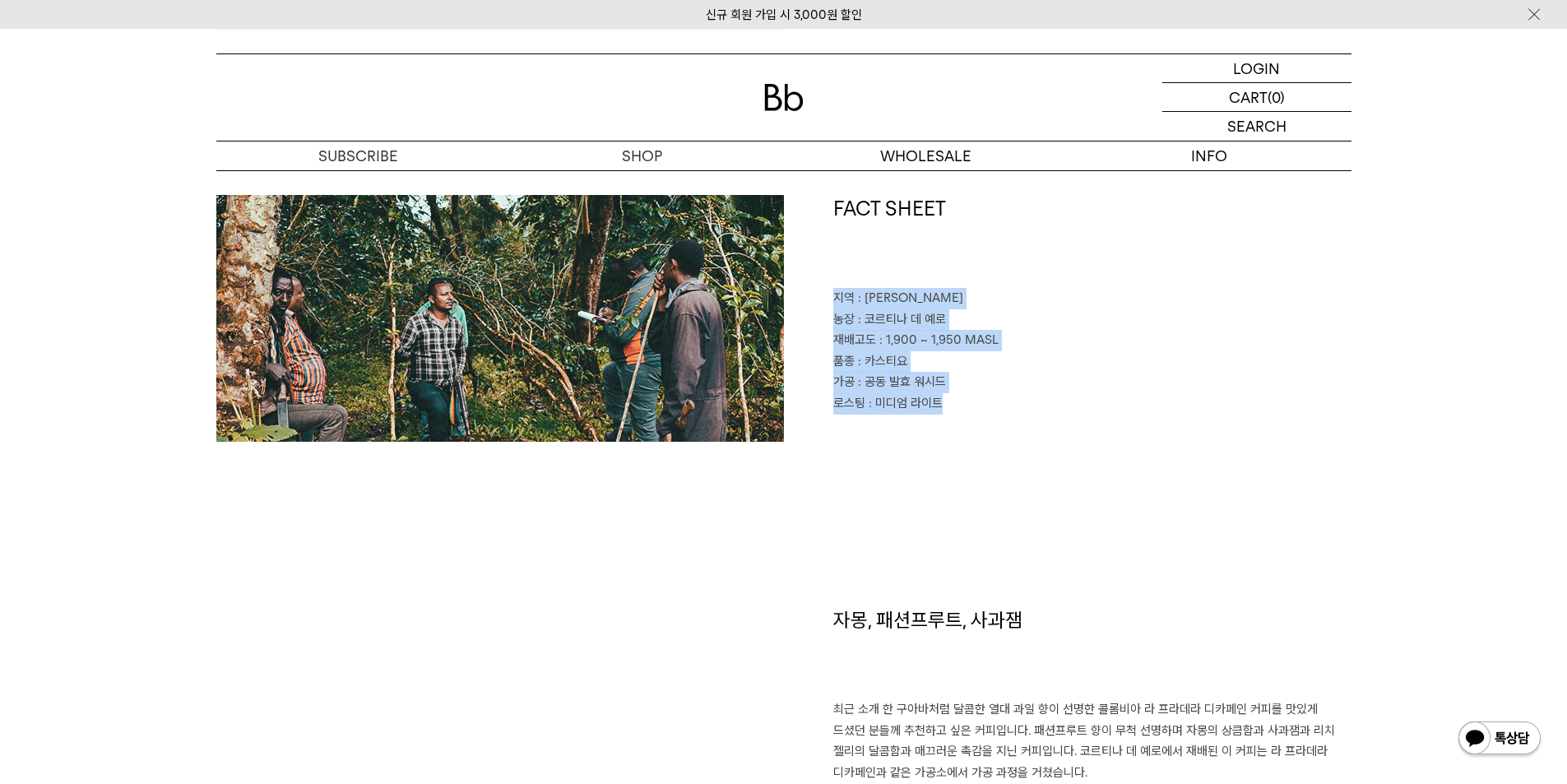
drag, startPoint x: 943, startPoint y: 401, endPoint x: 829, endPoint y: 301, distance: 151.6
click at [829, 301] on div "FACT SHEET 지역 : 디오 아르메니아 농장 : 코르티나 데 예로 재배고도 : 1,900 ~ 1,950 MASL 품종 : 카스티요 가공 …" at bounding box center [1068, 317] width 568 height 247
copy div "지역 : 디오 아르메니아 농장 : 코르티나 데 예로 재배고도 : 1,900 ~ 1,950 MASL 품종 : 카스티요 가공 : 공동 발효 워시드…"
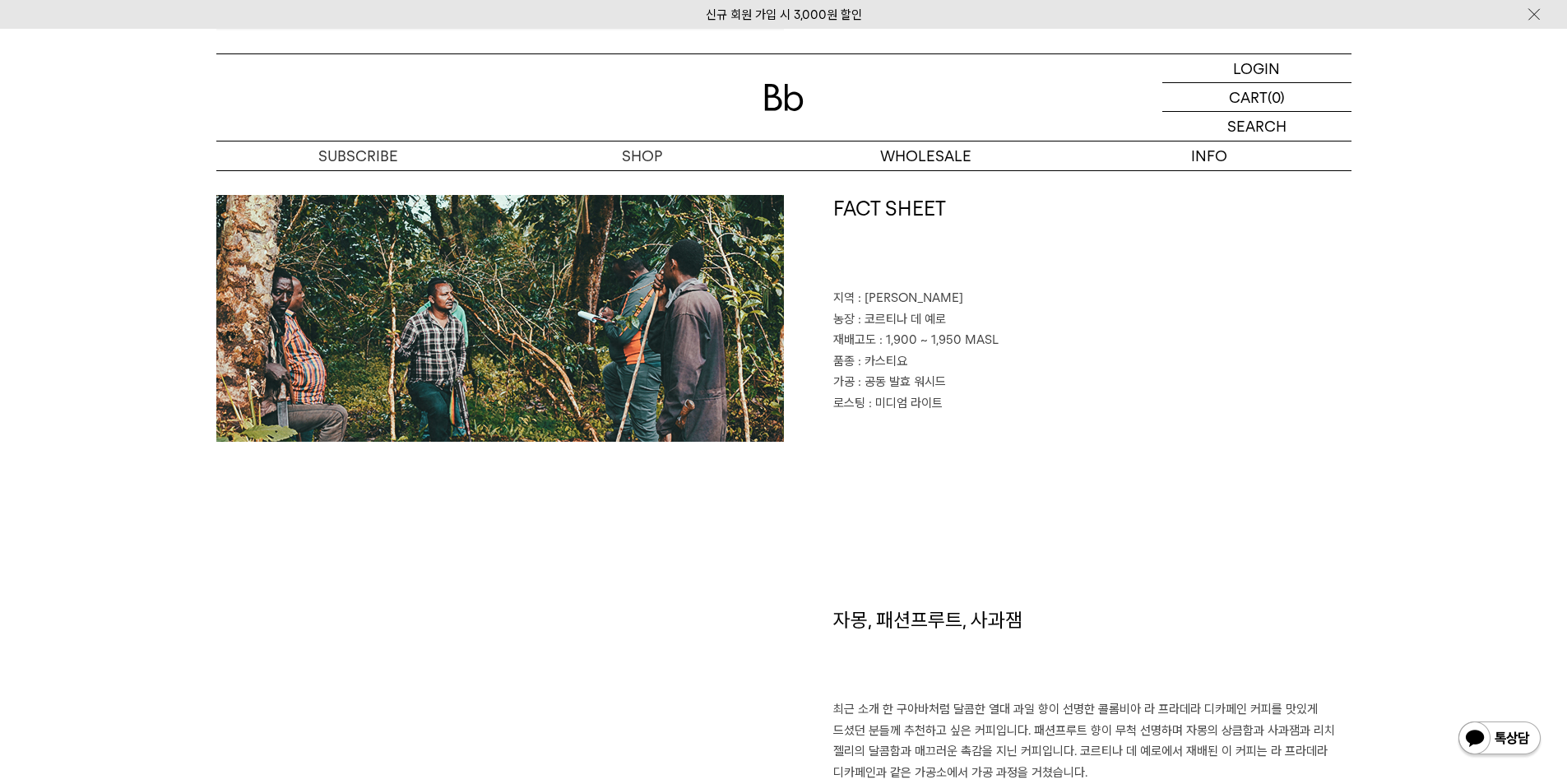
click at [888, 619] on h1 "자몽, 패션프루트, 사과잼" at bounding box center [1093, 653] width 518 height 94
copy div "자몽, 패션프루트, 사과잼"
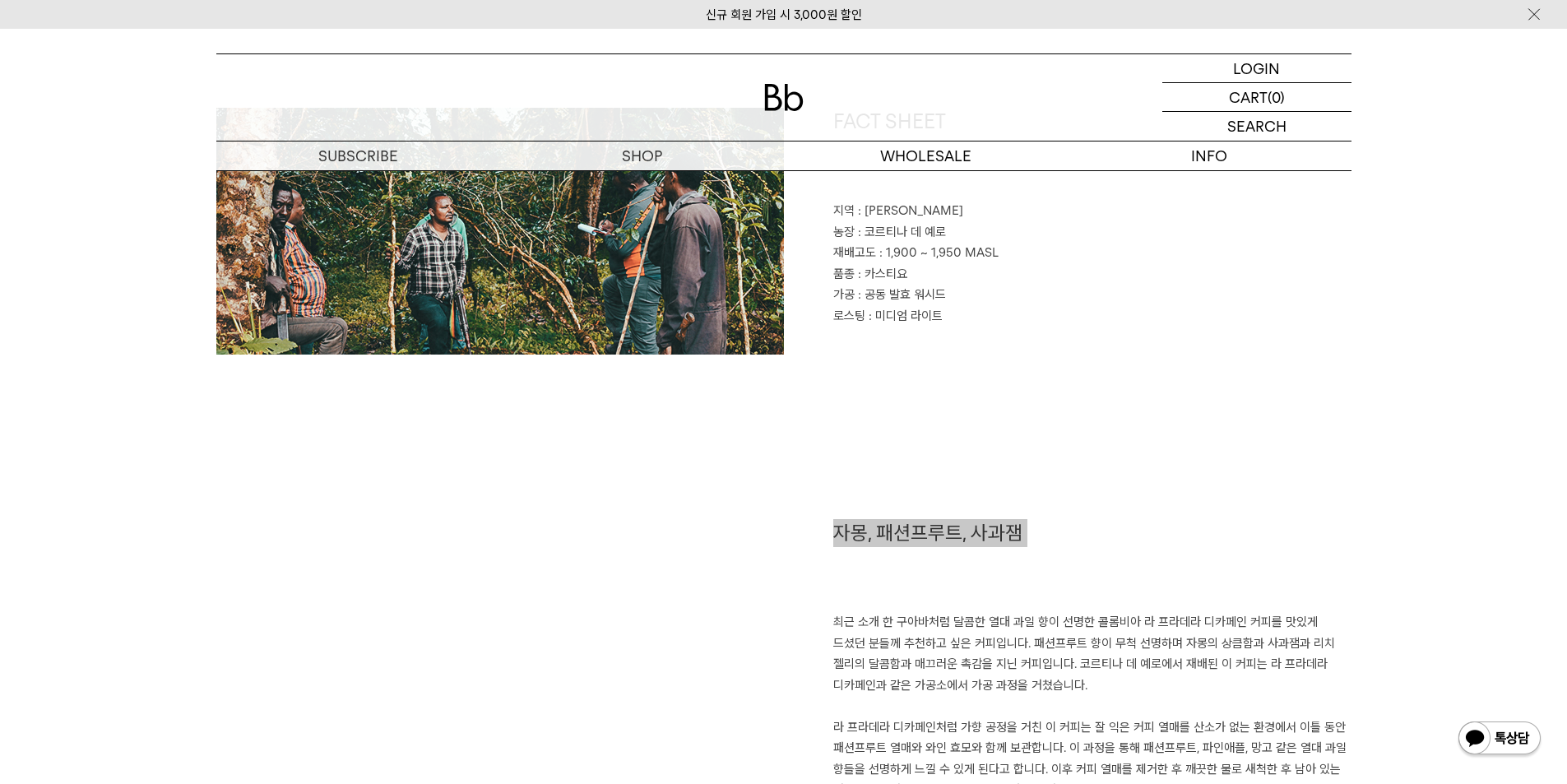
scroll to position [987, 0]
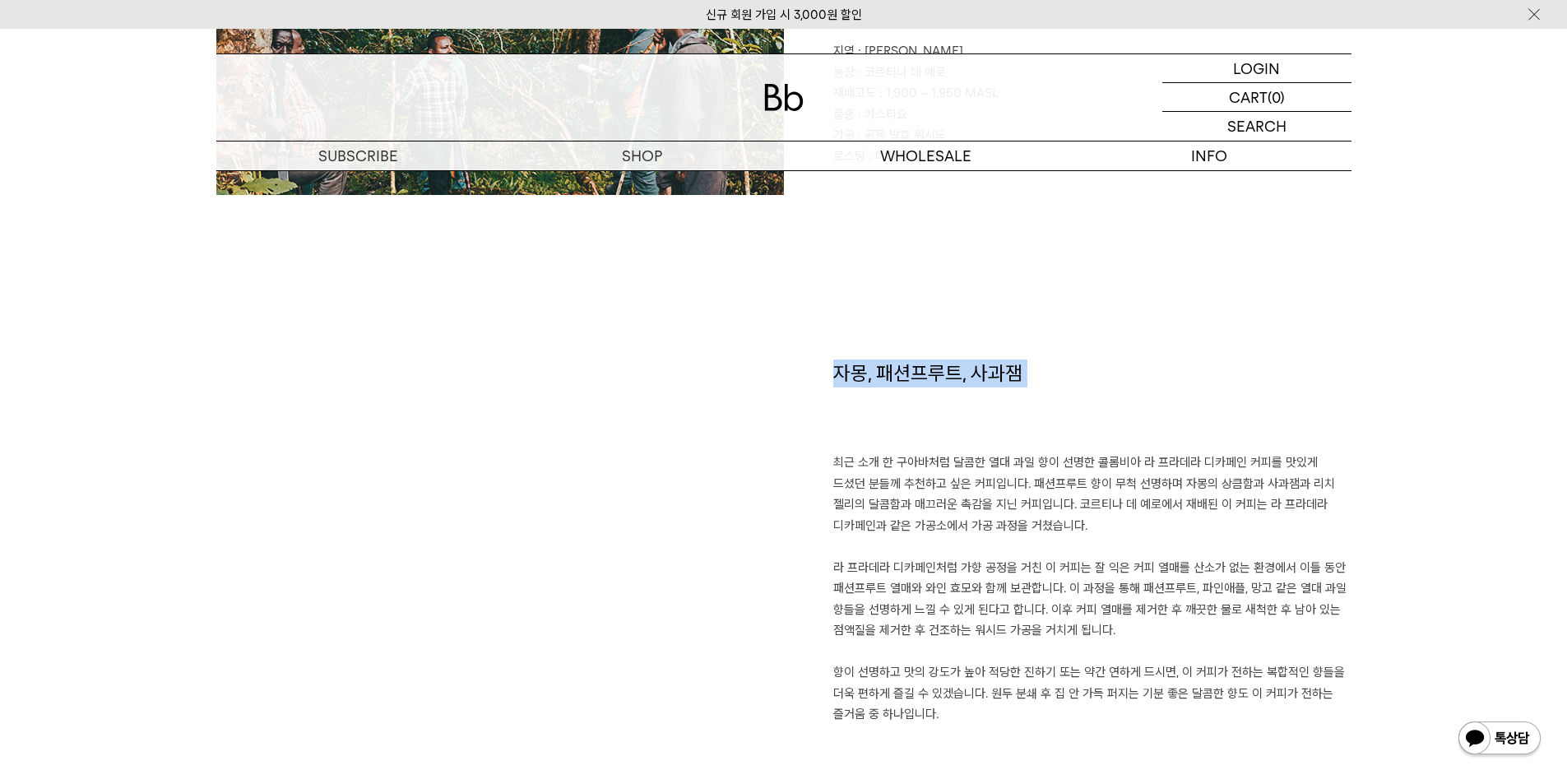
drag, startPoint x: 948, startPoint y: 727, endPoint x: 817, endPoint y: 467, distance: 291.1
click at [817, 467] on div "자몽, 패션프루트, 사과잼 최근 소개 한 구아바처럼 달콤한 열대 과일 향이 선명한 콜롬비아 라 프라데라 디카페인 커피를 맛있게 드셨던 분들께 …" at bounding box center [1068, 571] width 568 height 425
copy p "최근 소개 한 구아바처럼 달콤한 열대 과일 향이 선명한 콜롬비아 라 프라데라 디카페인 커피를 맛있게 드셨던 분들께 추천하고 싶은 커피입니다. …"
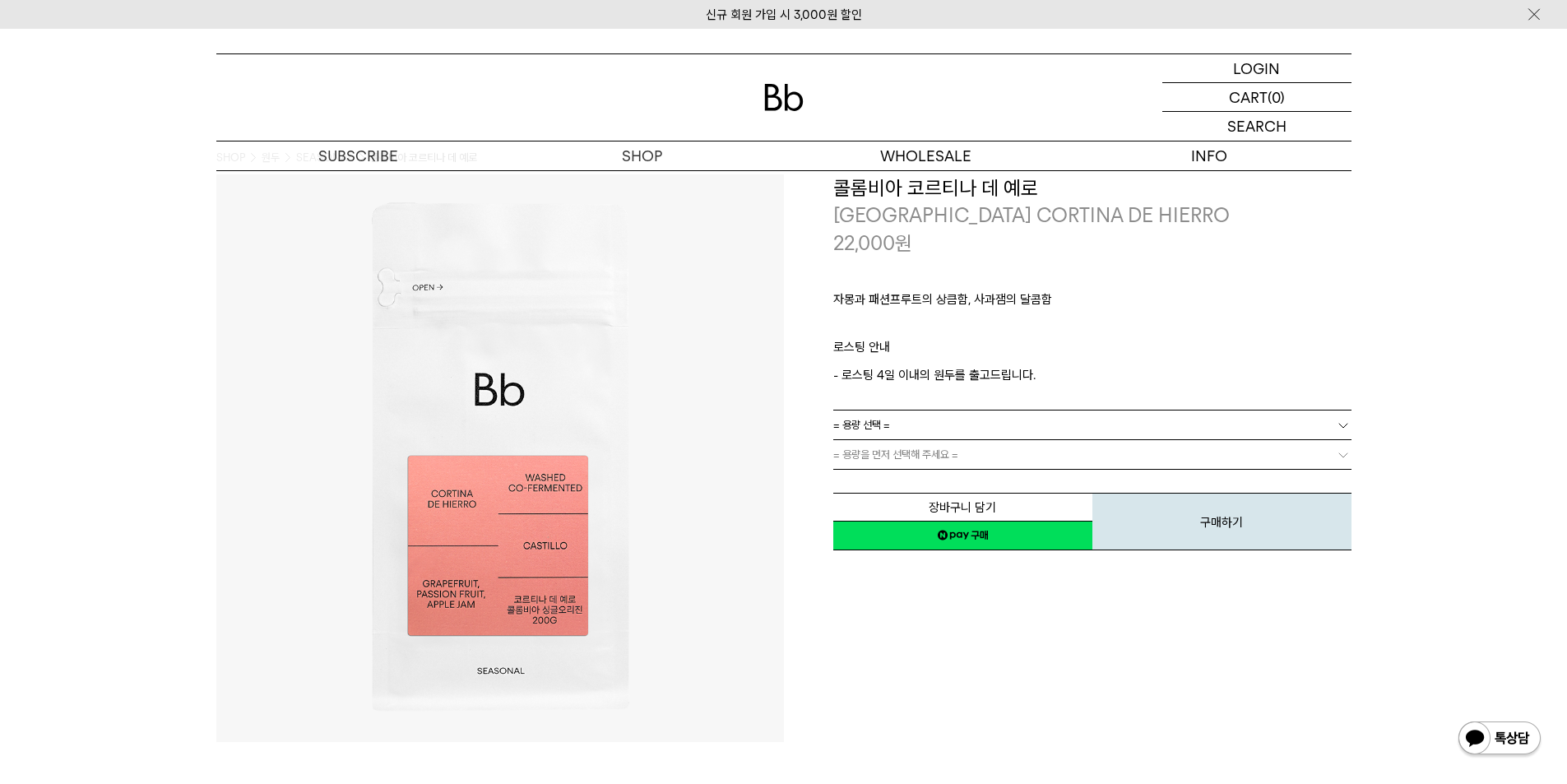
scroll to position [0, 0]
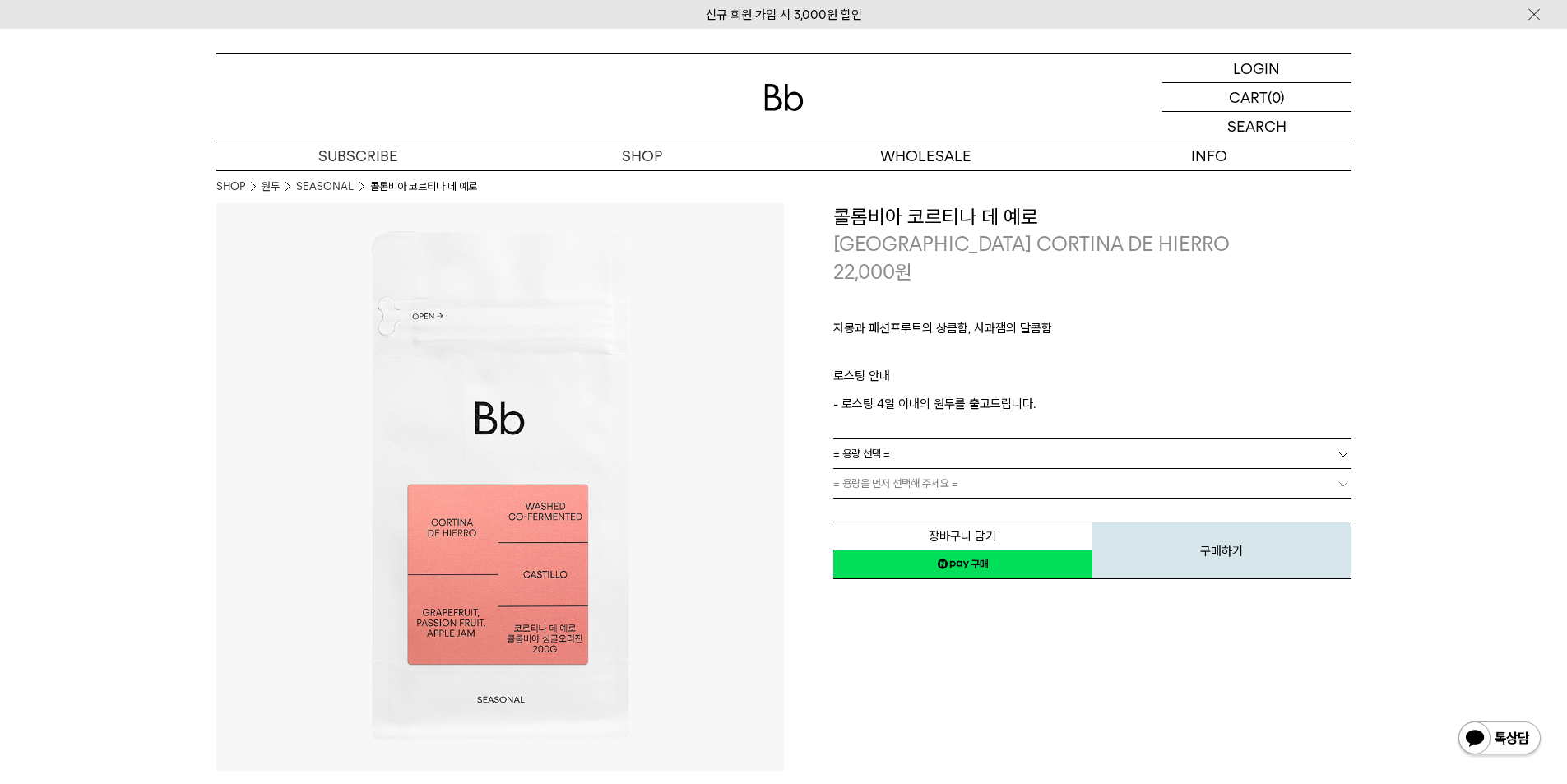
click at [942, 218] on h3 "콜롬비아 코르티나 데 예로" at bounding box center [1093, 217] width 518 height 28
click at [942, 217] on h3 "콜롬비아 코르티나 데 예로" at bounding box center [1093, 217] width 518 height 28
copy div "콜롬비아 코르티나 데 예로"
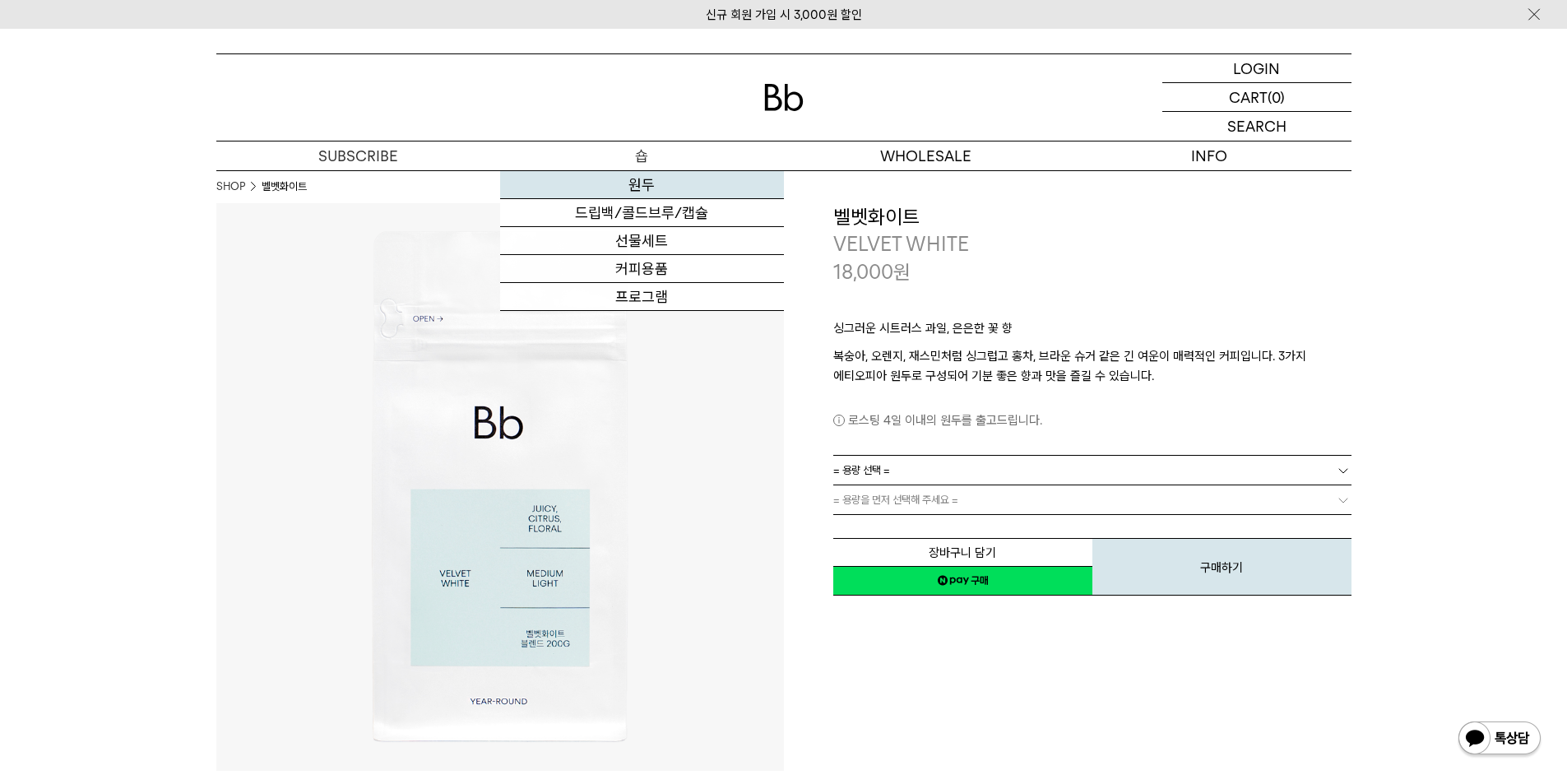
click at [642, 181] on link "원두" at bounding box center [642, 185] width 284 height 28
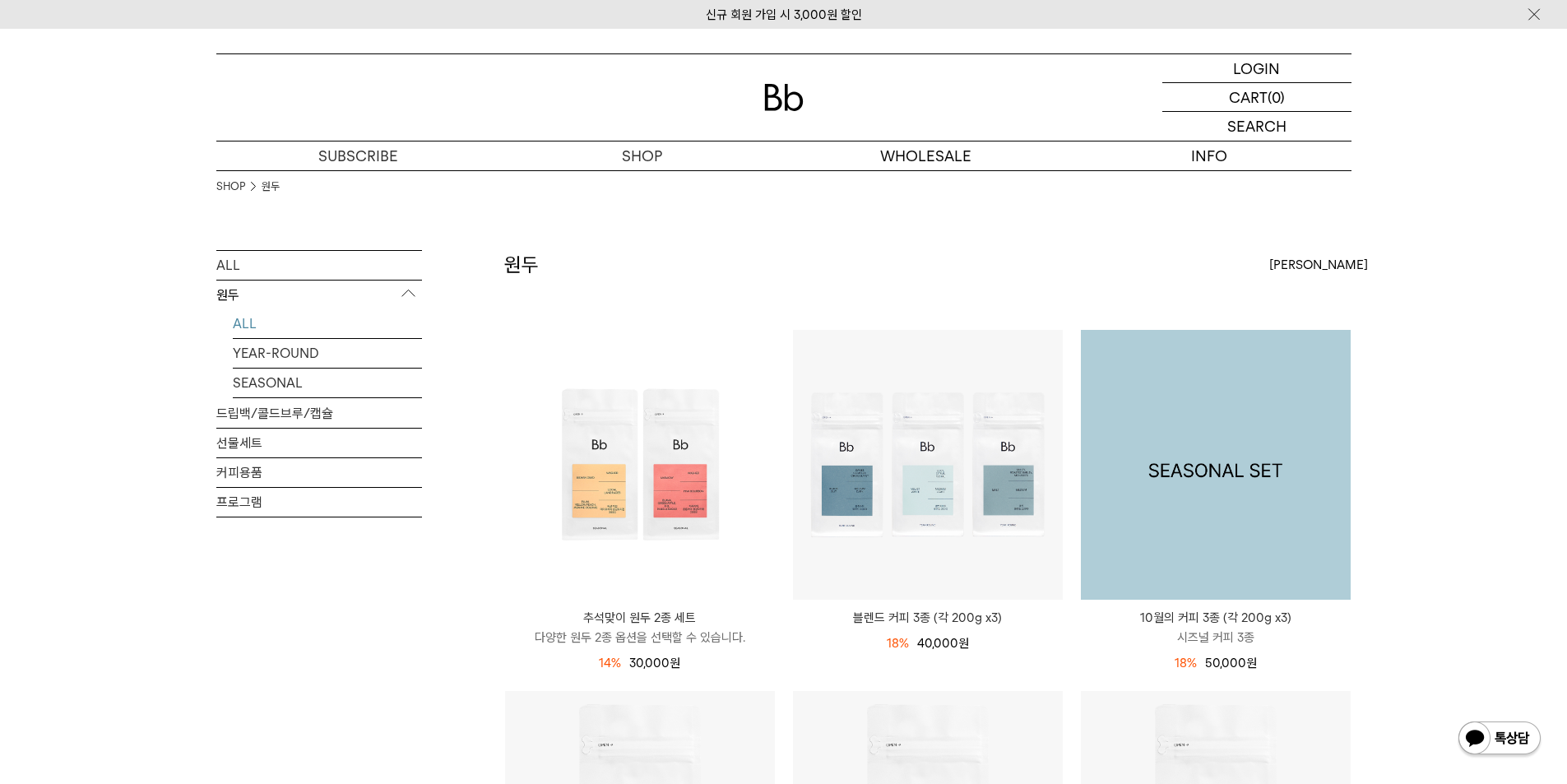
click at [1176, 541] on img at bounding box center [1216, 465] width 270 height 270
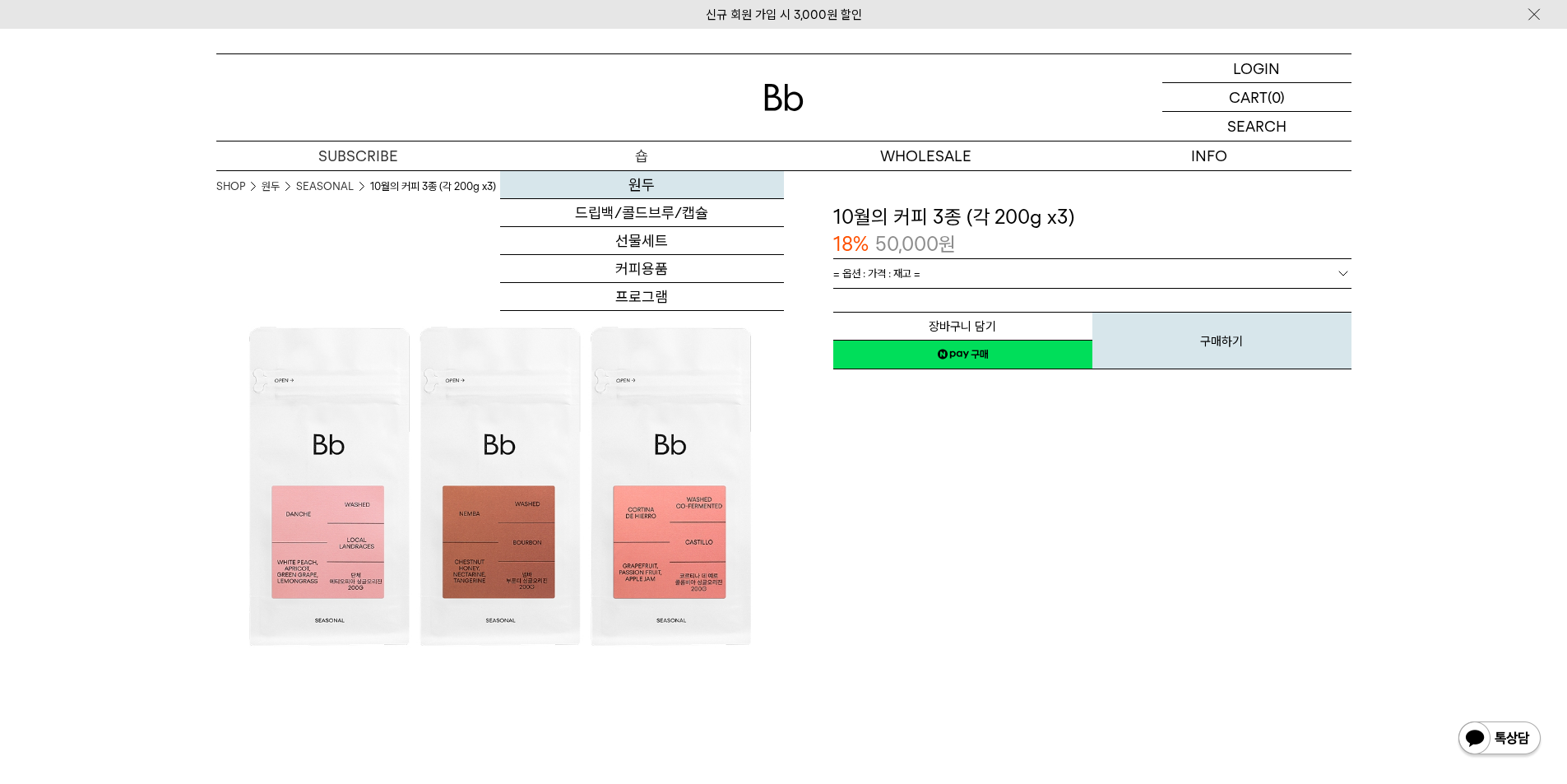
click at [636, 174] on link "원두" at bounding box center [642, 185] width 284 height 28
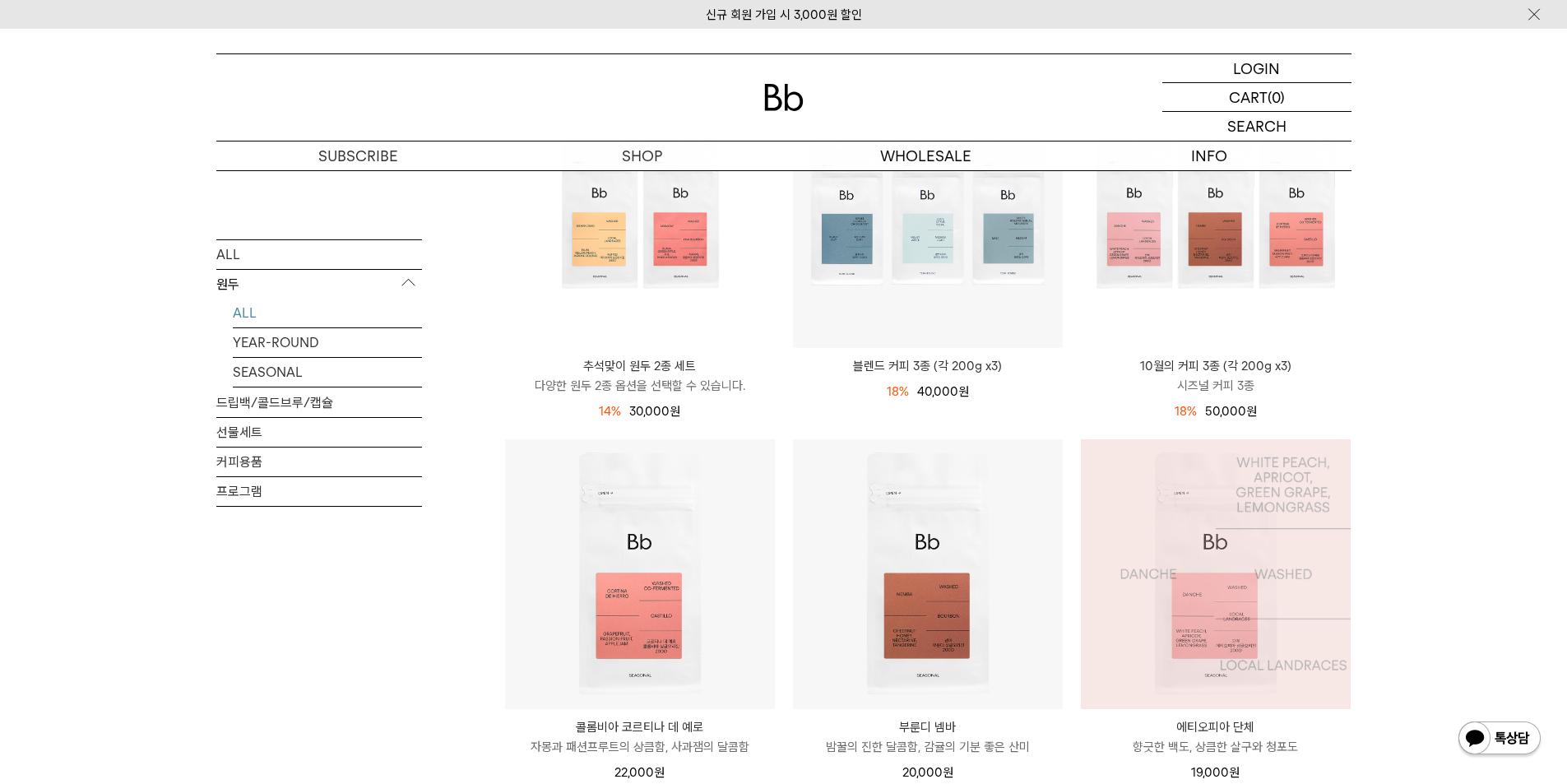
scroll to position [164, 0]
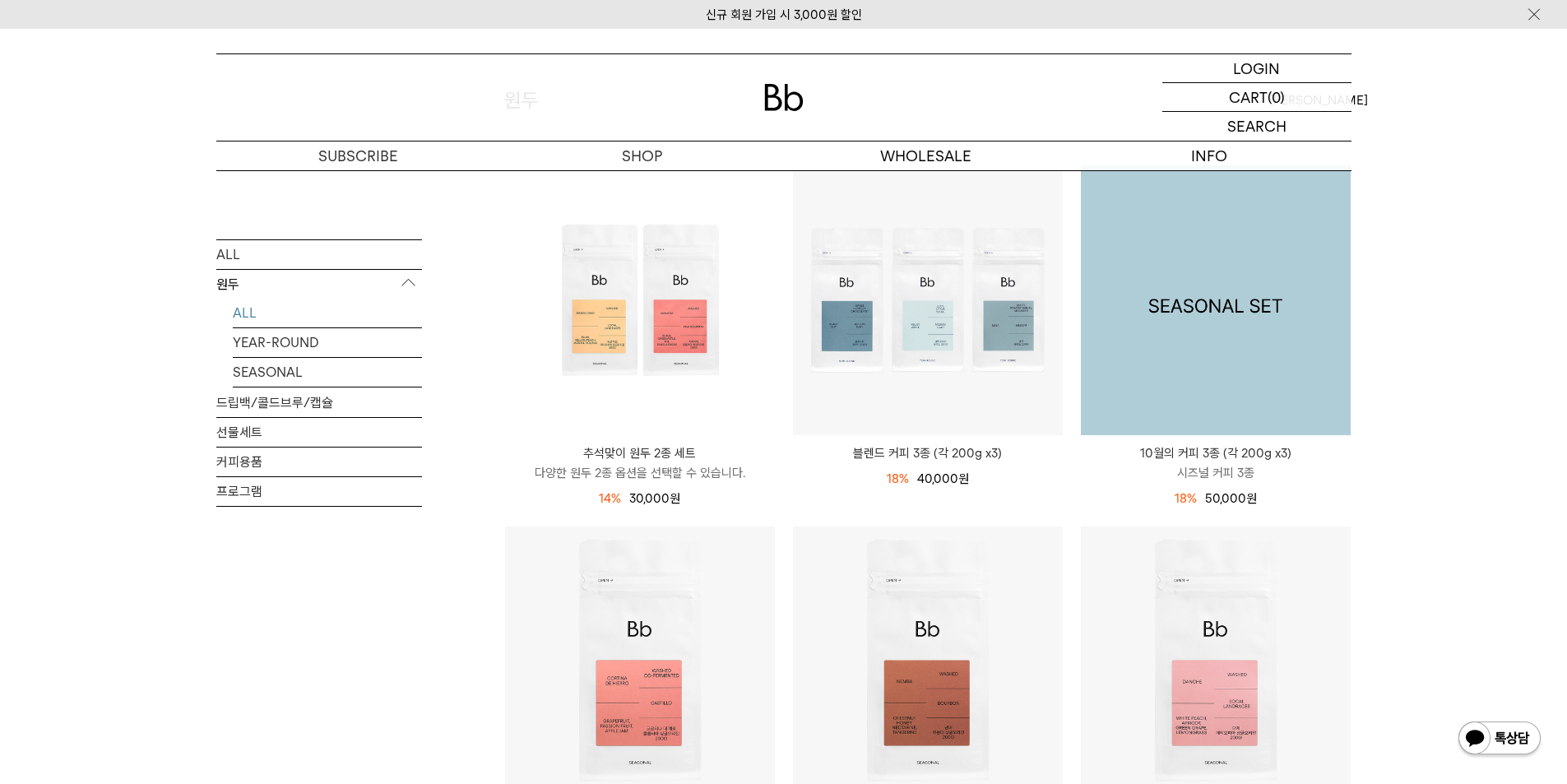
drag, startPoint x: 1160, startPoint y: 338, endPoint x: 1163, endPoint y: 323, distance: 15.3
click at [1160, 337] on img at bounding box center [1216, 300] width 270 height 270
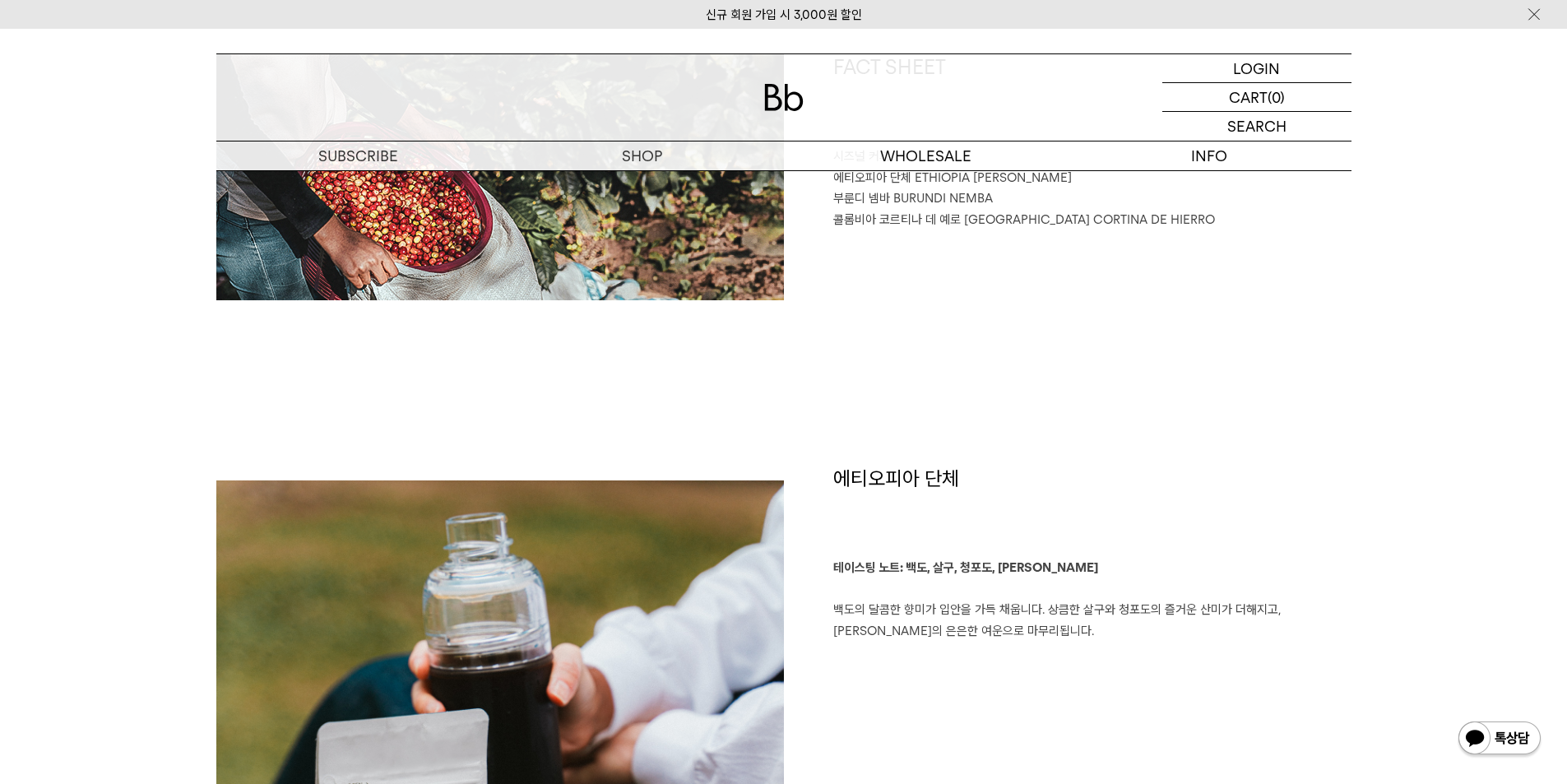
scroll to position [905, 0]
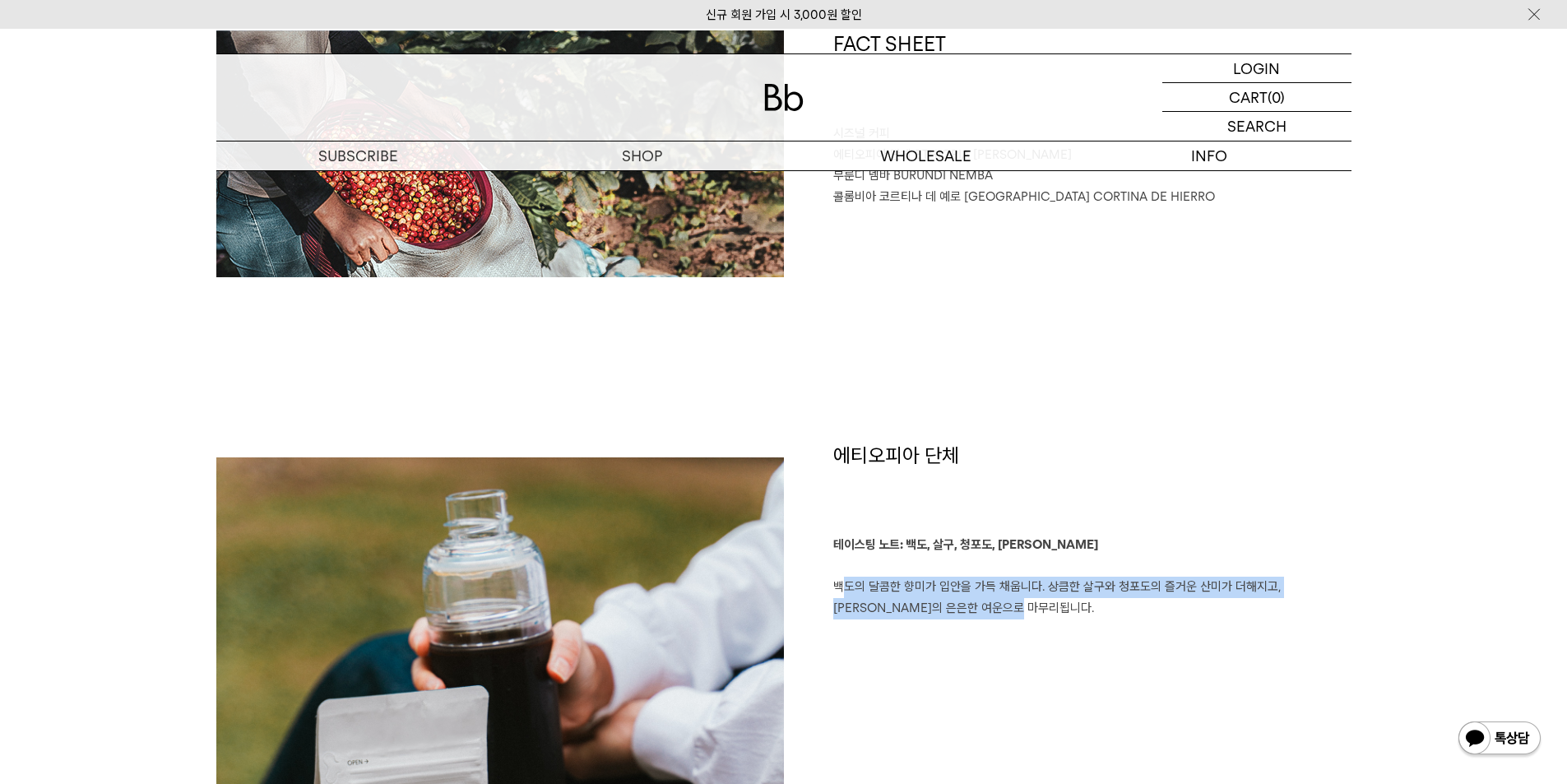
drag, startPoint x: 977, startPoint y: 613, endPoint x: 826, endPoint y: 588, distance: 153.1
drag, startPoint x: 908, startPoint y: 605, endPoint x: 791, endPoint y: 594, distance: 117.5
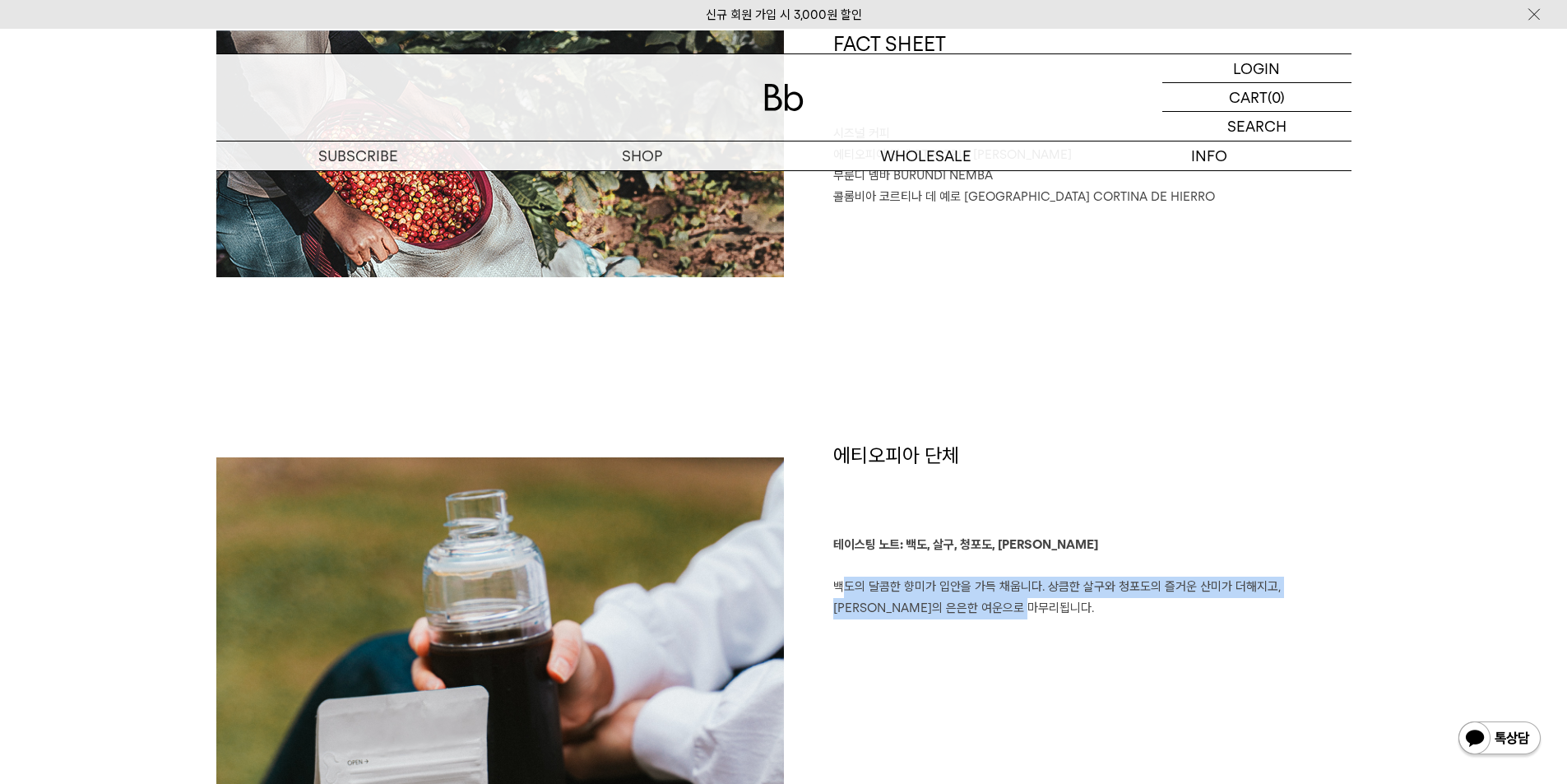
copy p "백도의 달콤한 향미가 입안을 가득 채웁니다. 상큼한 살구와 청포도의 즐거운 산미가 더해지고, [PERSON_NAME]의 은은한 여운으로 마무리…"
click at [921, 546] on b "테이스팅 노트: 백도, 살구, 청포도, [PERSON_NAME]" at bounding box center [966, 544] width 265 height 15
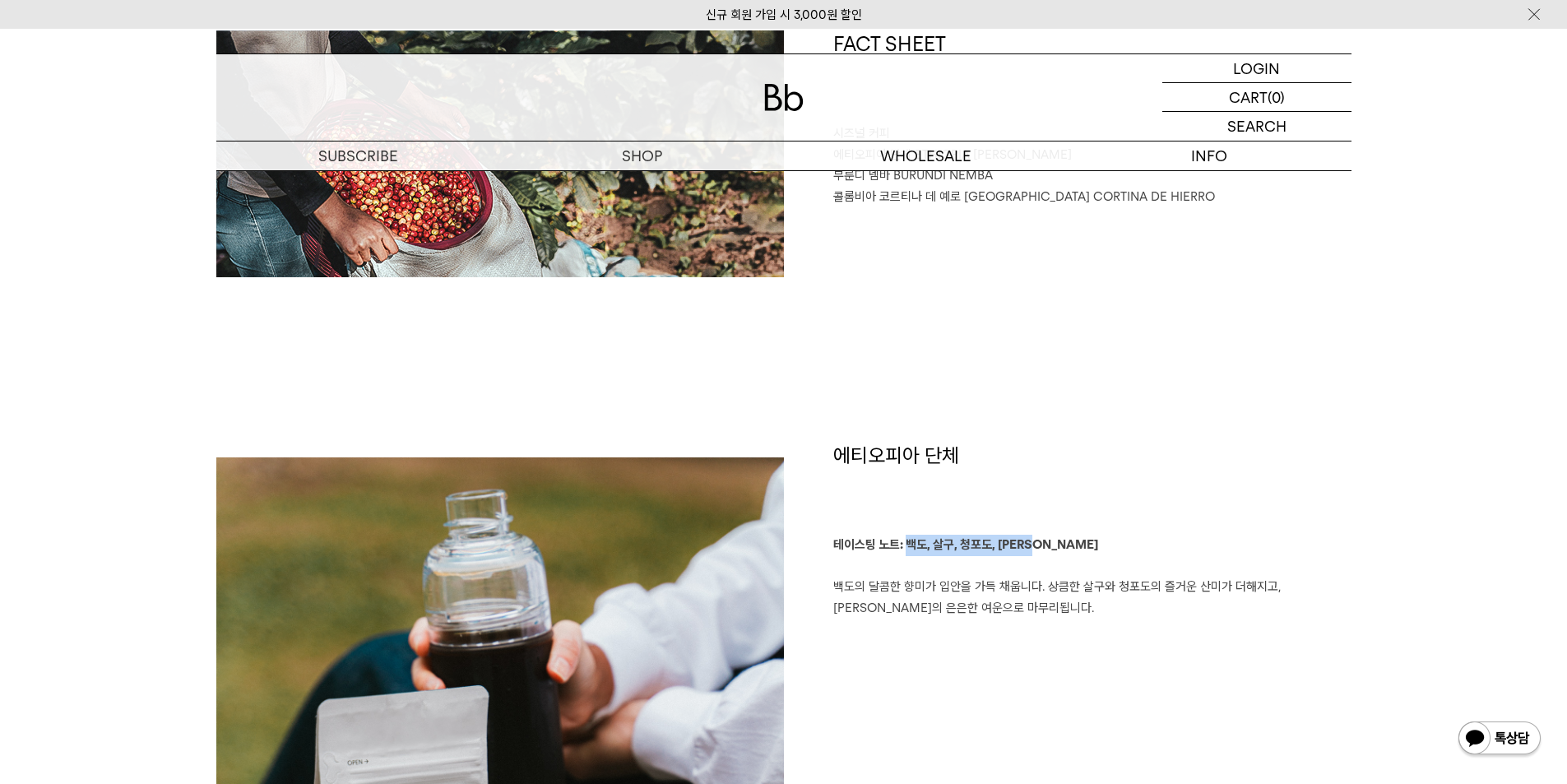
drag, startPoint x: 911, startPoint y: 544, endPoint x: 1056, endPoint y: 554, distance: 145.3
click at [1056, 554] on p "테이스팅 노트: 백도, 살구, 청포도, 레몬그라스 백도의 달콤한 향미가 입안을 가득 채웁니다. 상큼한 살구와 청포도의 즐거운 산미가 더해지고,…" at bounding box center [1093, 576] width 518 height 84
copy b "백도, 살구, 청포도, 레몬그라스"
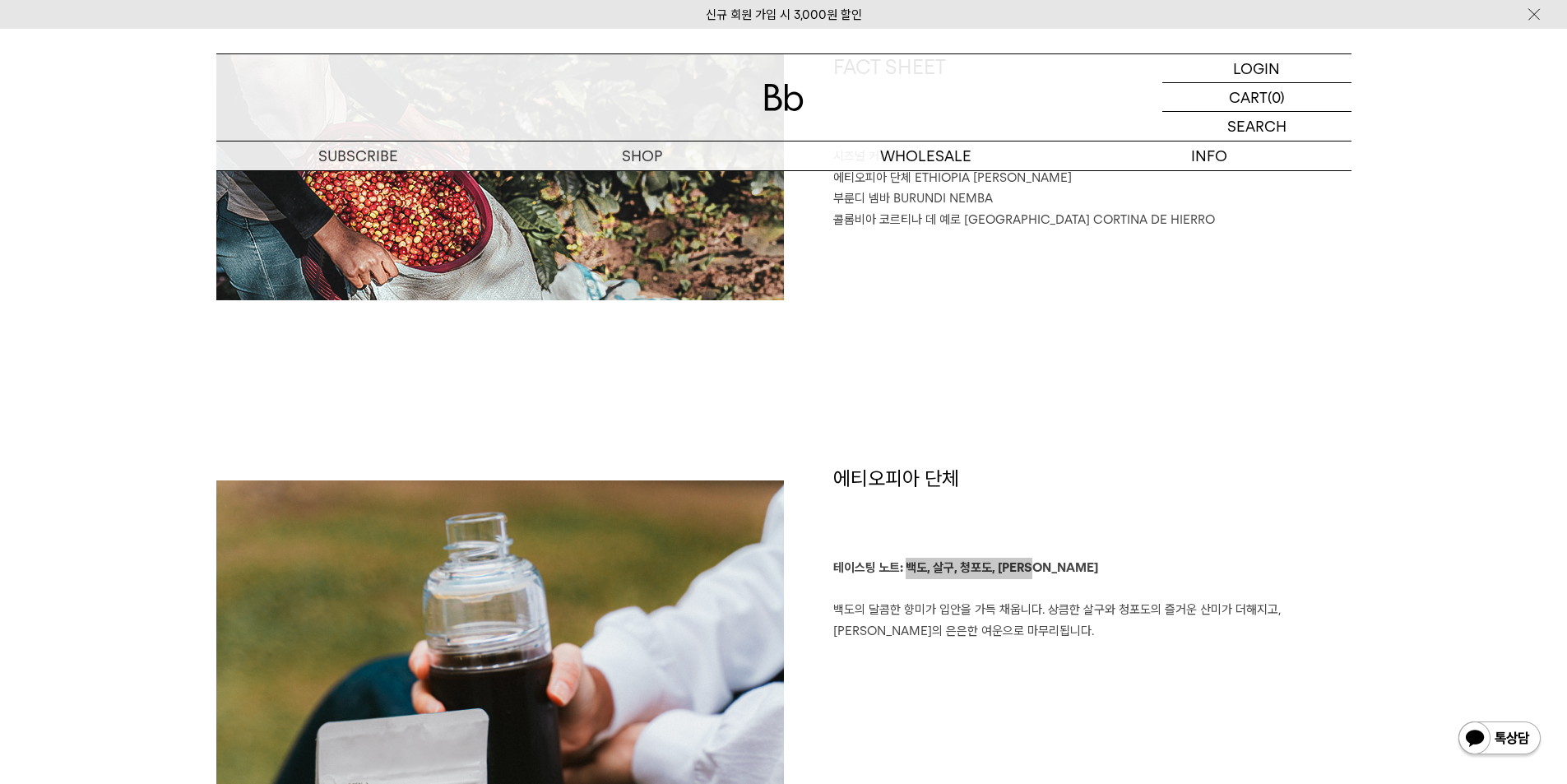
scroll to position [740, 0]
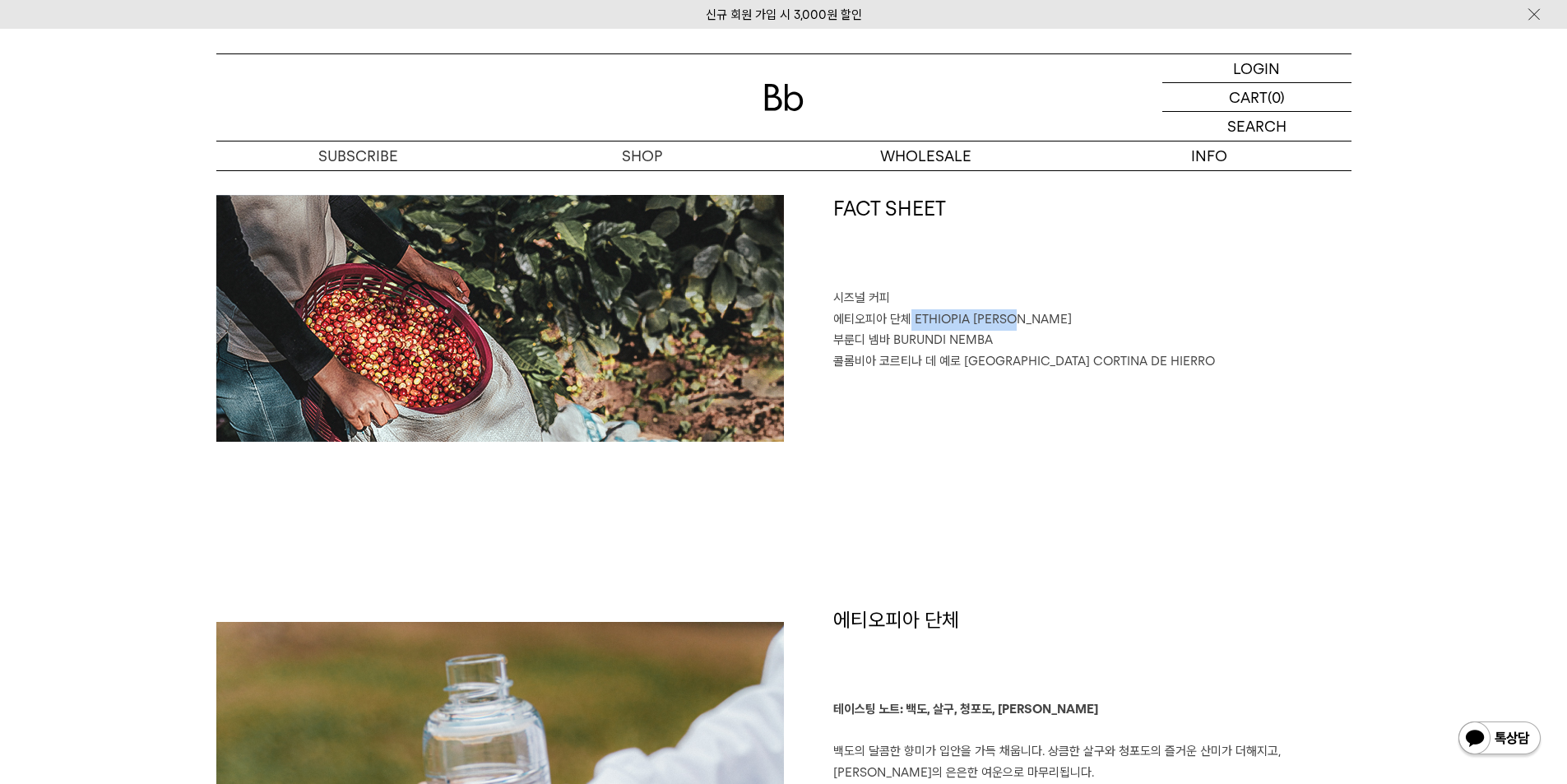
drag, startPoint x: 912, startPoint y: 315, endPoint x: 1034, endPoint y: 320, distance: 122.1
click at [1025, 323] on p "에티오피아 단체 ETHIOPIA DANCHE" at bounding box center [1093, 319] width 518 height 22
click at [1034, 319] on p "에티오피아 단체 ETHIOPIA DANCHE" at bounding box center [1093, 319] width 518 height 22
click at [999, 315] on span "ETHIOPIA [PERSON_NAME]" at bounding box center [993, 319] width 157 height 15
drag, startPoint x: 916, startPoint y: 318, endPoint x: 1033, endPoint y: 316, distance: 117.0
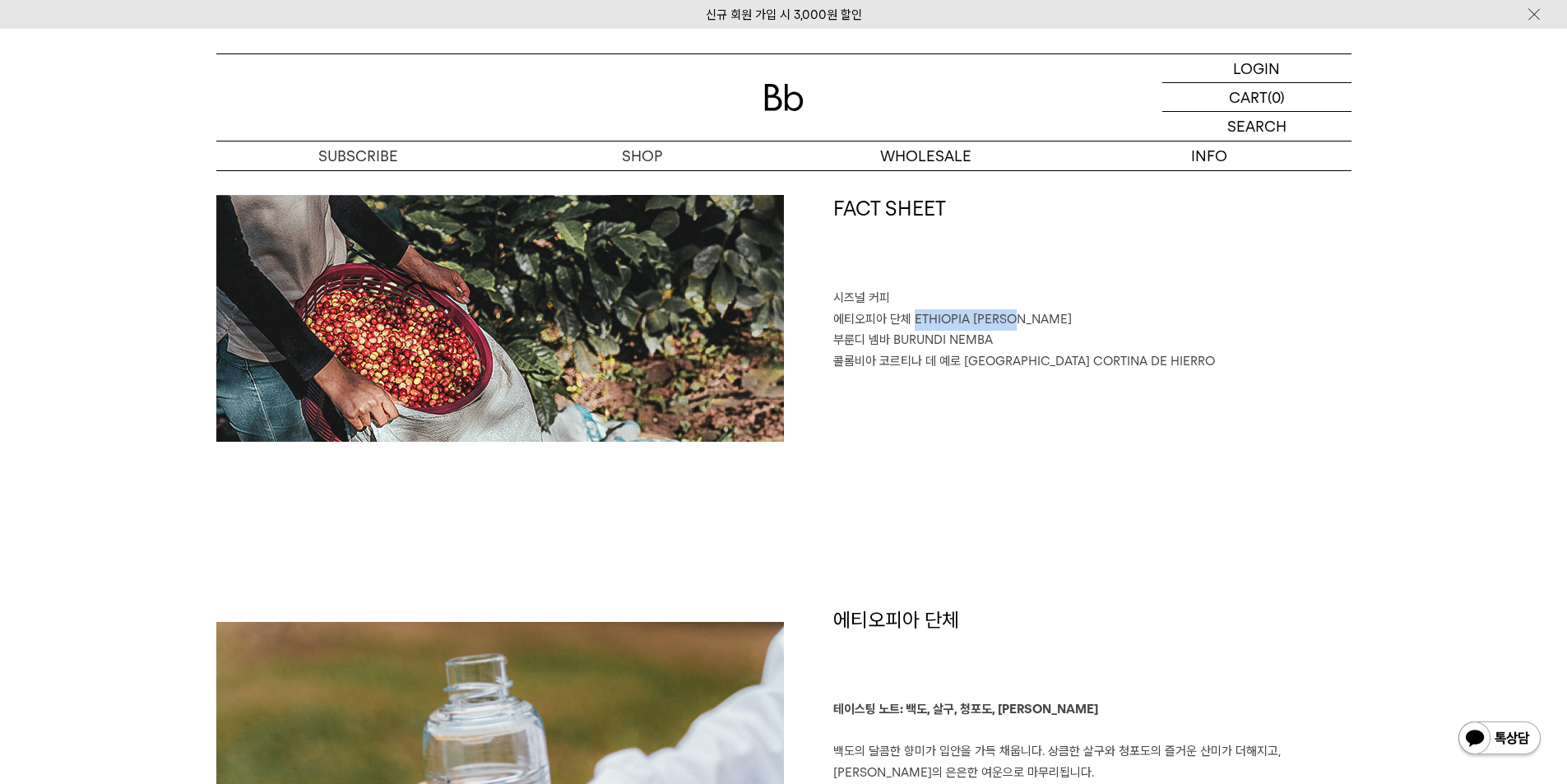
click at [1033, 316] on p "에티오피아 단체 ETHIOPIA DANCHE" at bounding box center [1093, 319] width 518 height 22
copy span "ETHIOPIA [PERSON_NAME]"
click at [885, 619] on h1 "에티오피아 단체" at bounding box center [1093, 653] width 518 height 94
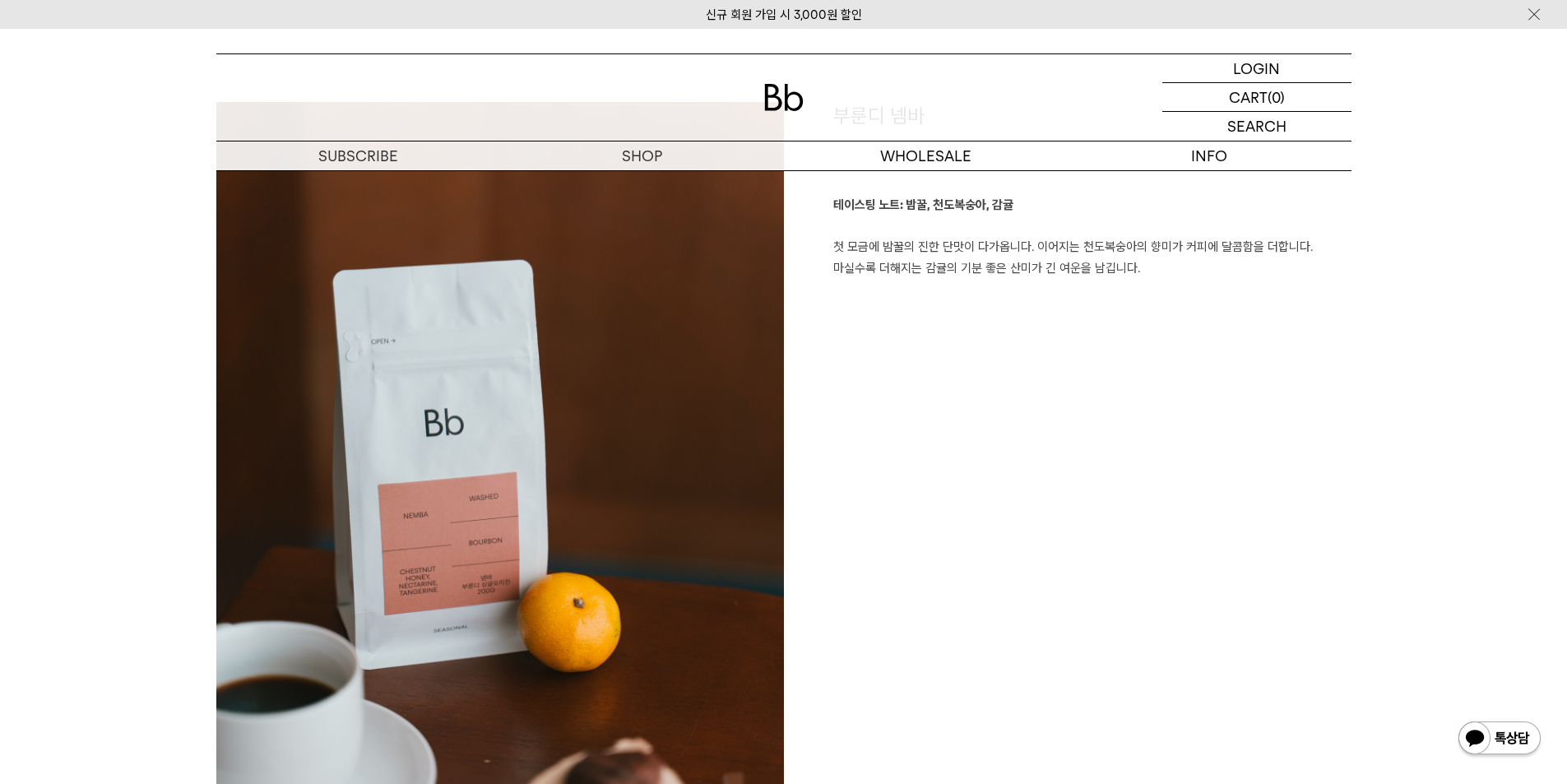
scroll to position [2220, 0]
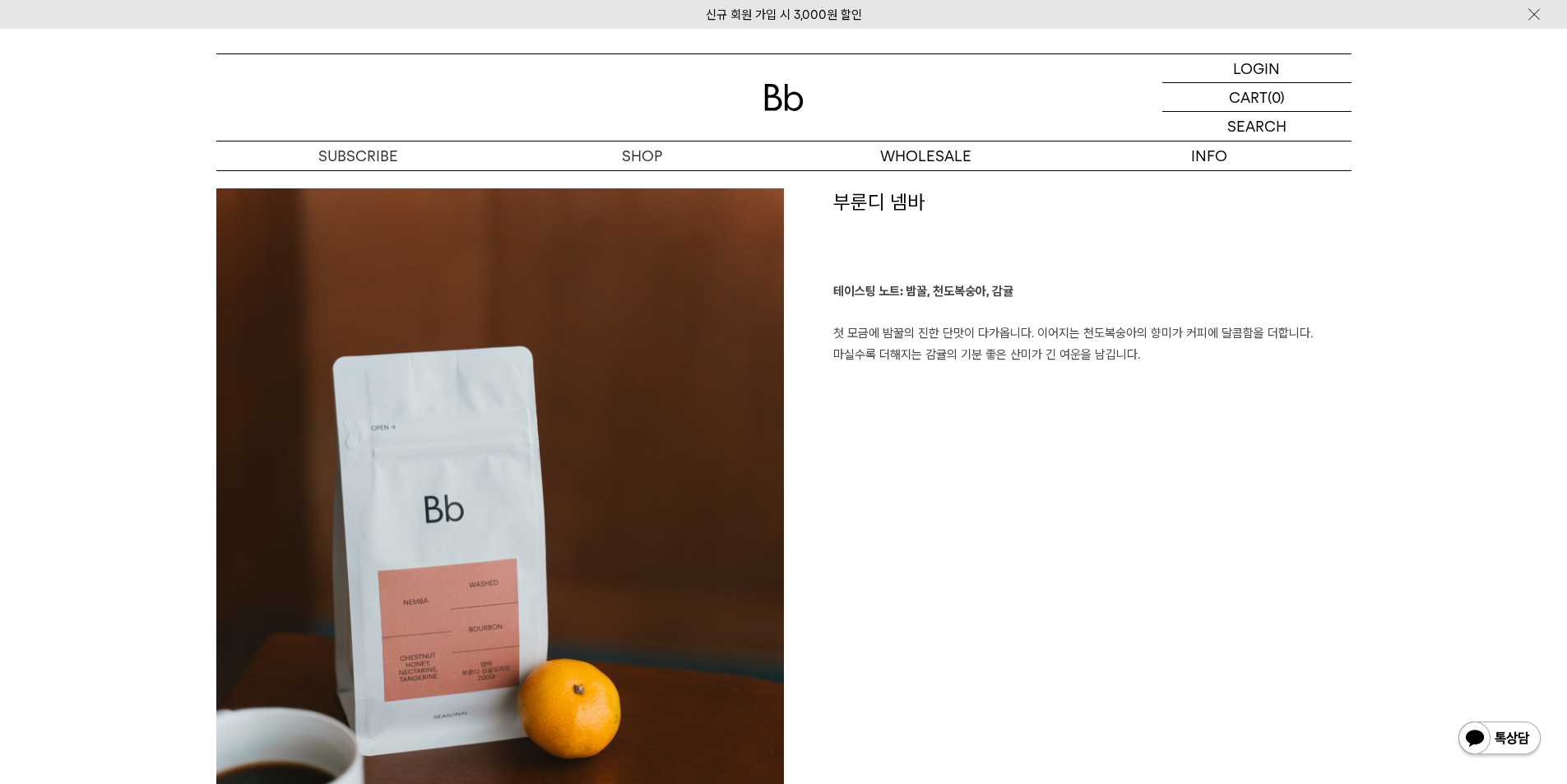
click at [893, 206] on h1 "부룬디 넴바" at bounding box center [1093, 234] width 518 height 94
copy div "부룬디 넴바"
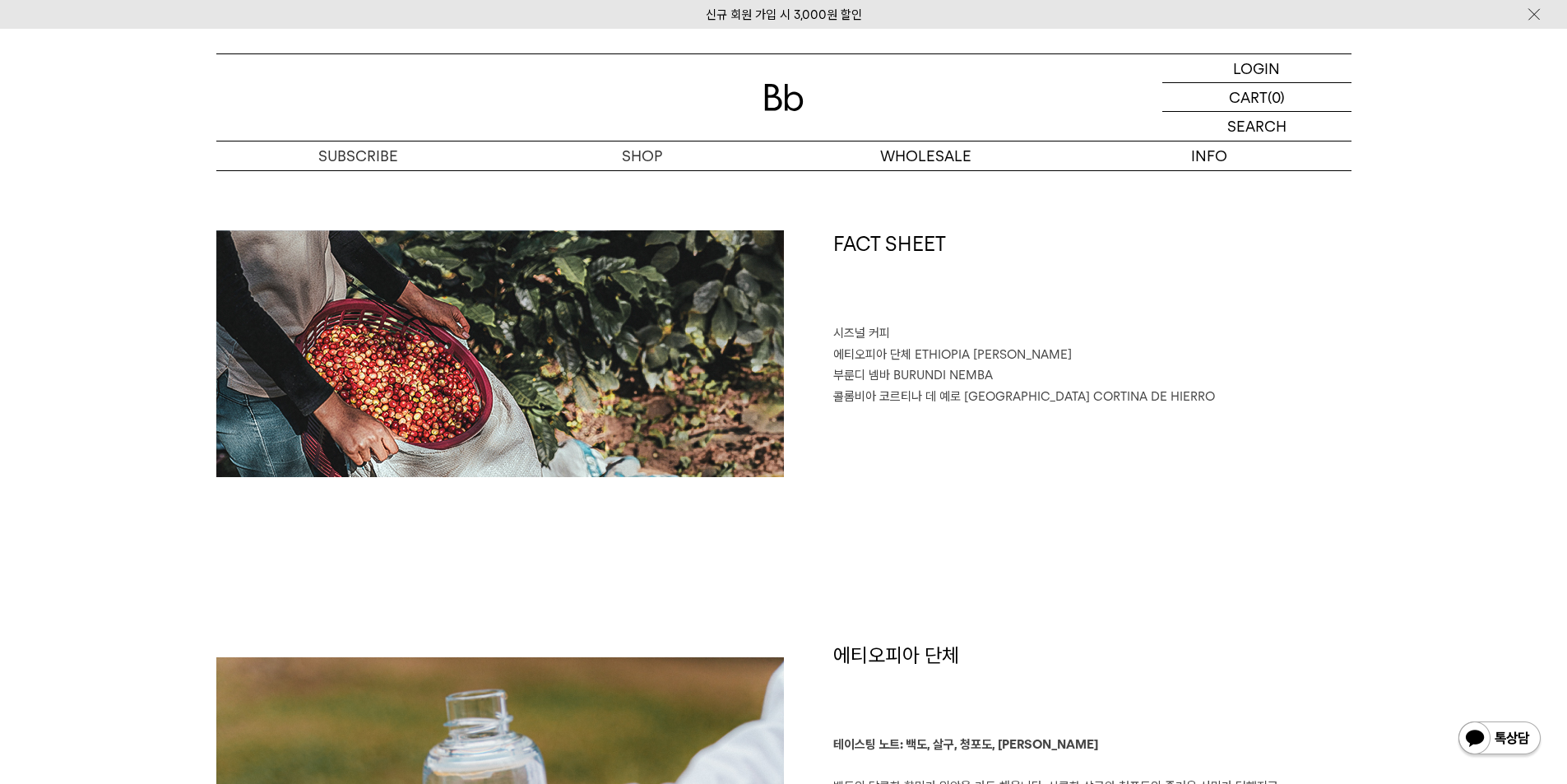
scroll to position [575, 0]
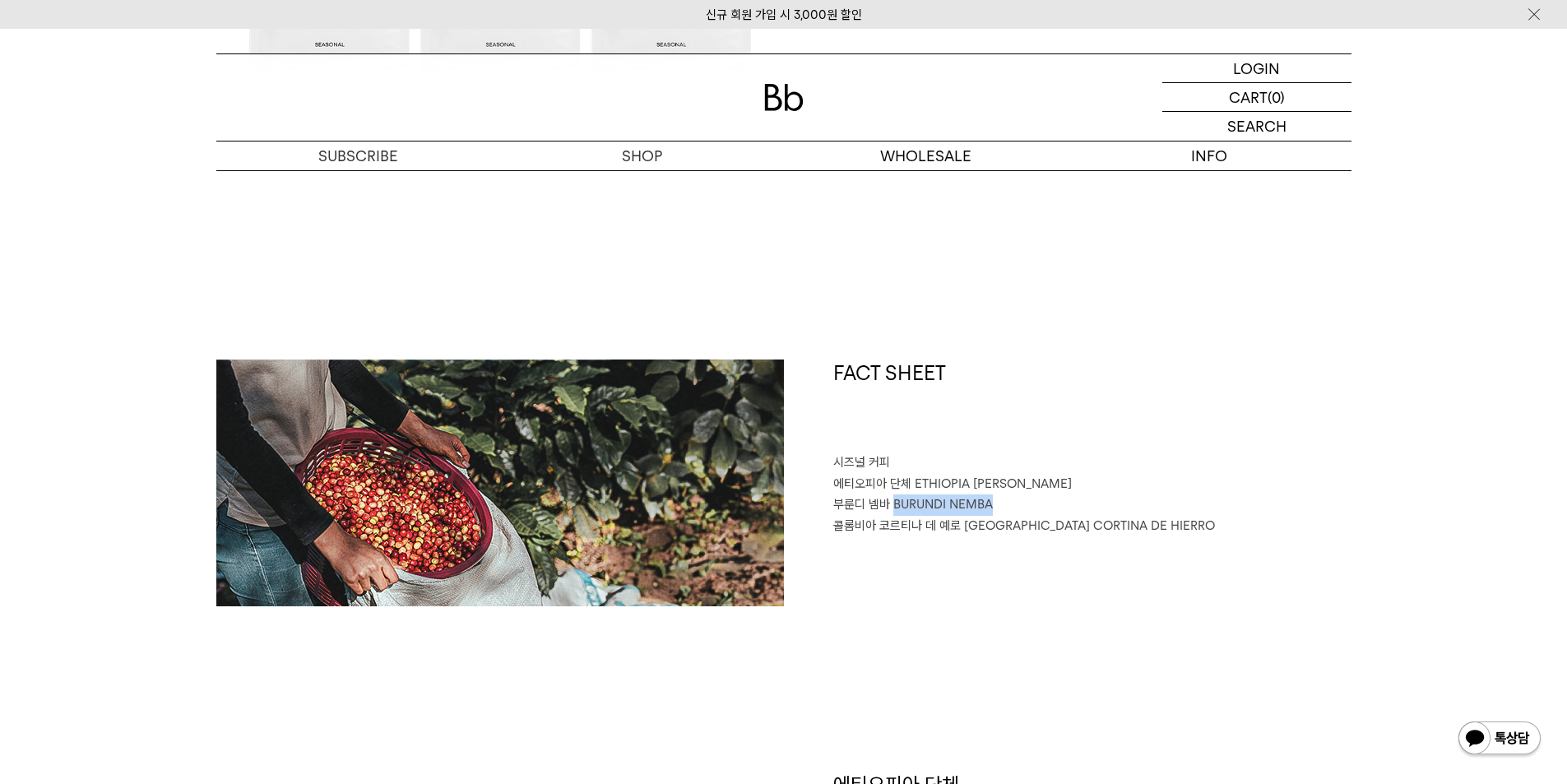
drag, startPoint x: 894, startPoint y: 504, endPoint x: 994, endPoint y: 499, distance: 100.1
click at [994, 499] on p "부룬디 넴바 BURUNDI NEMBA" at bounding box center [1093, 504] width 518 height 22
copy span "BURUNDI NEMBA"
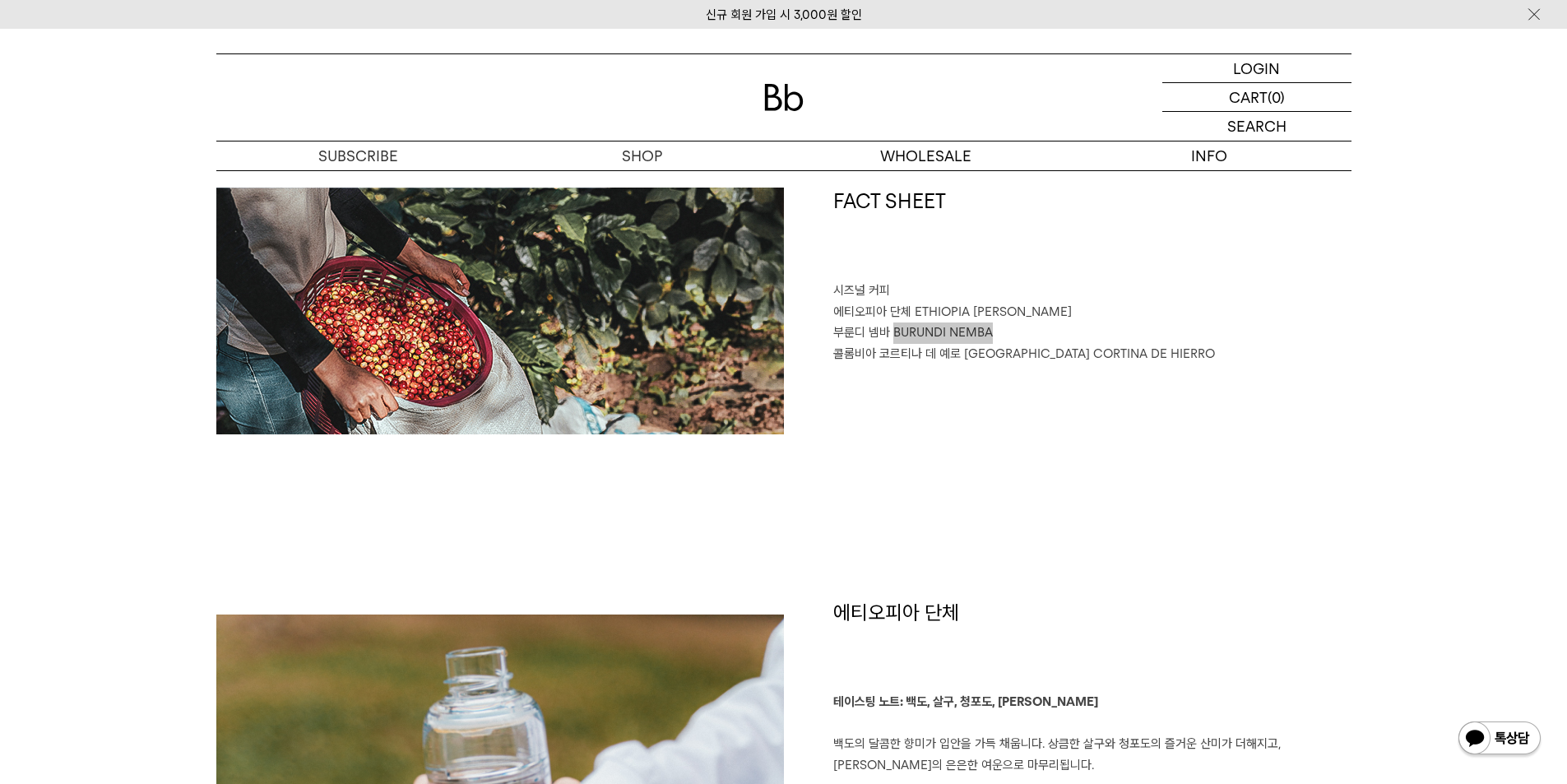
scroll to position [987, 0]
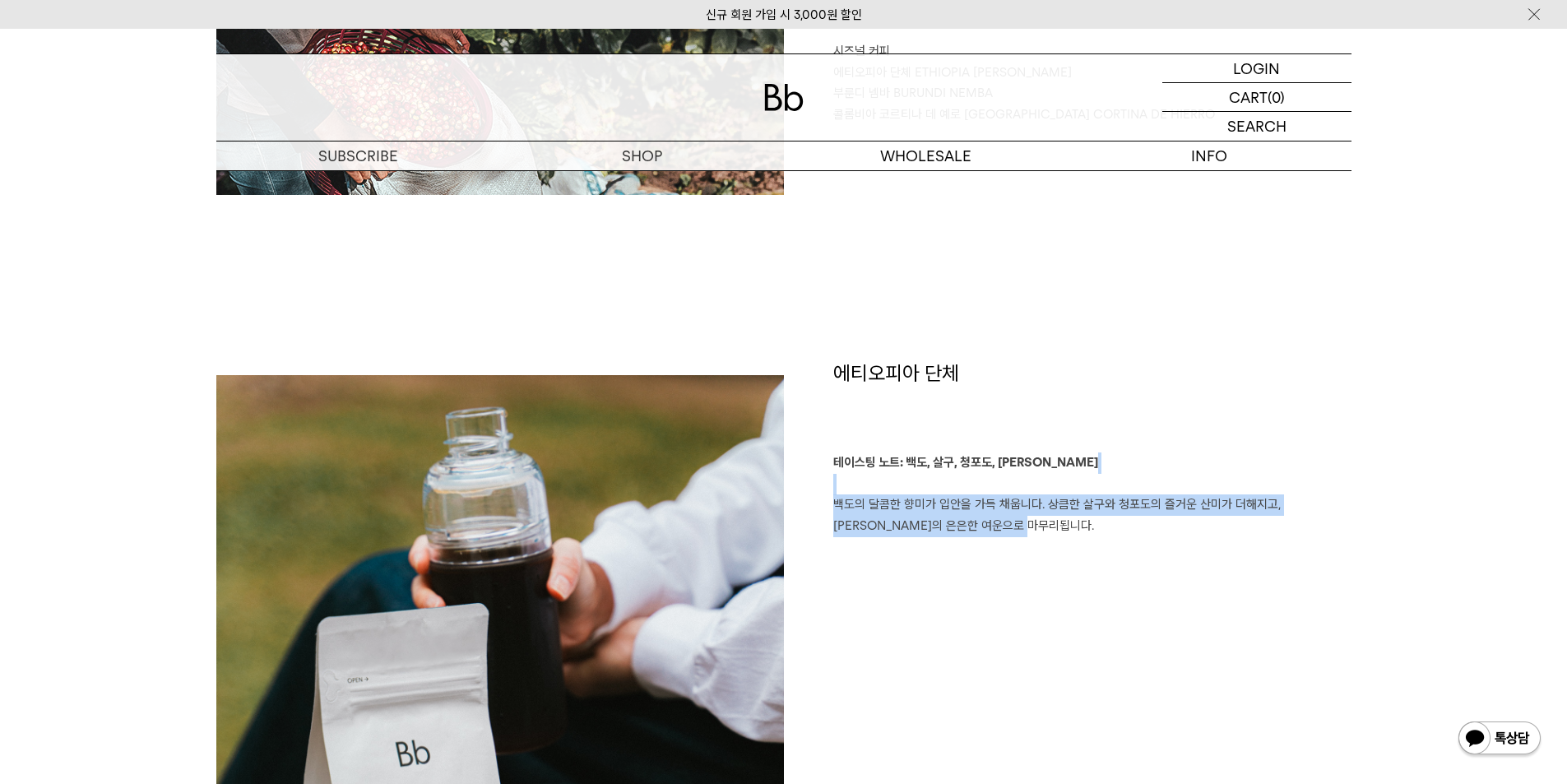
drag, startPoint x: 982, startPoint y: 518, endPoint x: 823, endPoint y: 494, distance: 160.8
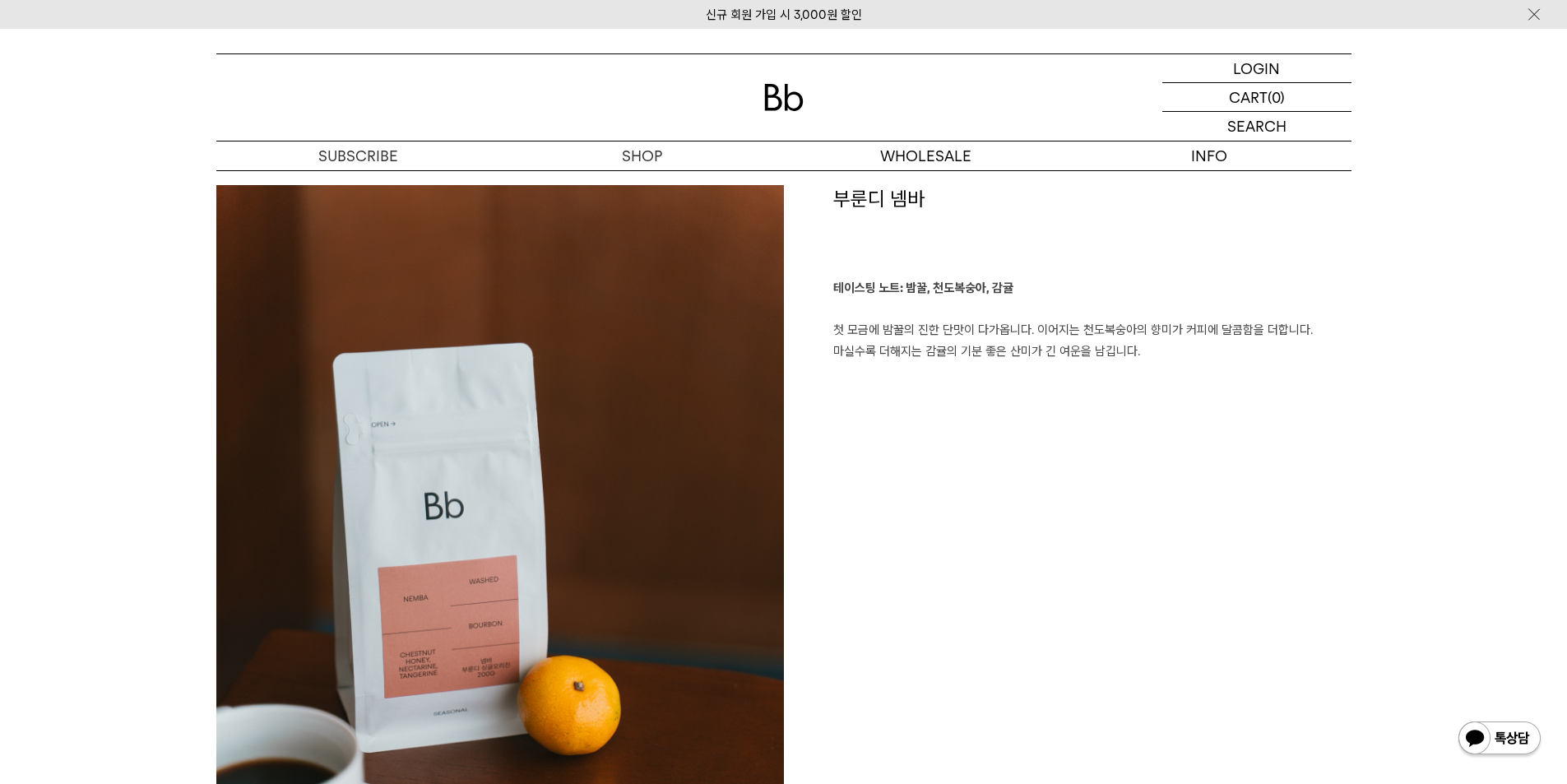
scroll to position [2302, 0]
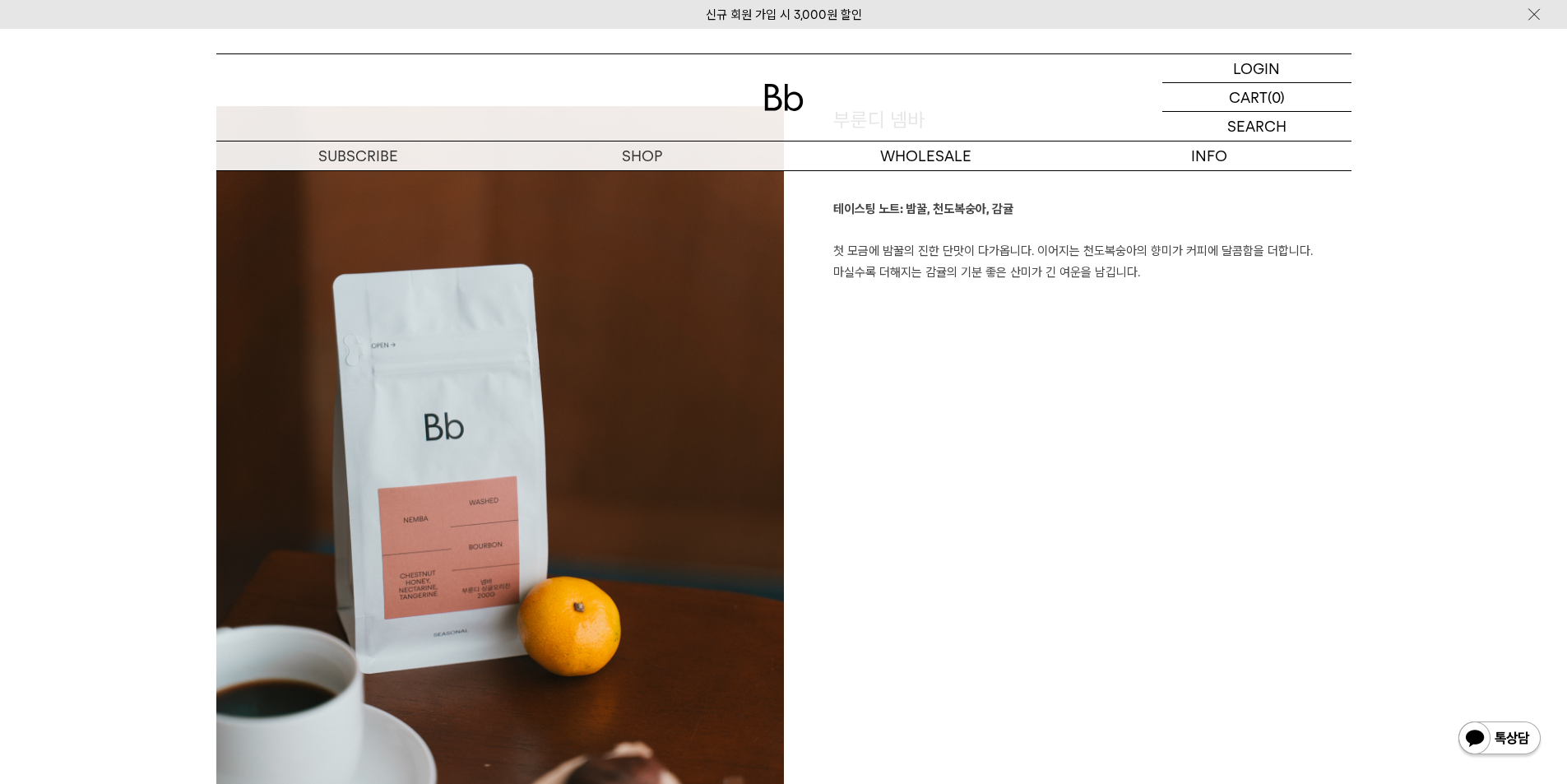
drag, startPoint x: 1144, startPoint y: 273, endPoint x: 831, endPoint y: 256, distance: 313.5
click at [831, 256] on div "부룬디 넴바 테이스팅 노트: 밤꿀, 천도복숭아, 감귤 첫 모금에 밤꿀의 진한 단맛이 다가옵니다. 이어지는 천도복숭아의 향미가 커피에 달콤함을 …" at bounding box center [1068, 547] width 568 height 882
copy p "첫 모금에 밤꿀의 진한 단맛이 다가옵니다. 이어지는 천도복숭아의 향미가 커피에 달콤함을 더합니다. 마실수록 더해지는 감귤의 기분 좋은 산미가 …"
drag, startPoint x: 904, startPoint y: 206, endPoint x: 1042, endPoint y: 208, distance: 138.0
click at [1042, 208] on p "테이스팅 노트: 밤꿀, 천도복숭아, 감귤 첫 모금에 밤꿀의 진한 단맛이 다가옵니다. 이어지는 천도복숭아의 향미가 커피에 달콤함을 더합니다. 마…" at bounding box center [1093, 241] width 518 height 84
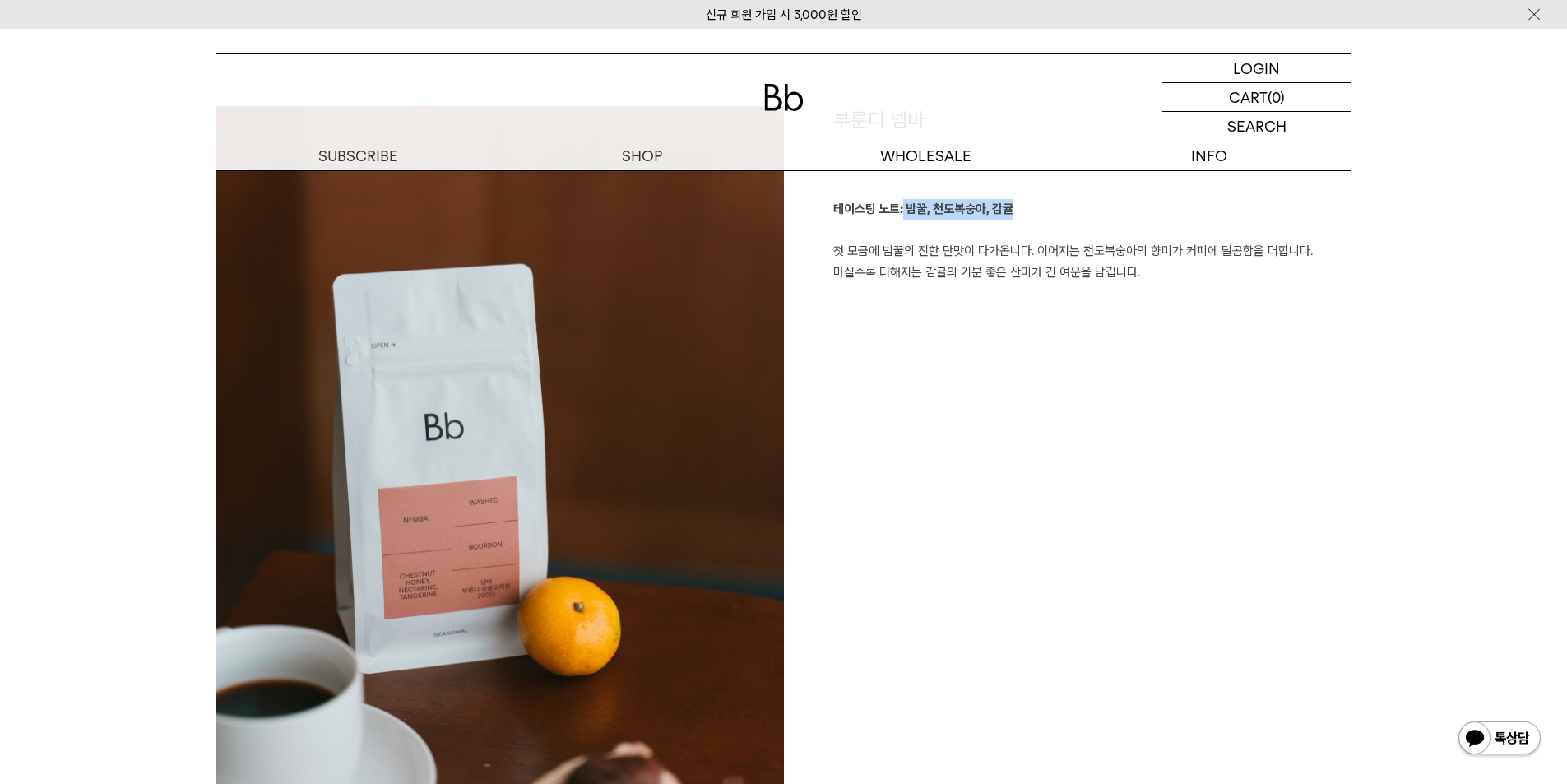
copy b "밤꿀, 천도복숭아, 감귤"
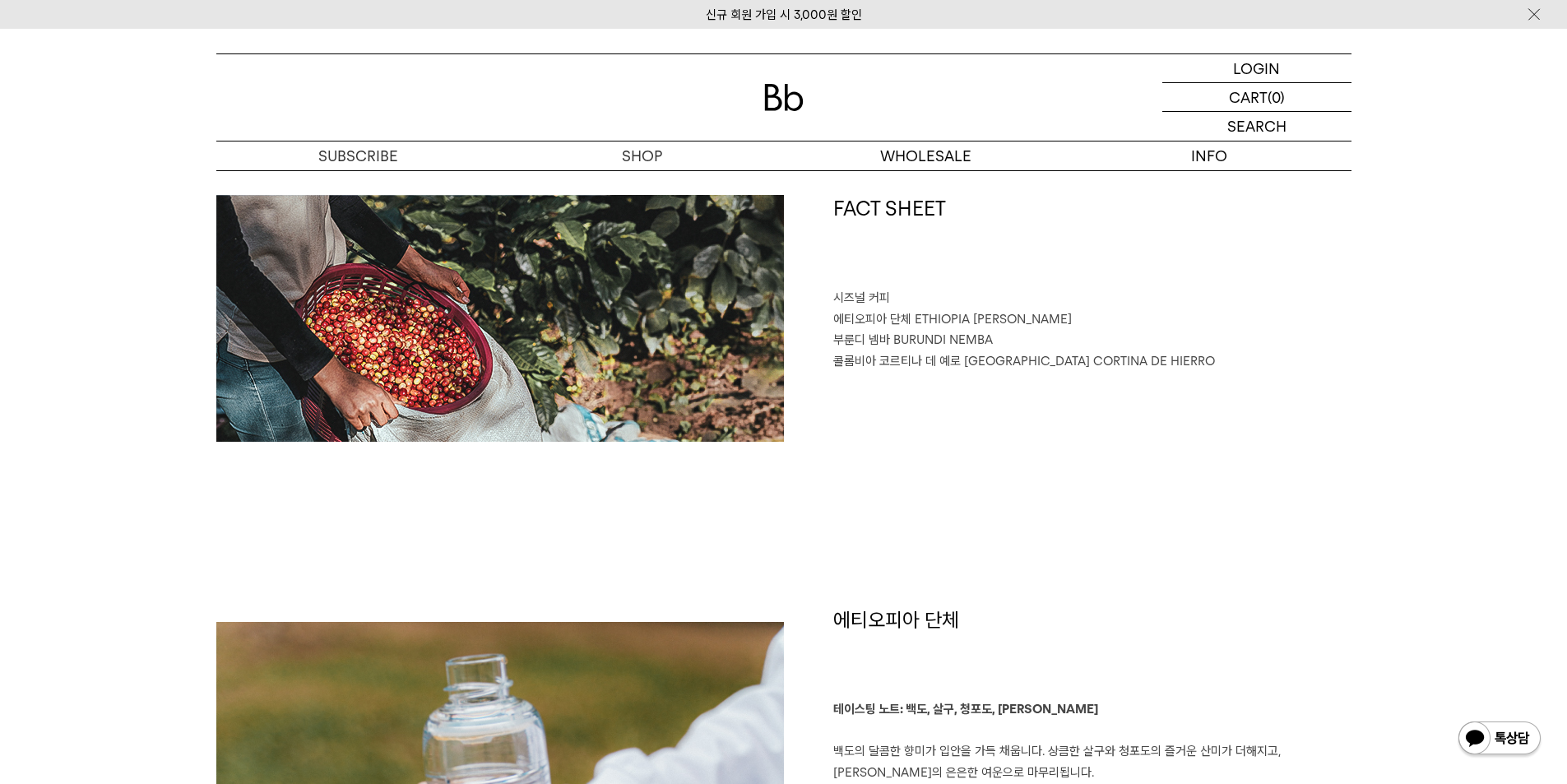
scroll to position [657, 0]
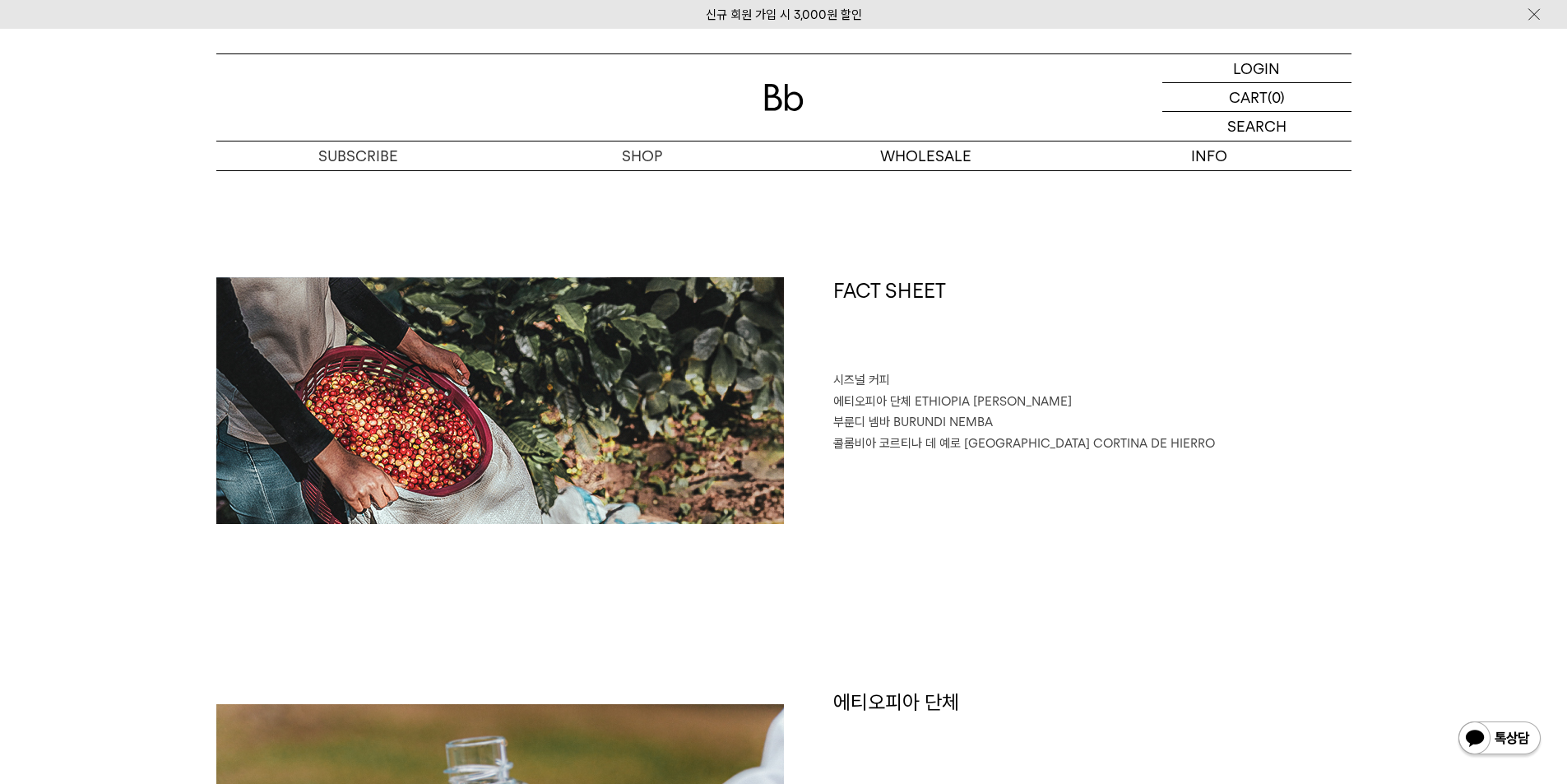
click at [905, 441] on span "콜롬비아 코르티나 데 예로" at bounding box center [897, 443] width 128 height 15
click at [944, 452] on p "콜롬비아 코르티나 데 예로 COLOMBIA CORTINA DE HIERRO" at bounding box center [1093, 444] width 518 height 22
drag, startPoint x: 958, startPoint y: 441, endPoint x: 814, endPoint y: 441, distance: 144.0
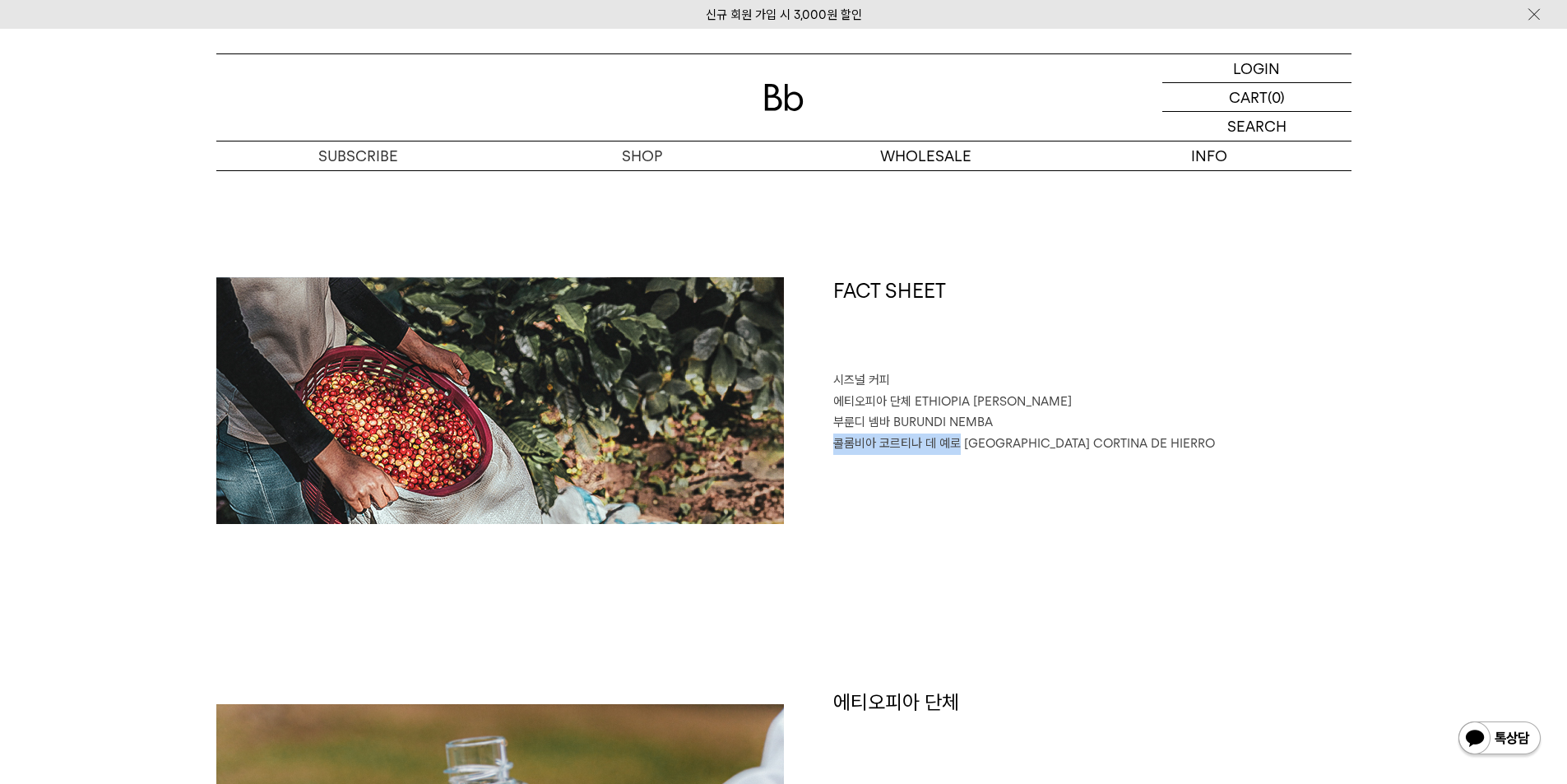
click at [814, 441] on div "FACT SHEET 시즈널 커피 에티오피아 단체 ETHIOPIA DANCHE 부룬디 넴바 BURUNDI NEMBA 콜롬비아 코르티나 데 예로 …" at bounding box center [1068, 400] width 568 height 247
copy span "콜롬비아 코르티나 데 예로"
click at [978, 447] on span "COLOMBIA CORTINA DE HIERRO" at bounding box center [1090, 443] width 251 height 15
drag, startPoint x: 962, startPoint y: 444, endPoint x: 1173, endPoint y: 461, distance: 211.7
click at [1178, 460] on div "FACT SHEET 시즈널 커피 에티오피아 단체 ETHIOPIA DANCHE 부룬디 넴바 BURUNDI NEMBA 콜롬비아 코르티나 데 예로 …" at bounding box center [1068, 400] width 568 height 247
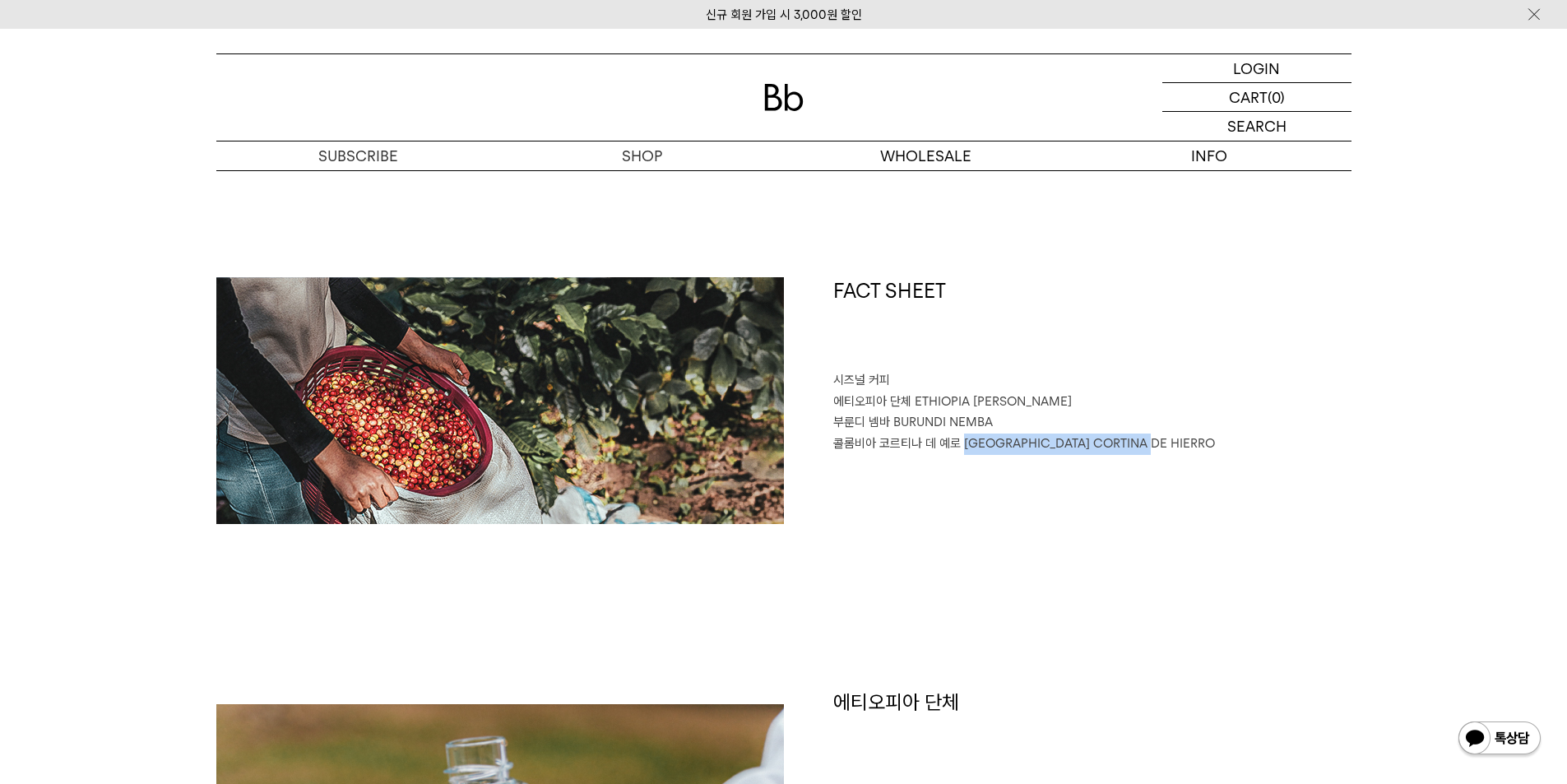
copy span "COLOMBIA CORTINA DE HIERRO"
click at [1166, 580] on div "FACT SHEET 시즈널 커피 에티오피아 단체 ETHIOPIA DANCHE 부룬디 넴바 BURUNDI NEMBA 콜롬비아 코르티나 데 예로 …" at bounding box center [784, 482] width 1135 height 411
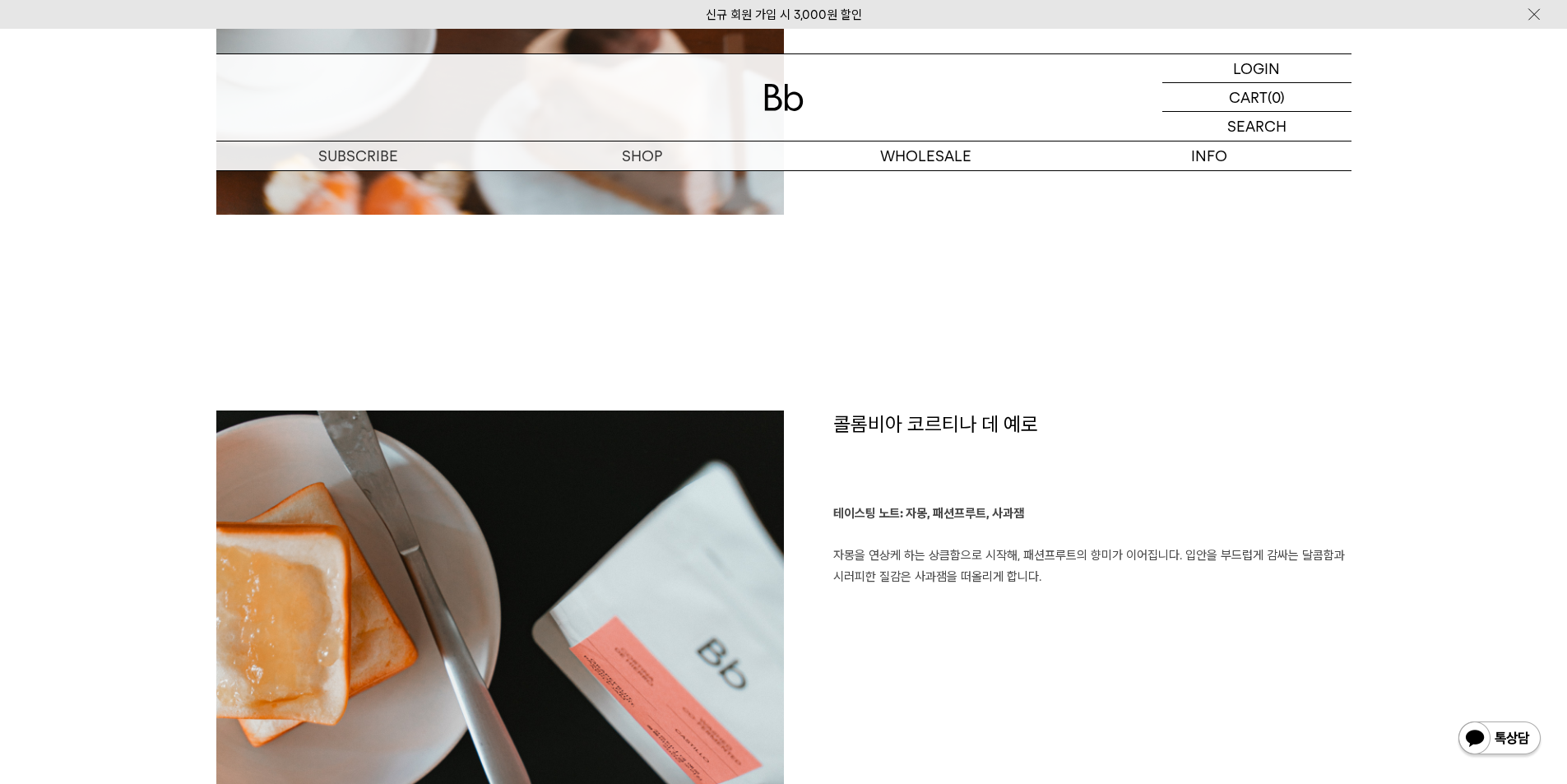
scroll to position [3207, 0]
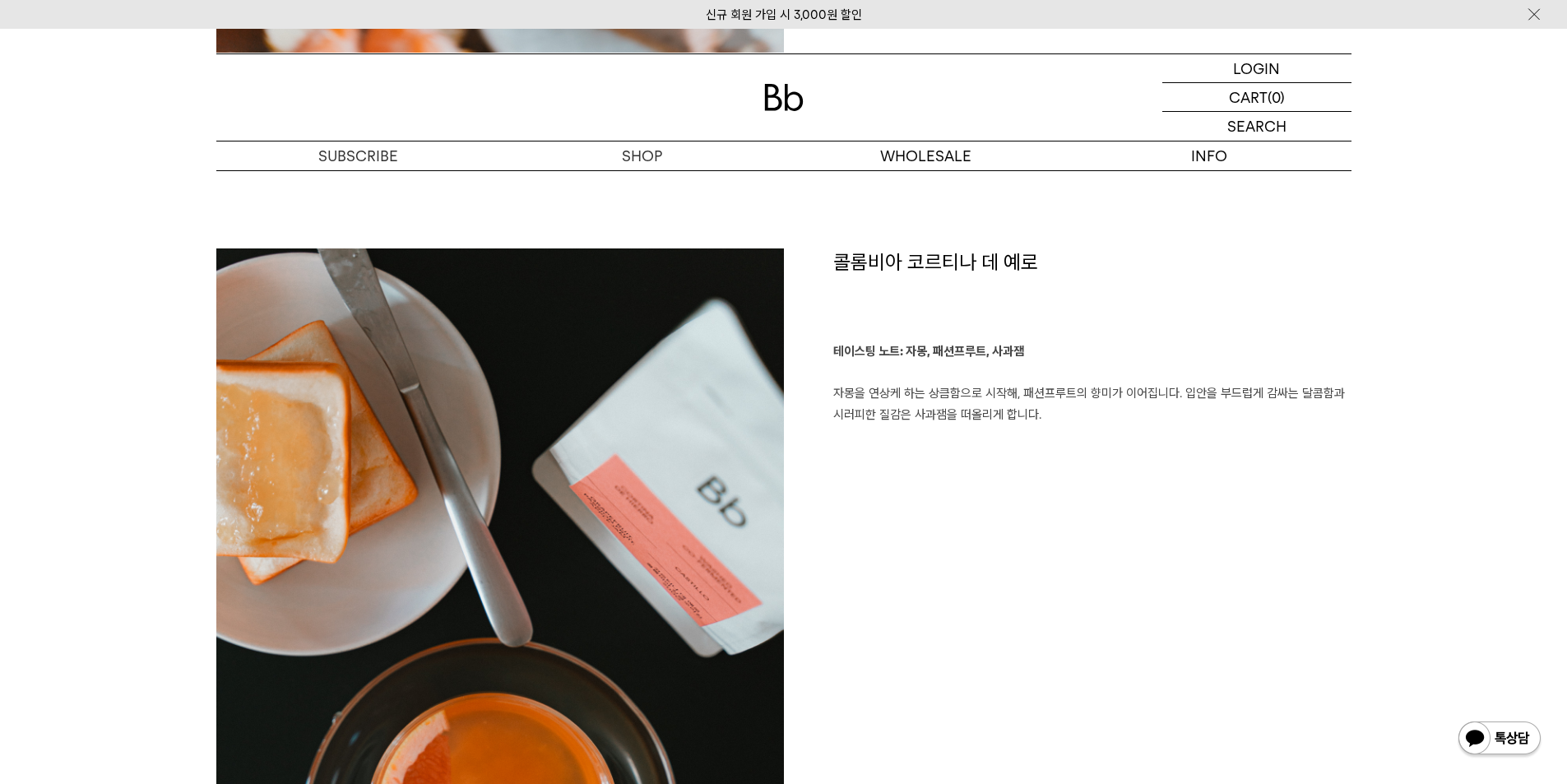
drag, startPoint x: 1054, startPoint y: 422, endPoint x: 835, endPoint y: 390, distance: 221.3
click at [835, 390] on p "테이스팅 노트: 자몽, 패션프루트, 사과잼 자몽을 연상케 하는 상큼함으로 시작해, 패션프루트의 향미가 이어집니다. 입안을 부드럽게 감싸는 달콤…" at bounding box center [1093, 383] width 518 height 84
copy p "자몽을 연상케 하는 상큼함으로 시작해, 패션프루트의 향미가 이어집니다. 입안을 부드럽게 감싸는 달콤함과 시러피한 질감은 사과잼을 떠올리게 합니…"
drag, startPoint x: 910, startPoint y: 350, endPoint x: 1026, endPoint y: 360, distance: 116.4
click at [1026, 360] on p "테이스팅 노트: 자몽, 패션프루트, 사과잼 자몽을 연상케 하는 상큼함으로 시작해, 패션프루트의 향미가 이어집니다. 입안을 부드럽게 감싸는 달콤…" at bounding box center [1093, 383] width 518 height 84
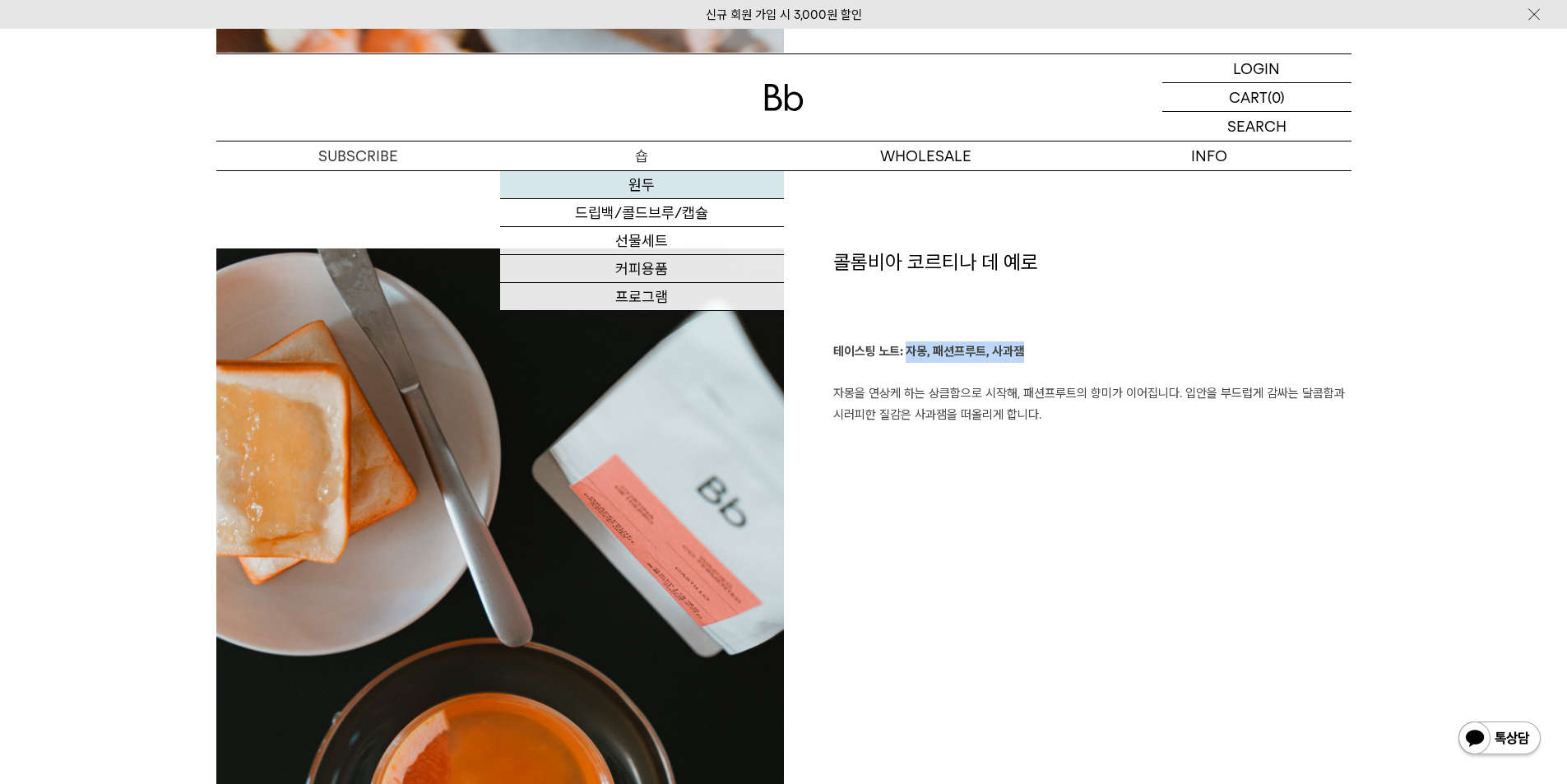
click at [639, 190] on link "원두" at bounding box center [642, 185] width 284 height 28
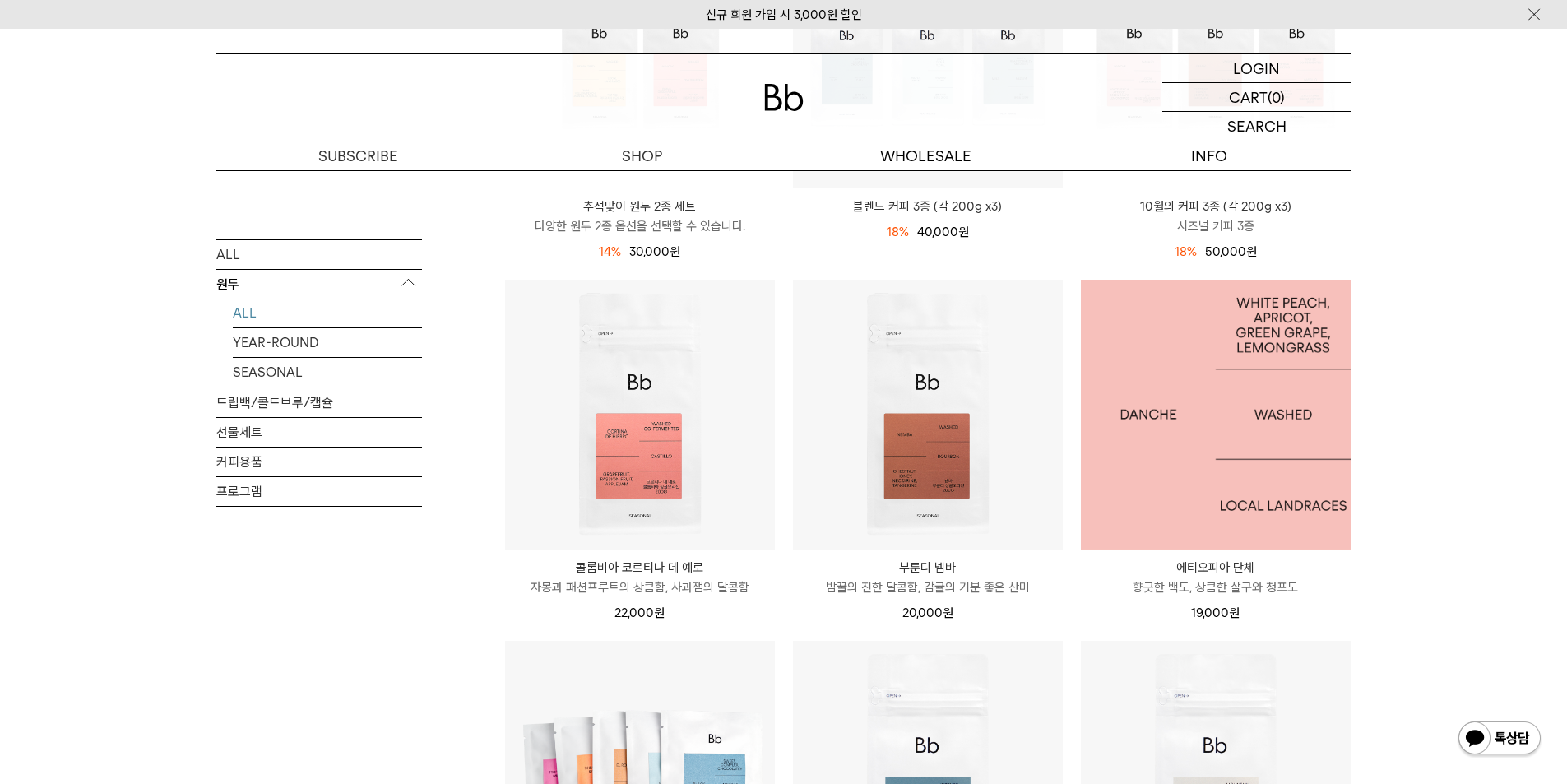
click at [1201, 493] on img at bounding box center [1216, 415] width 270 height 270
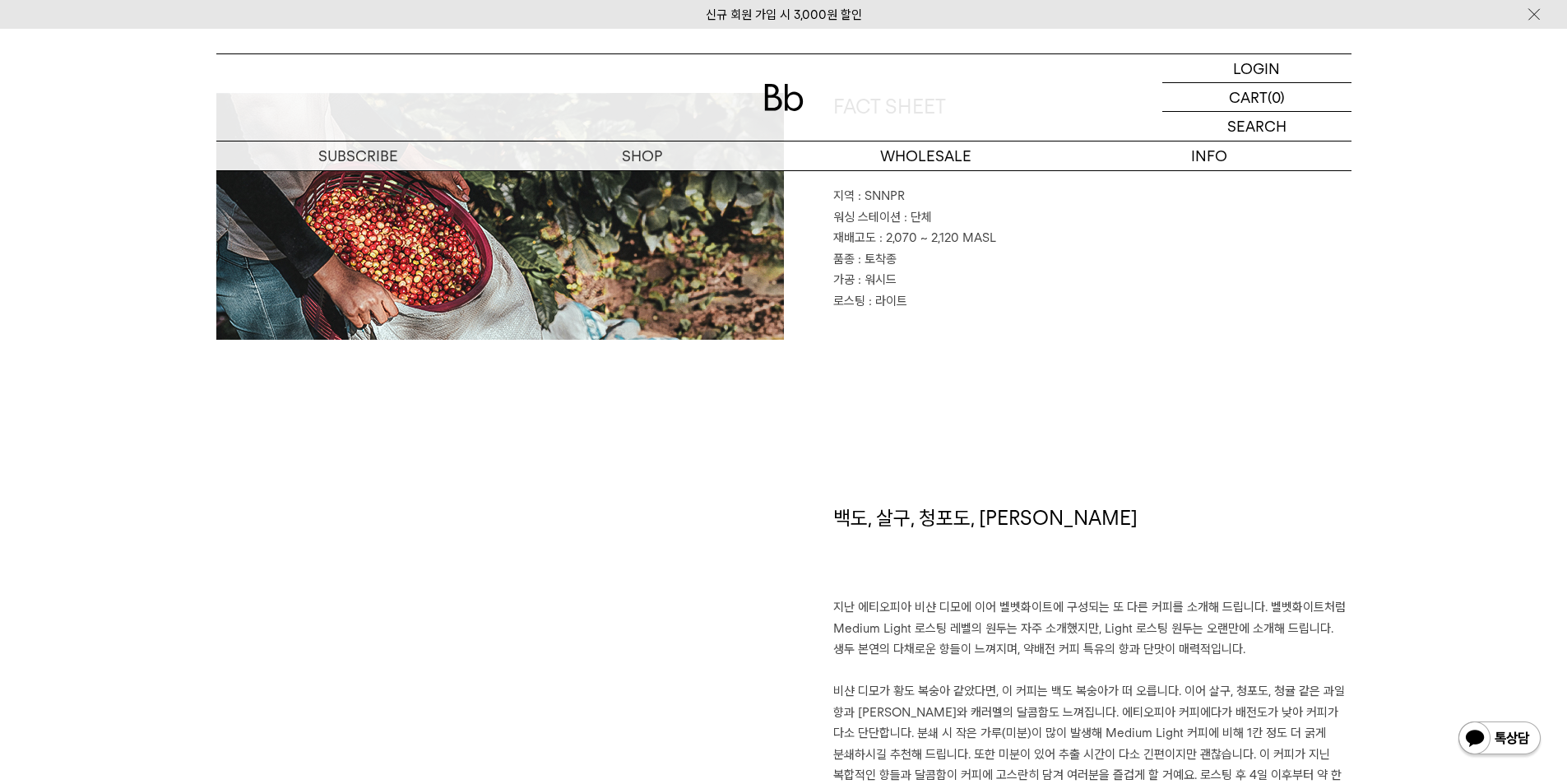
scroll to position [740, 0]
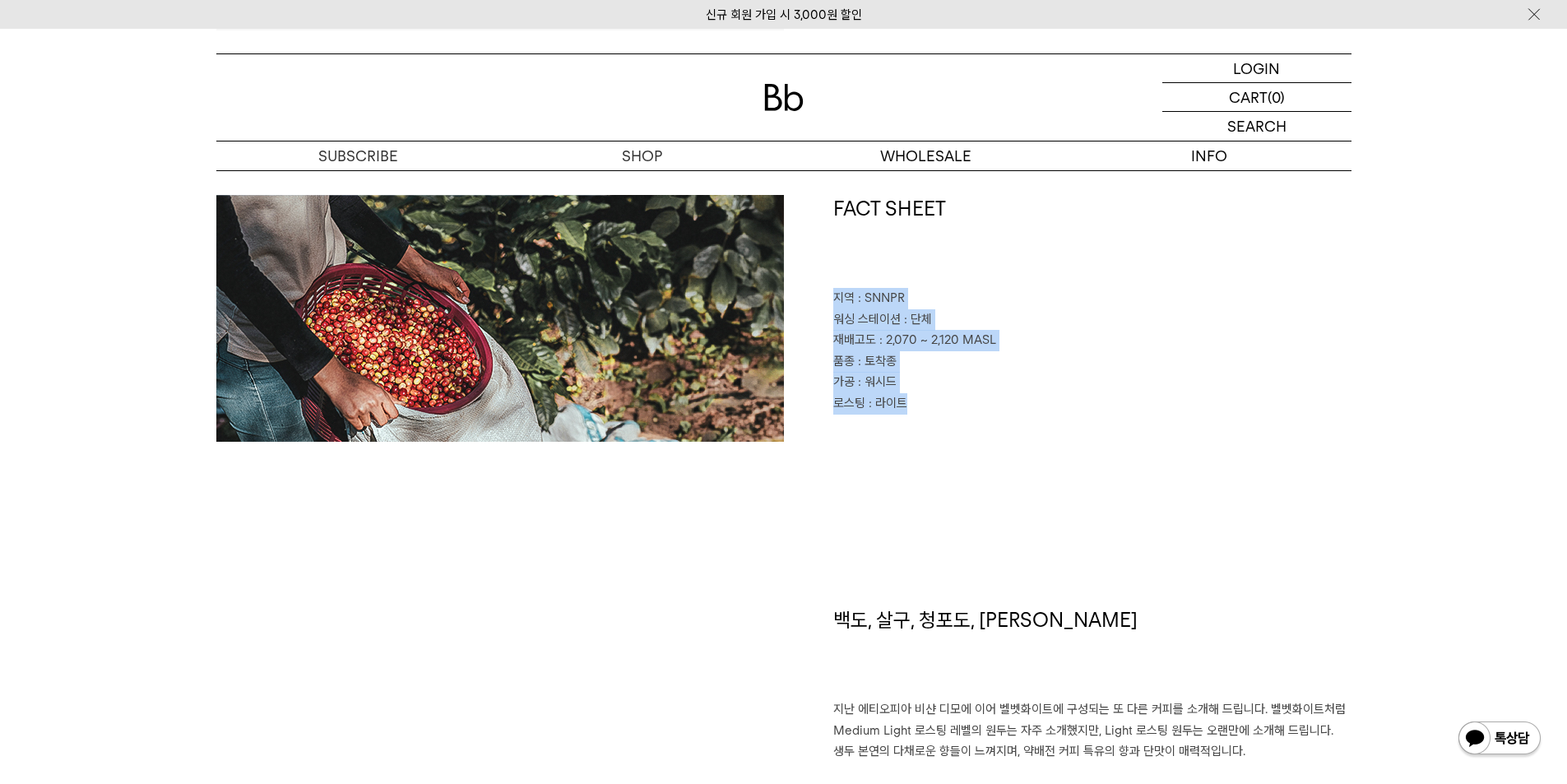
drag, startPoint x: 925, startPoint y: 411, endPoint x: 823, endPoint y: 301, distance: 150.0
click at [823, 301] on div "FACT SHEET 지역 : SNNPR 워싱 스테이션 : 단체 재배고도 : 2,070 ~ 2,120 MASL 품종 : 토착종 가공 : 워시드 …" at bounding box center [1068, 317] width 568 height 247
copy div "지역 : SNNPR 워싱 스테이션 : 단체 재배고도 : 2,070 ~ 2,120 MASL 품종 : 토착종 가공 : 워시드 로스팅 : 라이트"
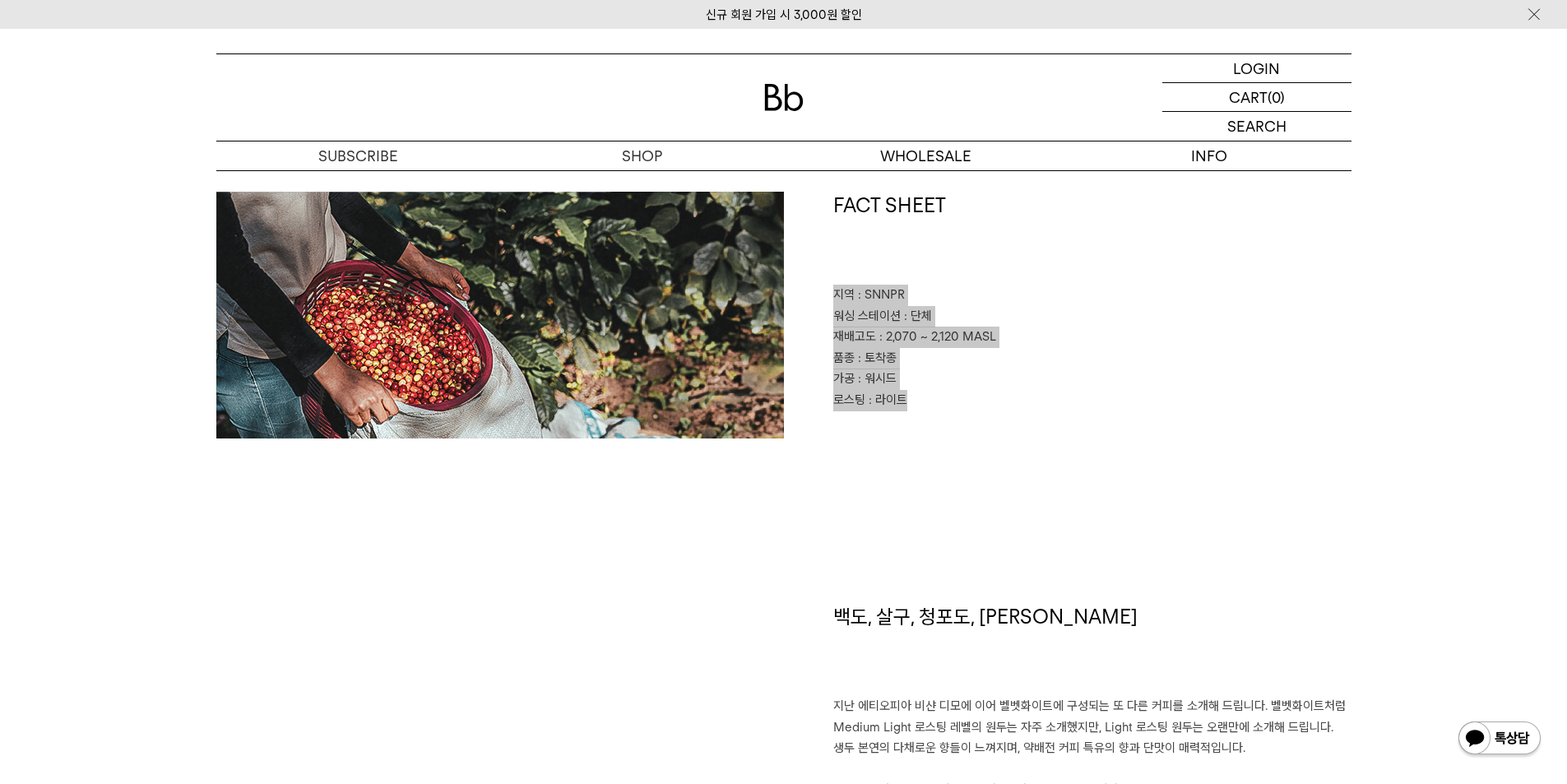
scroll to position [1069, 0]
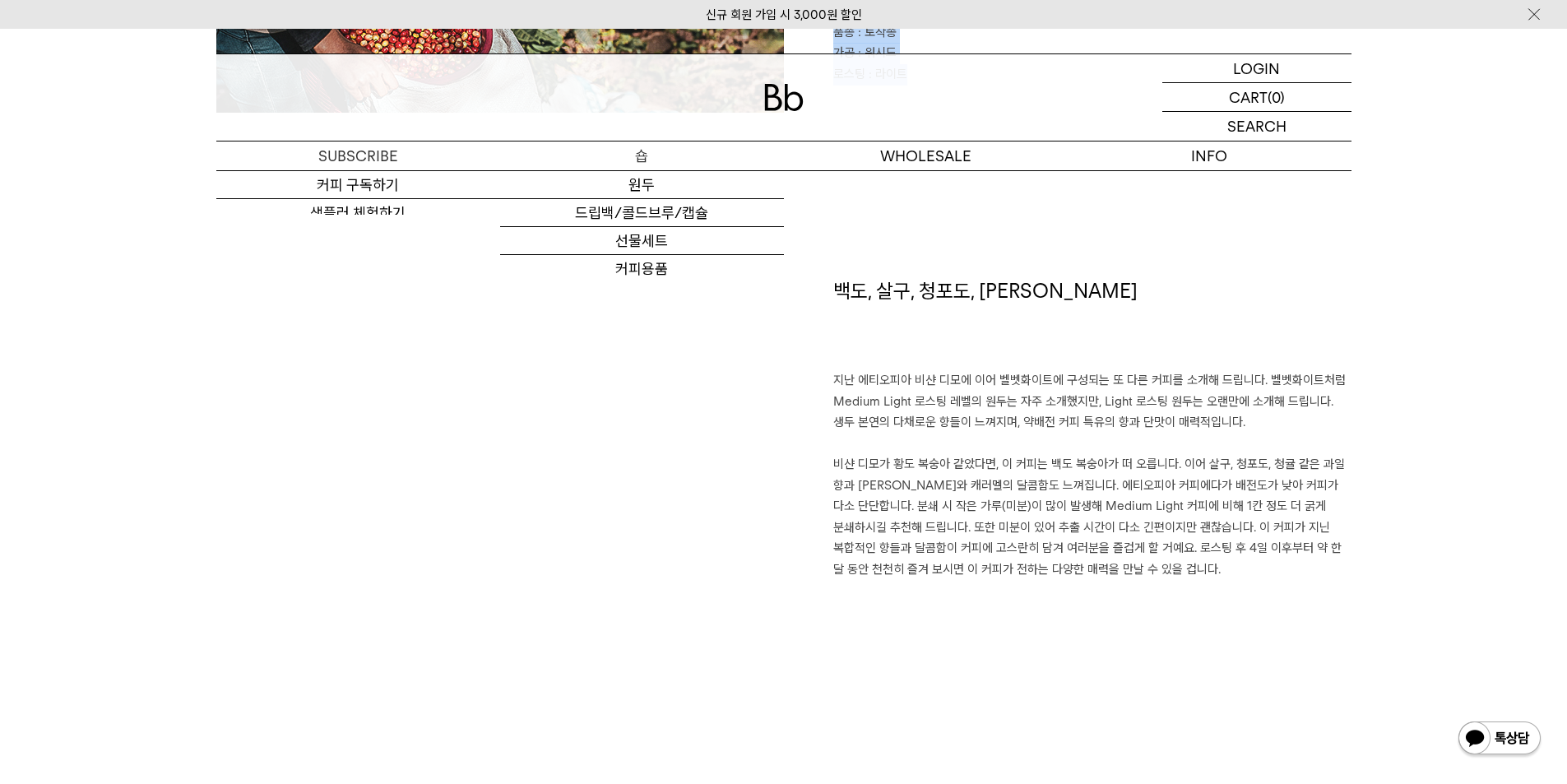
click at [657, 183] on link "원두" at bounding box center [642, 185] width 284 height 28
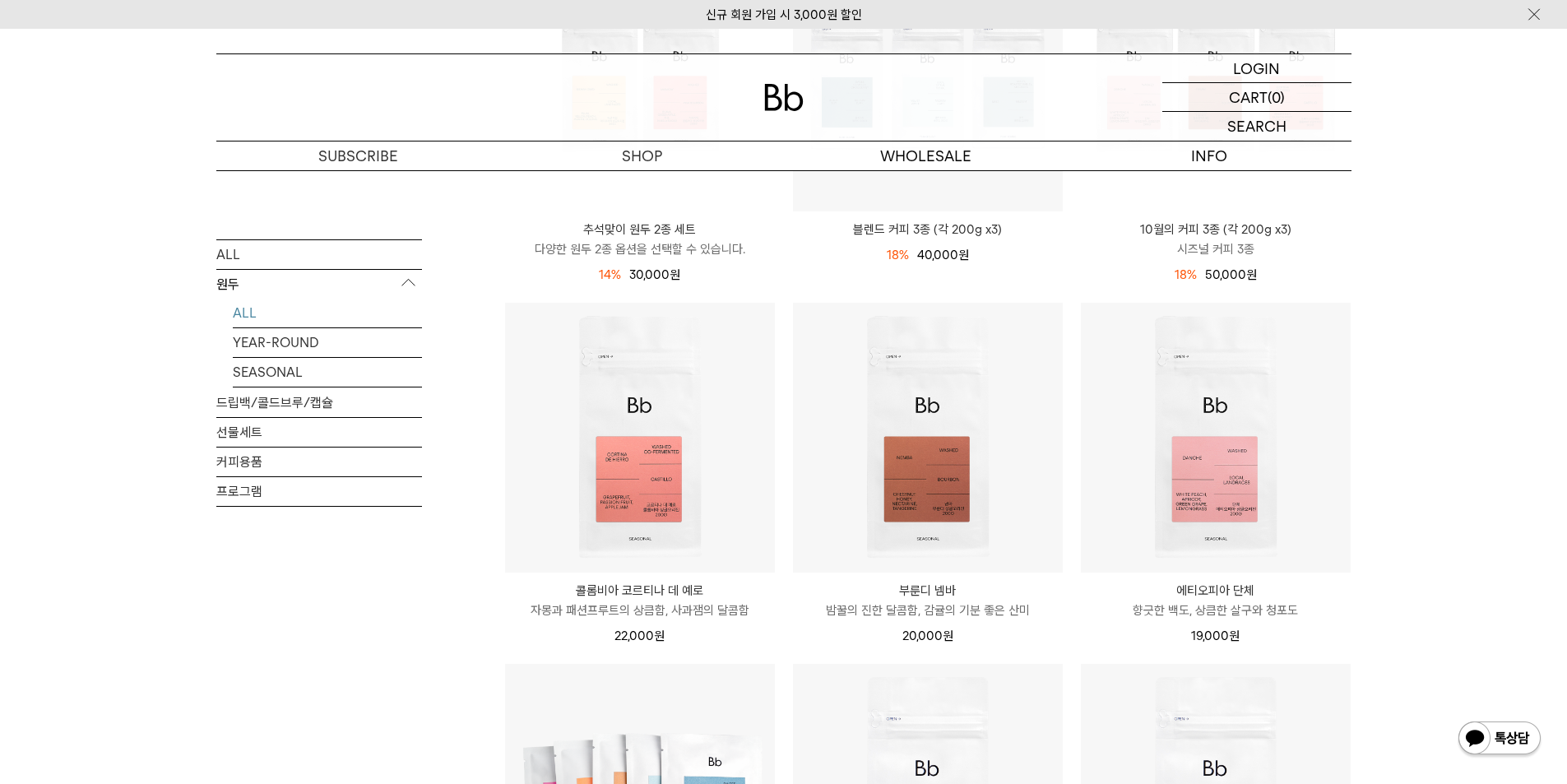
scroll to position [411, 0]
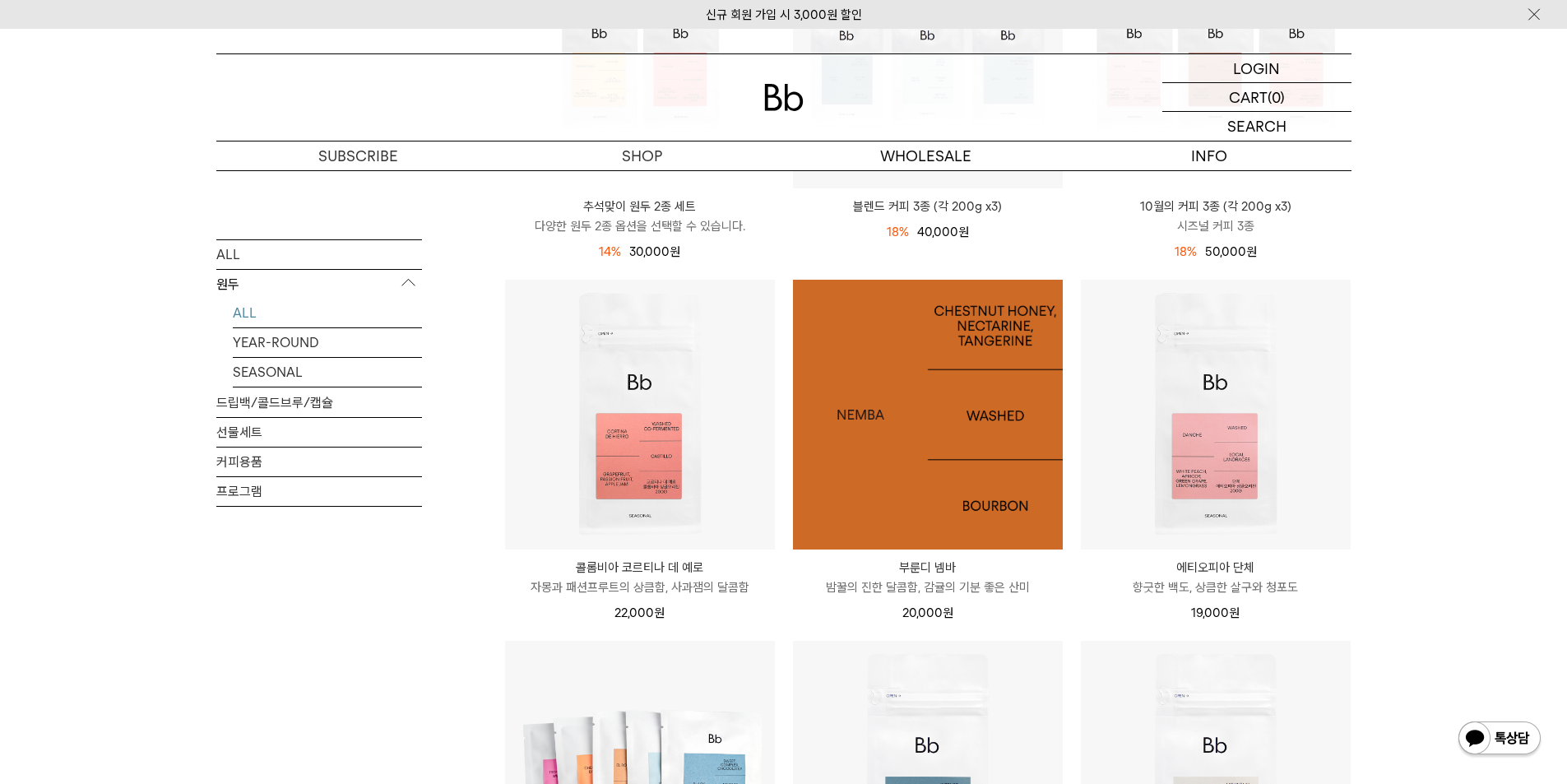
click at [872, 412] on img at bounding box center [928, 415] width 270 height 270
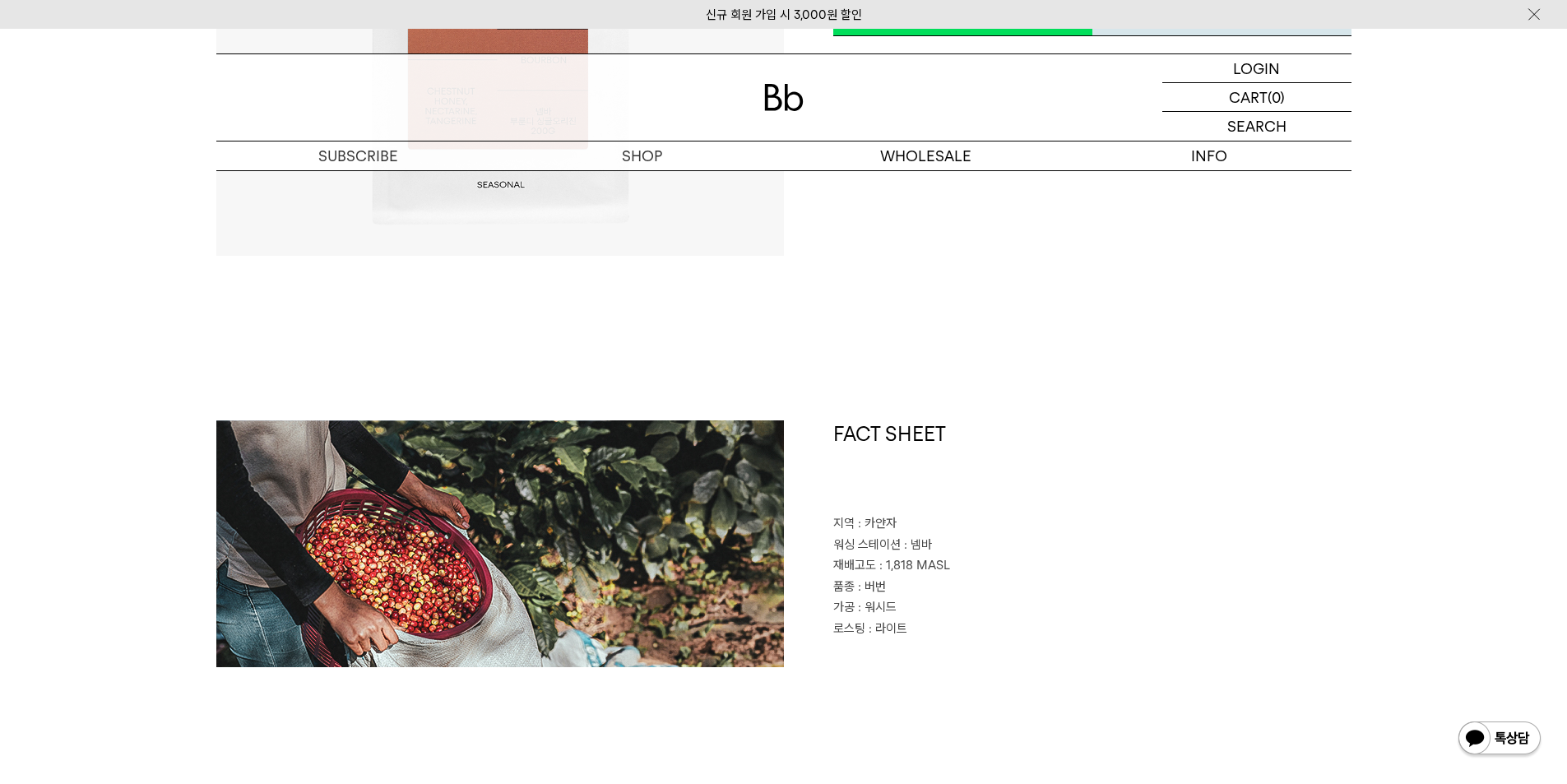
scroll to position [657, 0]
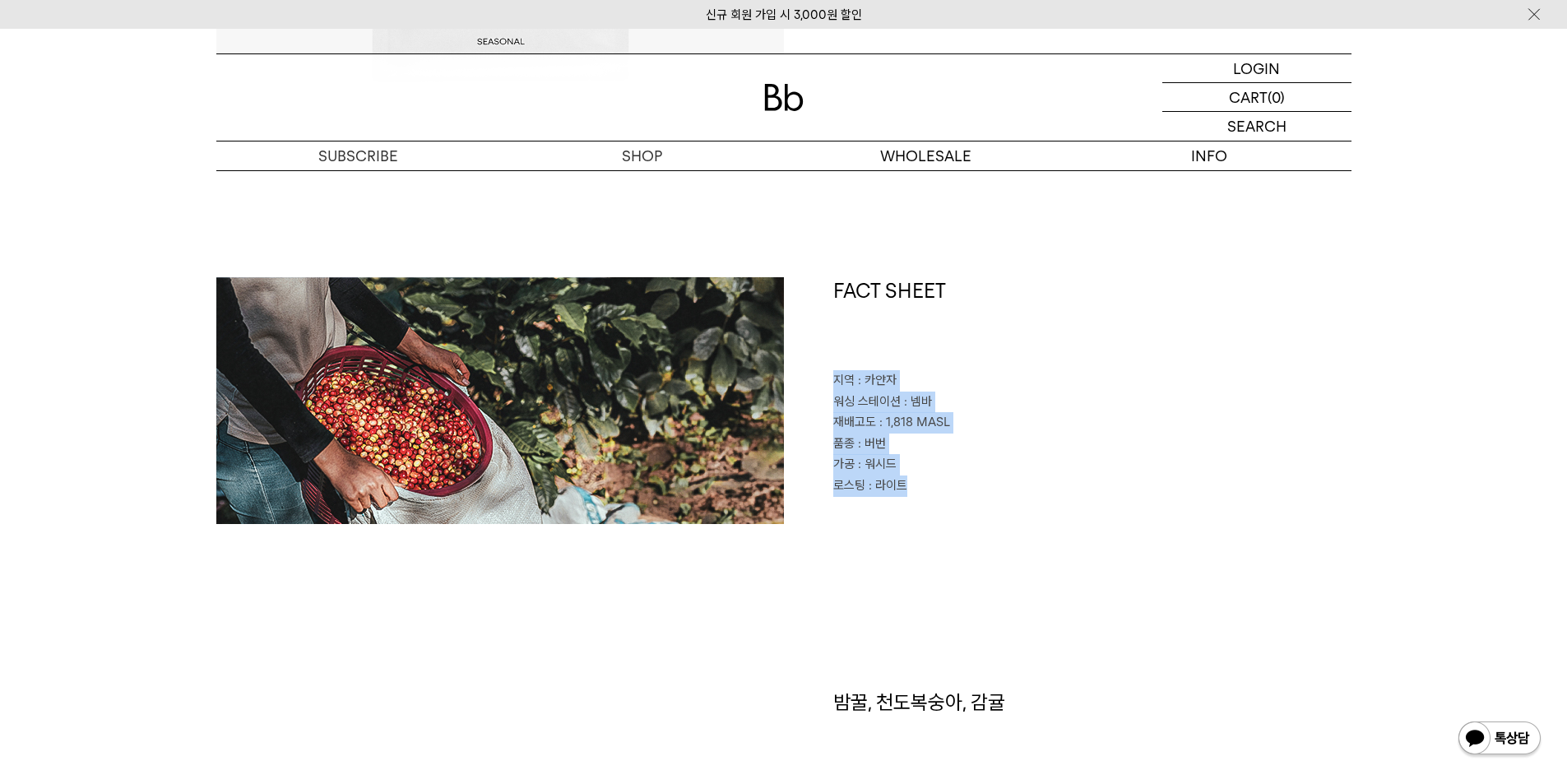
drag, startPoint x: 921, startPoint y: 486, endPoint x: 816, endPoint y: 383, distance: 147.1
click at [816, 383] on div "FACT SHEET 지역 : [GEOGRAPHIC_DATA] 워싱 스테이션 : 넴바 재배고도 : 1,818 MASL 품종 : 버번 가공 : 워…" at bounding box center [1068, 400] width 568 height 247
click at [1058, 473] on p "가공 : 워시드" at bounding box center [1093, 465] width 518 height 22
drag, startPoint x: 990, startPoint y: 492, endPoint x: 835, endPoint y: 378, distance: 192.4
click at [835, 378] on div "FACT SHEET 지역 : [GEOGRAPHIC_DATA] 워싱 스테이션 : 넴바 재배고도 : 1,818 MASL 품종 : 버번 가공 : 워…" at bounding box center [1068, 400] width 568 height 247
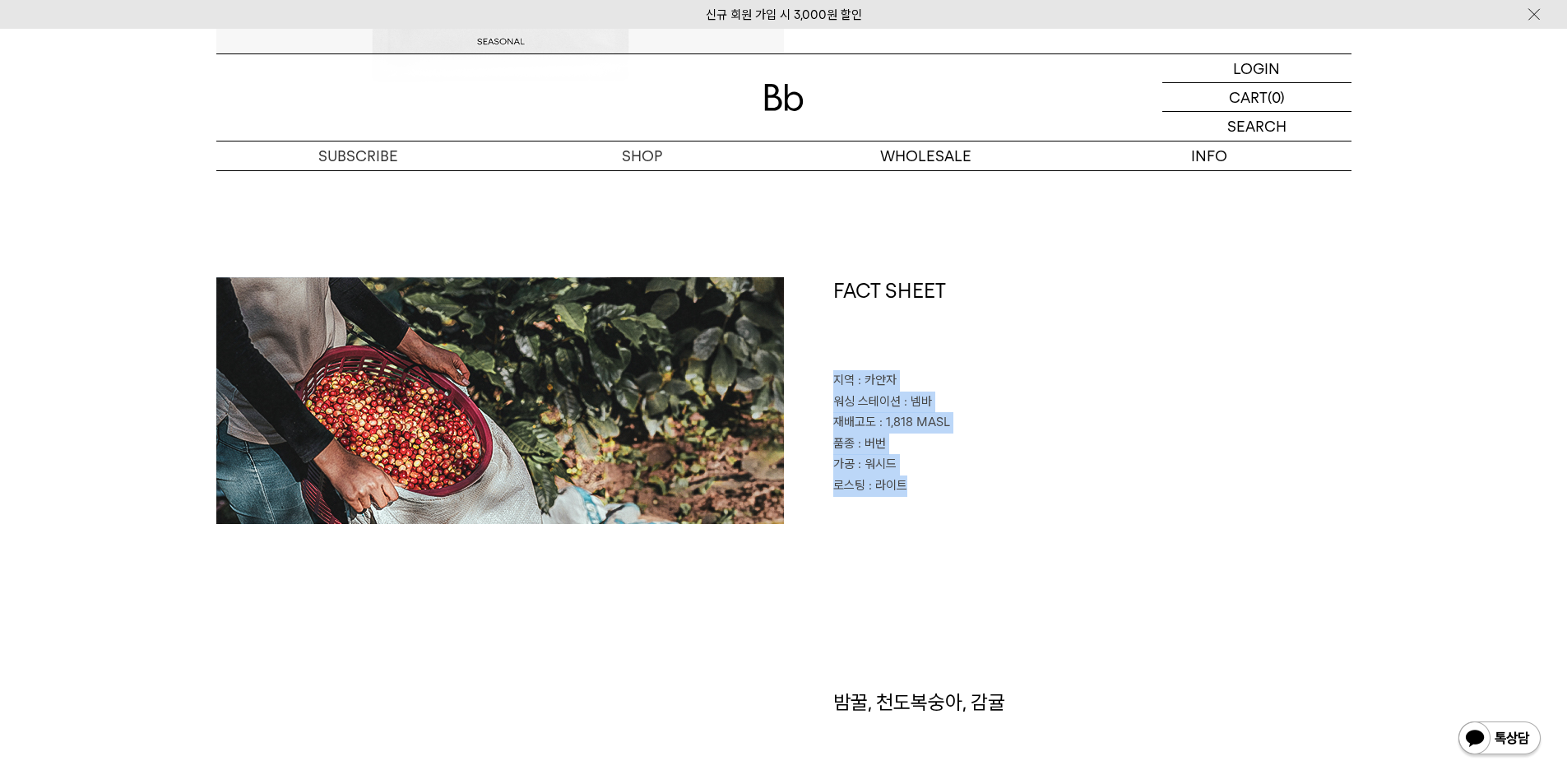
copy div "지역 : 카얀자 워싱 스테이션 : 넴바 재배고도 : 1,818 MASL 품종 : 버번 가공 : 워시드 로스팅 : 라이트"
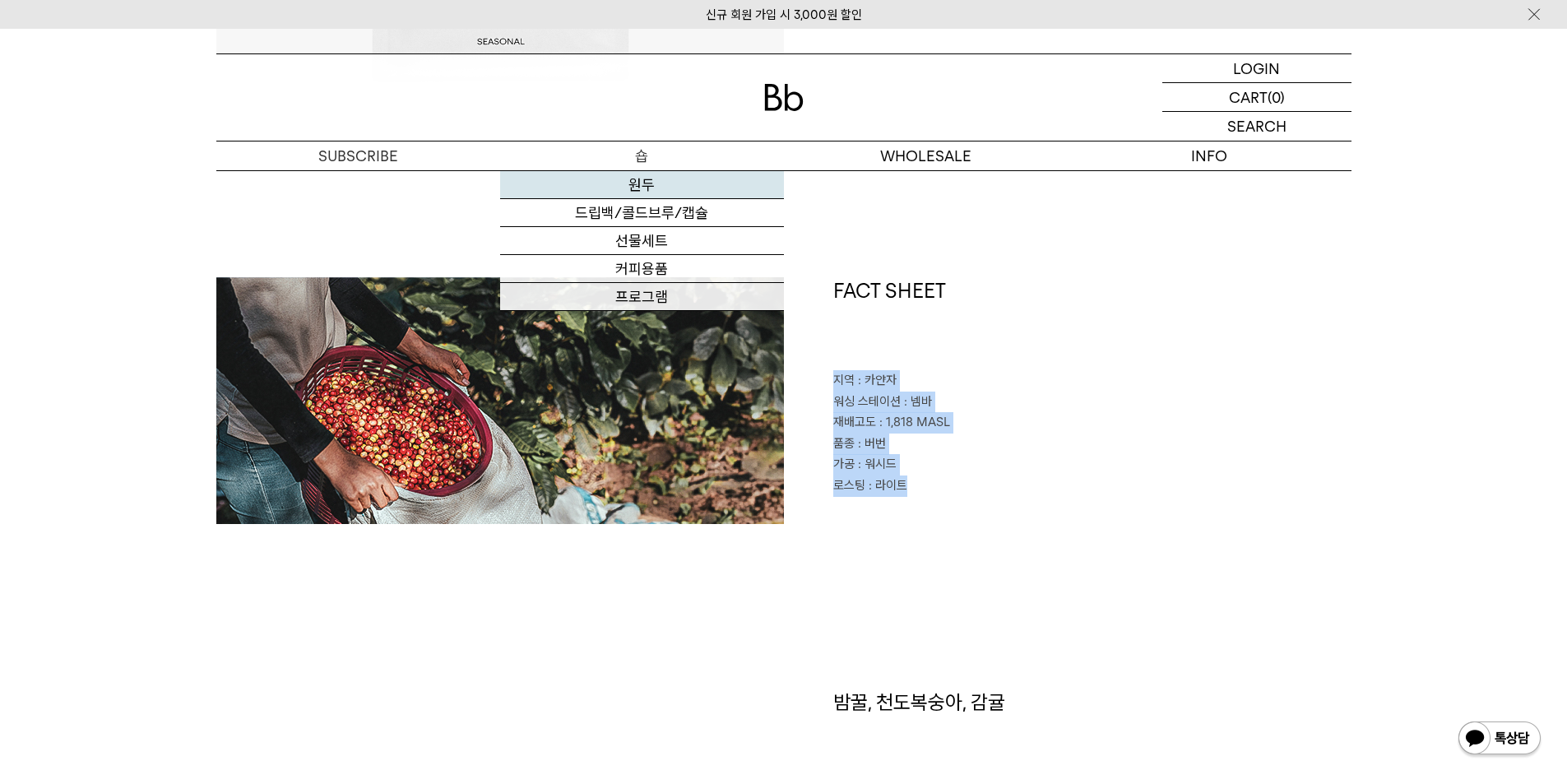
click at [673, 181] on link "원두" at bounding box center [642, 185] width 284 height 28
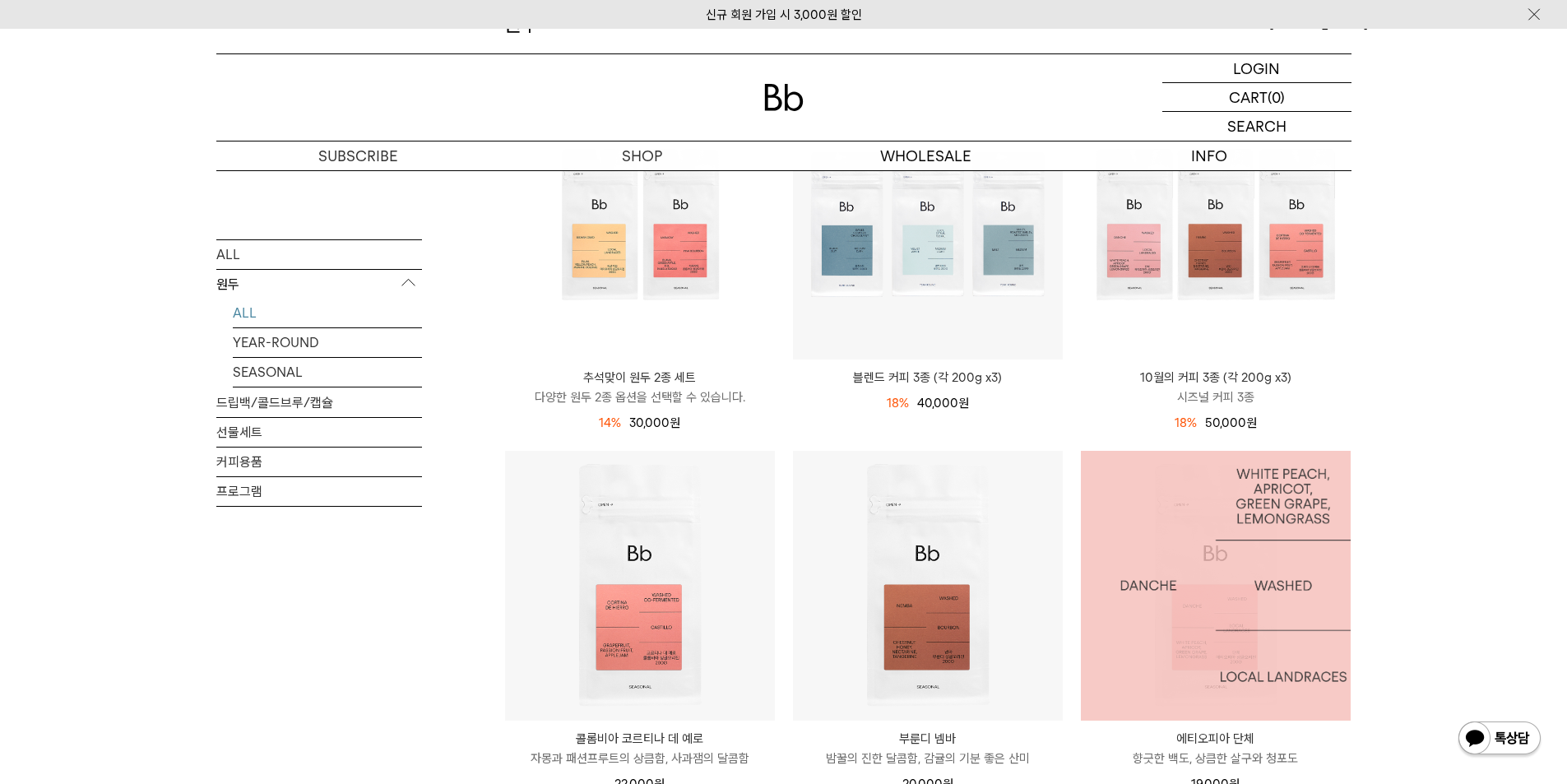
scroll to position [82, 0]
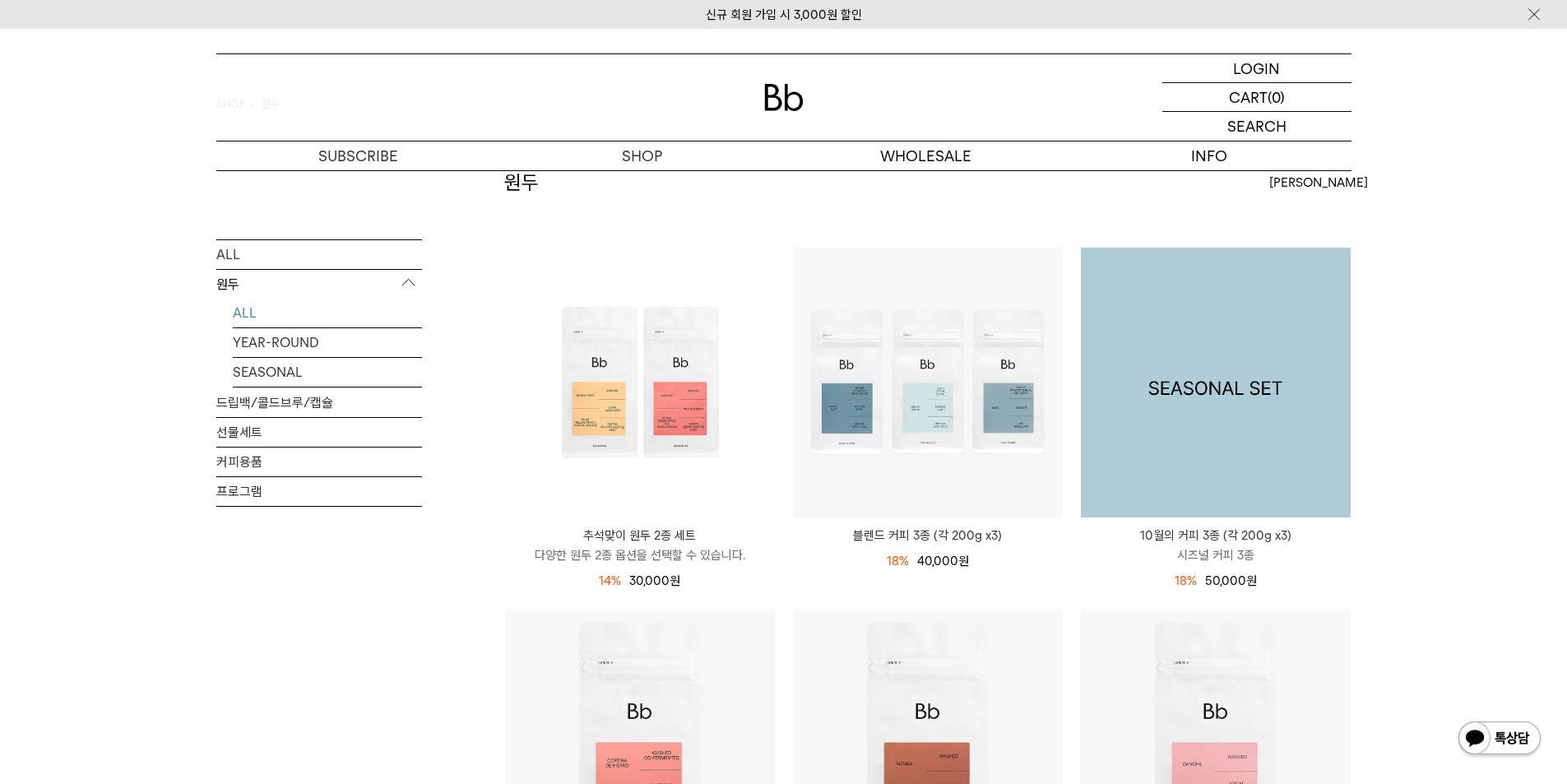
click at [1241, 441] on img at bounding box center [1216, 383] width 270 height 270
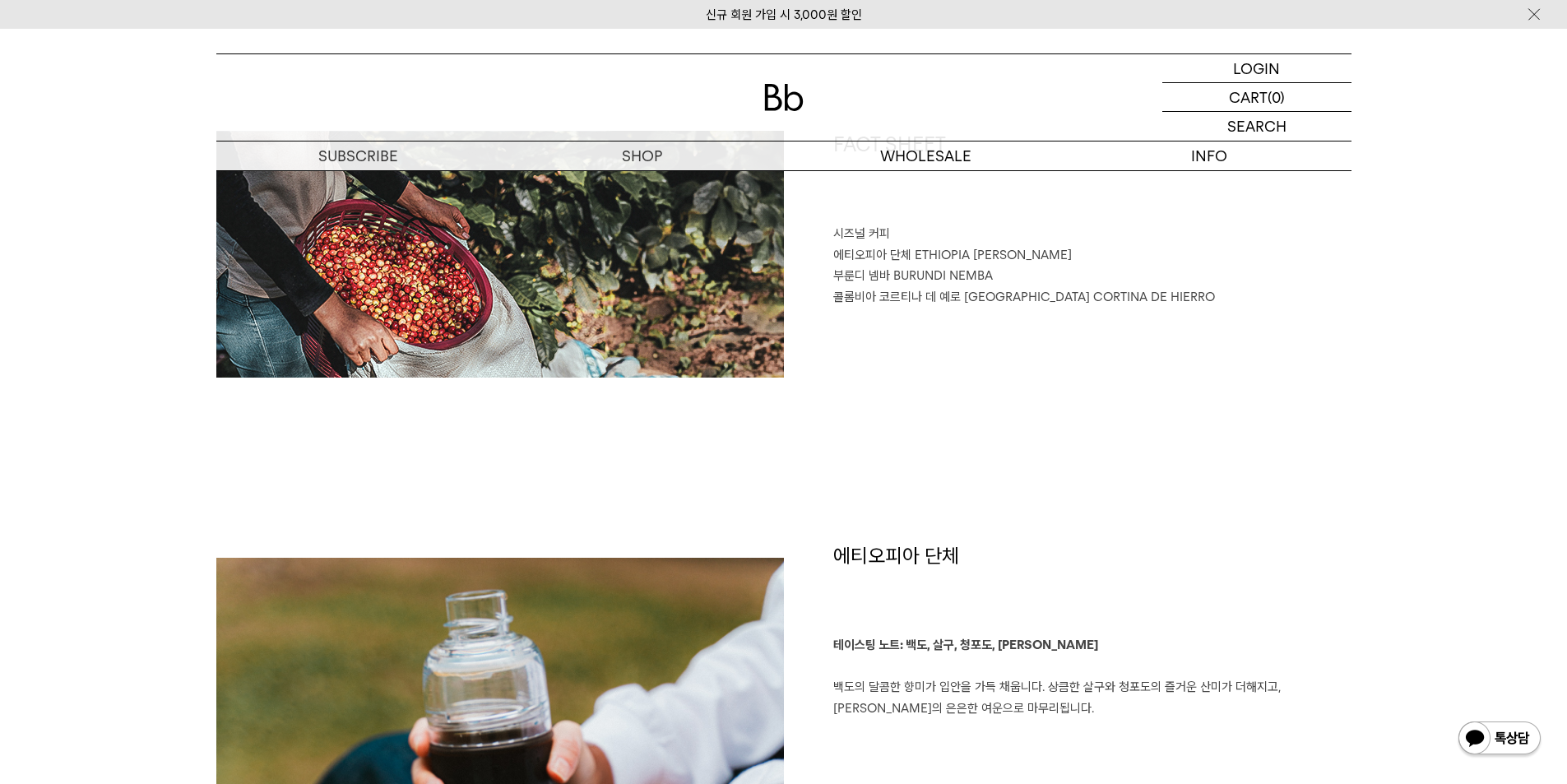
scroll to position [905, 0]
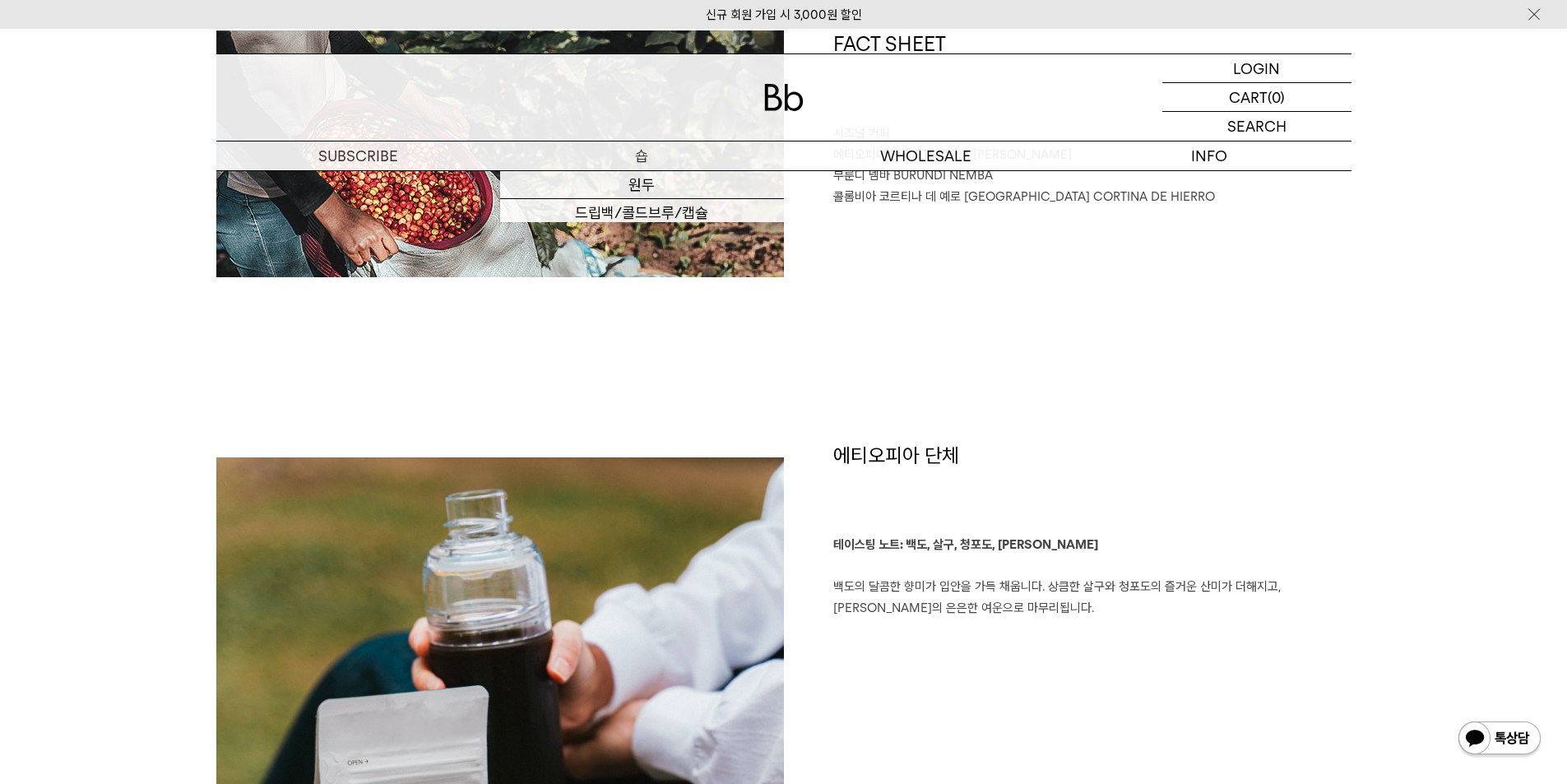
click at [658, 179] on link "원두" at bounding box center [642, 185] width 284 height 28
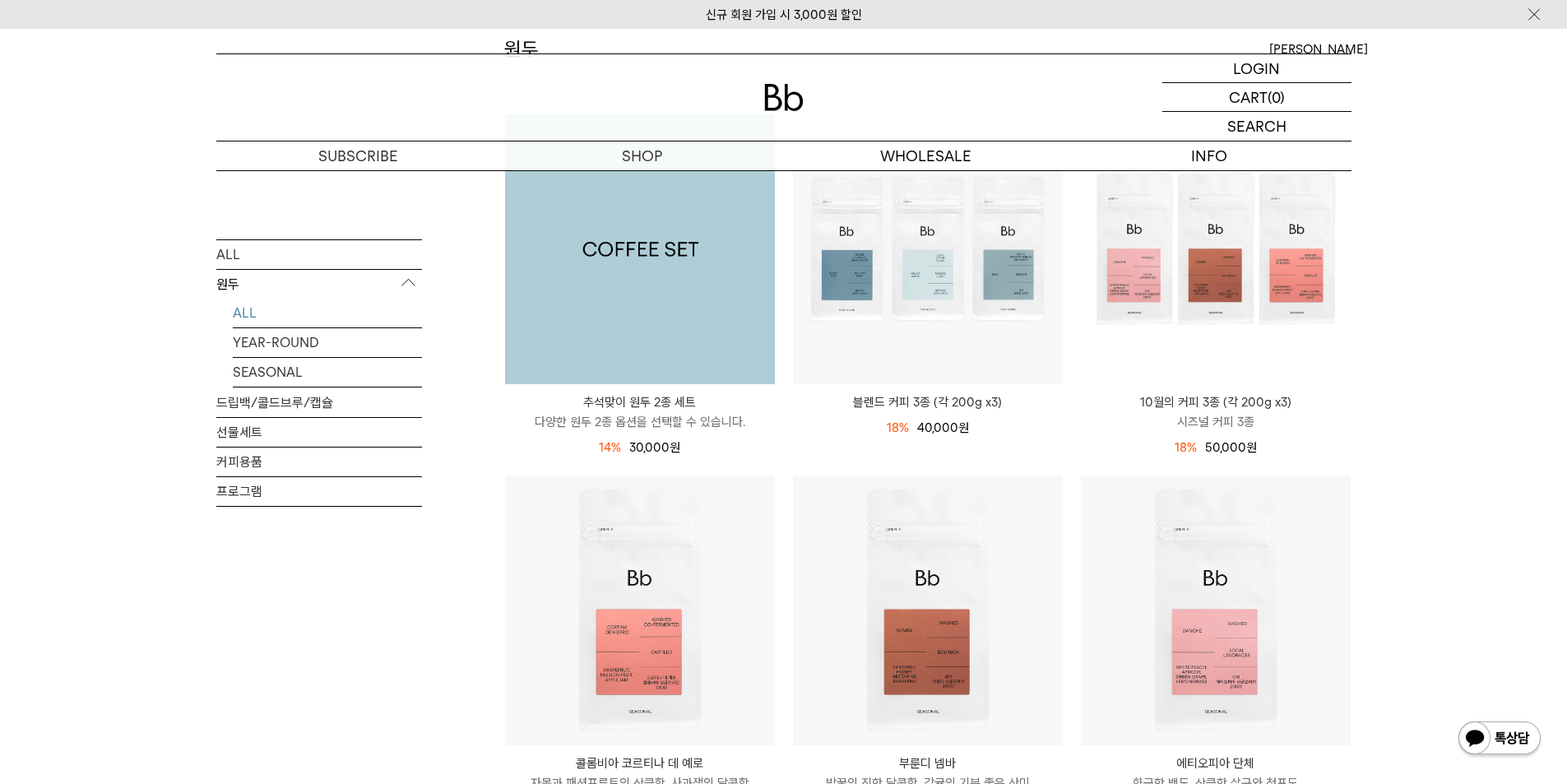
scroll to position [493, 0]
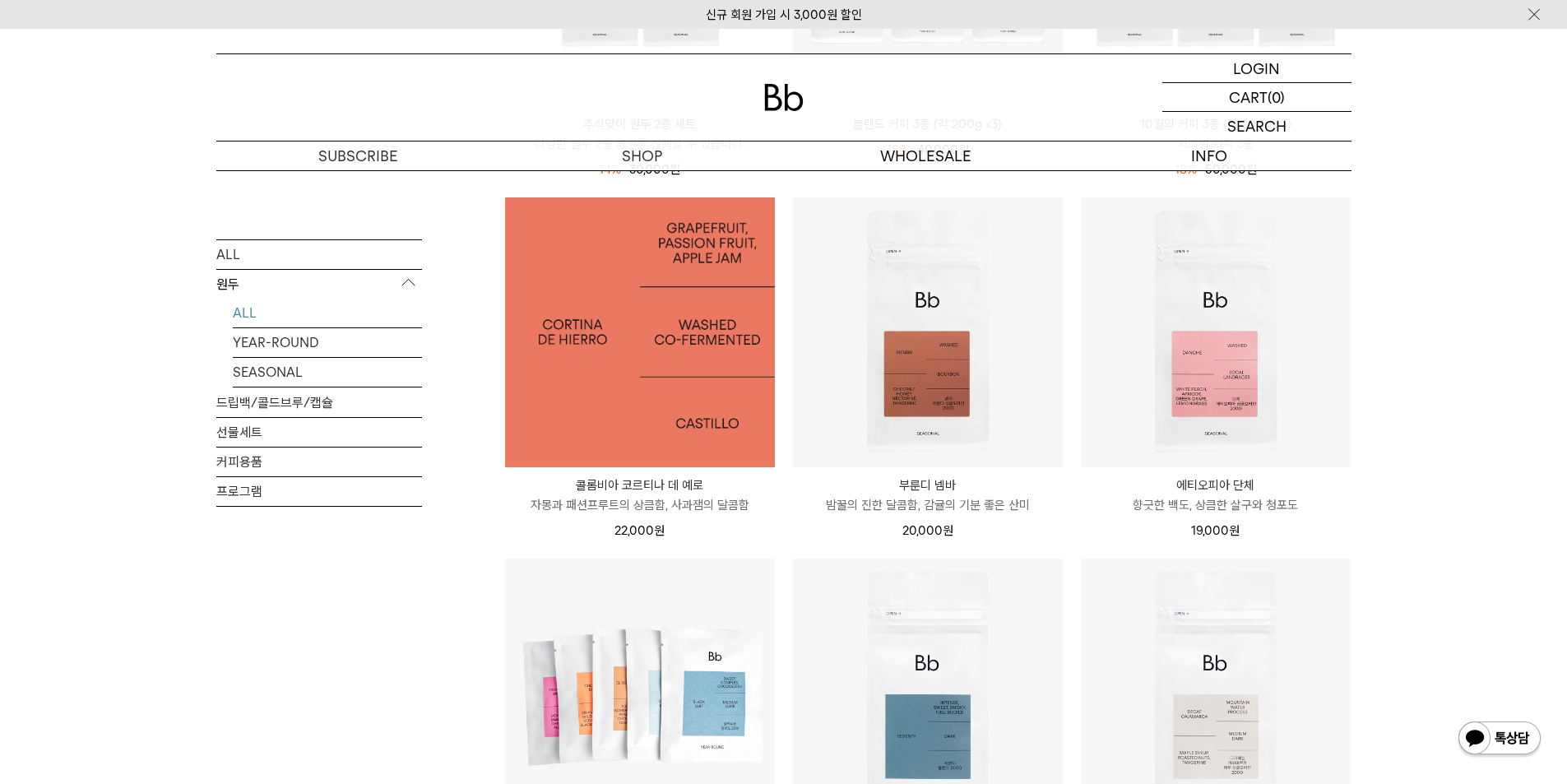
click at [702, 429] on img at bounding box center [640, 332] width 270 height 270
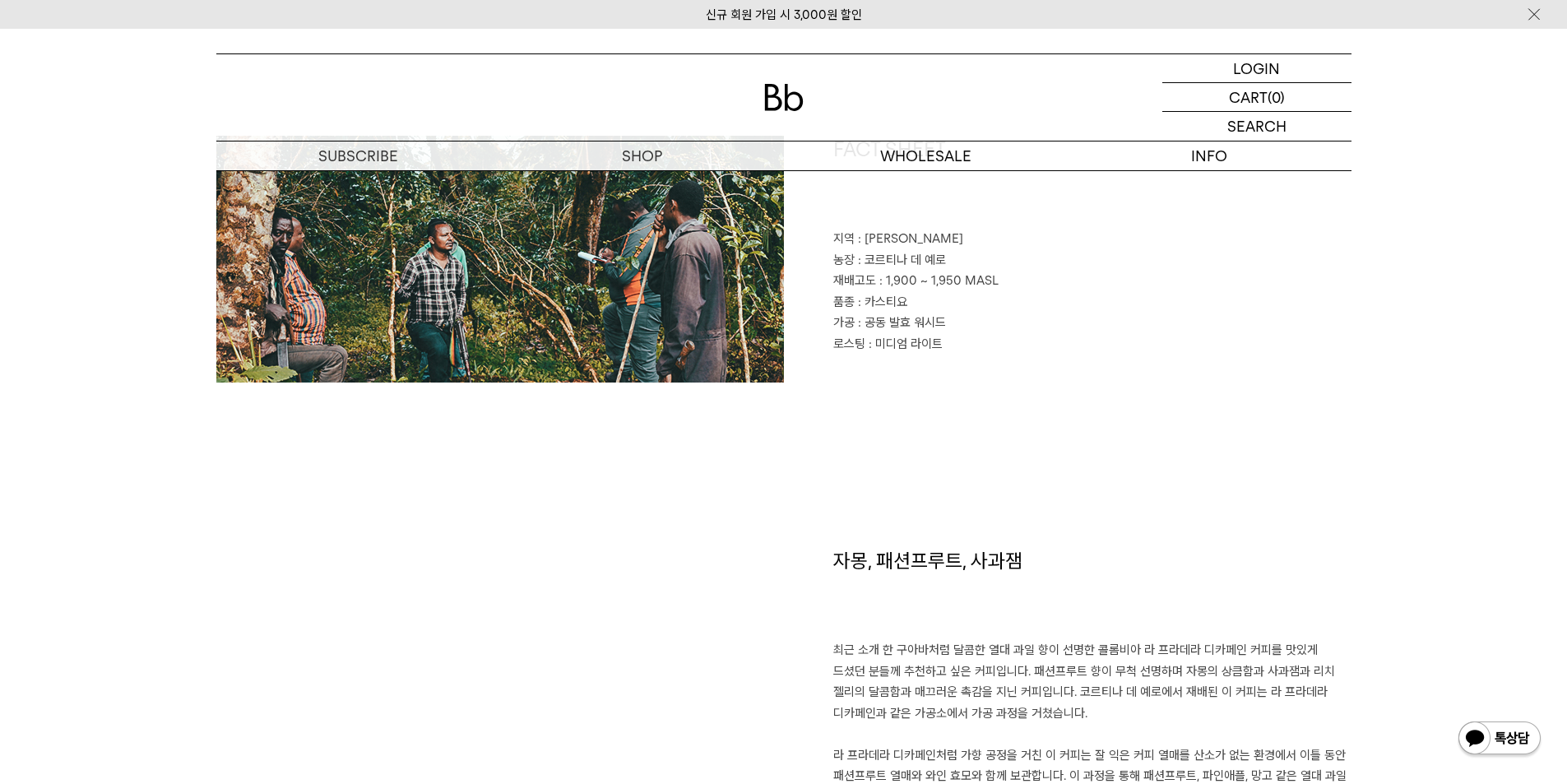
scroll to position [657, 0]
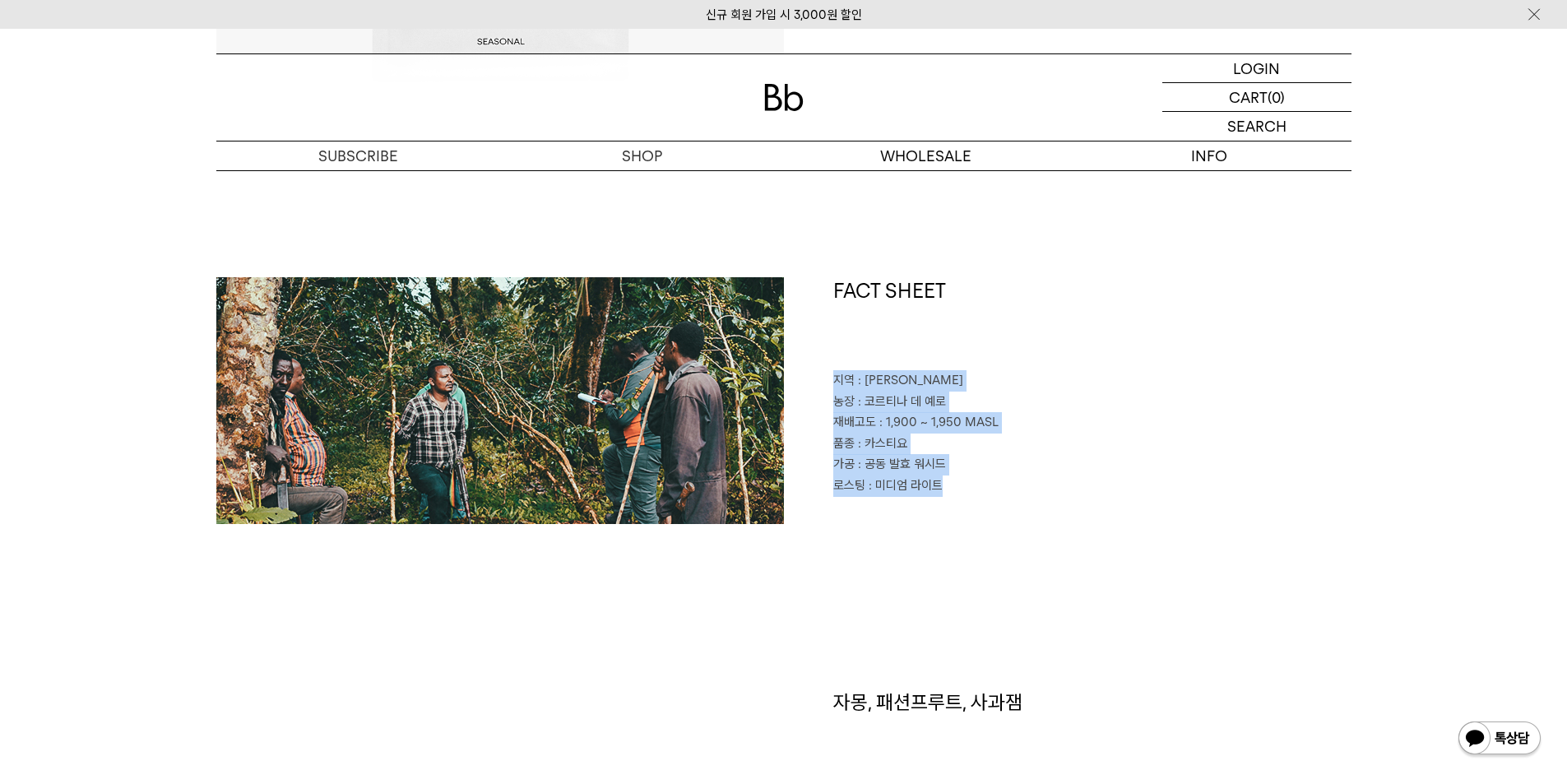
drag, startPoint x: 956, startPoint y: 491, endPoint x: 817, endPoint y: 387, distance: 173.6
click at [817, 387] on div "FACT SHEET 지역 : 디오 아르메니아 농장 : 코르티나 데 예로 재배고도 : 1,900 ~ 1,950 MASL 품종 : 카스티요 가공 …" at bounding box center [1068, 400] width 568 height 247
copy div "지역 : 디오 아르메니아 농장 : 코르티나 데 예로 재배고도 : 1,900 ~ 1,950 MASL 품종 : 카스티요 가공 : 공동 발효 워시드…"
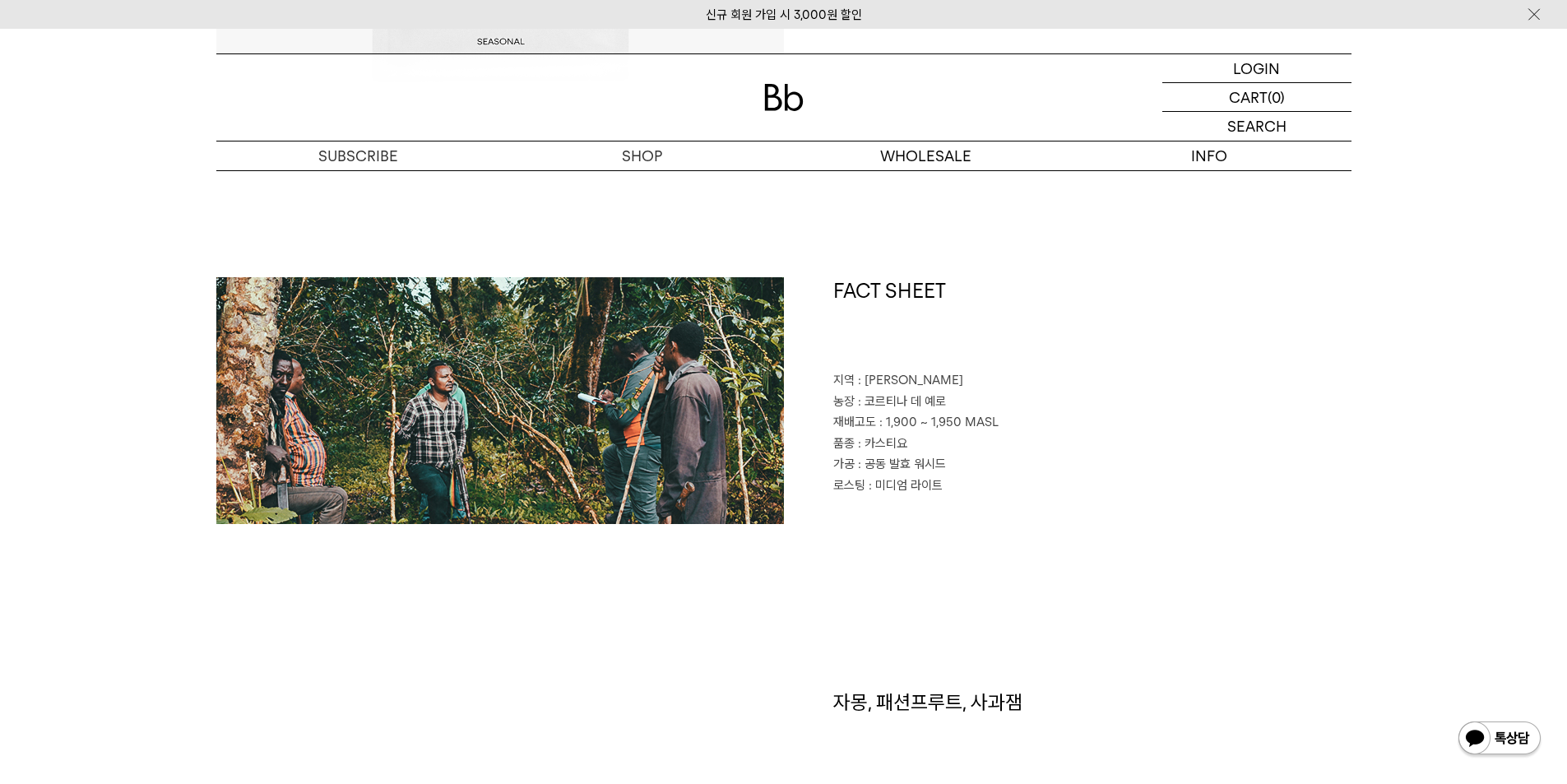
click at [777, 111] on div at bounding box center [784, 96] width 1135 height 86
click at [640, 179] on link "원두" at bounding box center [642, 185] width 284 height 28
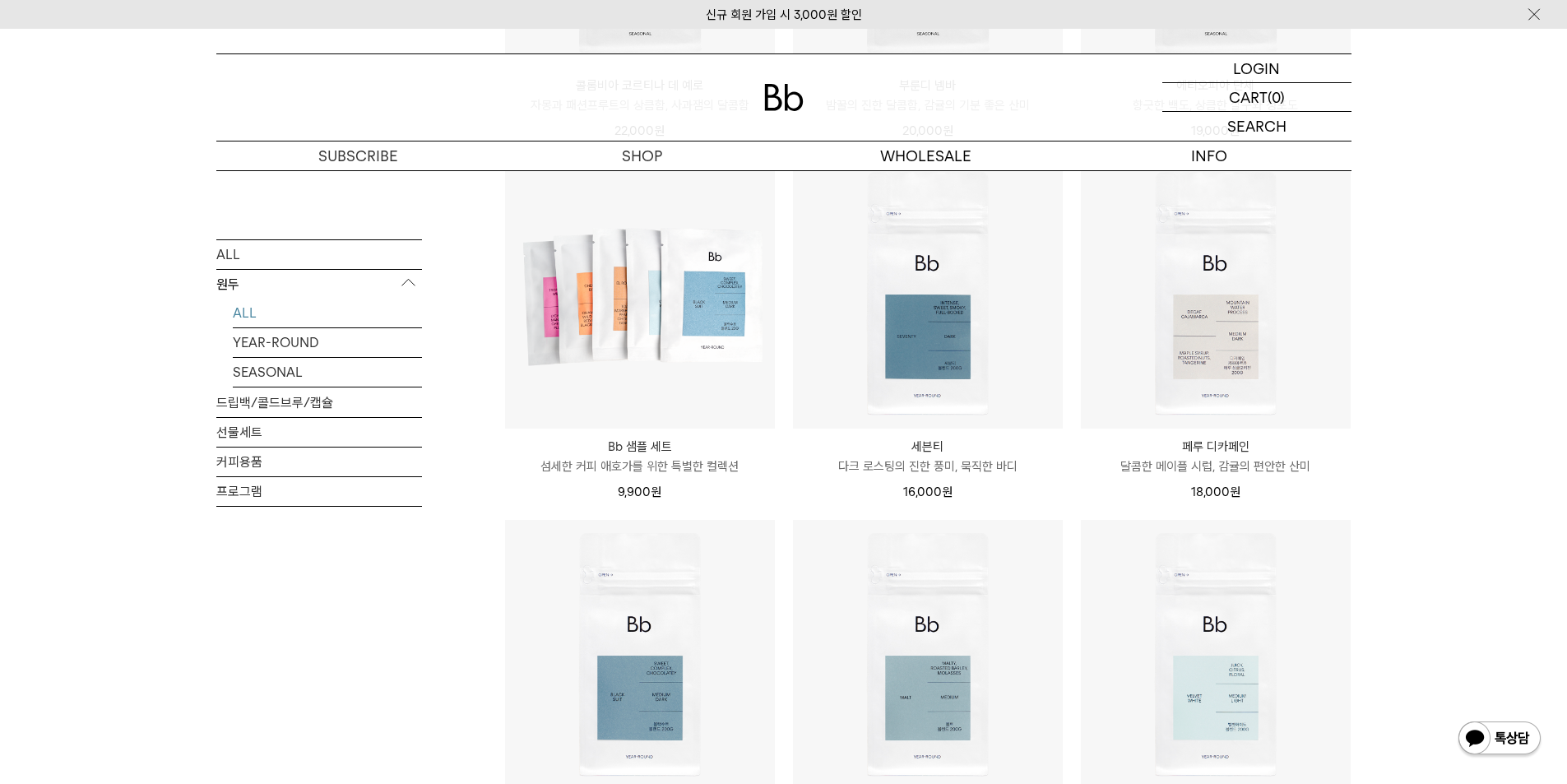
scroll to position [1151, 0]
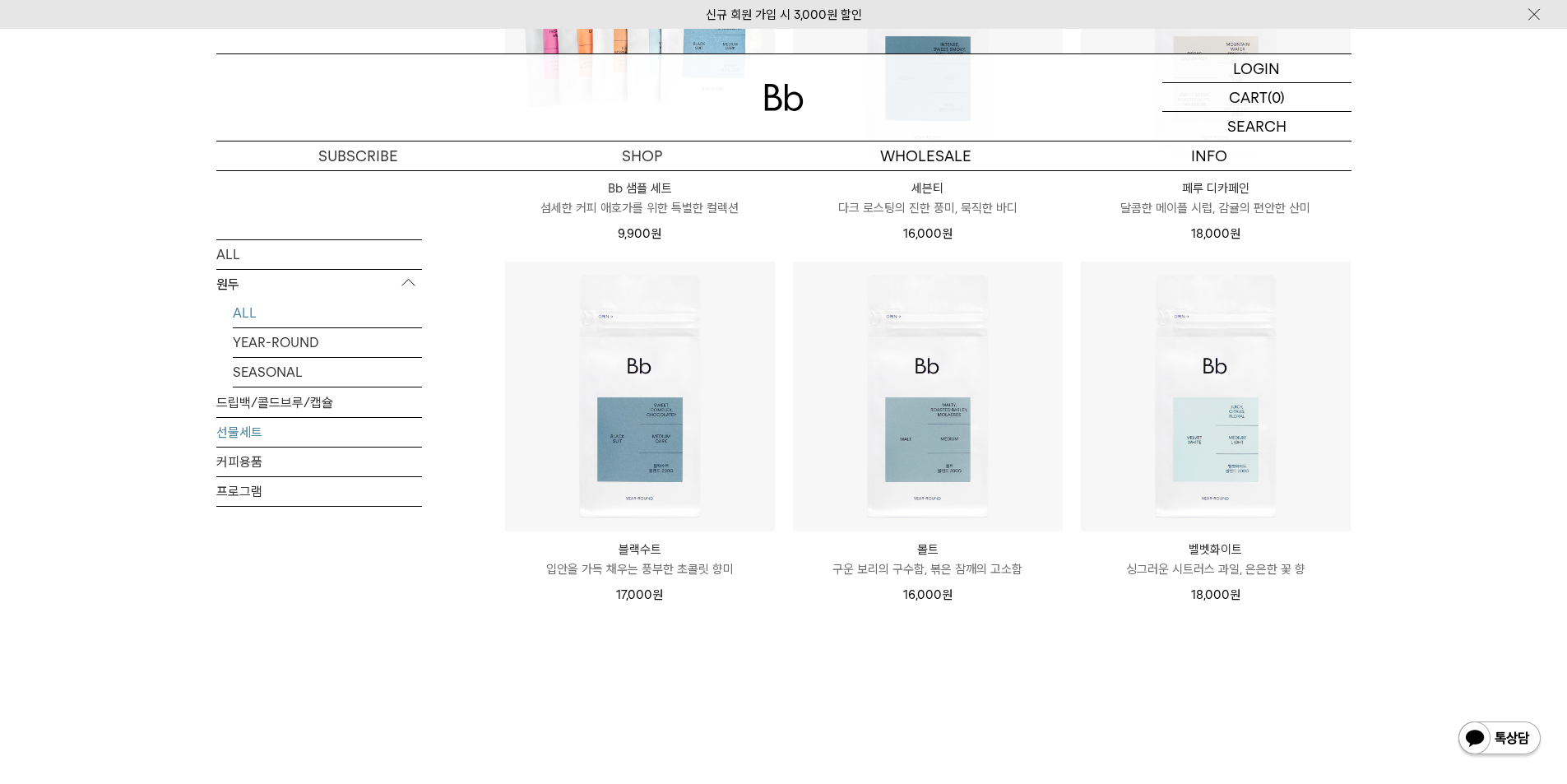
click at [310, 436] on link "선물세트" at bounding box center [319, 431] width 206 height 28
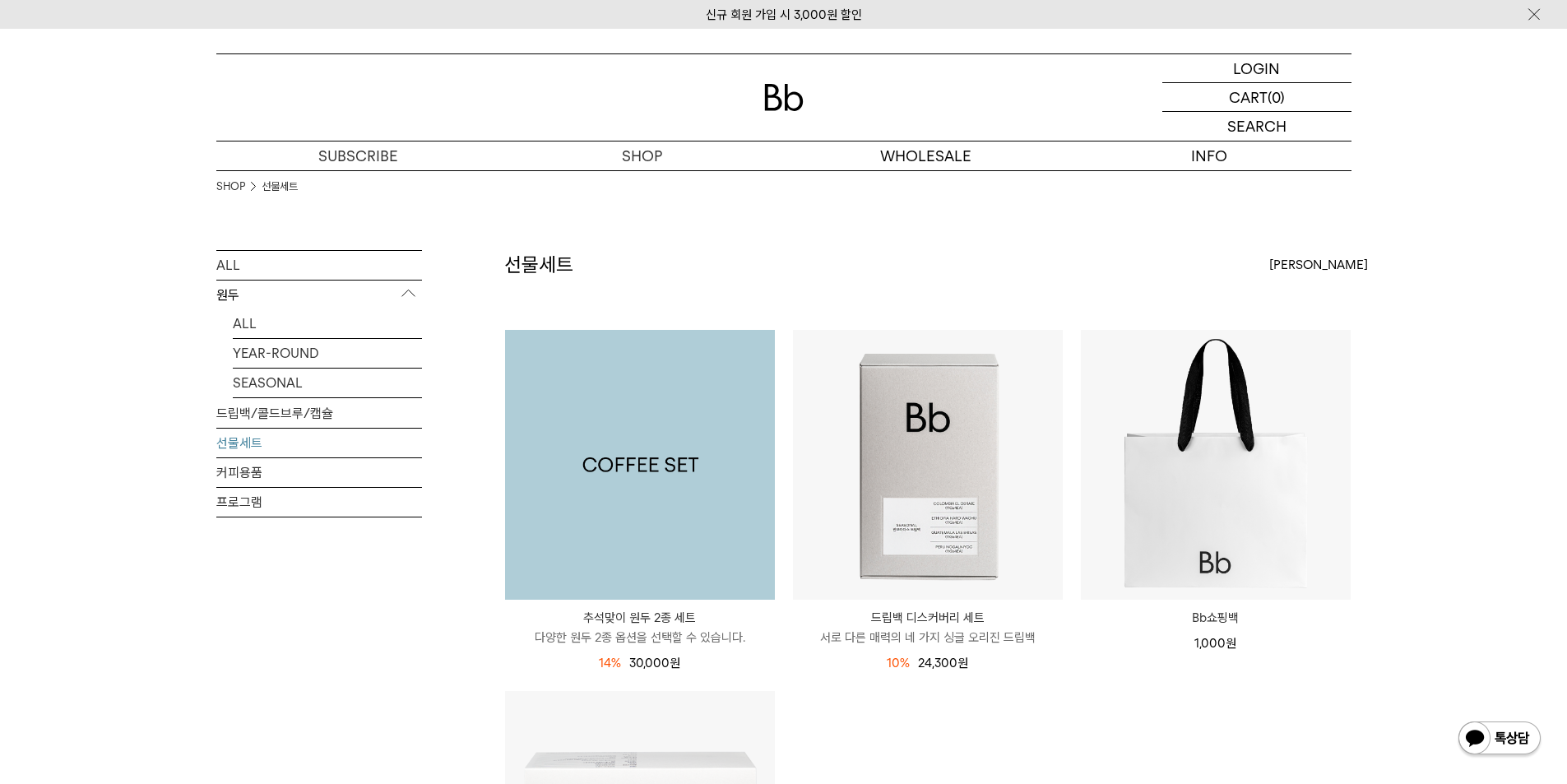
click at [740, 481] on img at bounding box center [640, 465] width 270 height 270
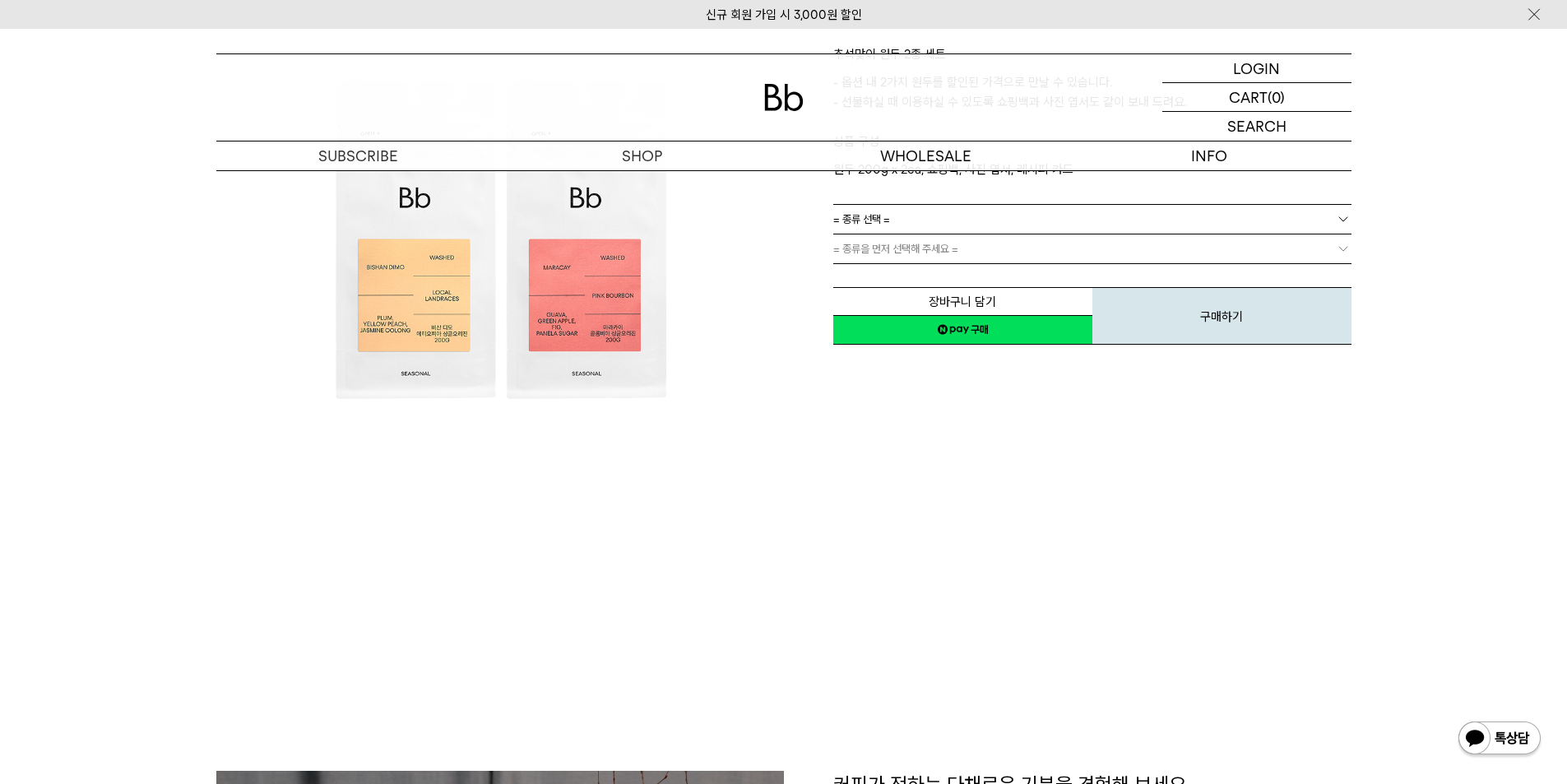
click at [1104, 220] on link "= 종류 선택 =" at bounding box center [1093, 219] width 518 height 28
click at [1104, 219] on link "= 종류 선택 =" at bounding box center [1093, 219] width 518 height 28
click at [1086, 255] on link "= 종류을 먼저 선택해 주세요 =" at bounding box center [1093, 248] width 518 height 28
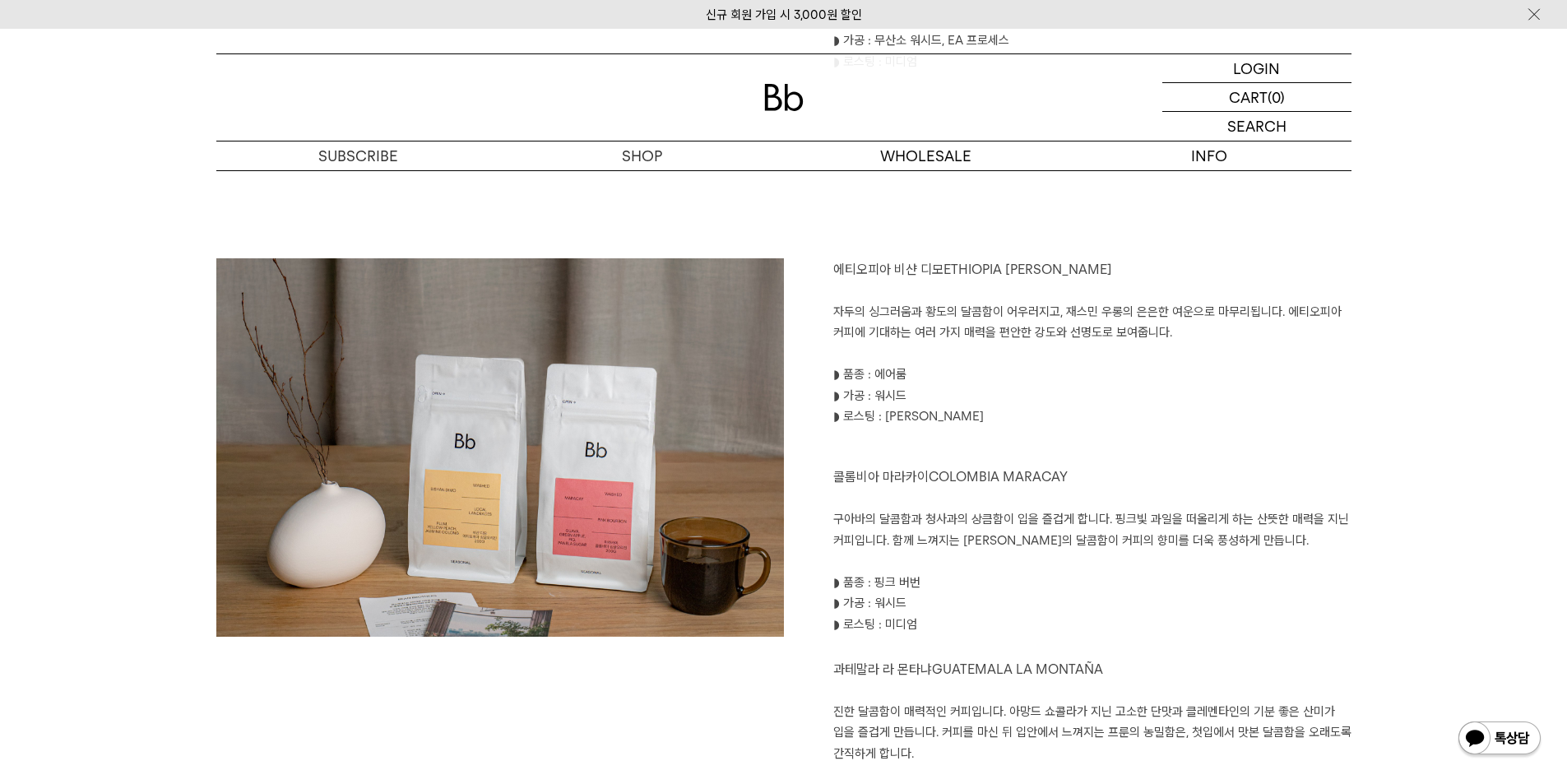
scroll to position [1727, 0]
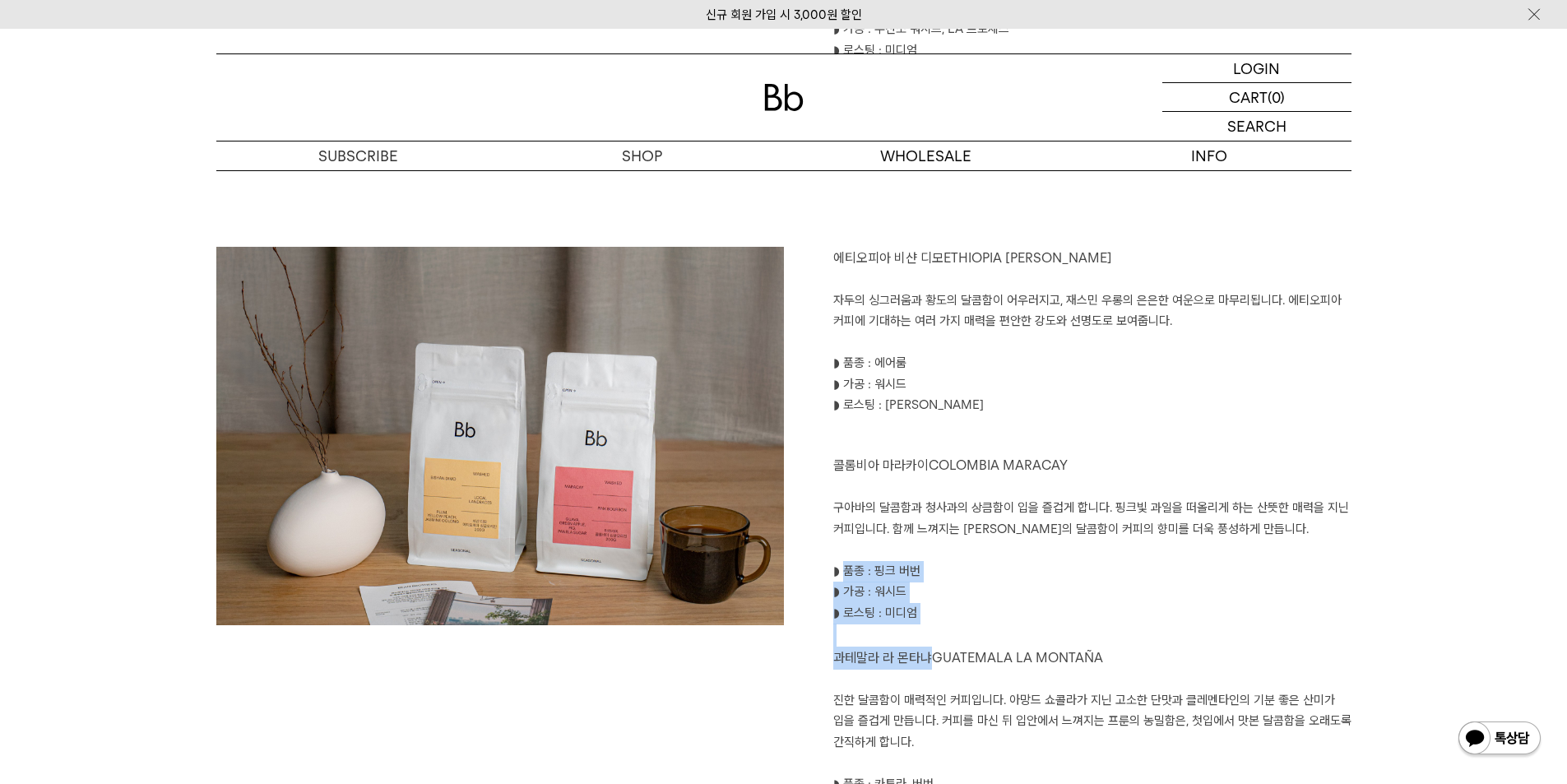
drag, startPoint x: 847, startPoint y: 579, endPoint x: 940, endPoint y: 674, distance: 132.9
click at [938, 673] on div "에티오피아 비샨 디모 ETHIOPIA BISHAN DIMO 자두의 싱그러움과 황도의 달콤함이 어우러지고, 재스민 우롱의 은은한 여운으로 마무리…" at bounding box center [1068, 541] width 568 height 590
click at [940, 674] on p at bounding box center [1093, 679] width 518 height 22
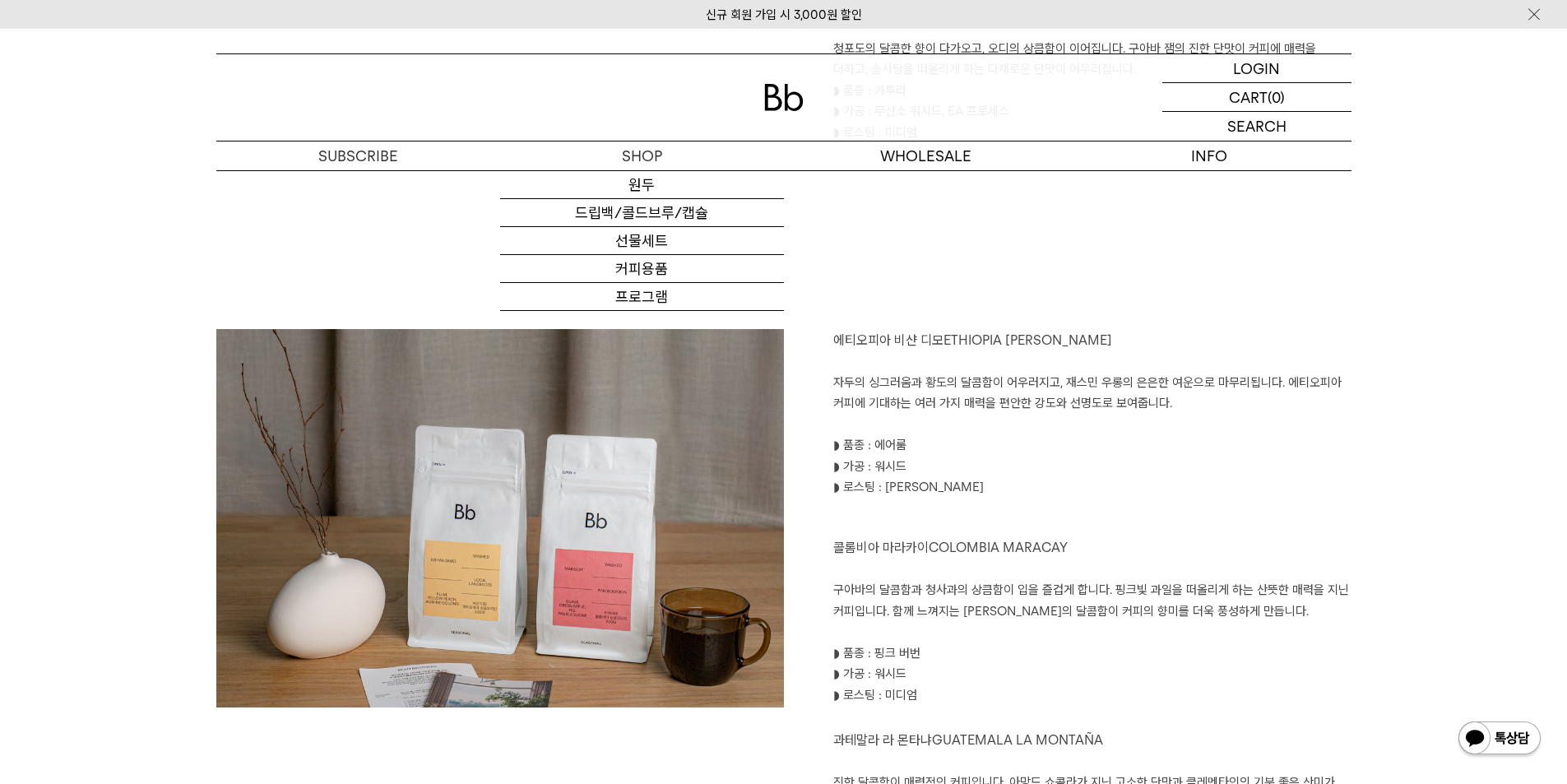
click at [800, 121] on div at bounding box center [784, 96] width 1135 height 86
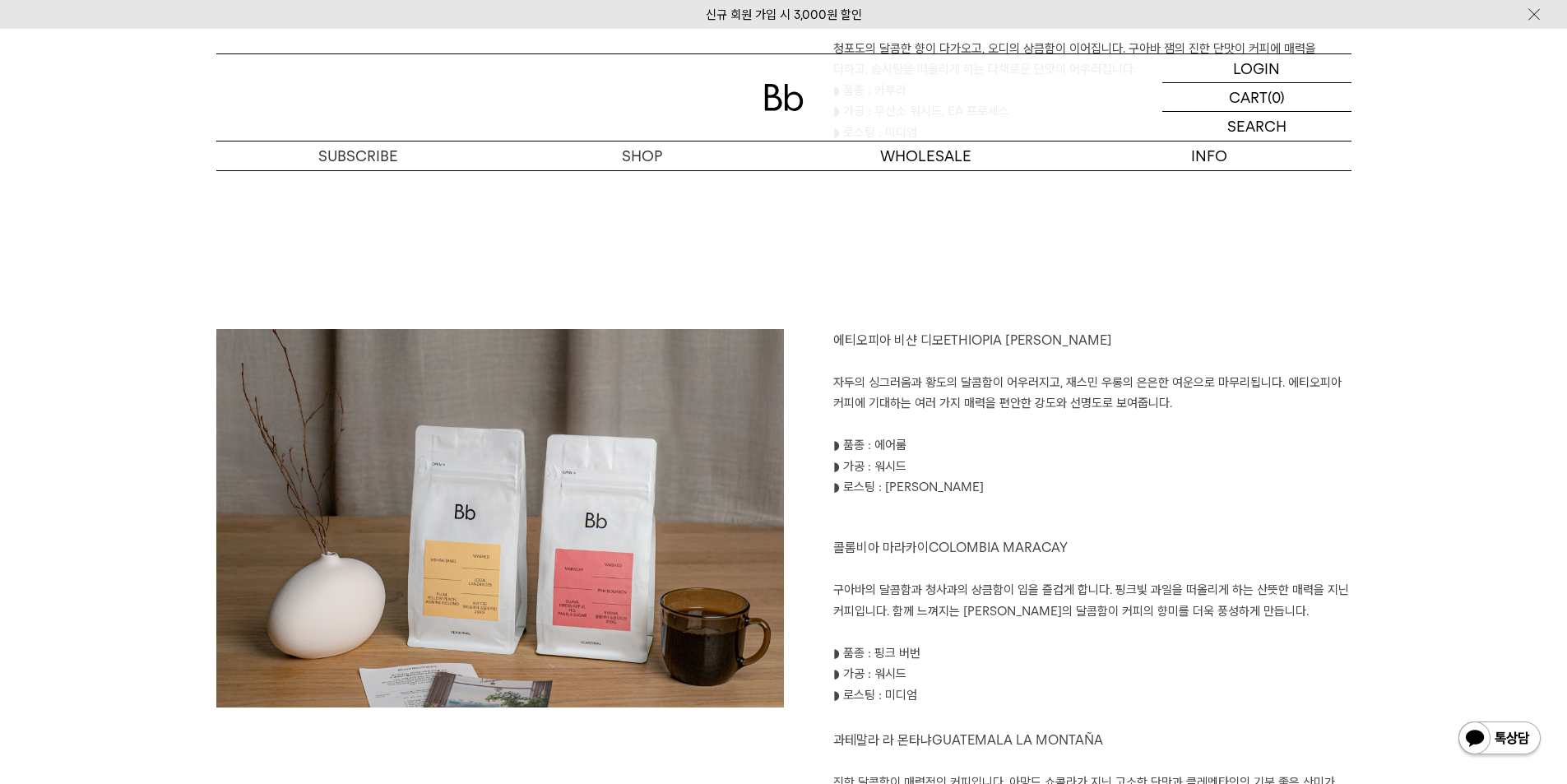
click at [799, 108] on img at bounding box center [784, 97] width 40 height 27
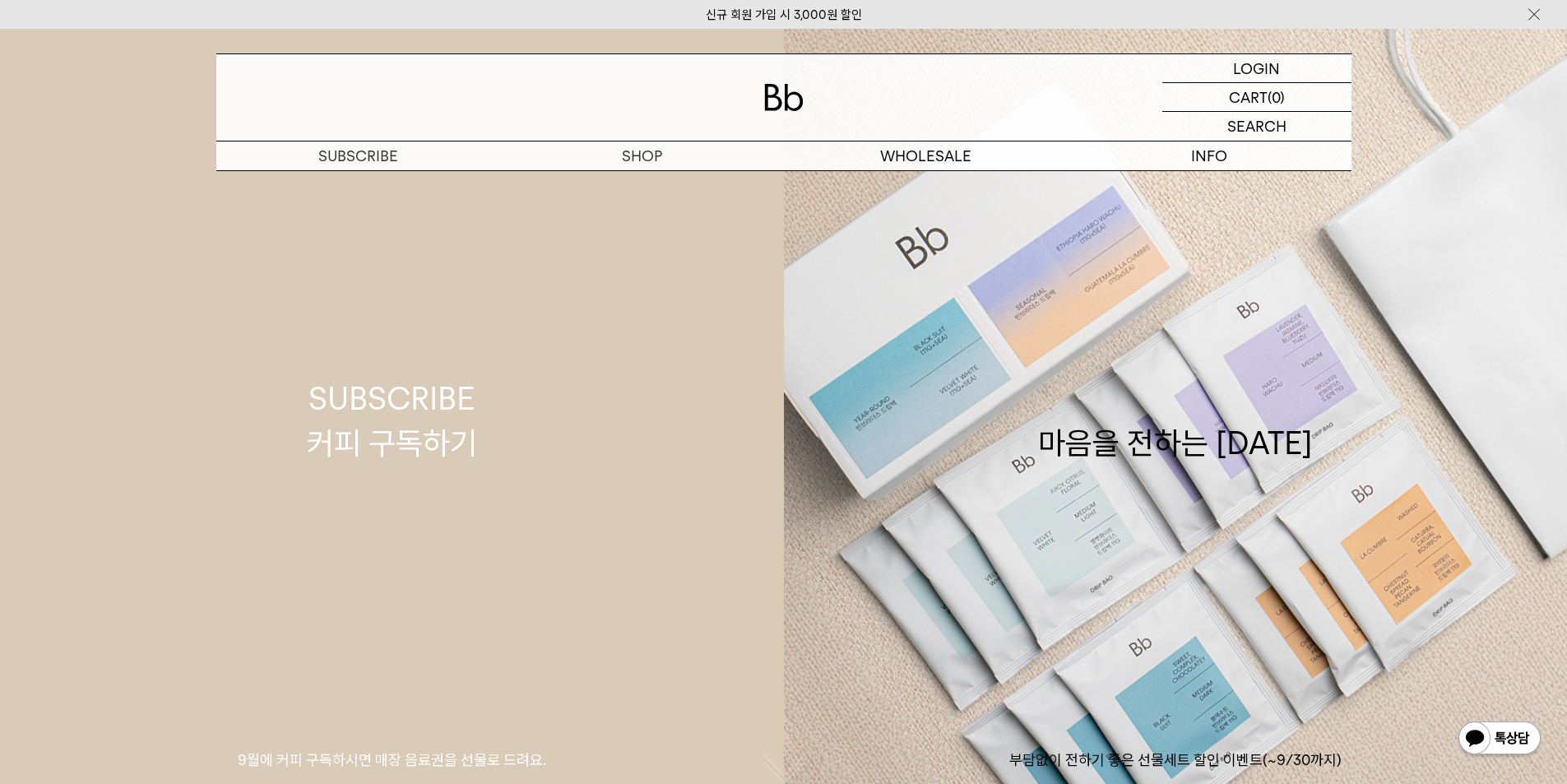
click at [657, 194] on link "SUBSCRIBE 커피 구독하기 9월에 커피 구독하시면 매장 음료권을 선물로 드려요." at bounding box center [392, 420] width 784 height 784
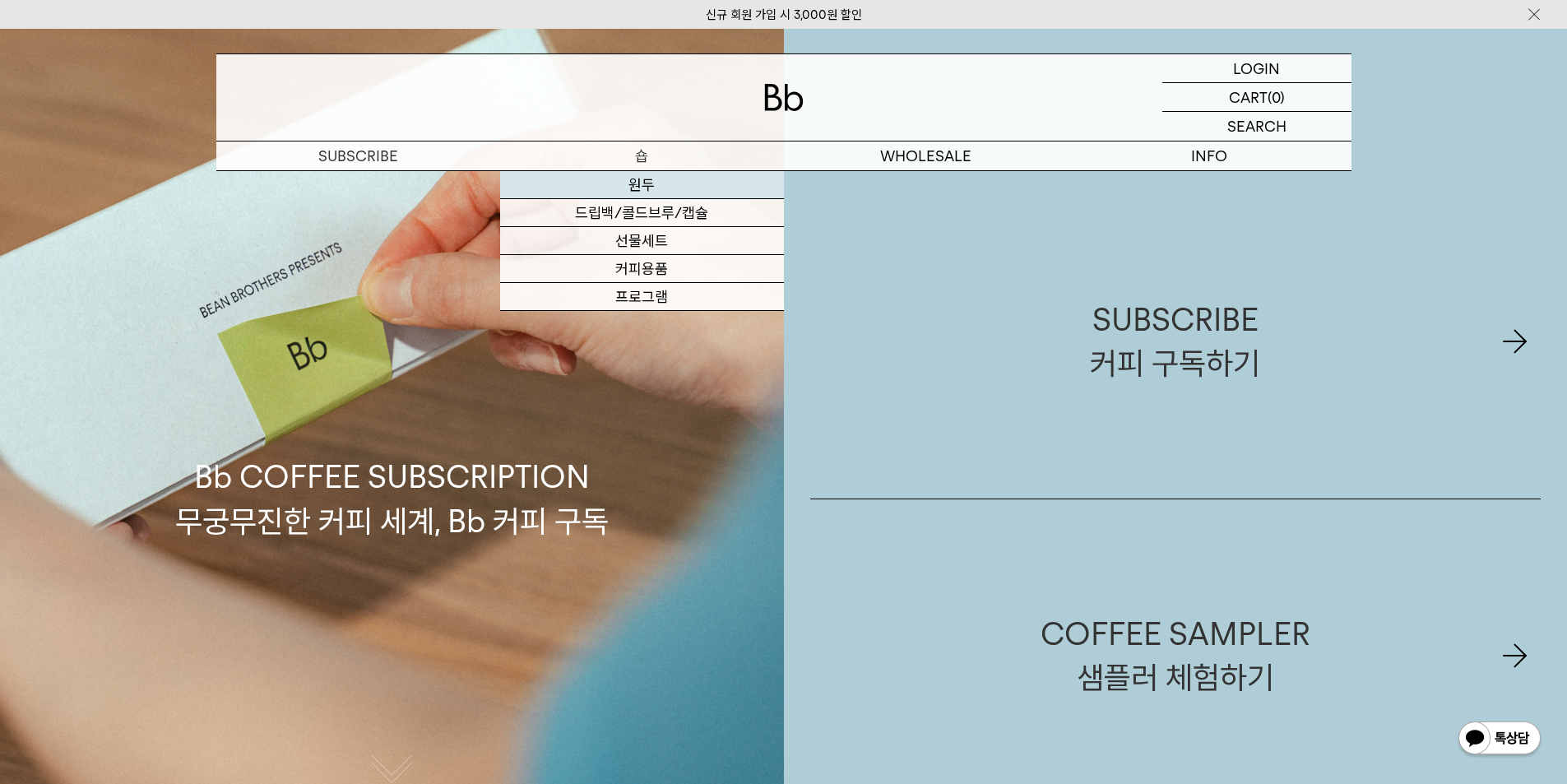
click at [648, 178] on link "원두" at bounding box center [642, 185] width 284 height 28
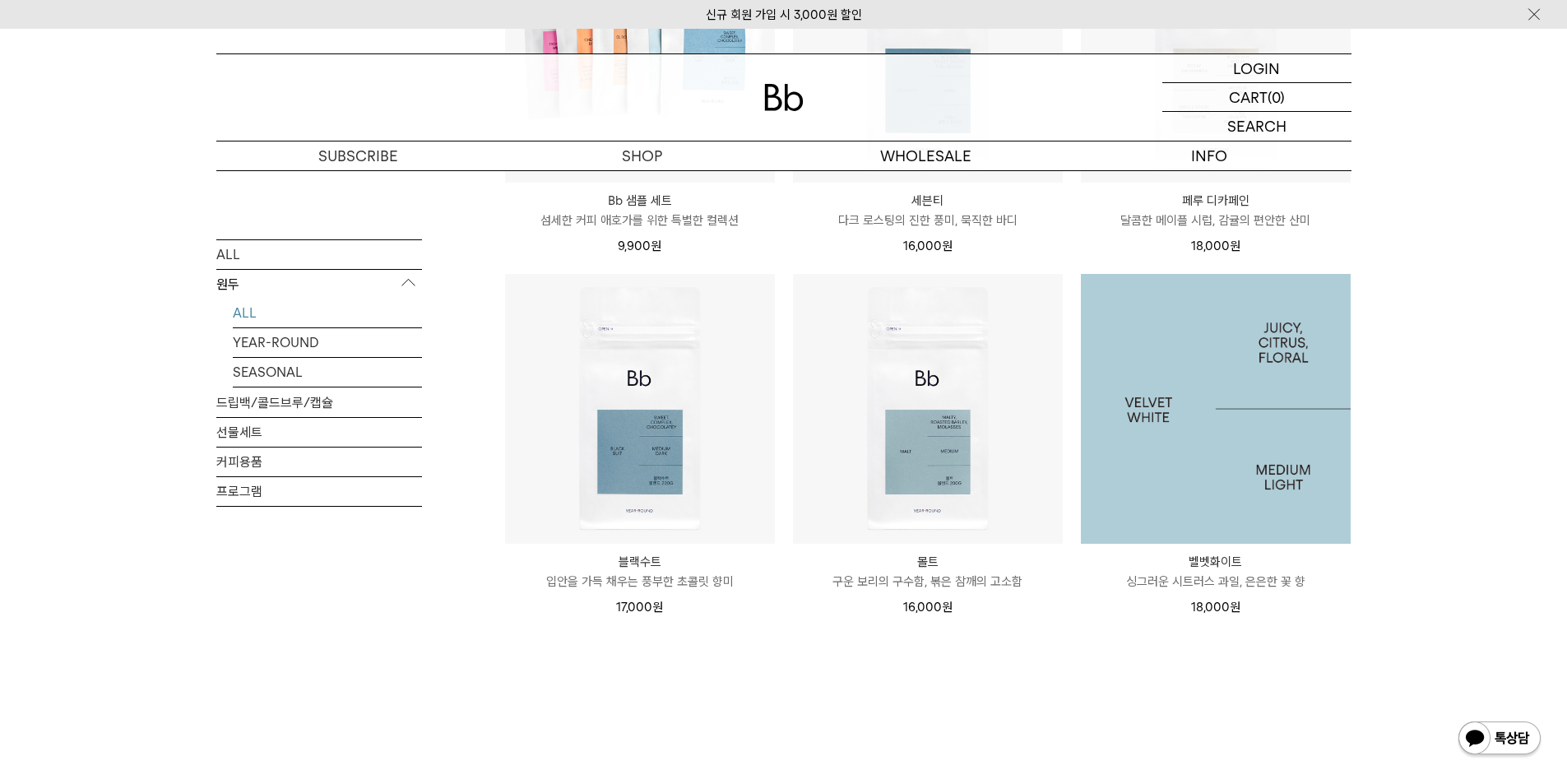
scroll to position [1151, 0]
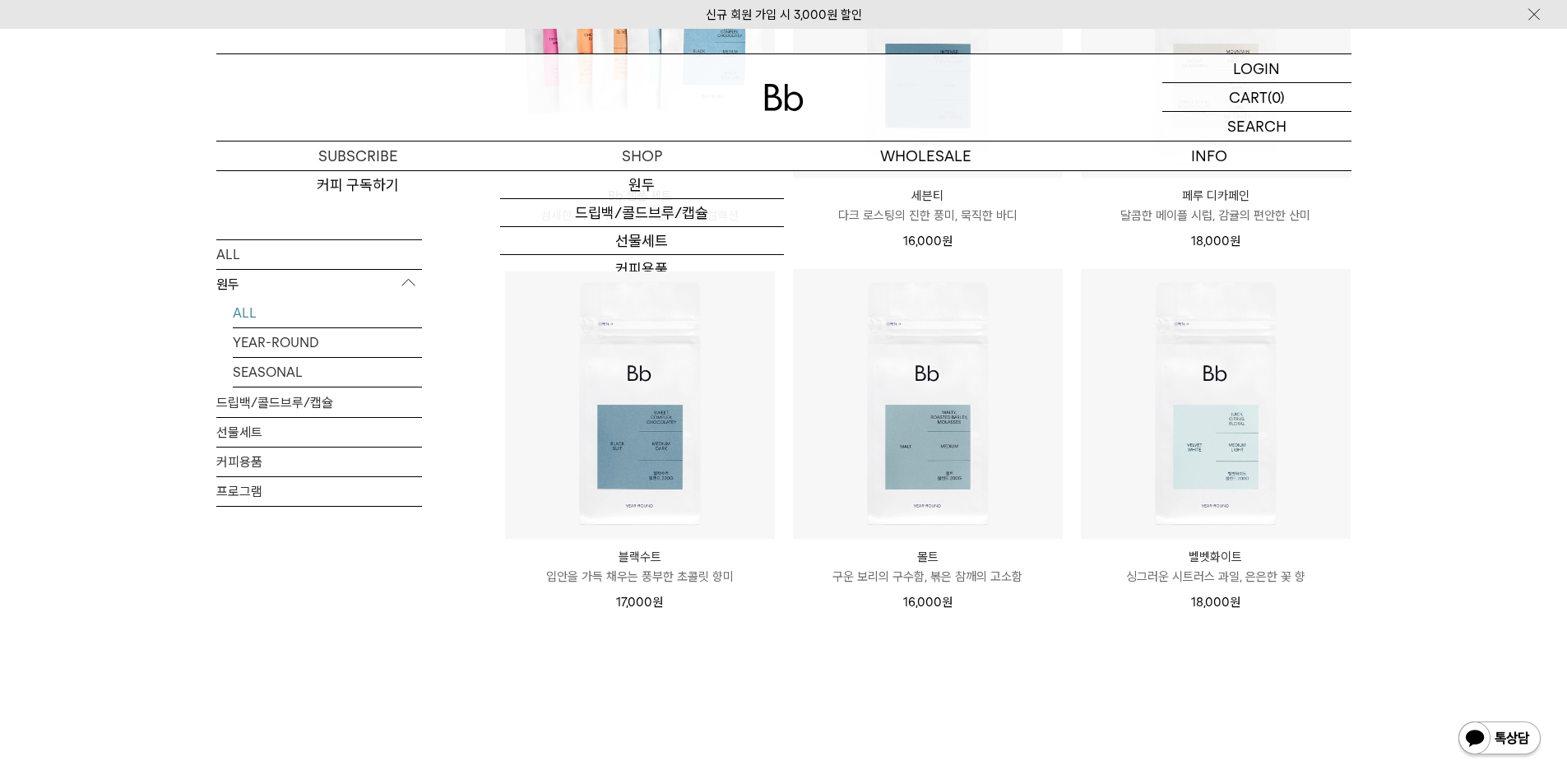
click at [766, 103] on img at bounding box center [784, 97] width 40 height 27
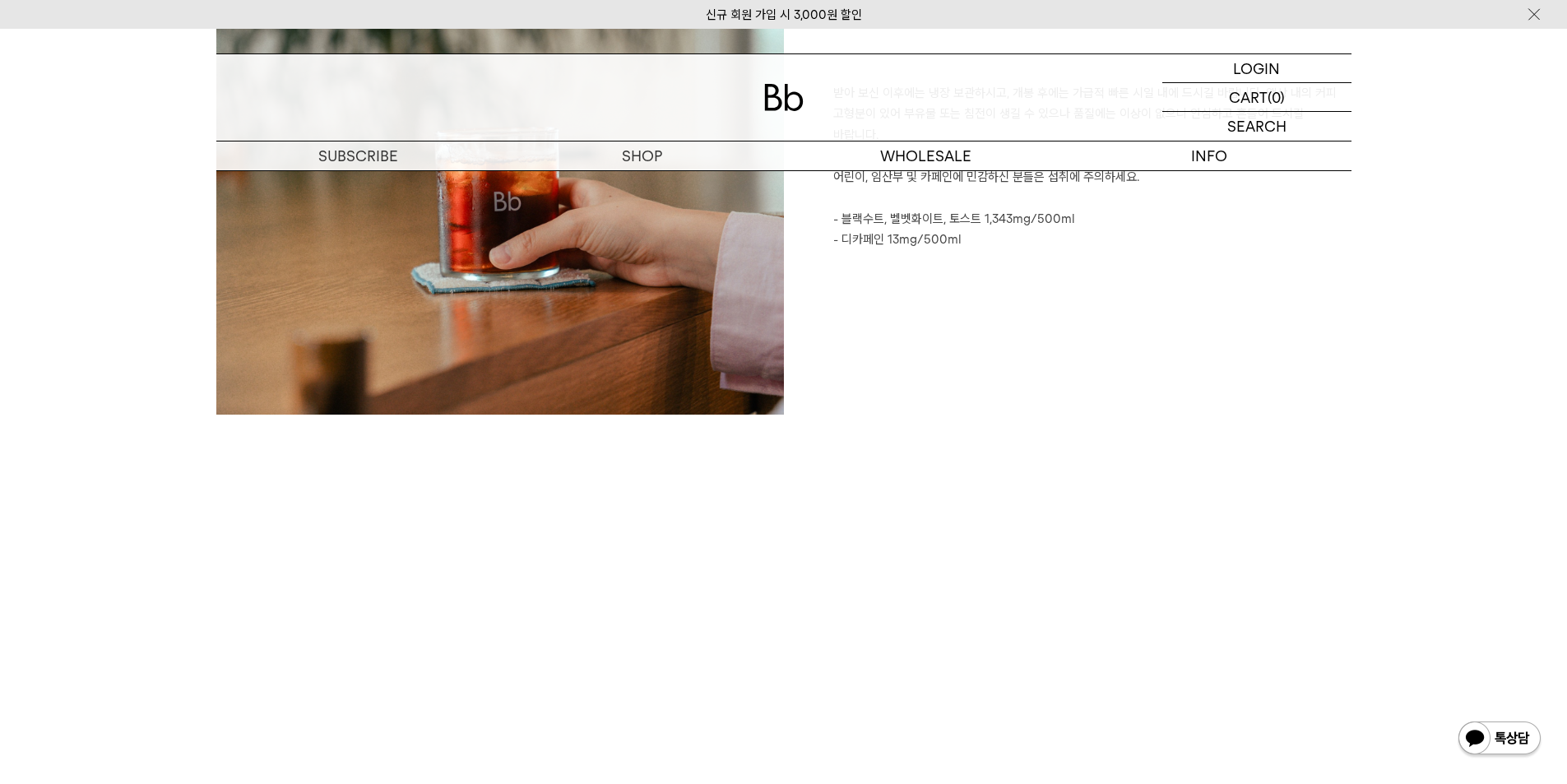
scroll to position [2549, 0]
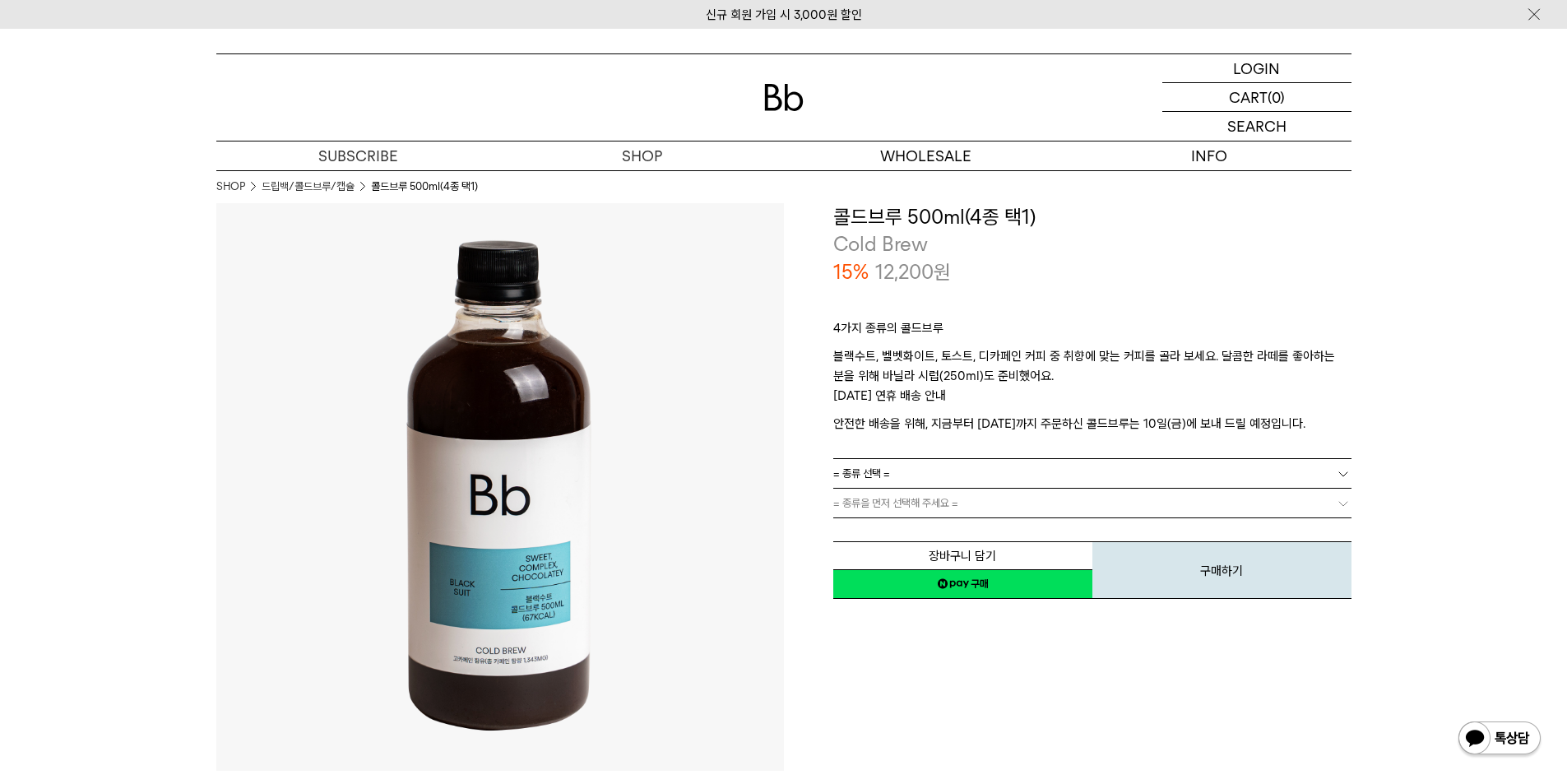
click at [1147, 479] on link "= 종류 선택 =" at bounding box center [1093, 473] width 518 height 28
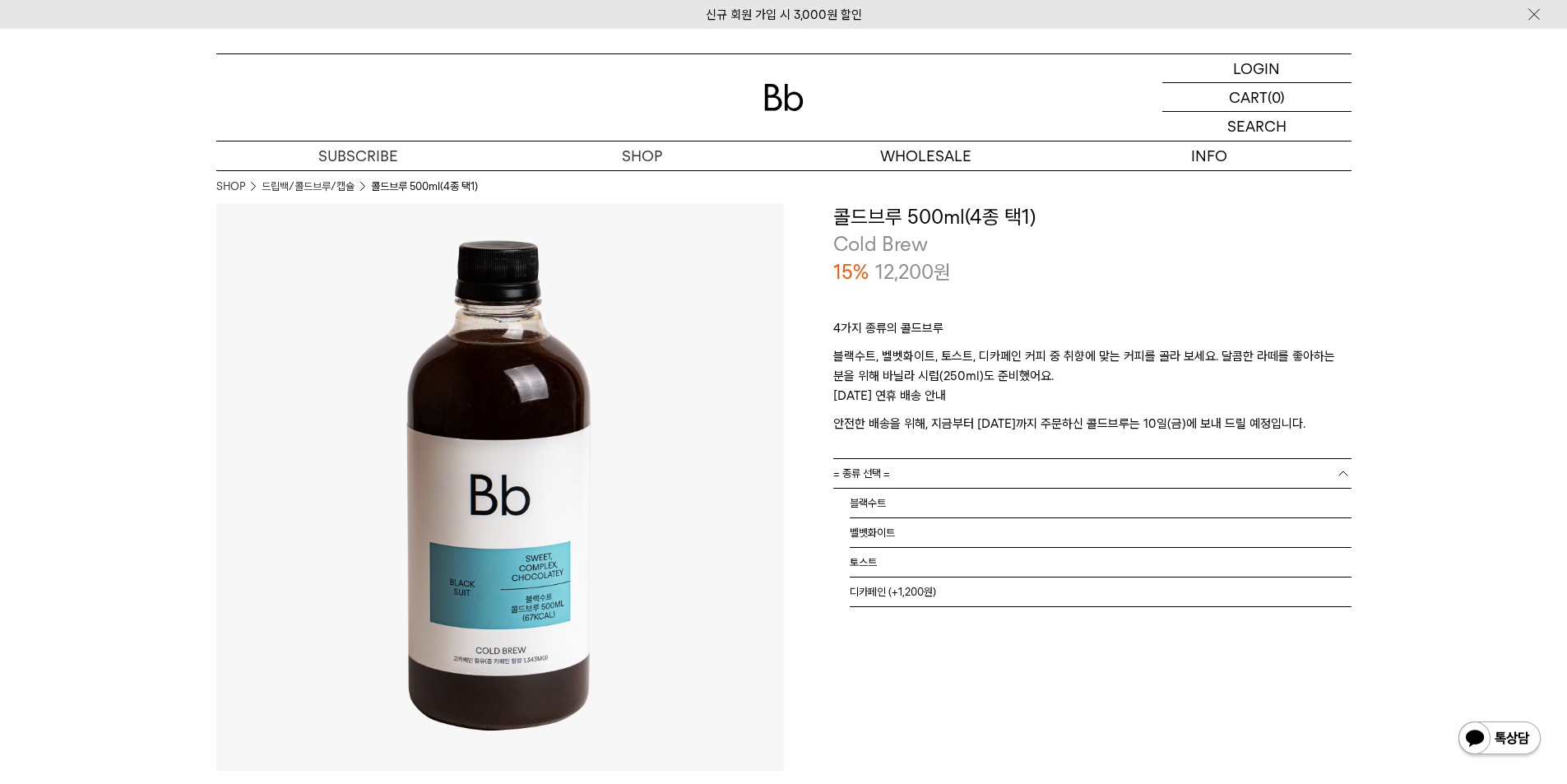
click at [1003, 322] on p "4가지 종류의 콜드브루" at bounding box center [1093, 332] width 518 height 28
